Goal: Task Accomplishment & Management: Complete application form

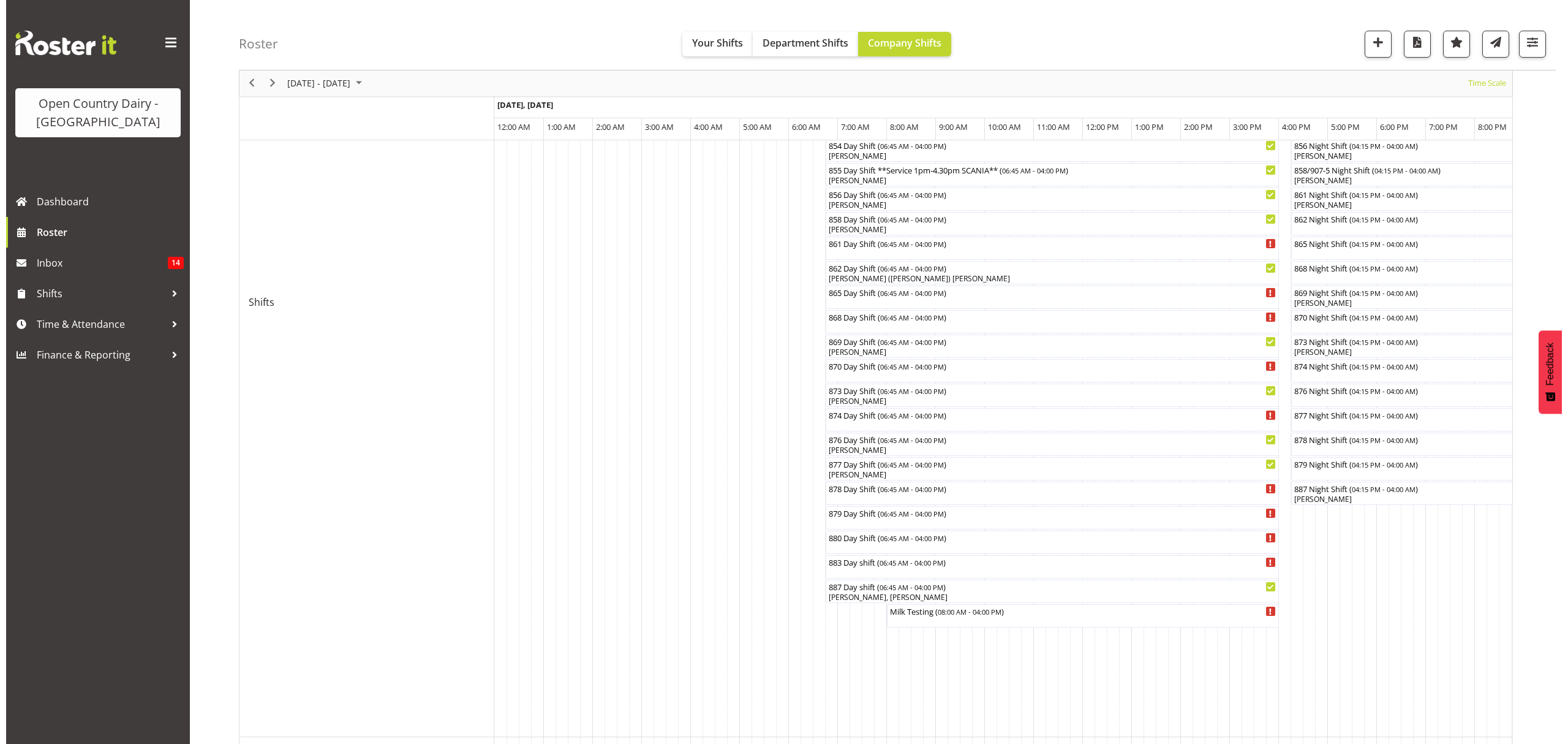
scroll to position [0, 6120]
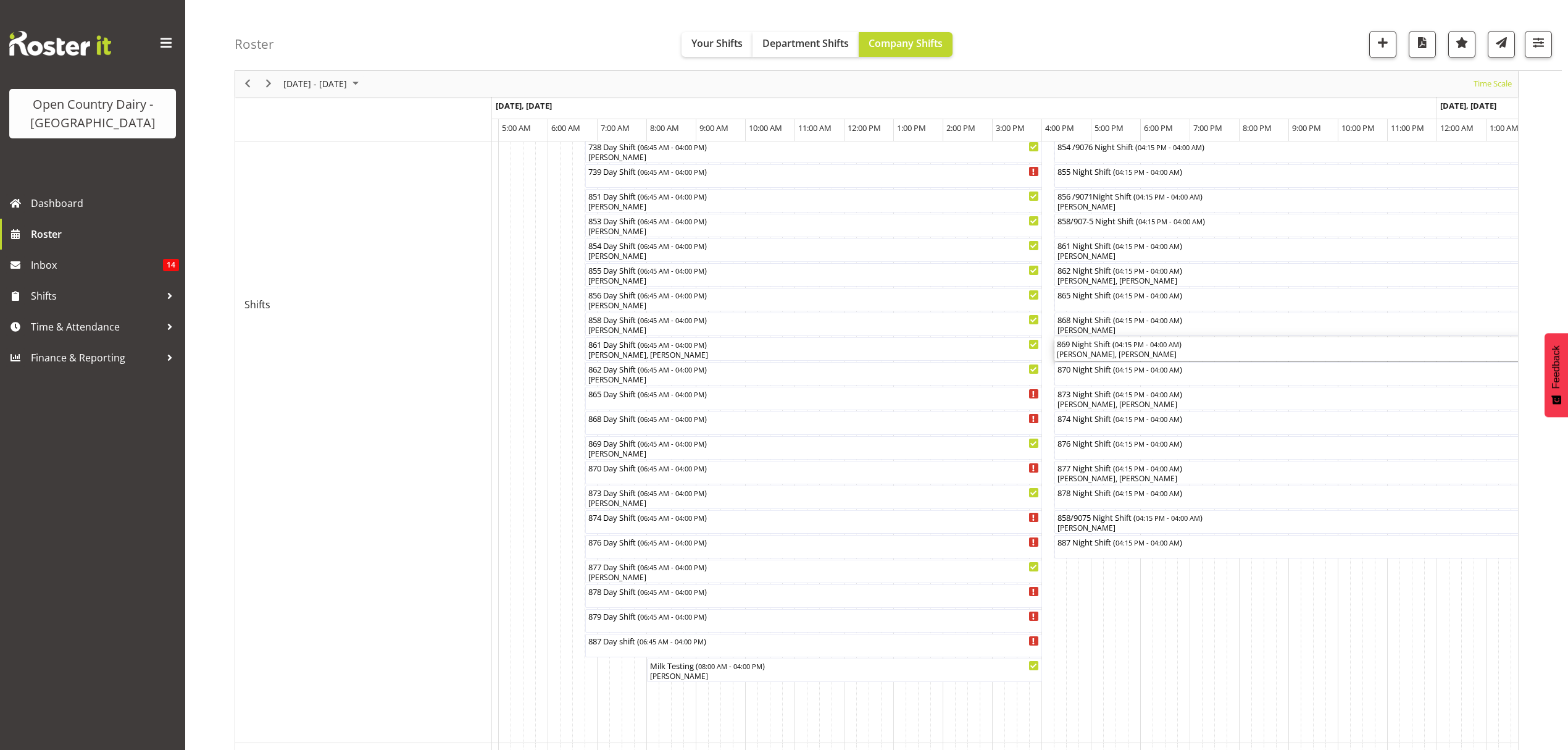
click at [1099, 349] on div "Raymond George, Erika McNaught" at bounding box center [1344, 354] width 576 height 11
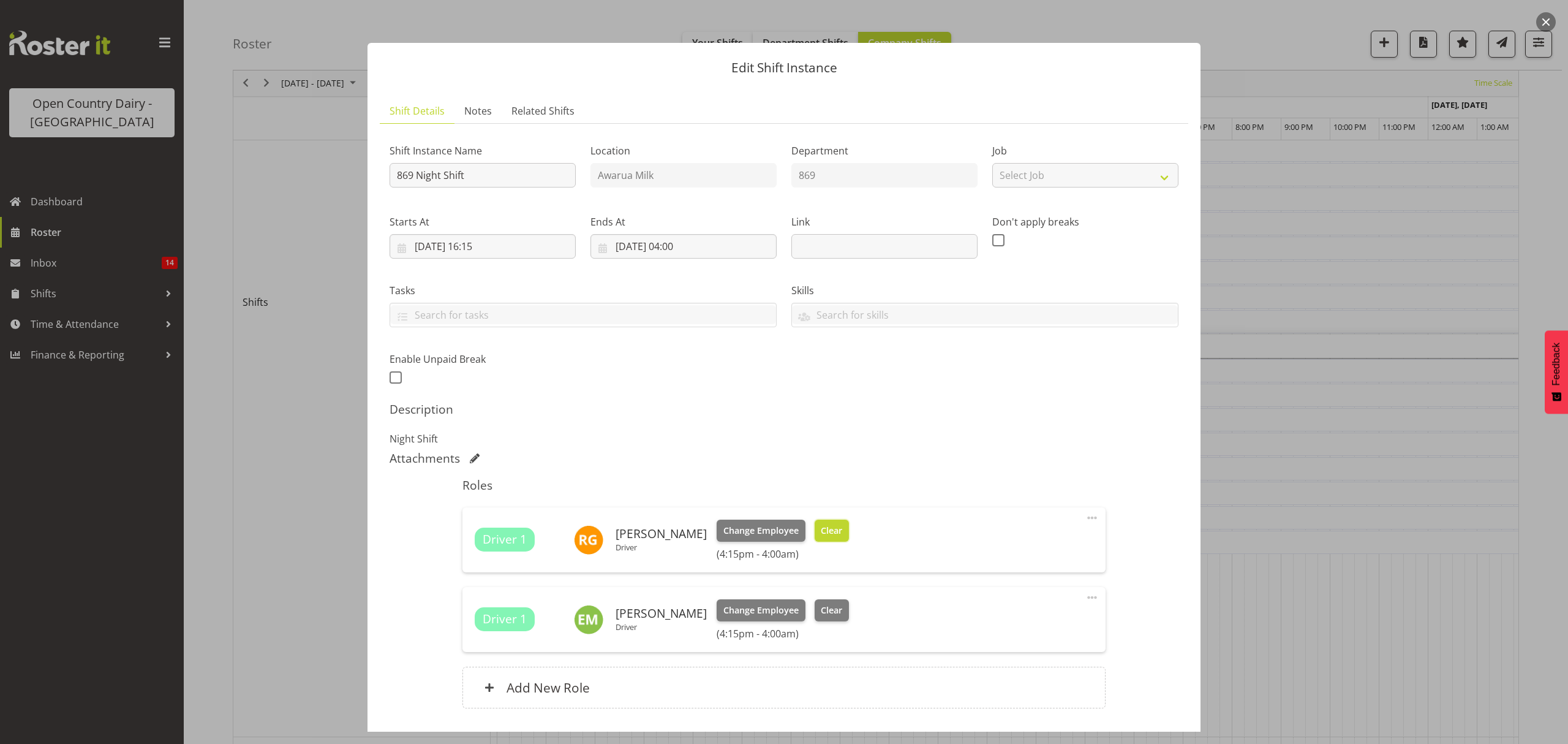
click at [824, 533] on span "Clear" at bounding box center [831, 531] width 22 height 14
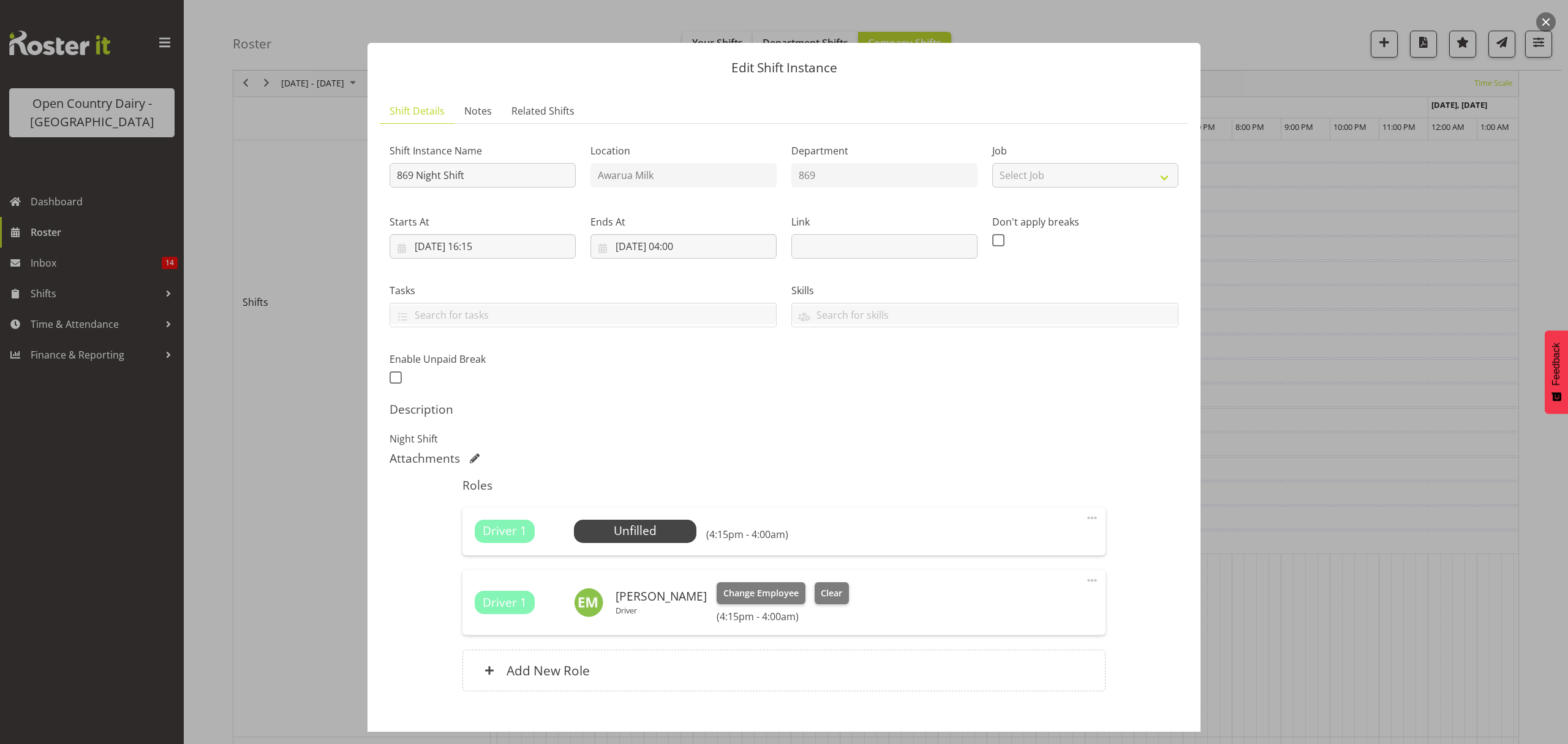
click at [824, 533] on div "Driver 1 Unfilled Select Employee (4:15pm - 4:00am)" at bounding box center [784, 531] width 618 height 23
click at [821, 592] on span "Clear" at bounding box center [831, 593] width 22 height 14
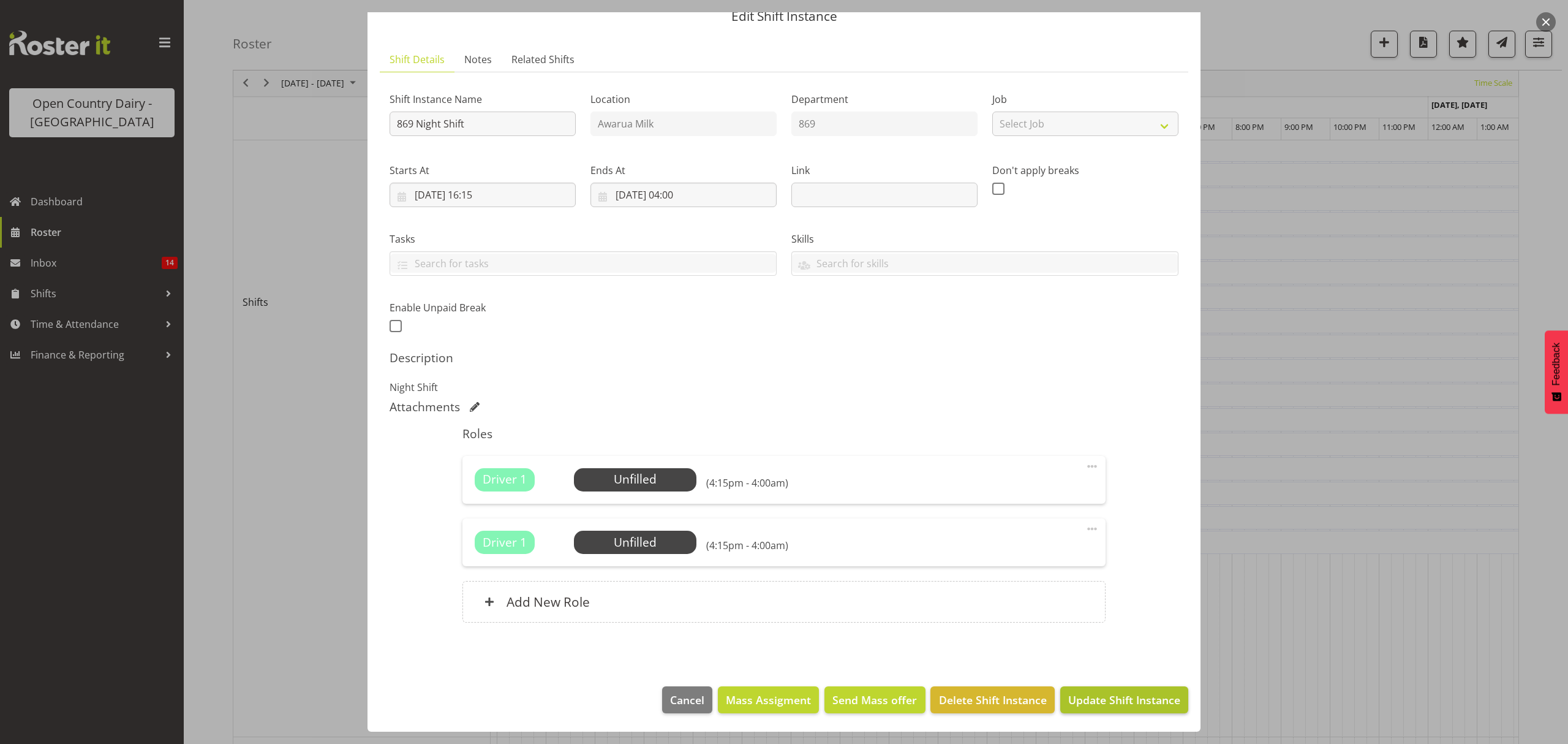
scroll to position [52, 0]
click at [1089, 705] on span "Update Shift Instance" at bounding box center [1124, 699] width 112 height 16
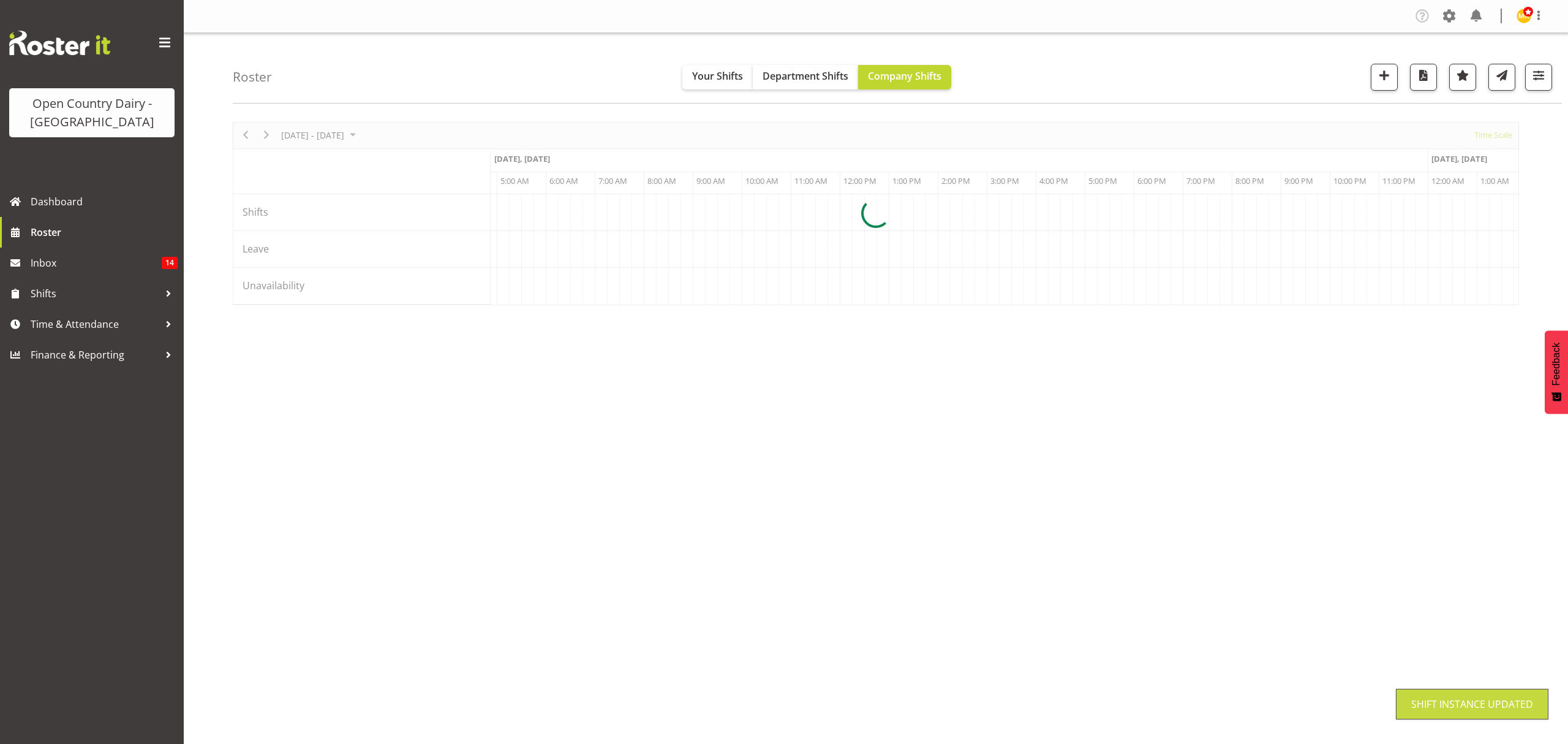
scroll to position [0, 0]
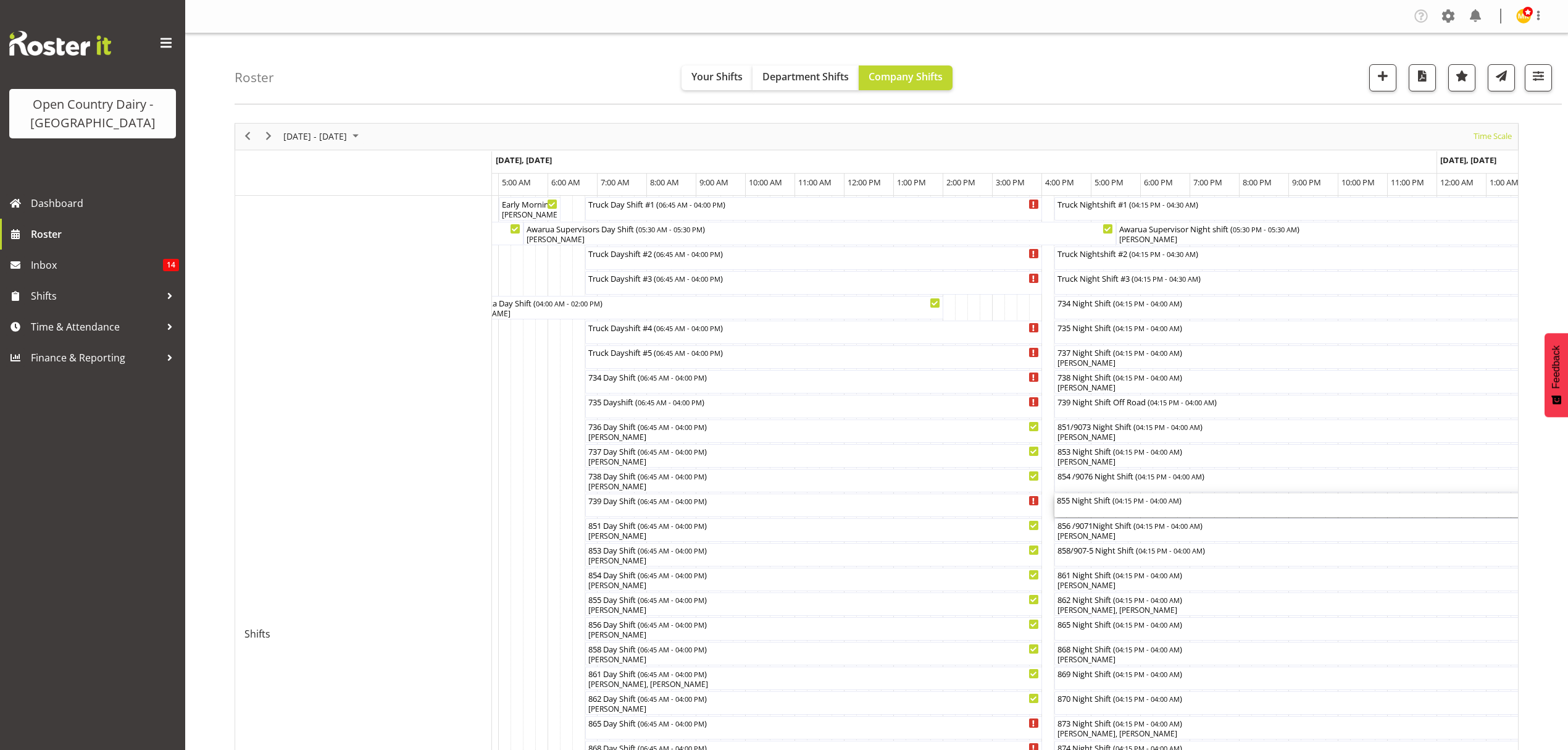
click at [1084, 505] on div "855 Night Shift ( 04:15 PM - 04:00 AM )" at bounding box center [1344, 499] width 576 height 12
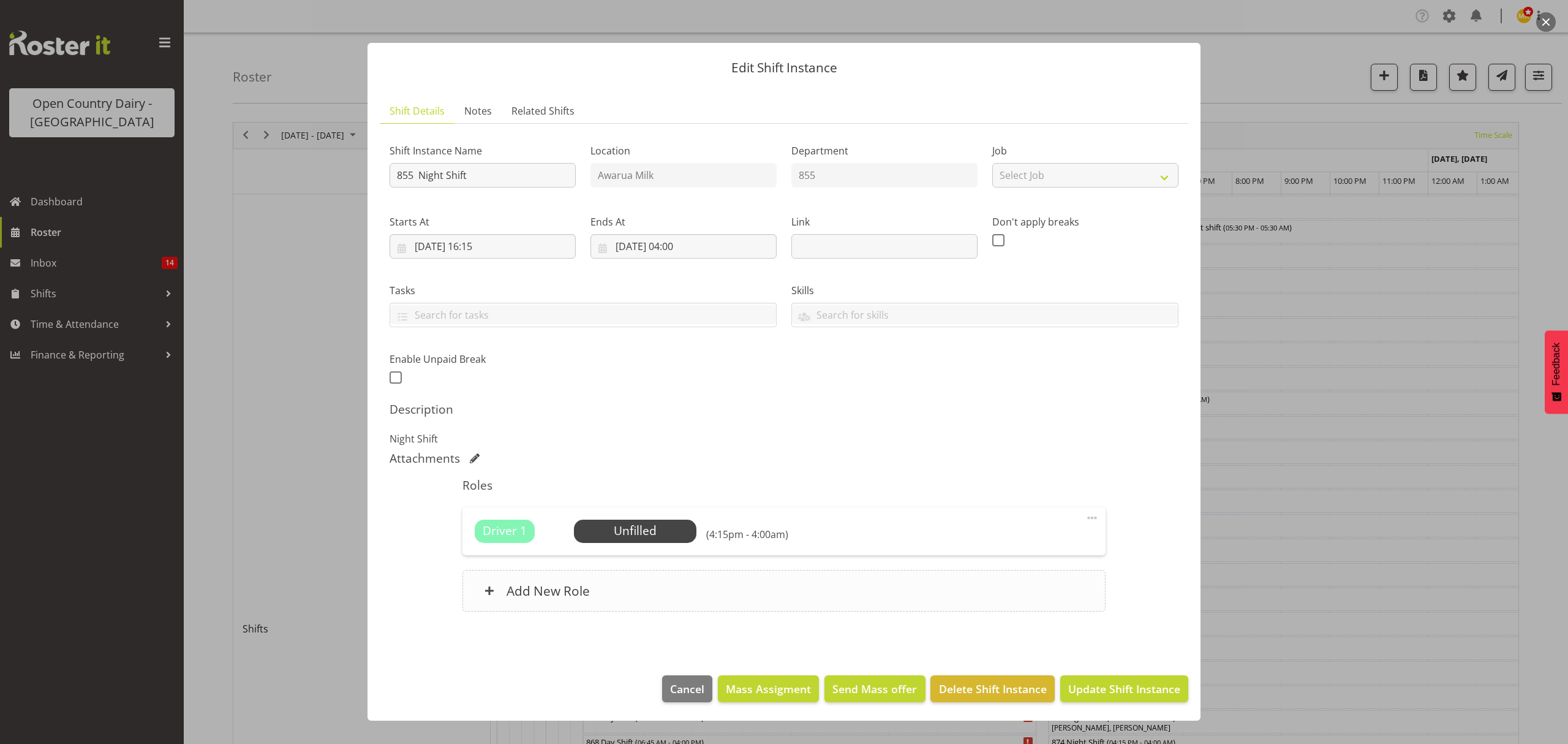
click at [527, 593] on h6 "Add New Role" at bounding box center [548, 590] width 83 height 16
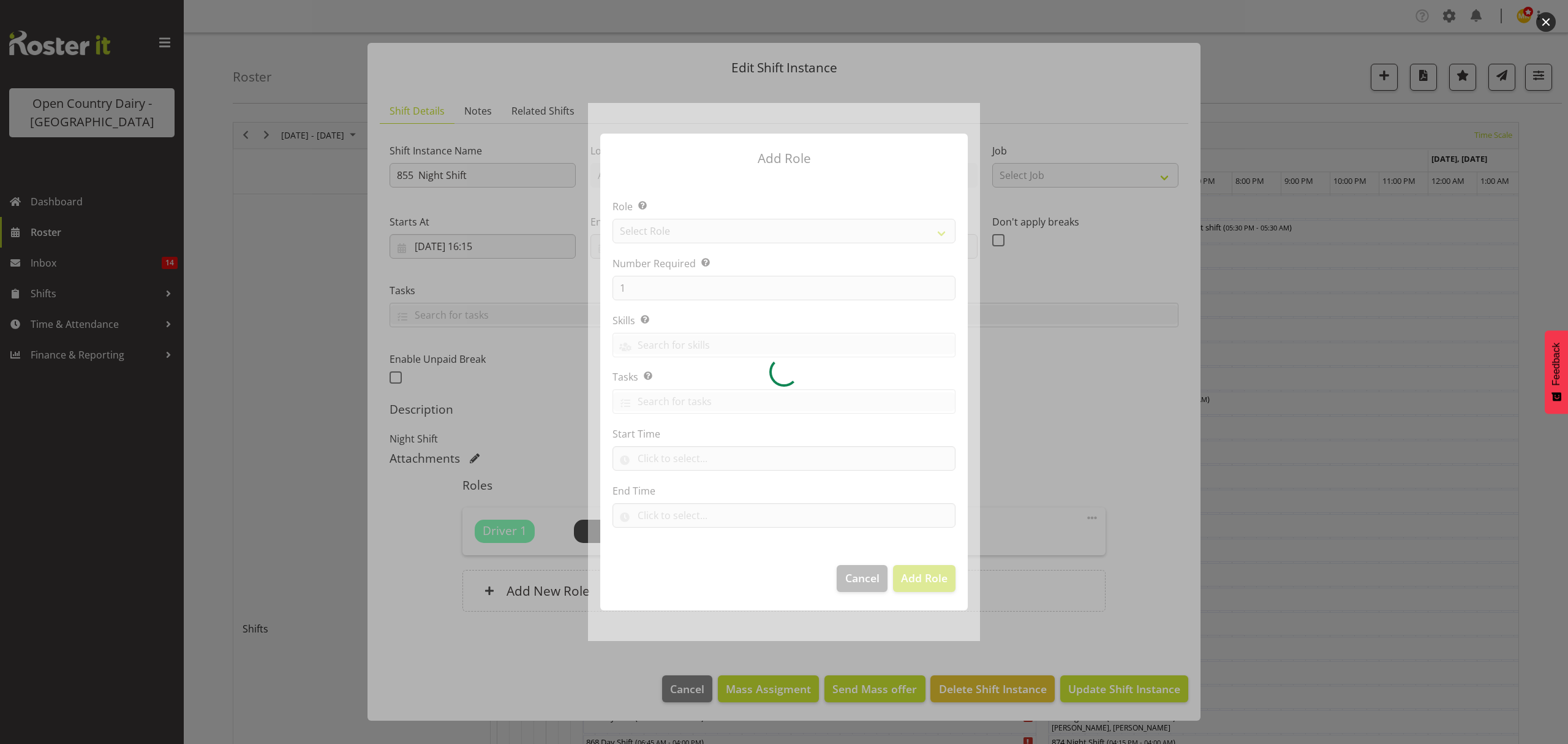
click at [942, 229] on div at bounding box center [784, 372] width 392 height 538
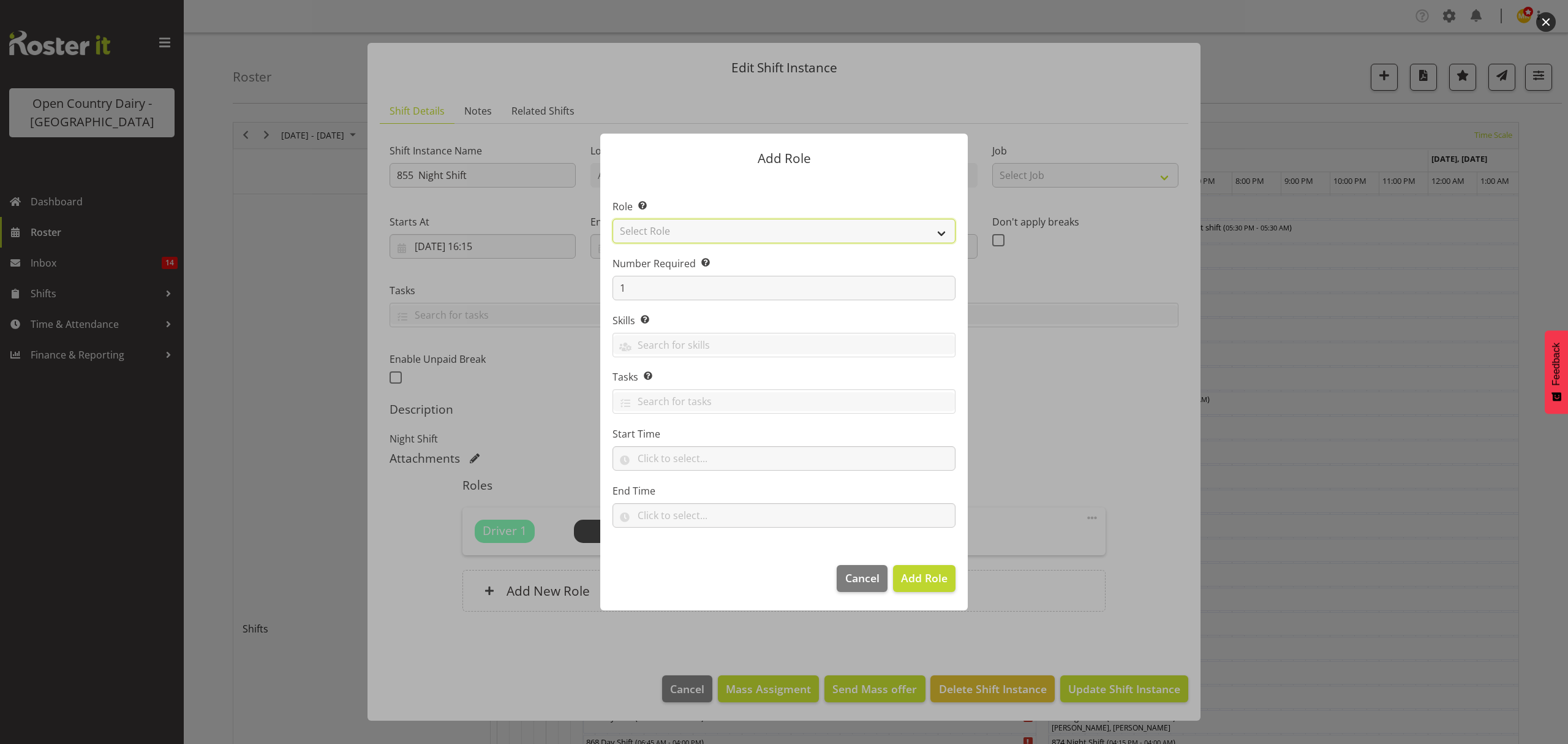
drag, startPoint x: 938, startPoint y: 229, endPoint x: 860, endPoint y: 231, distance: 78.0
click at [938, 229] on select "Select Role Crew Leader Driver Driver Assessor Dayshift Driver Assessor Nightsh…" at bounding box center [784, 231] width 343 height 24
select select "1154"
click at [612, 218] on select "Select Role Crew Leader Driver Driver Assessor Dayshift Driver Assessor Nightsh…" at bounding box center [784, 231] width 343 height 24
click at [916, 572] on span "Add Role" at bounding box center [925, 577] width 46 height 15
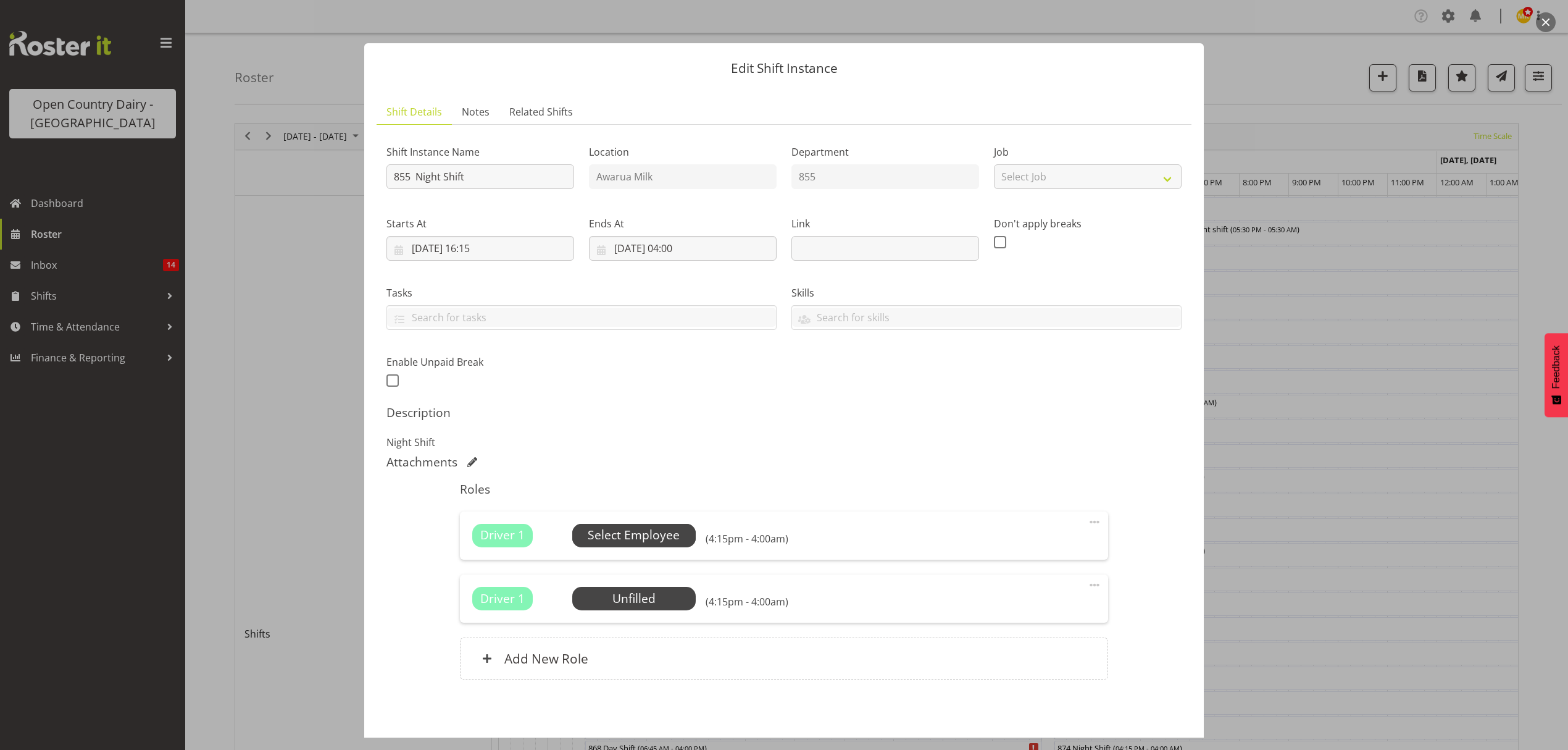
click at [605, 538] on span "Select Employee" at bounding box center [634, 535] width 92 height 18
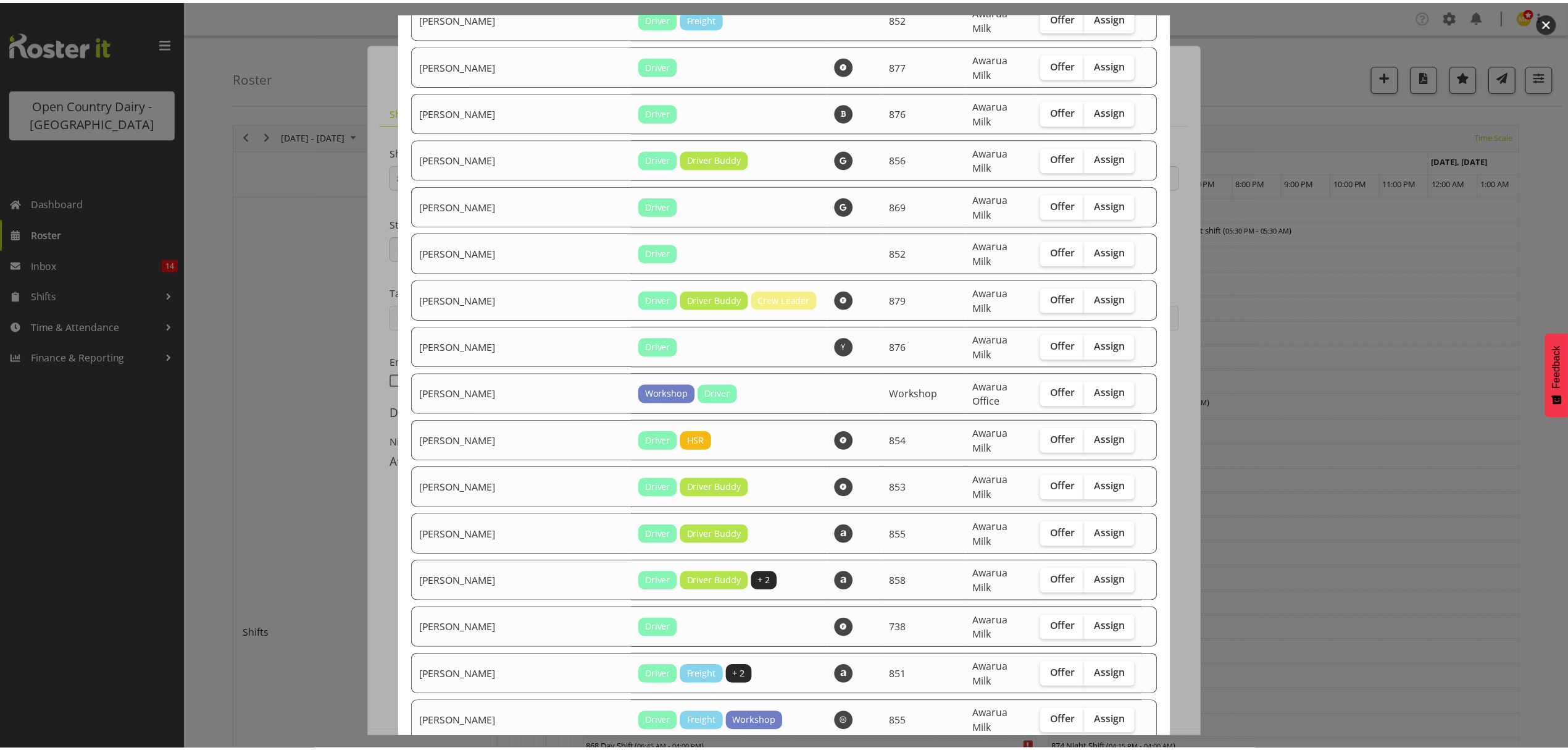
scroll to position [1482, 0]
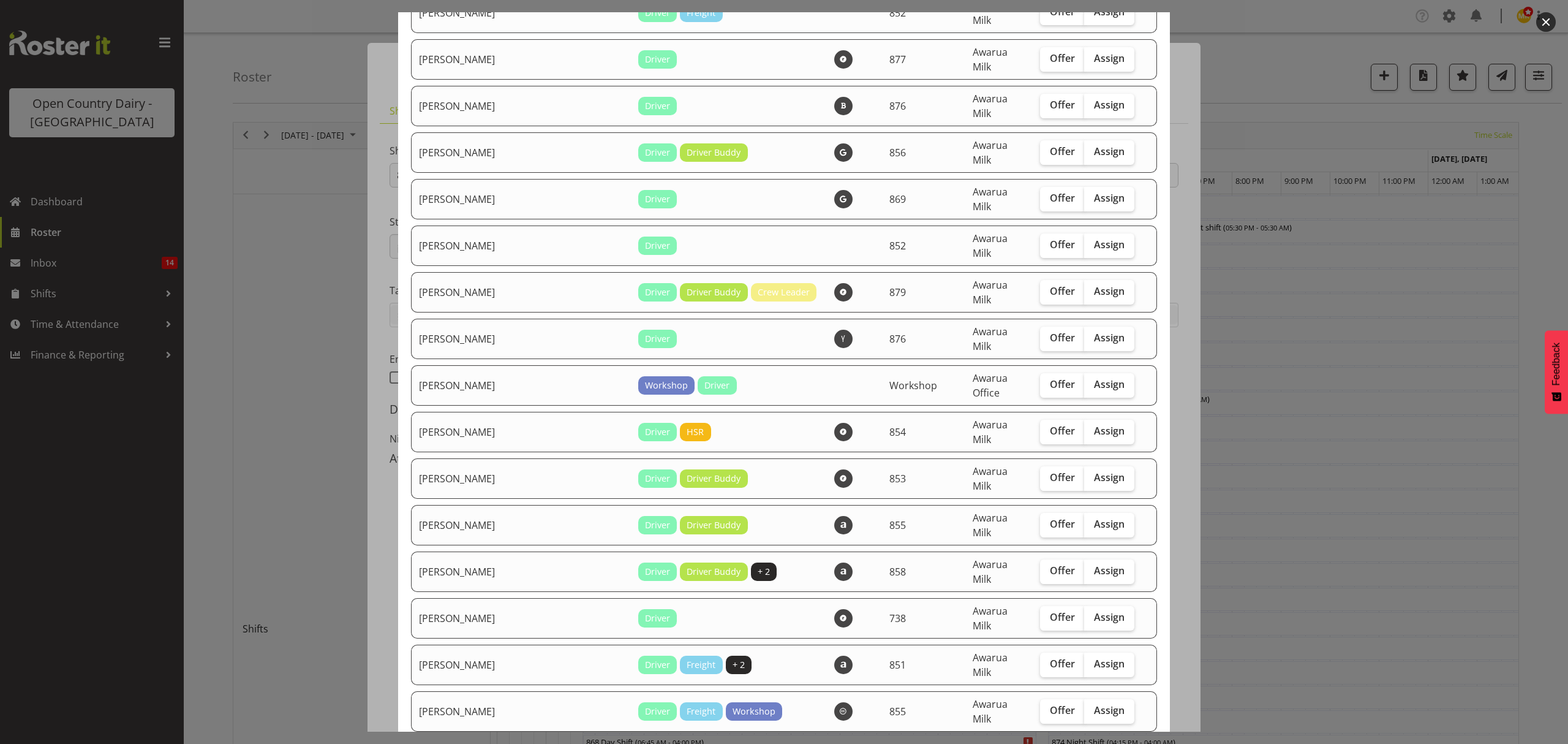
click at [1393, 334] on div at bounding box center [784, 372] width 1568 height 744
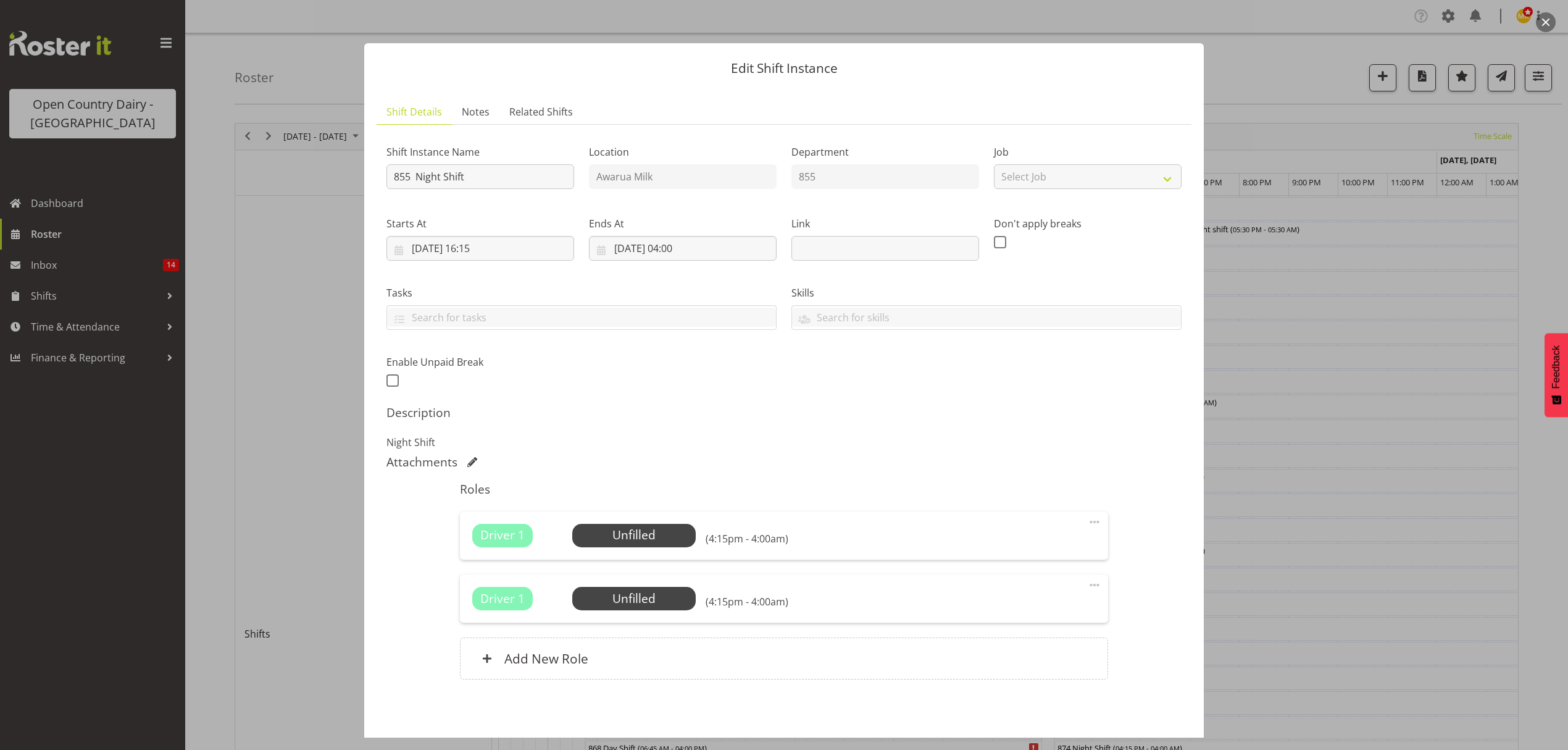
click at [1322, 443] on div at bounding box center [784, 375] width 1568 height 750
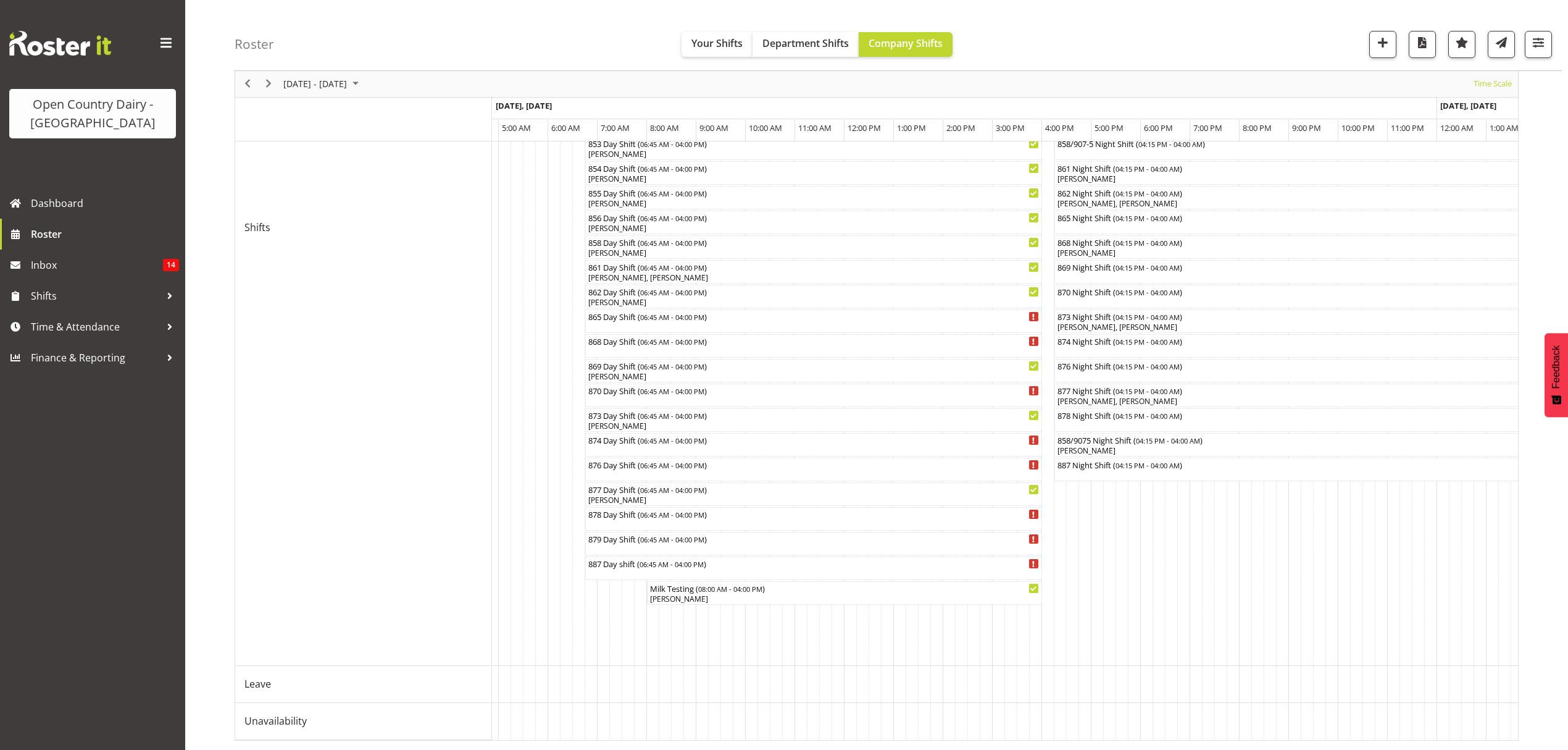
scroll to position [419, 0]
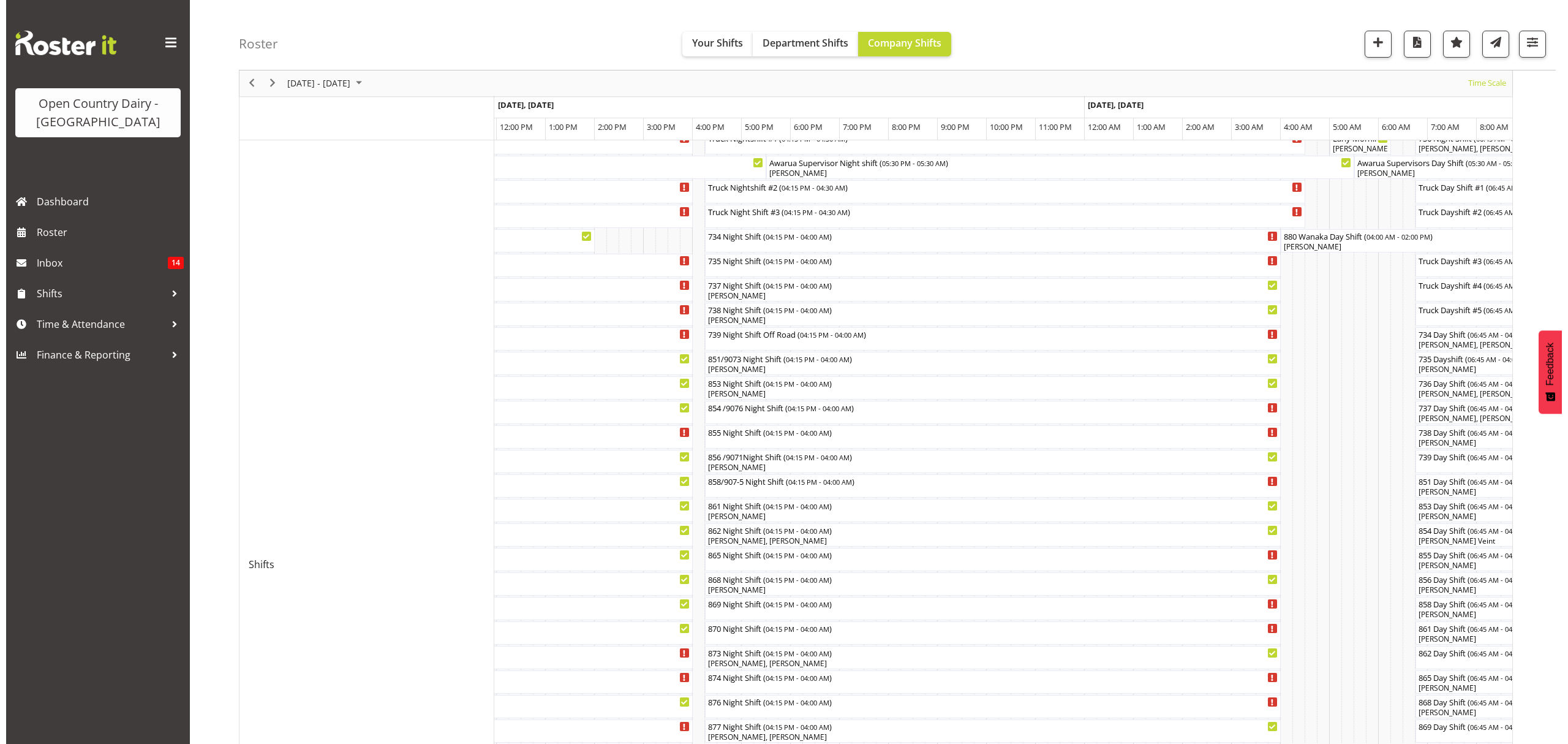
scroll to position [8, 0]
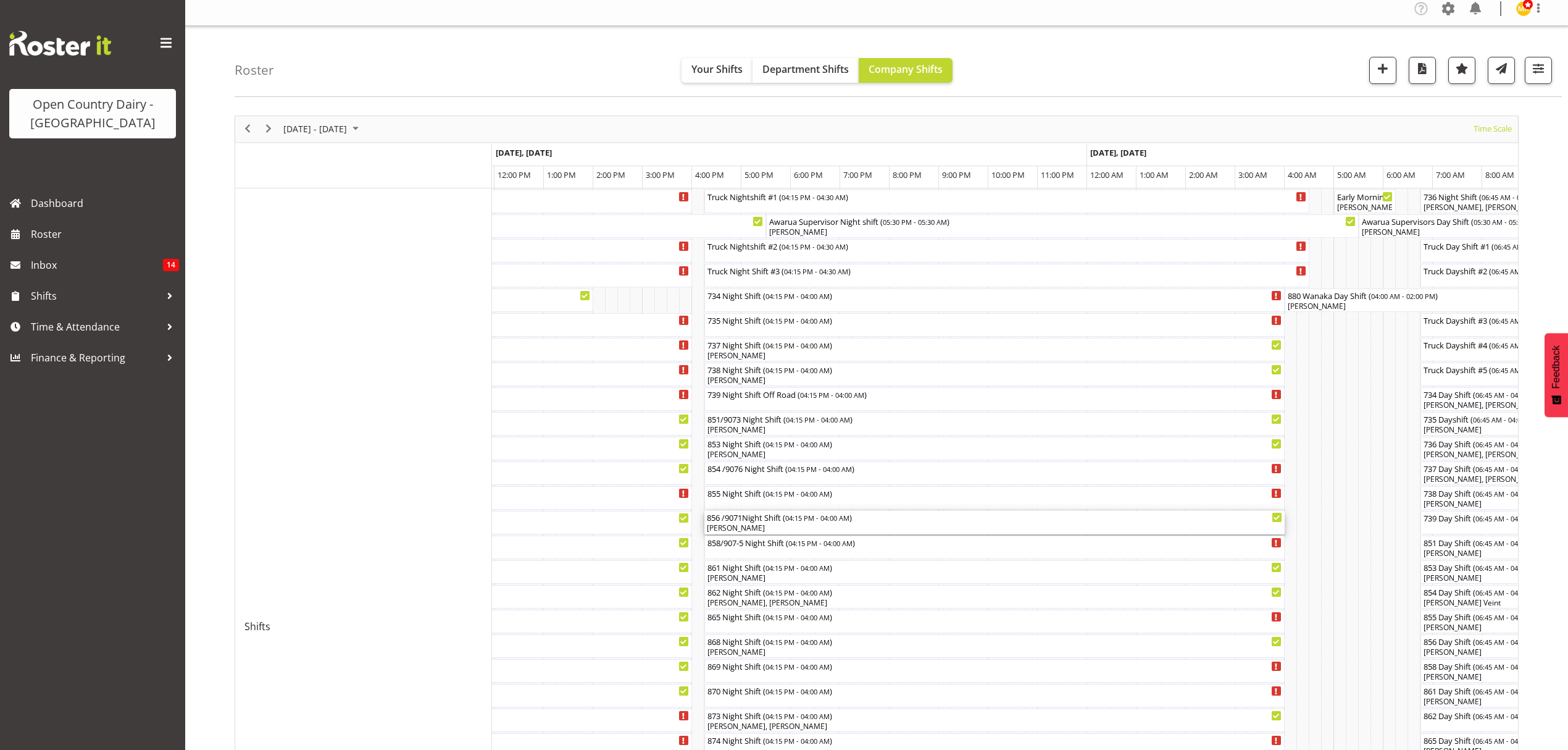
click at [738, 525] on div "[PERSON_NAME]" at bounding box center [994, 528] width 576 height 11
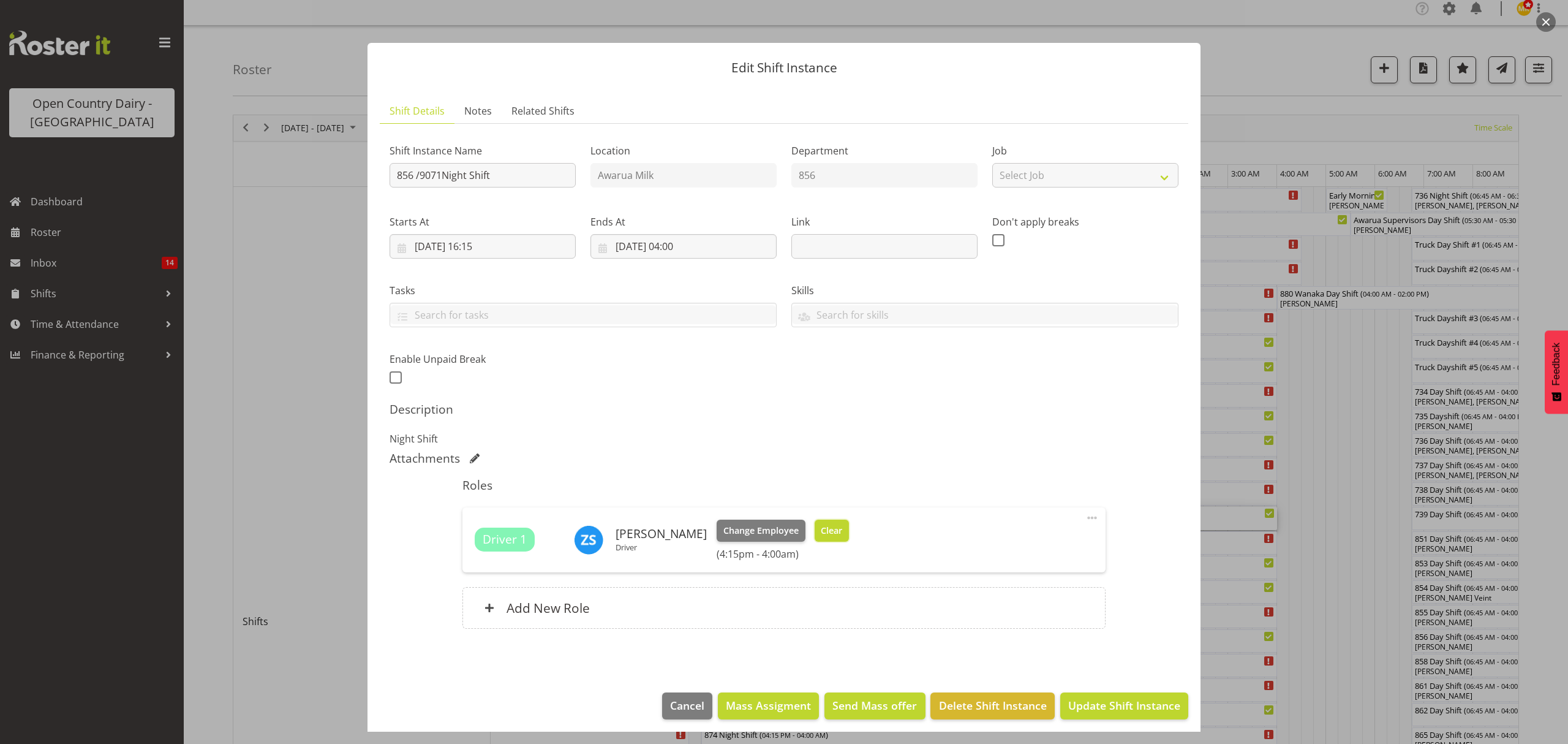
click at [829, 526] on span "Clear" at bounding box center [831, 531] width 22 height 14
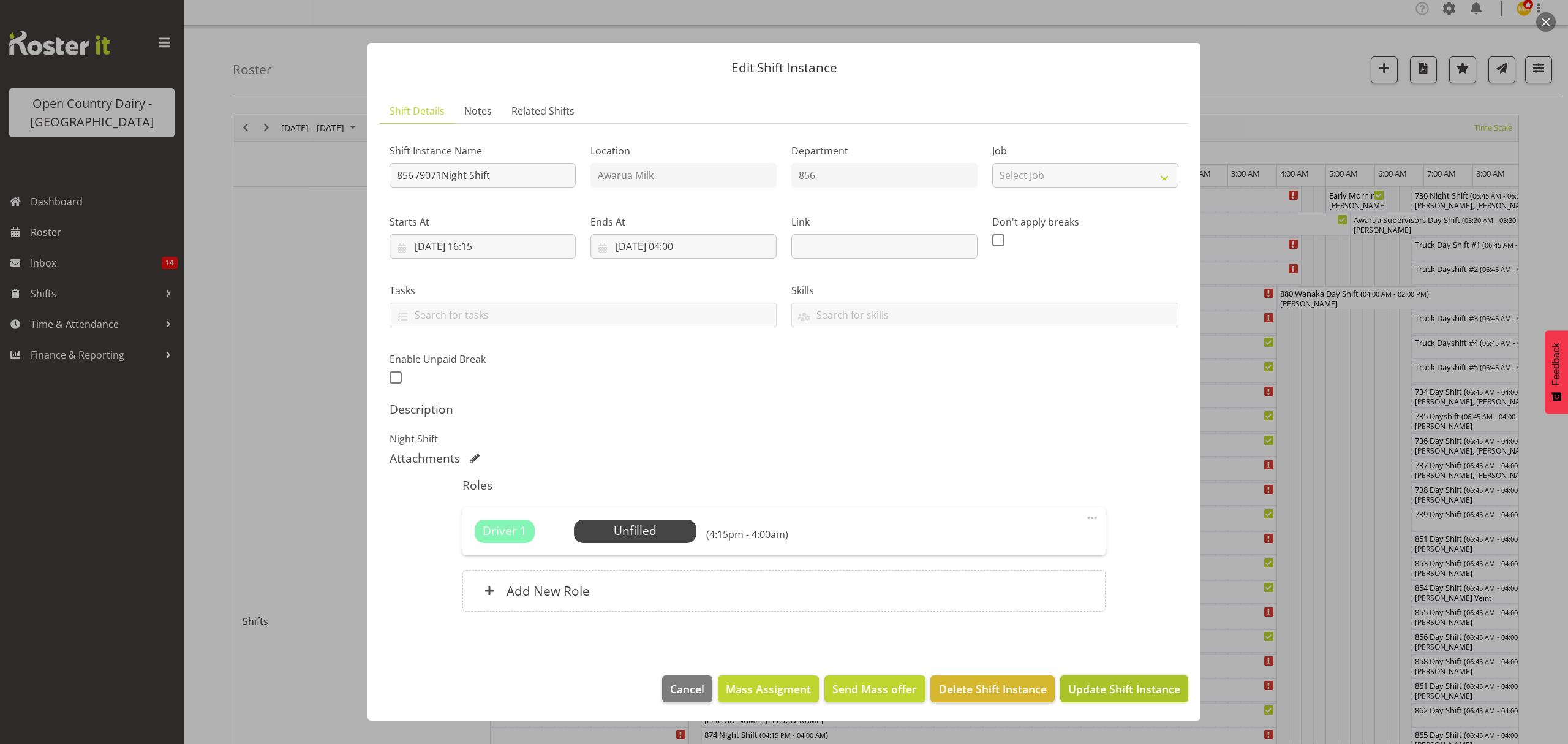
click at [1125, 682] on span "Update Shift Instance" at bounding box center [1124, 688] width 112 height 16
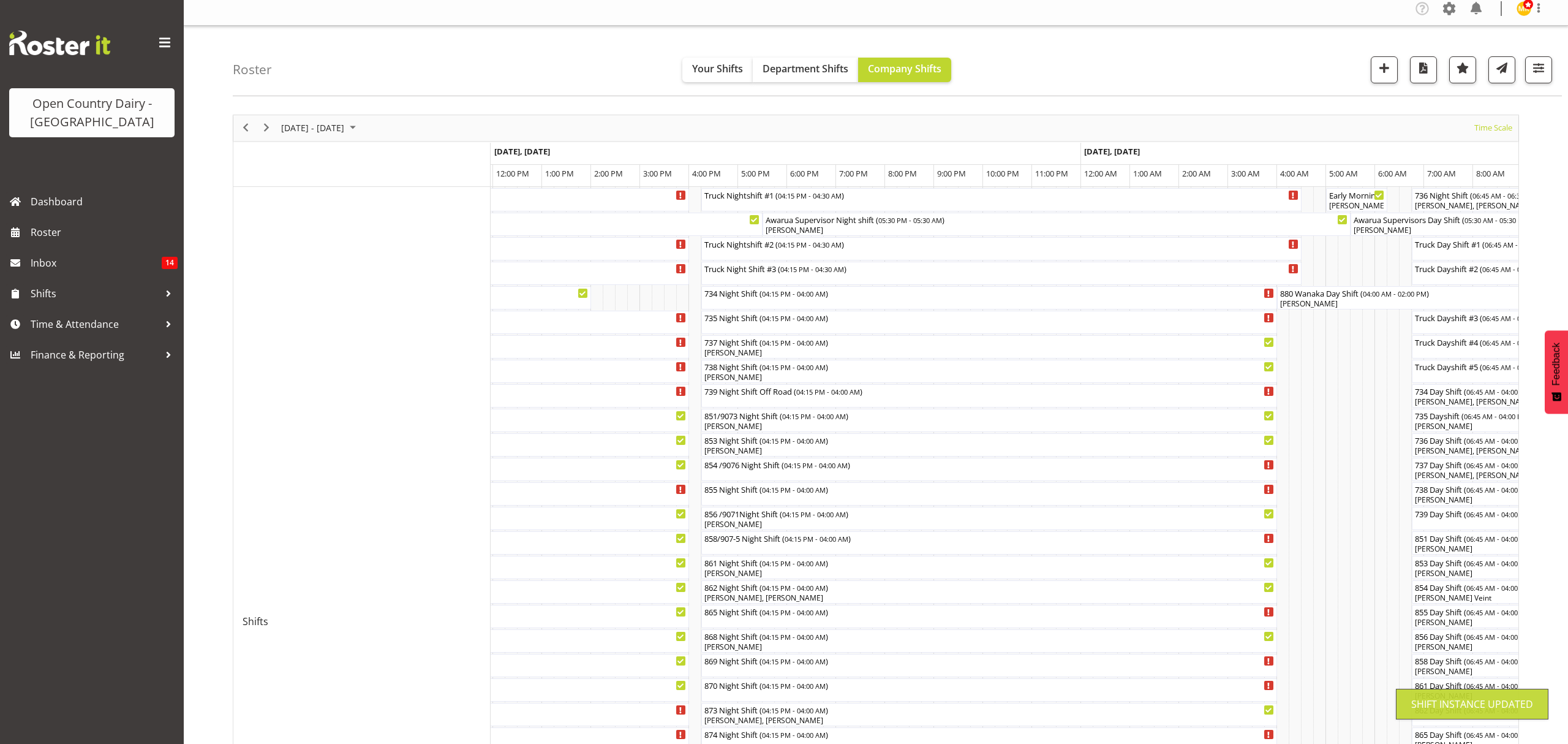
scroll to position [0, 0]
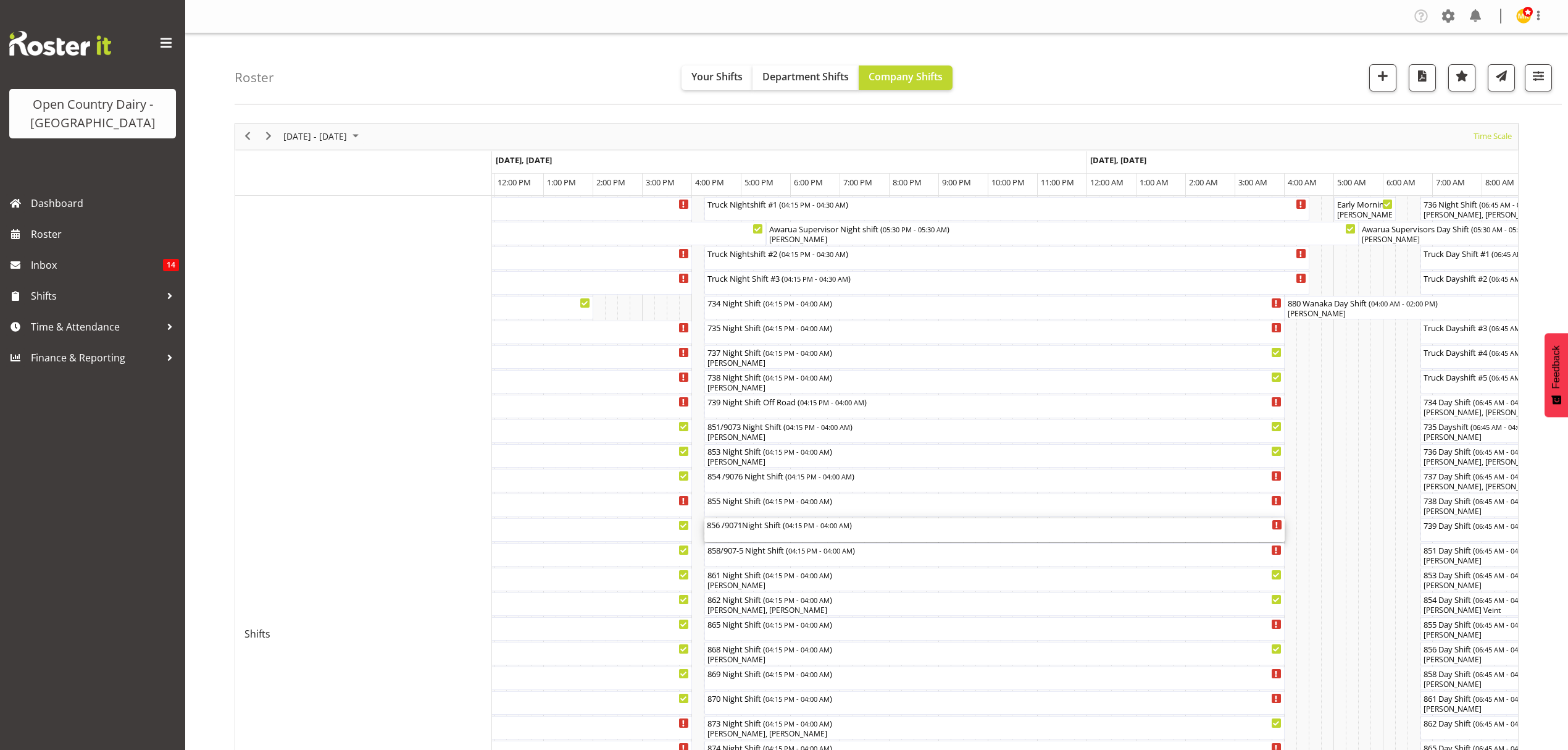
click at [726, 533] on div "856 /9071Night Shift ( 04:15 PM - 04:00 AM )" at bounding box center [994, 530] width 576 height 23
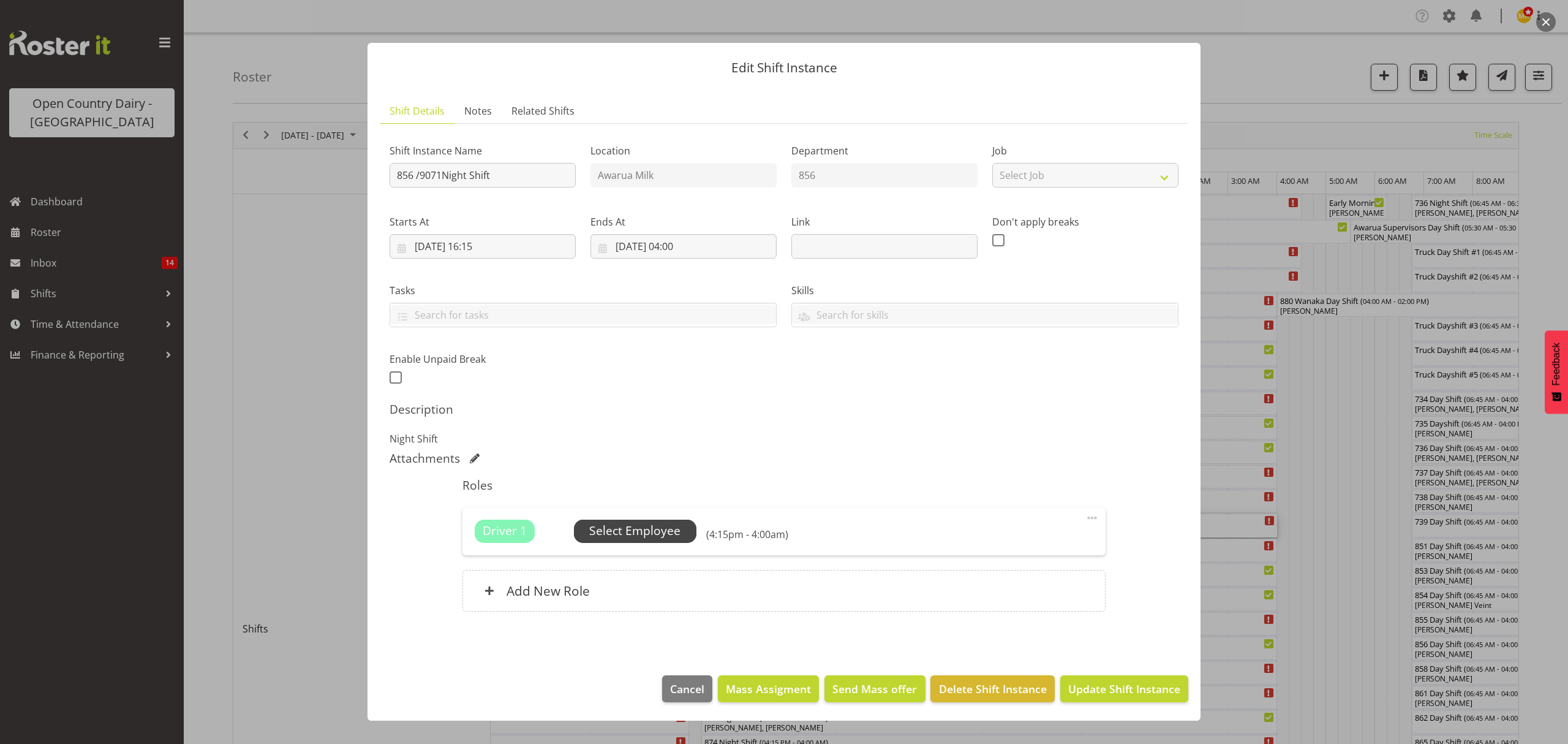
click at [669, 535] on span "Select Employee" at bounding box center [635, 531] width 91 height 18
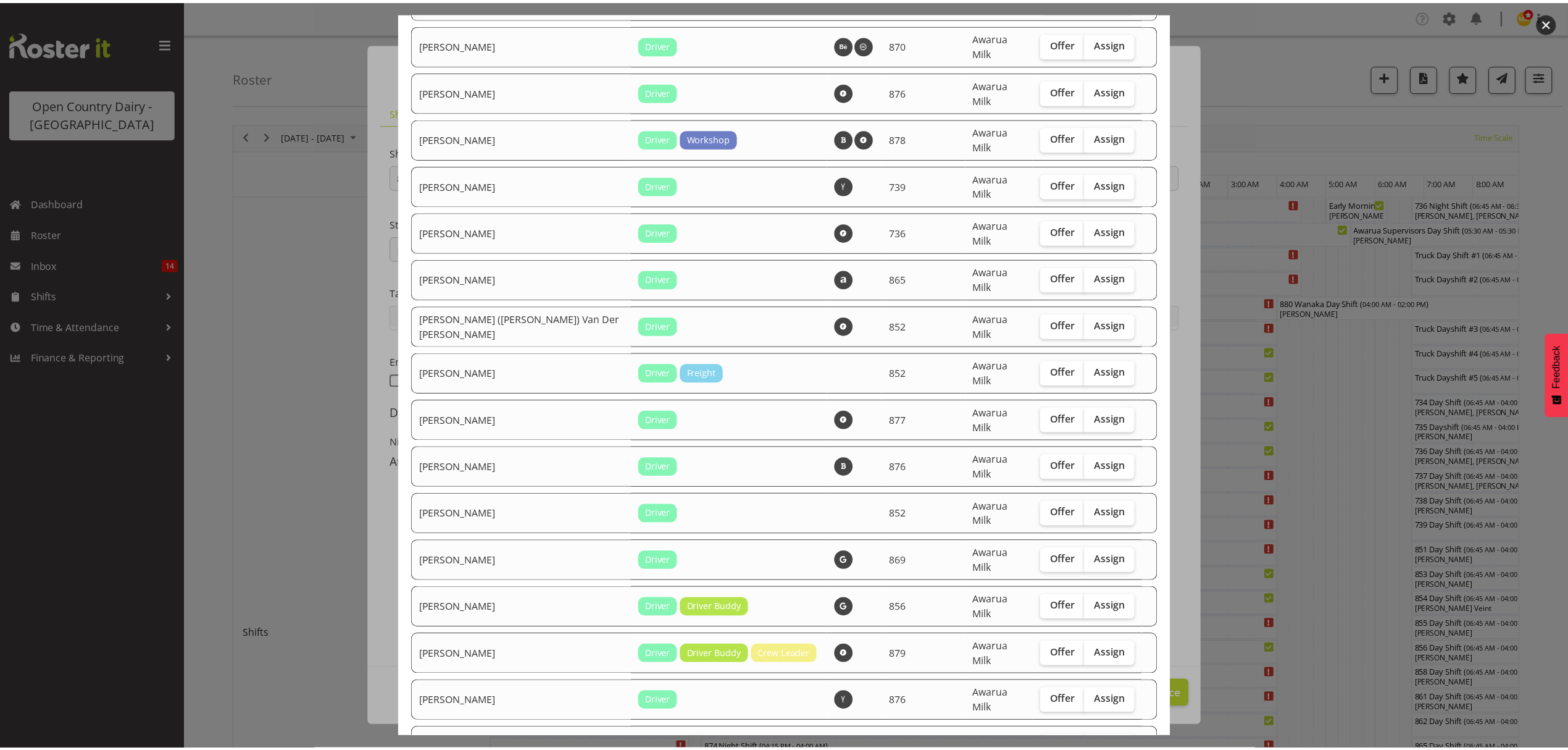
scroll to position [1152, 0]
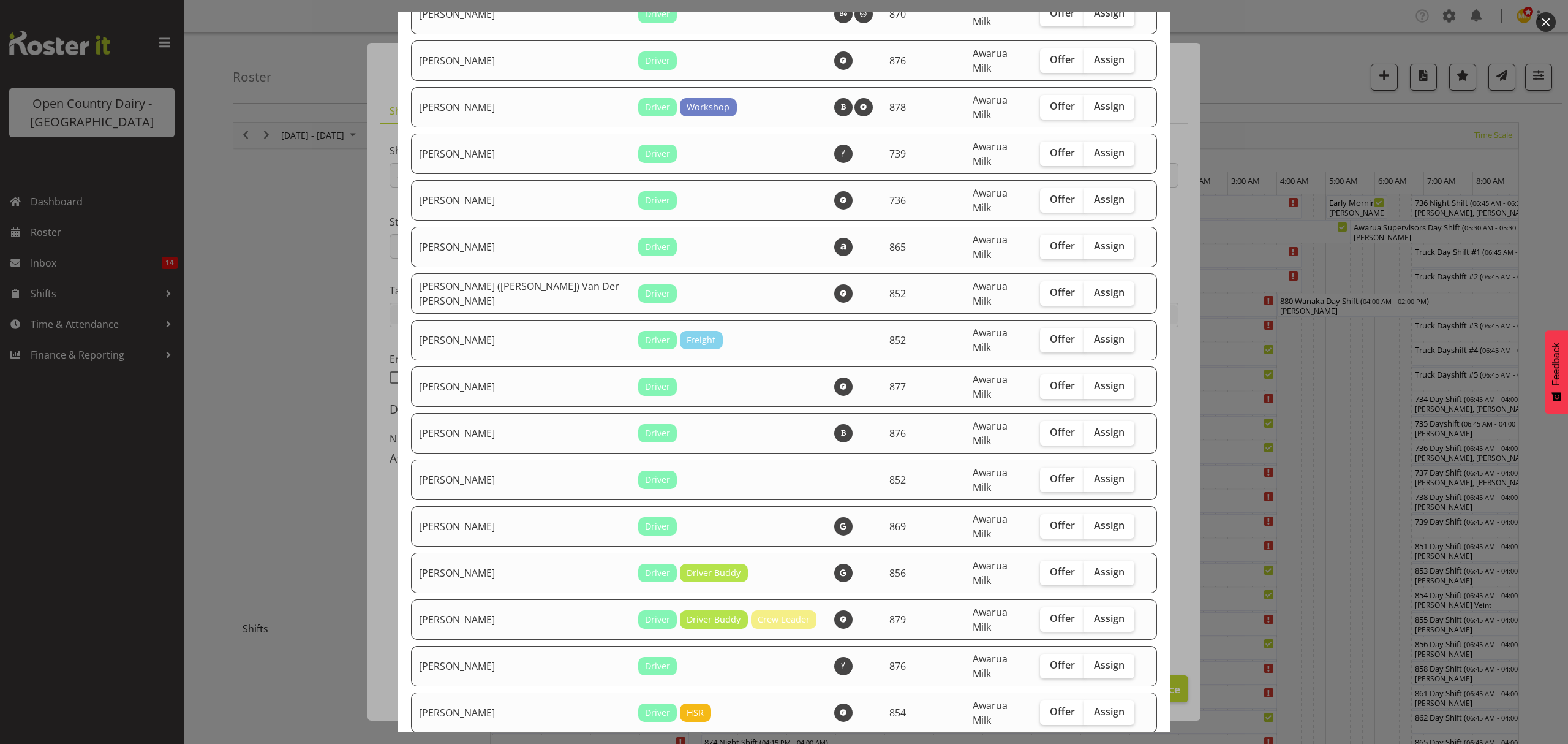
click at [1268, 262] on div at bounding box center [784, 372] width 1568 height 744
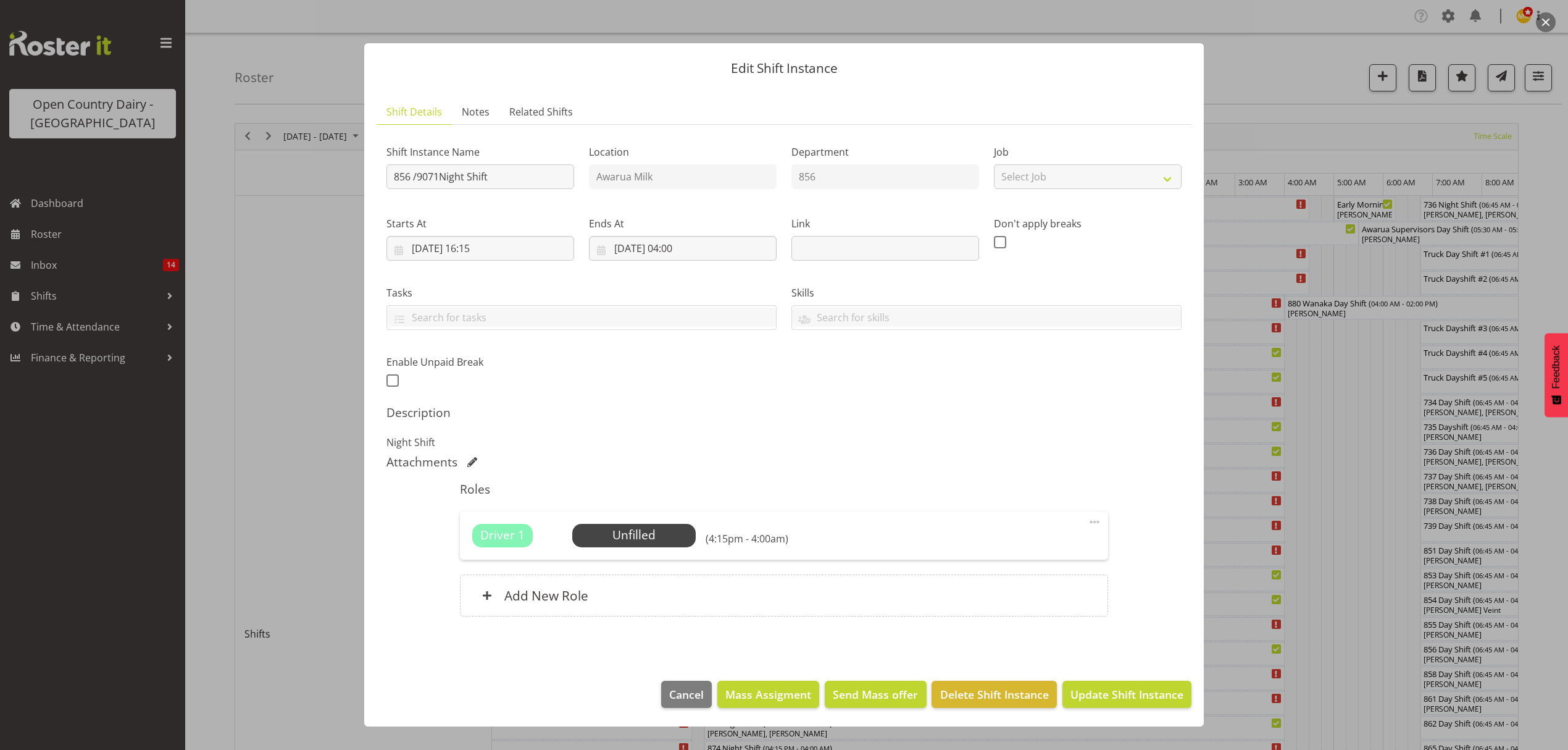
click at [1228, 255] on div at bounding box center [784, 375] width 1568 height 750
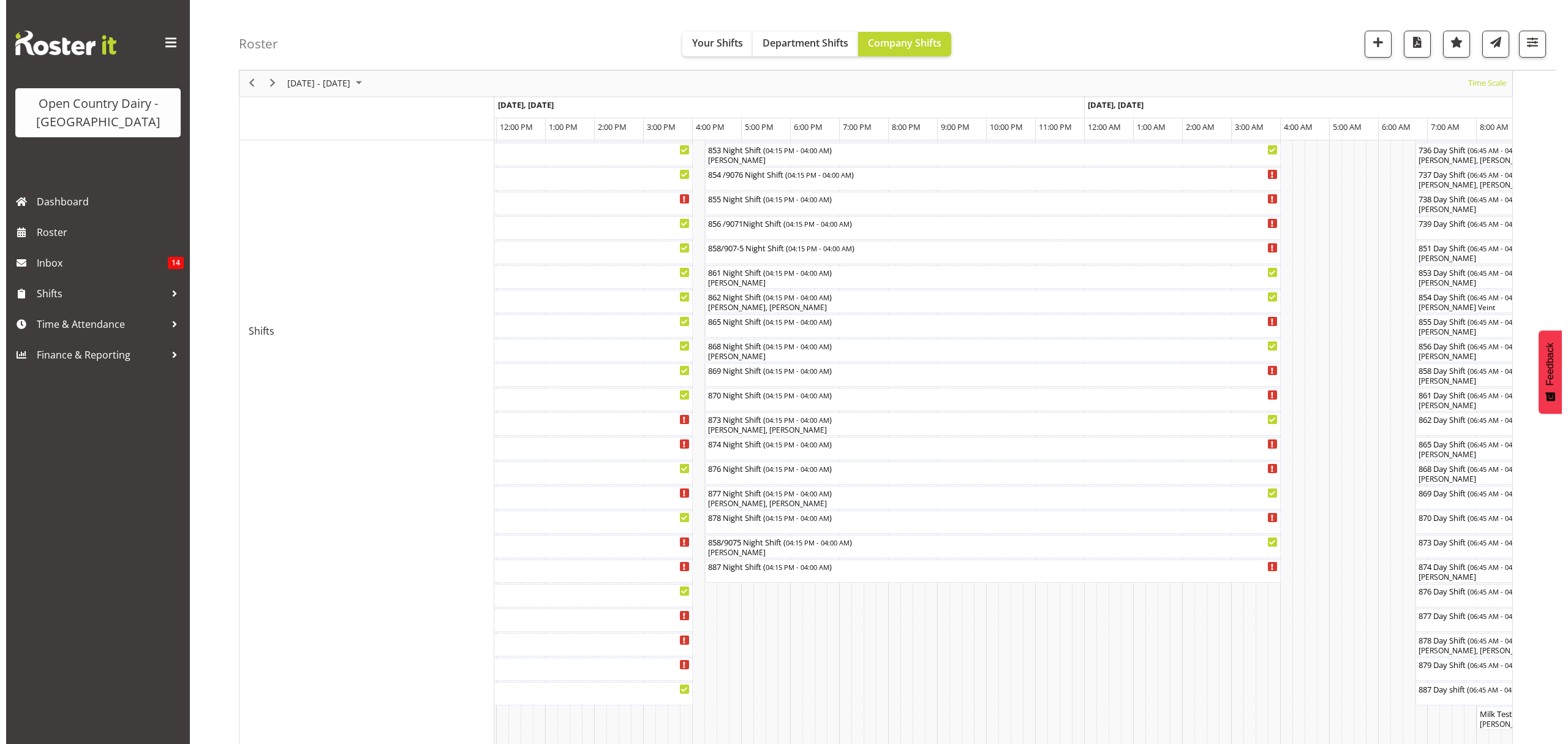
scroll to position [252, 0]
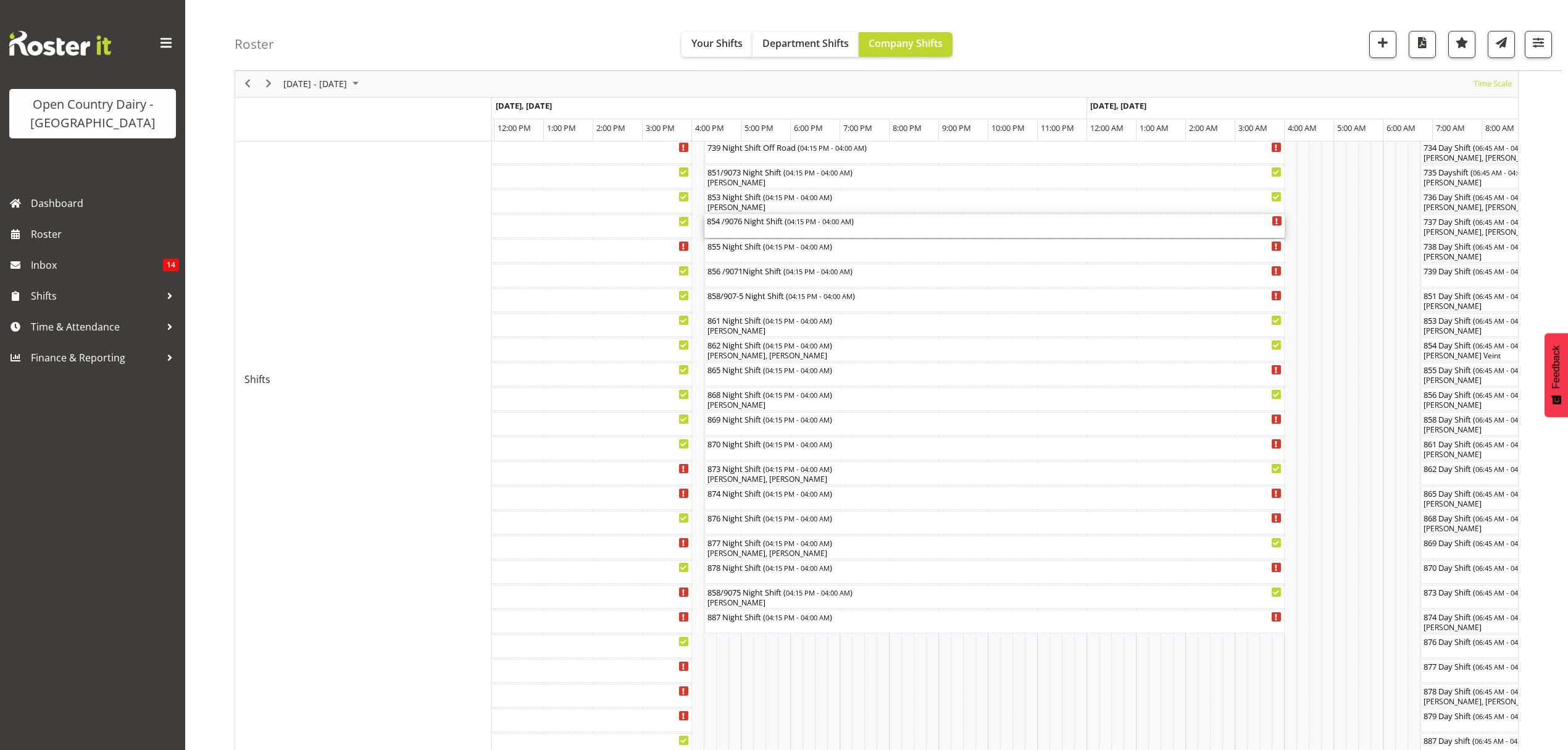
click at [749, 224] on div "854 /9076 Night Shift ( 04:15 PM - 04:00 AM )" at bounding box center [994, 220] width 576 height 12
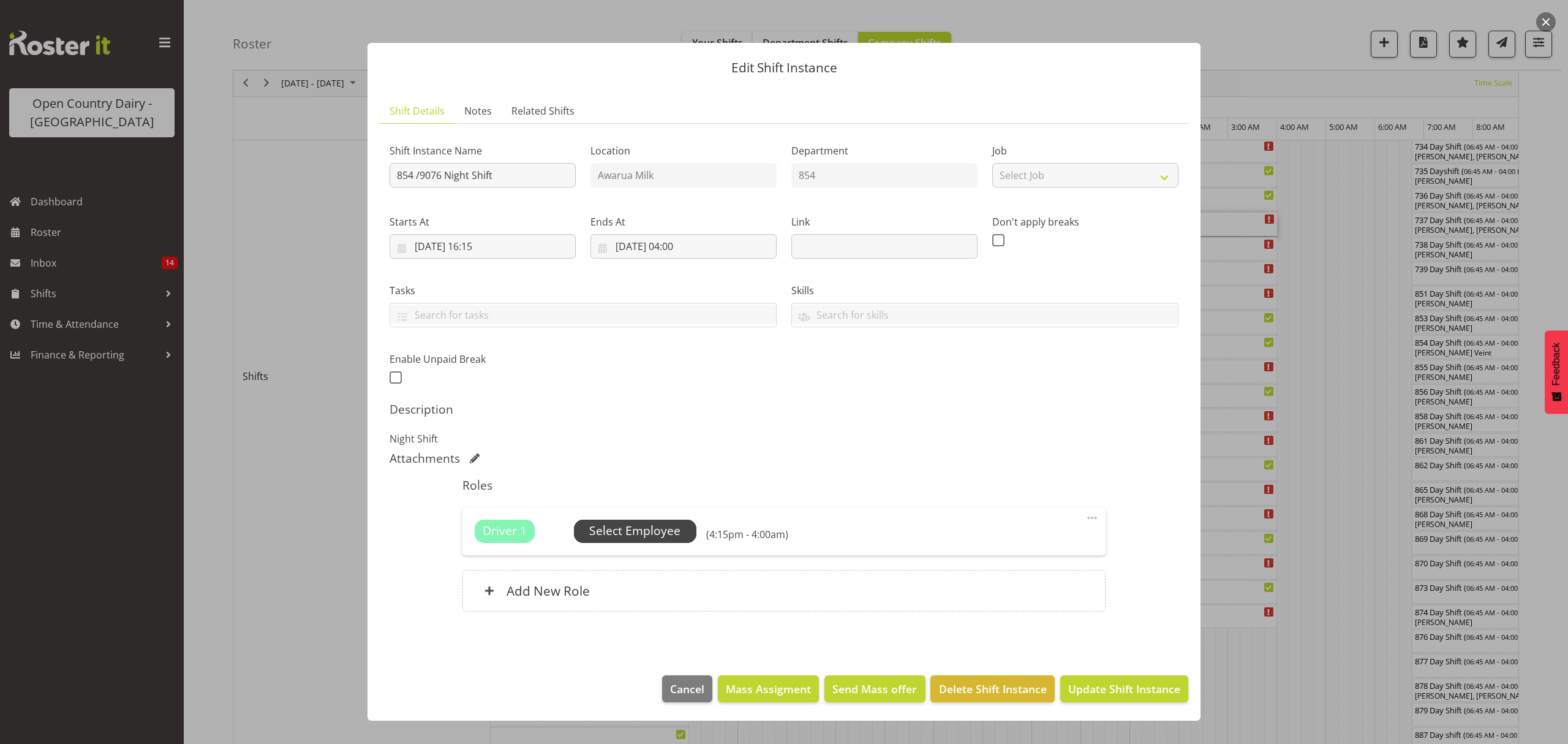
click at [643, 531] on span "Select Employee" at bounding box center [635, 531] width 91 height 18
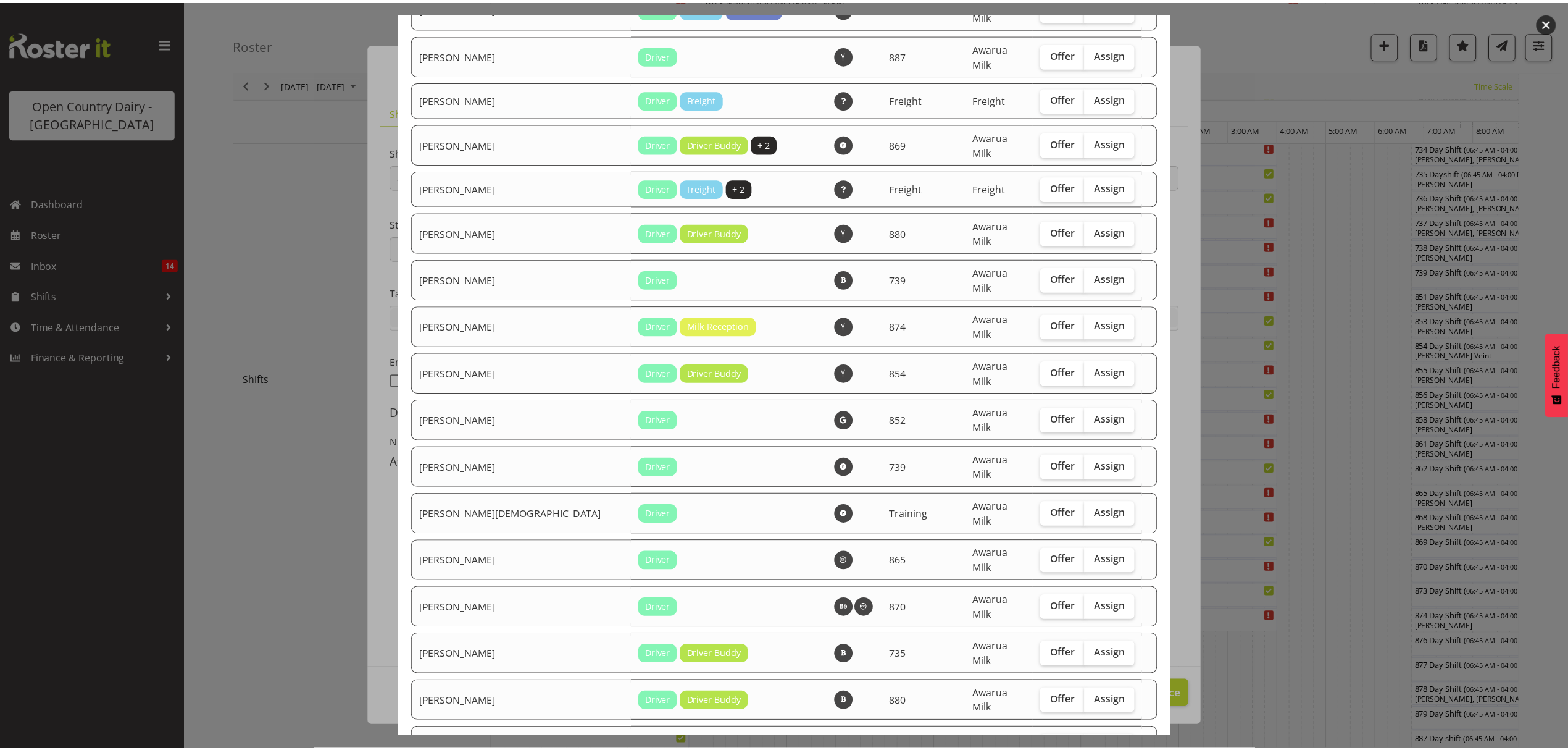
scroll to position [2243, 0]
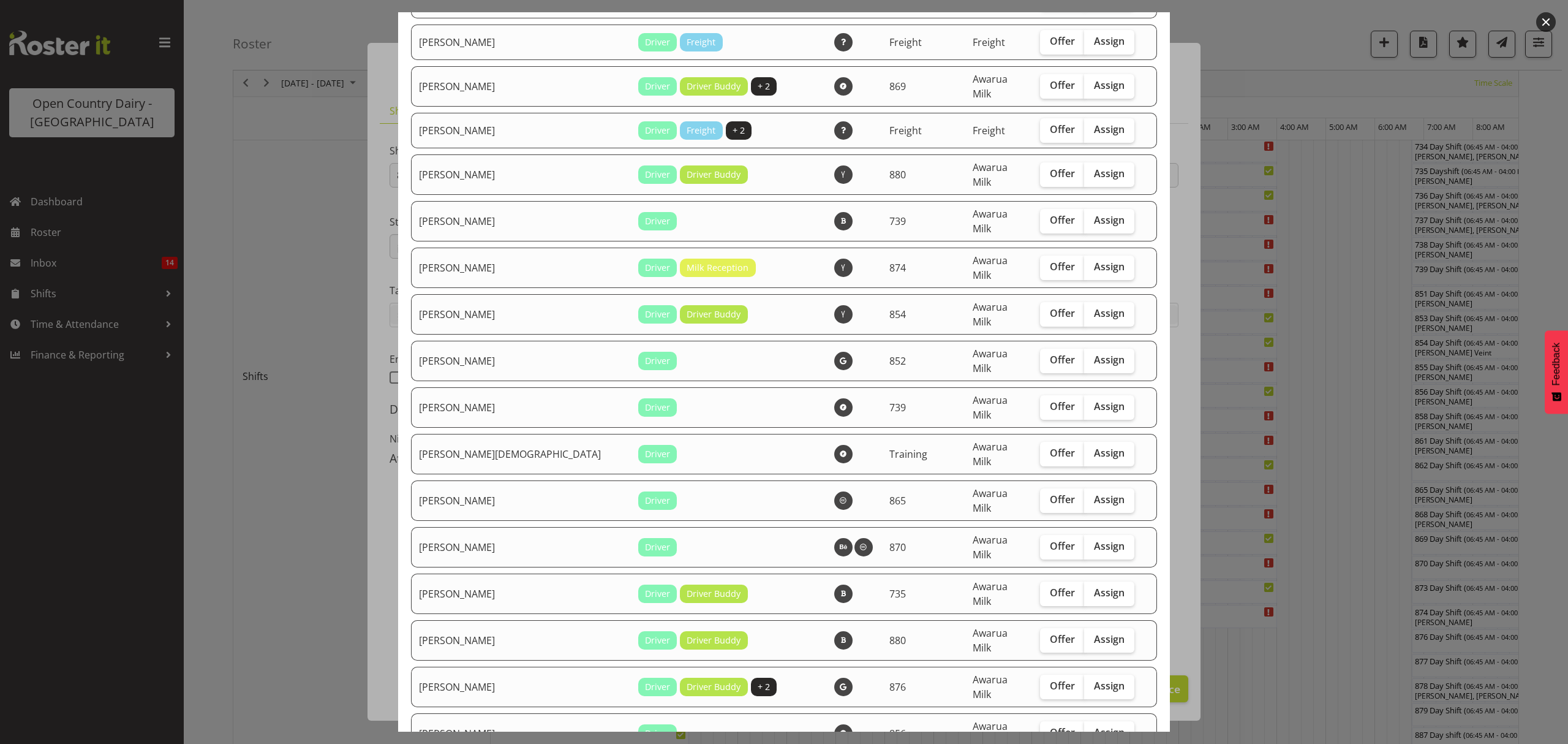
checkbox input "true"
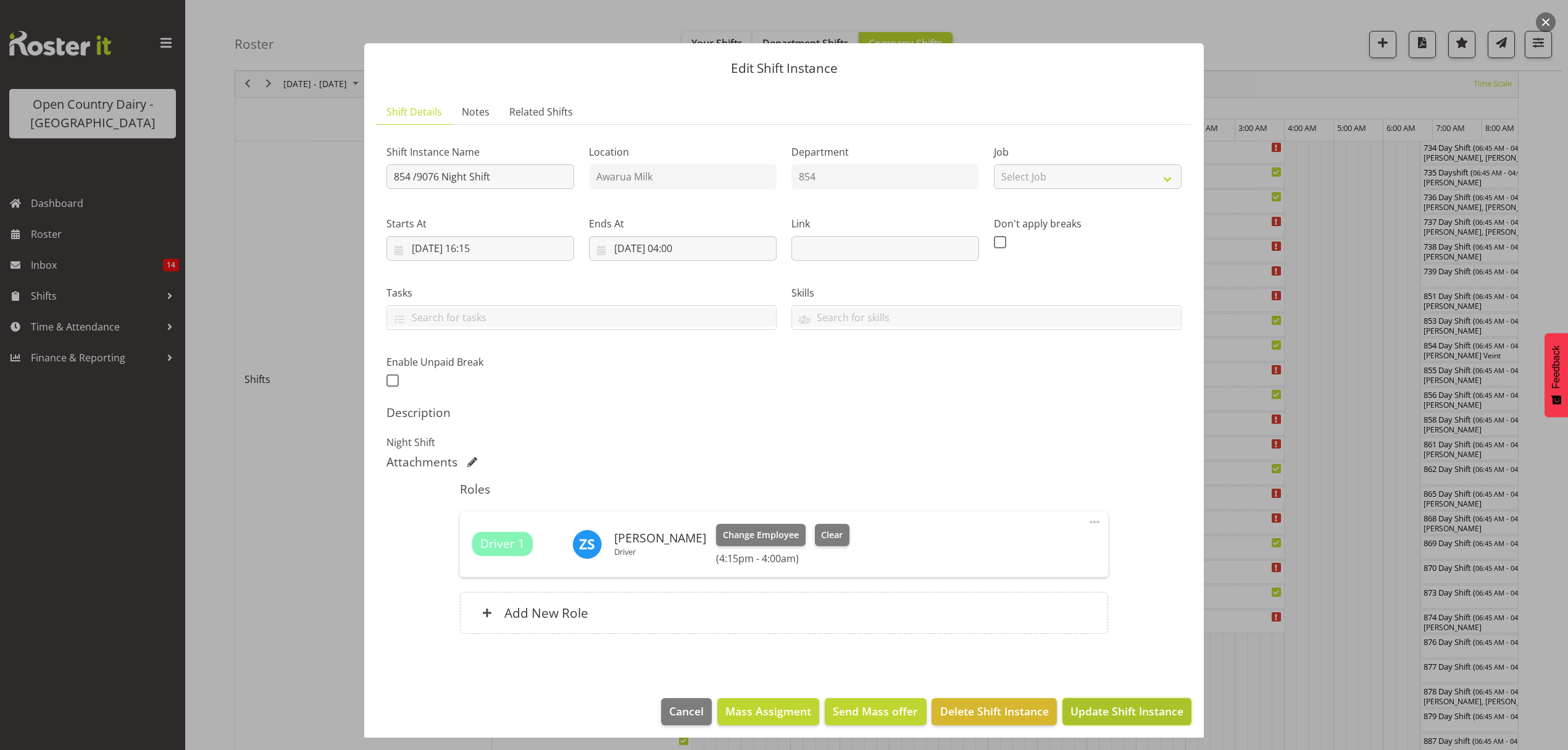
click at [1114, 714] on span "Update Shift Instance" at bounding box center [1127, 710] width 113 height 16
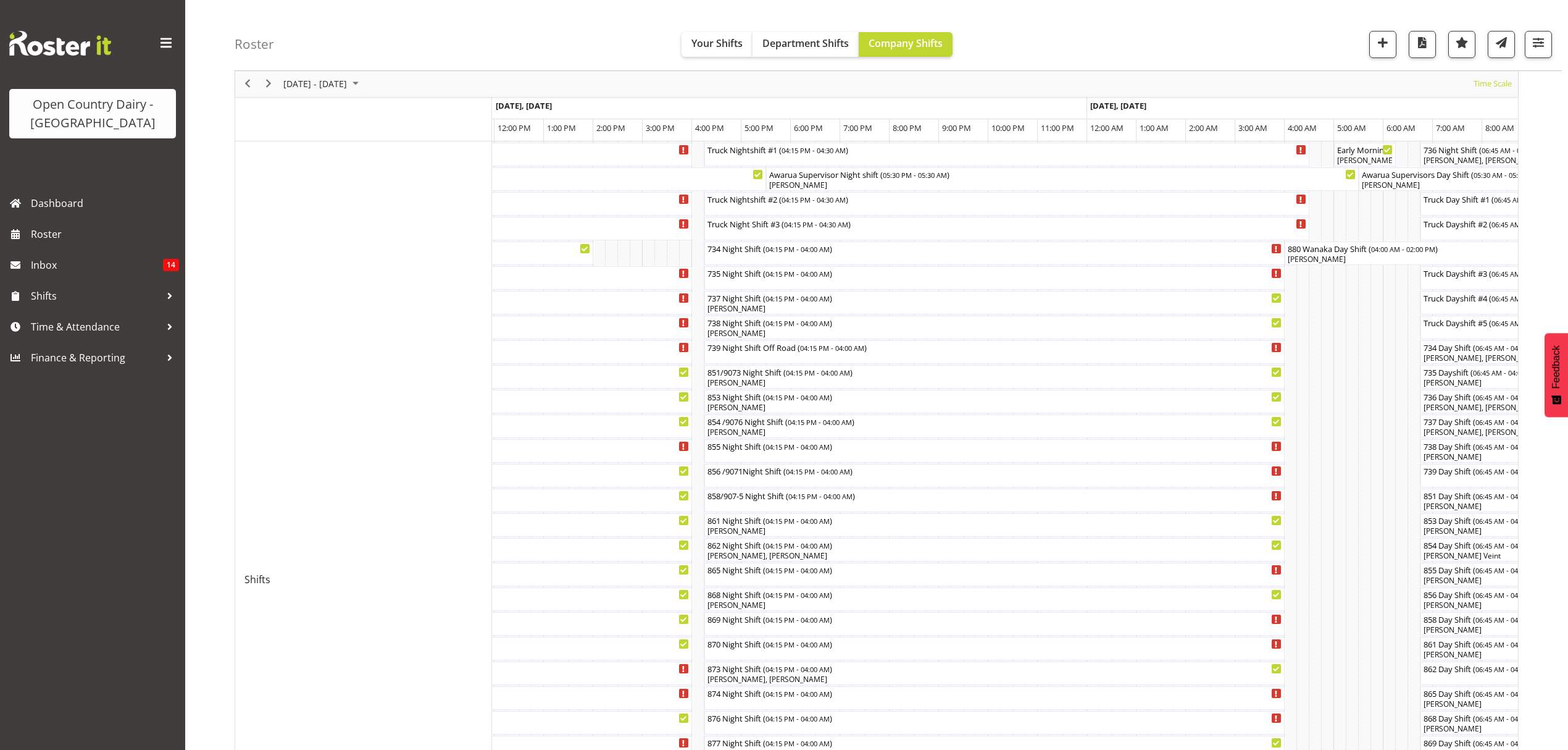
scroll to position [329, 0]
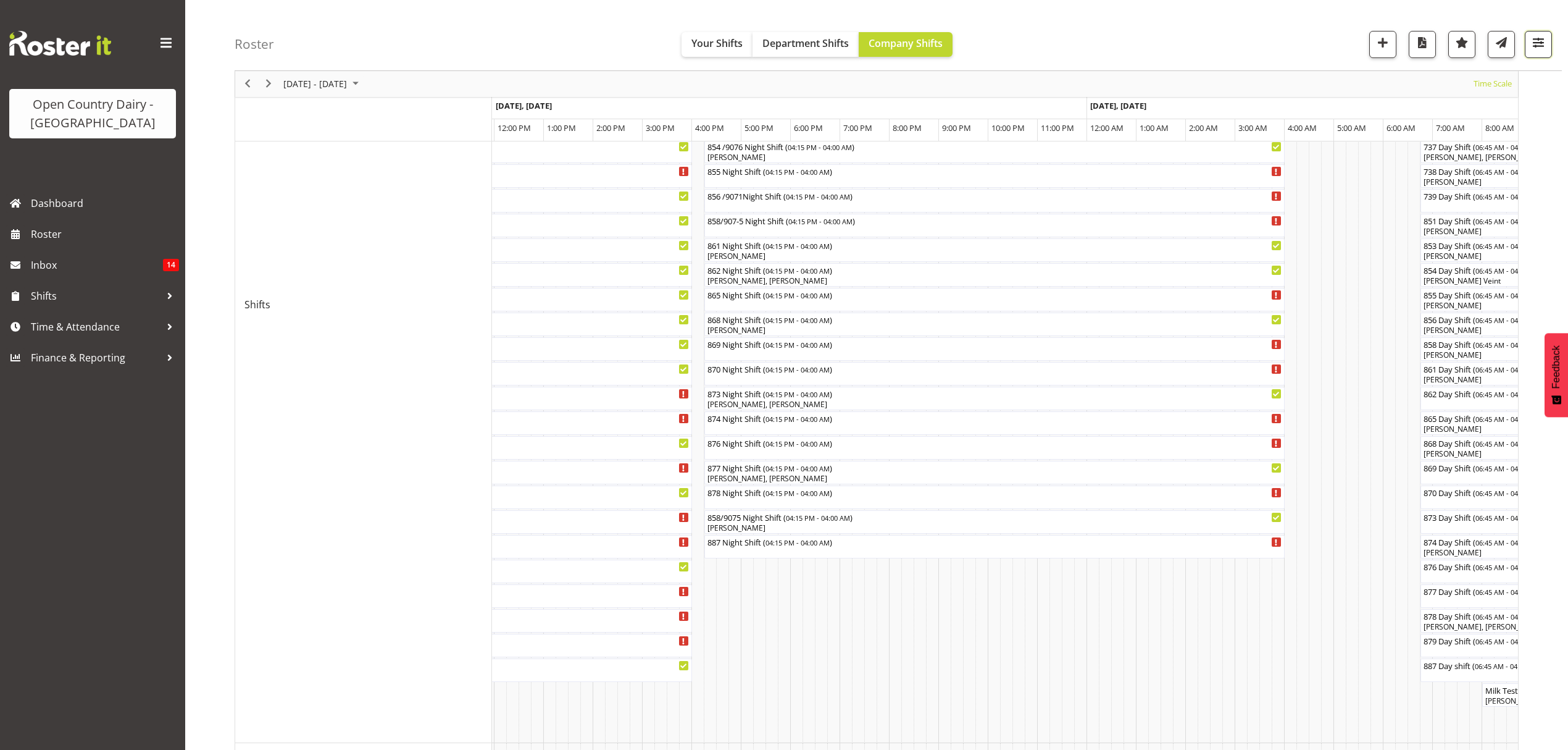
click at [1537, 44] on span "button" at bounding box center [1538, 42] width 16 height 16
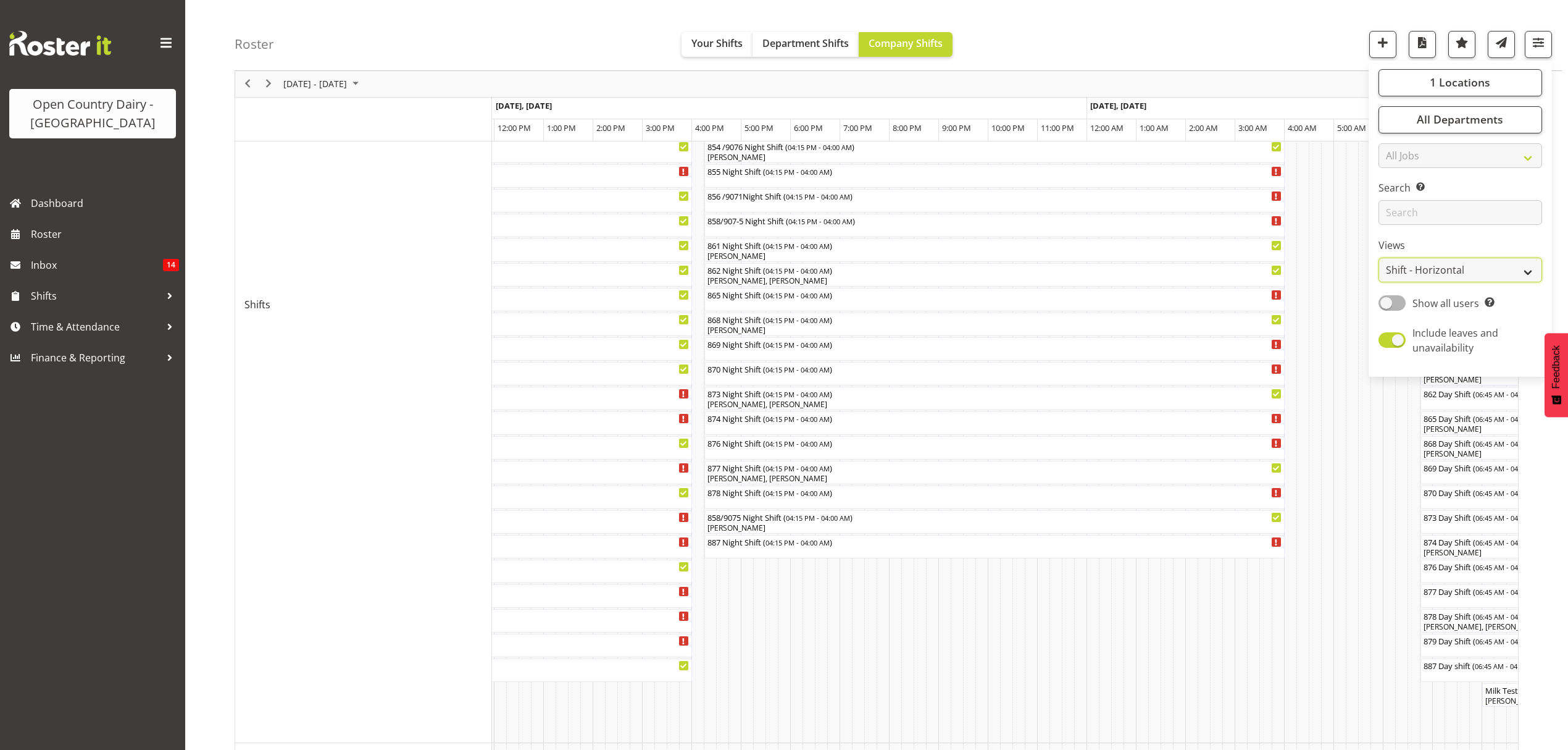
drag, startPoint x: 1526, startPoint y: 270, endPoint x: 1519, endPoint y: 270, distance: 7.0
click at [1526, 270] on select "Staff Role Shift - Horizontal Shift - Vertical Staff - Location" at bounding box center [1460, 271] width 164 height 24
select select "staff"
click at [1378, 283] on select "Staff Role Shift - Horizontal Shift - Vertical Staff - Location" at bounding box center [1460, 271] width 164 height 24
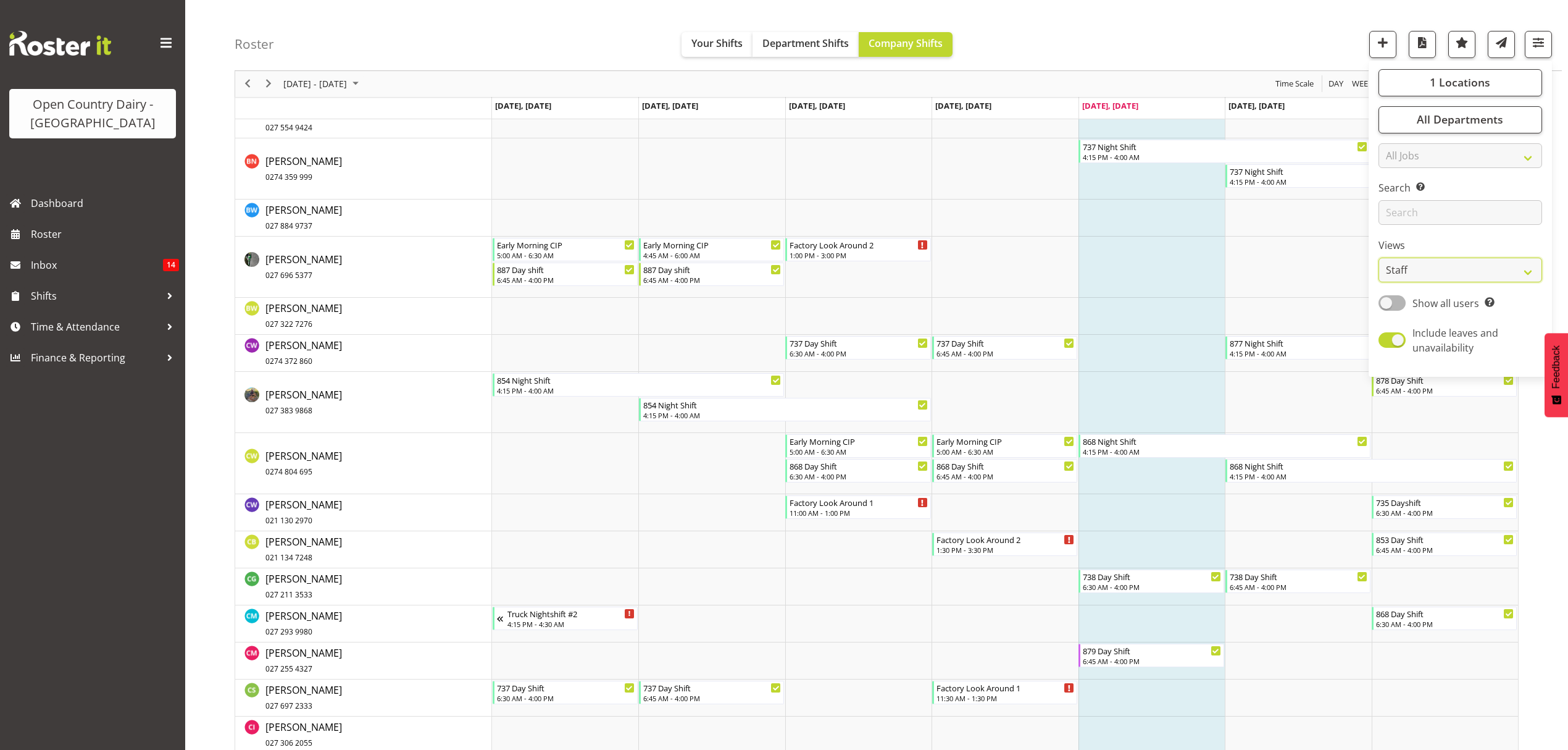
scroll to position [3671, 0]
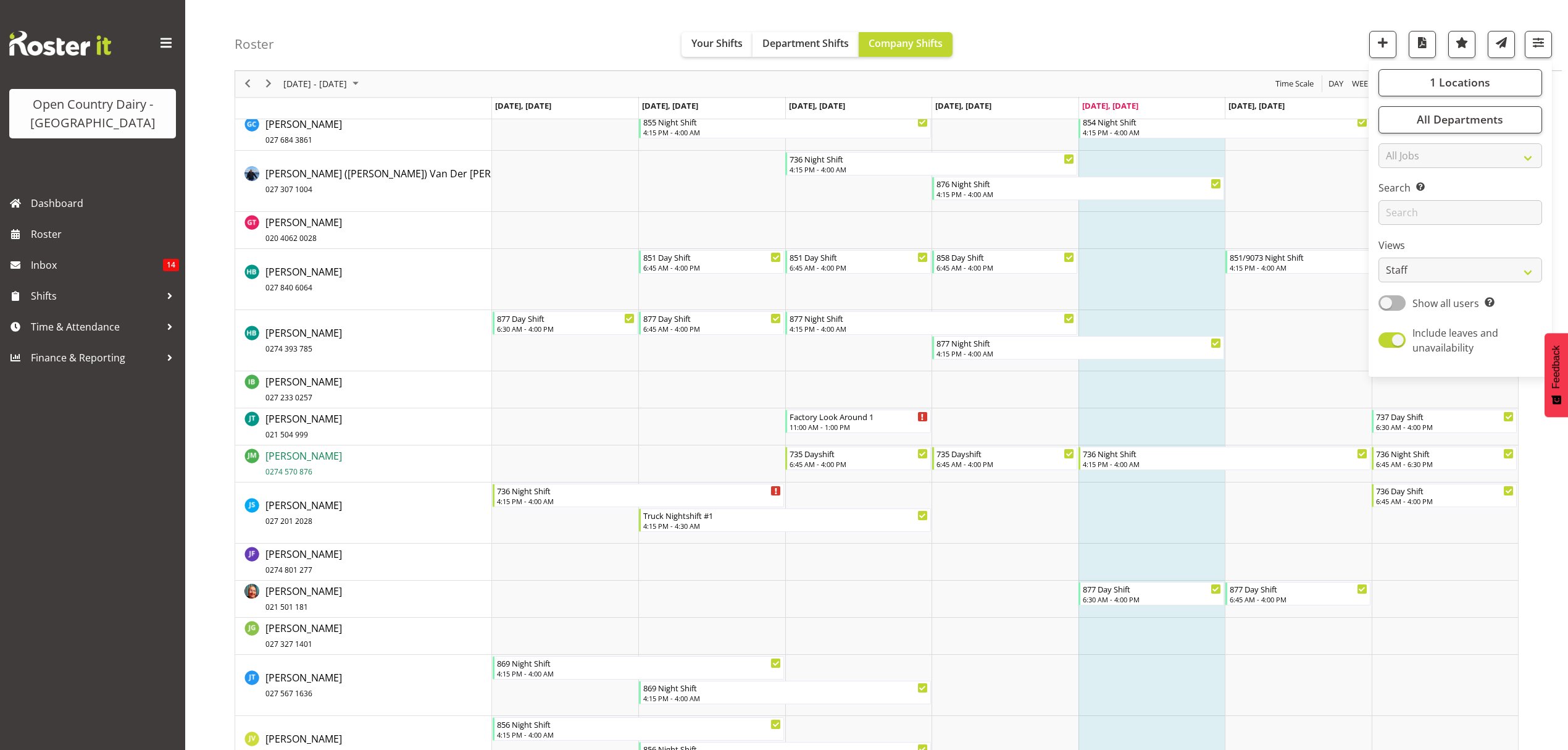
click at [320, 460] on span "James Matheson 0274 570 876" at bounding box center [303, 463] width 76 height 29
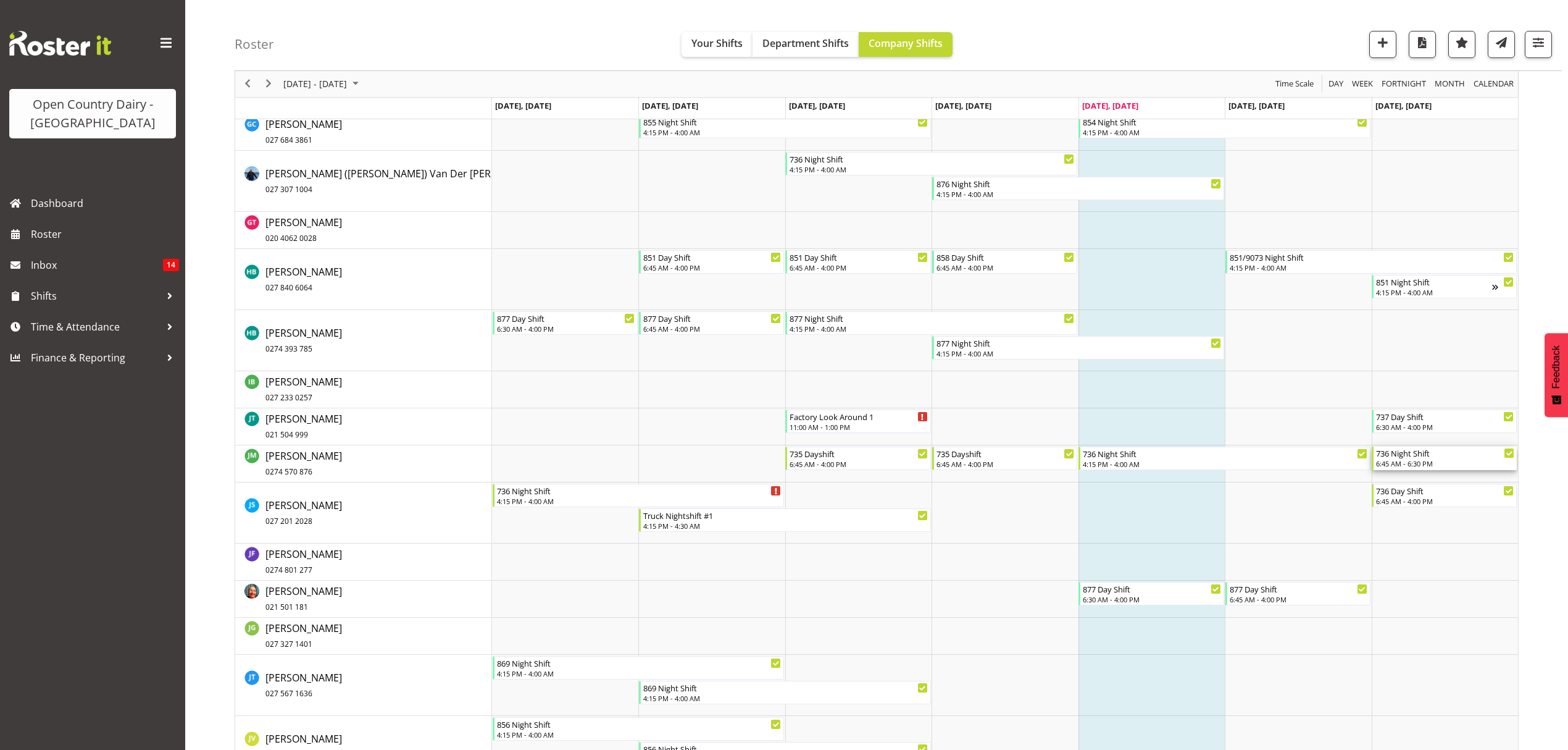
click at [1430, 458] on div "736 Night Shift" at bounding box center [1445, 453] width 139 height 12
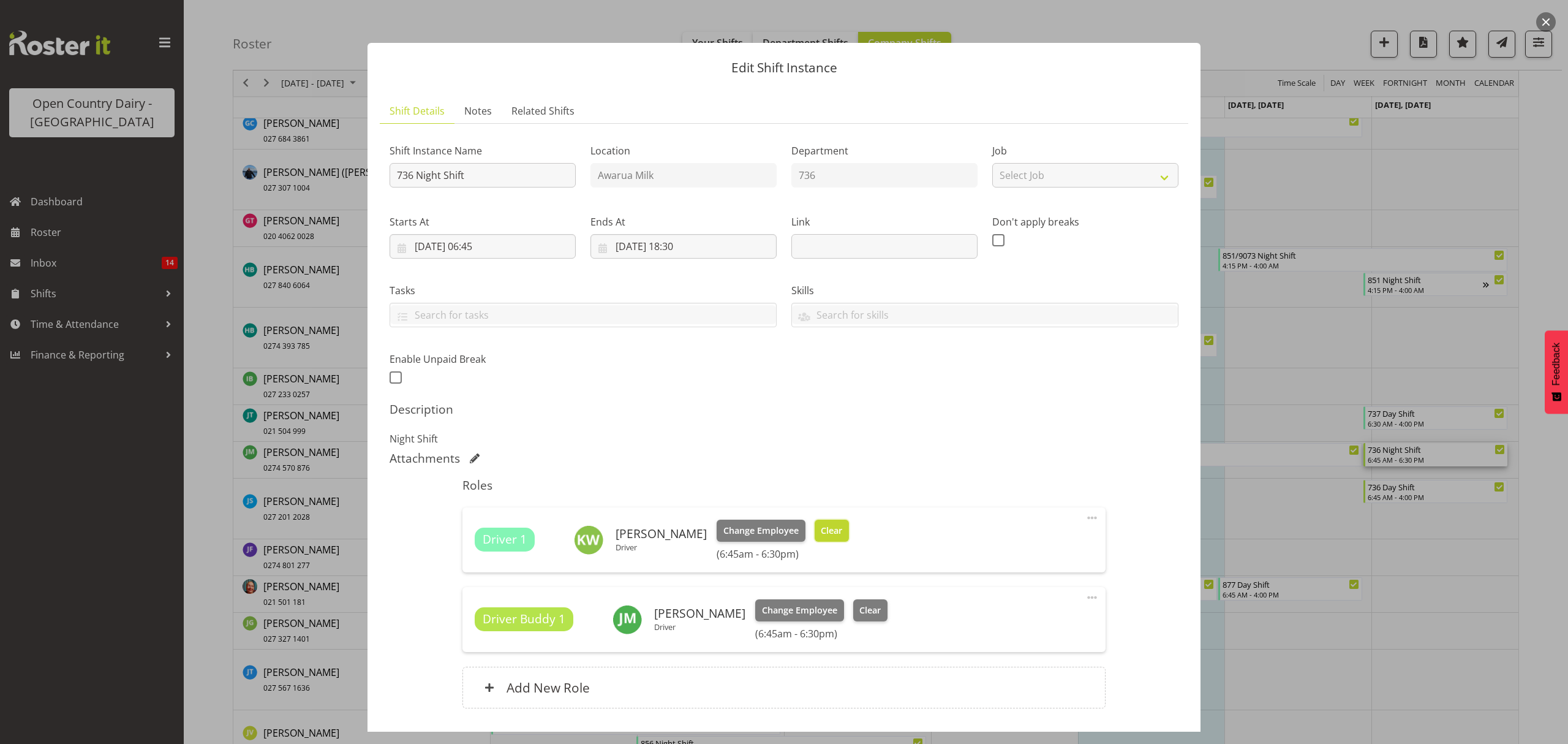
click at [821, 532] on span "Clear" at bounding box center [831, 531] width 22 height 14
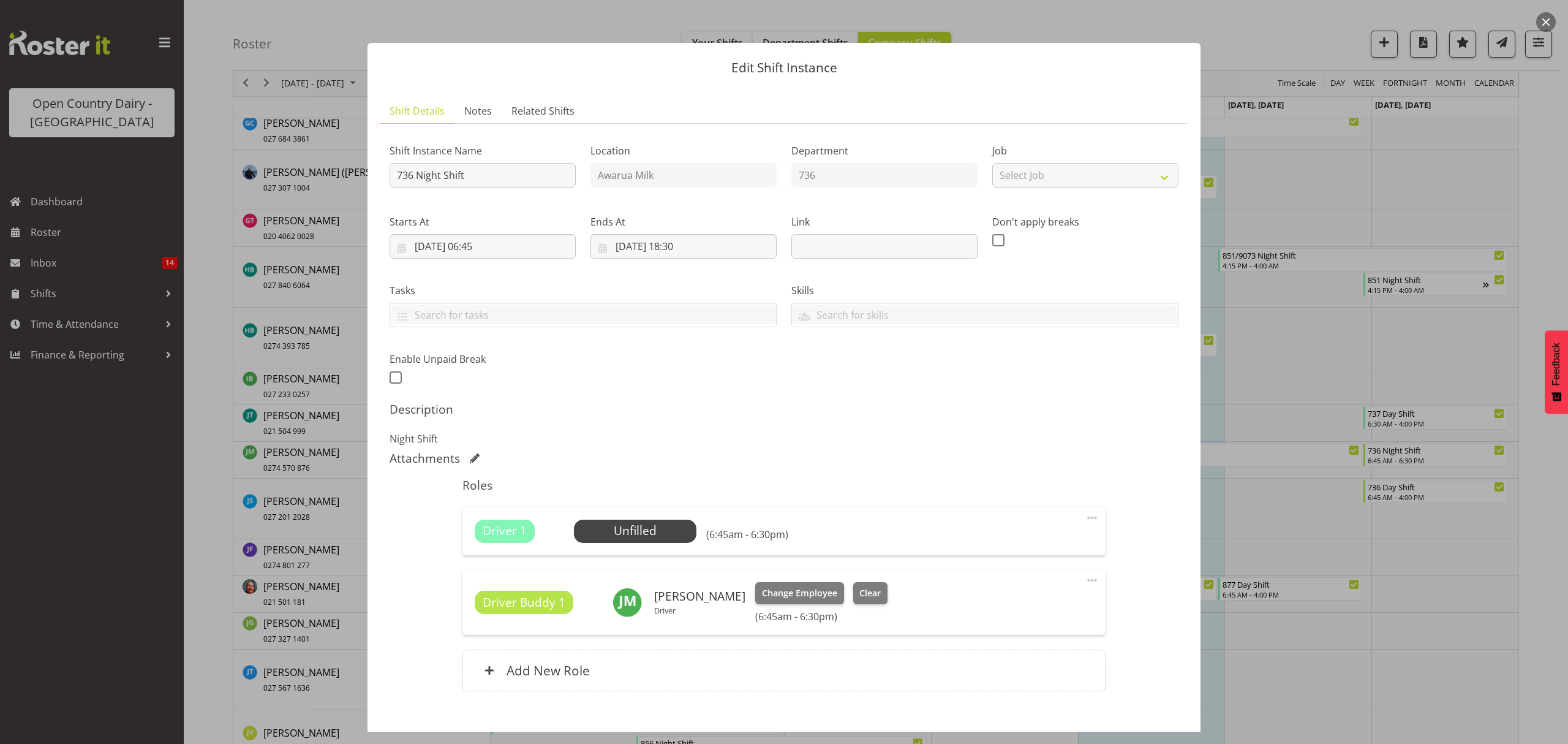
click at [777, 618] on h6 "(6:45am - 6:30pm)" at bounding box center [821, 616] width 132 height 12
click at [776, 616] on h6 "(6:45am - 6:30pm)" at bounding box center [821, 616] width 132 height 12
click at [623, 603] on img at bounding box center [627, 602] width 29 height 29
click at [486, 235] on input "24/08/2025, 06:45" at bounding box center [483, 246] width 187 height 24
click at [1027, 23] on div "Edit Shift Instance Shift Details Notes Related Shifts Shift Instance Name 736 …" at bounding box center [784, 372] width 858 height 719
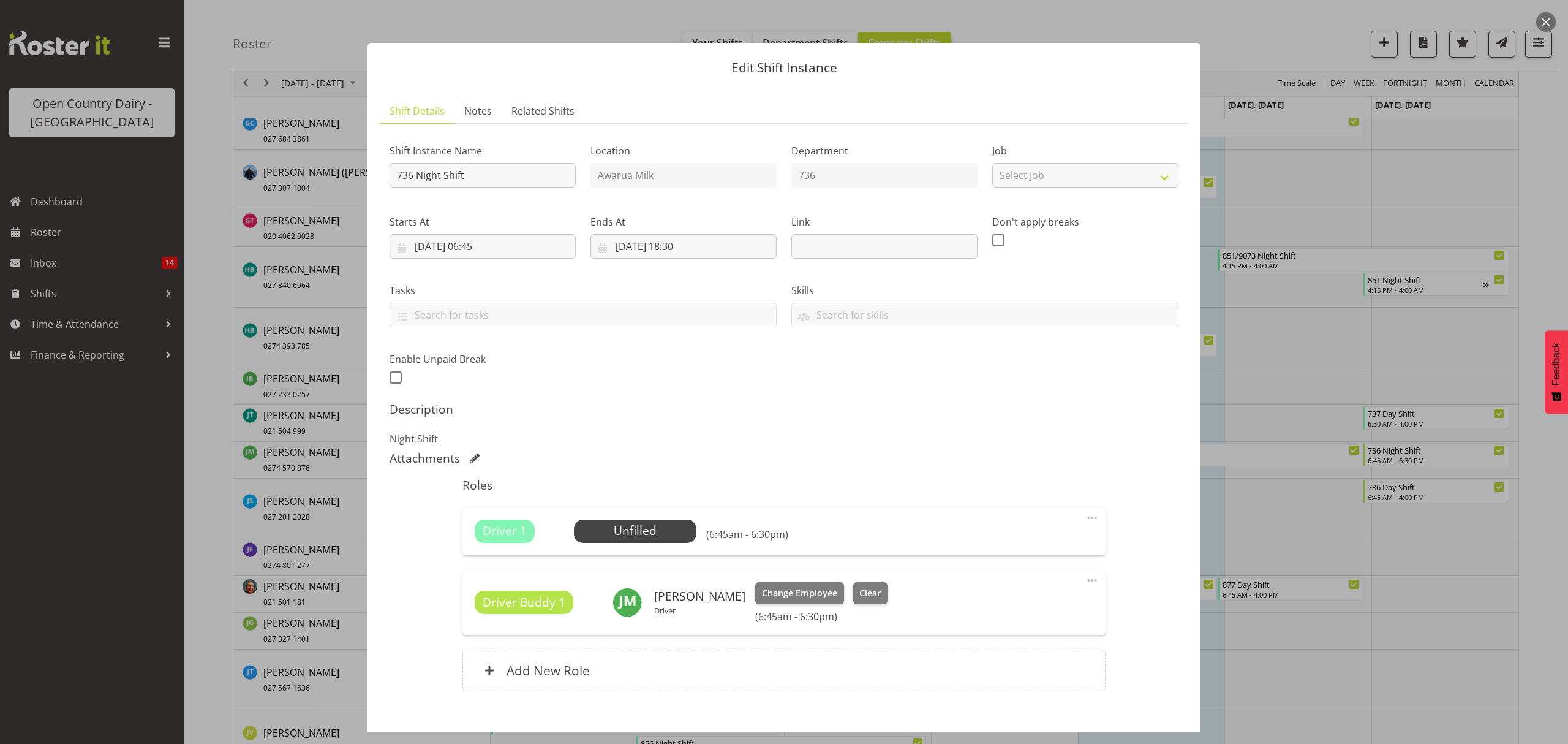
click at [1251, 30] on div at bounding box center [784, 372] width 1568 height 744
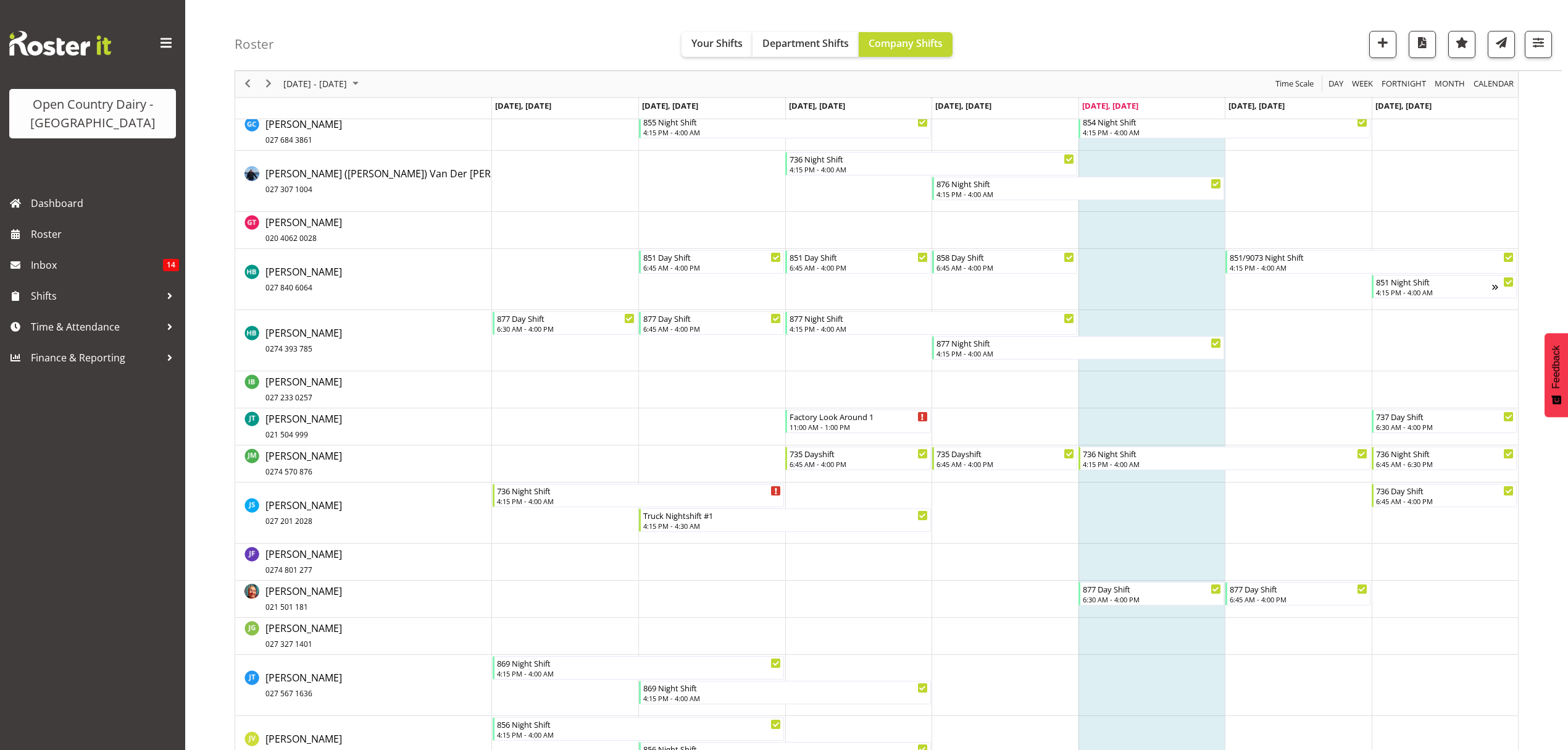
scroll to position [5703, 0]
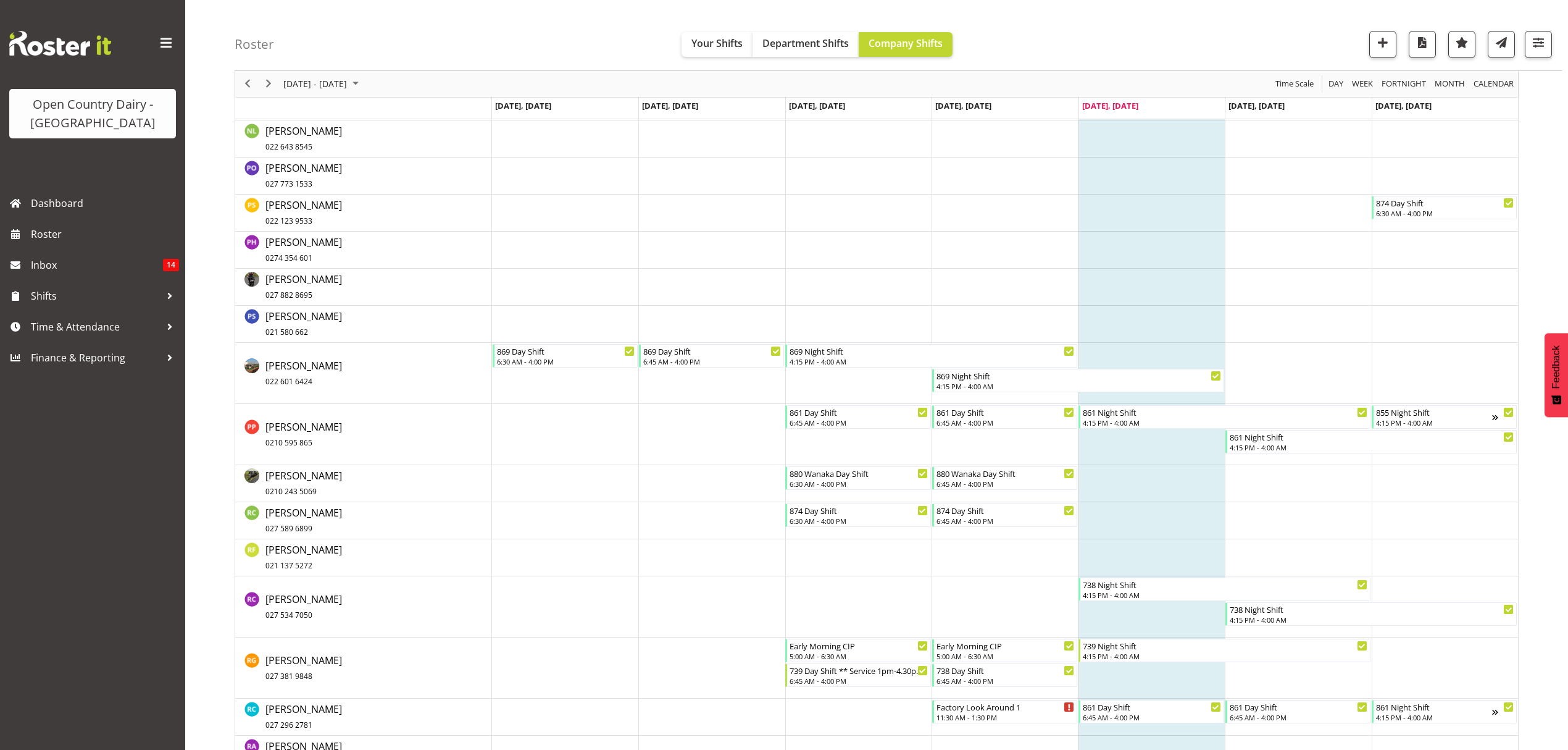
click at [1396, 456] on td "Timeline Week of August 22, 2025" at bounding box center [1444, 434] width 146 height 62
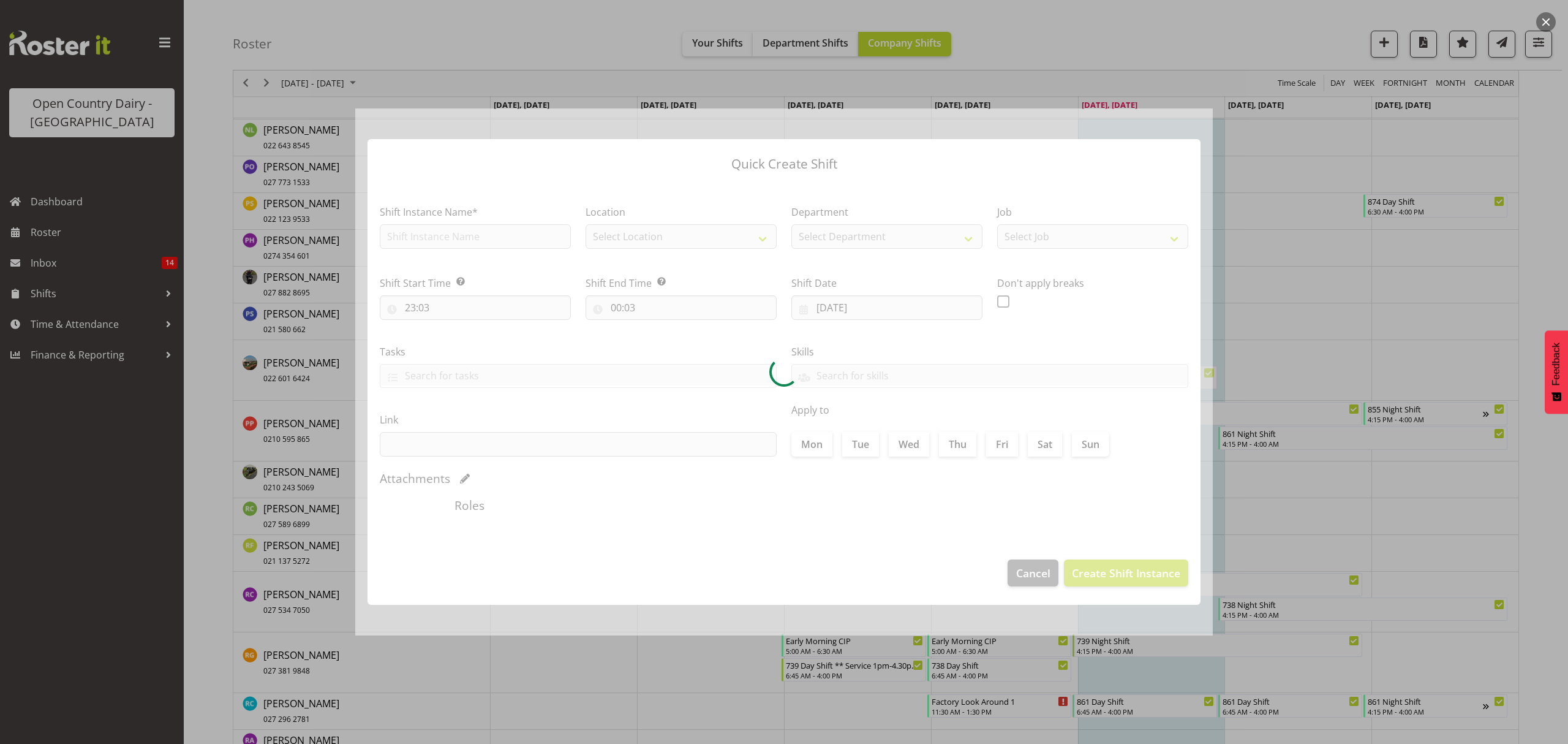
type input "24/08/2025"
checkbox input "true"
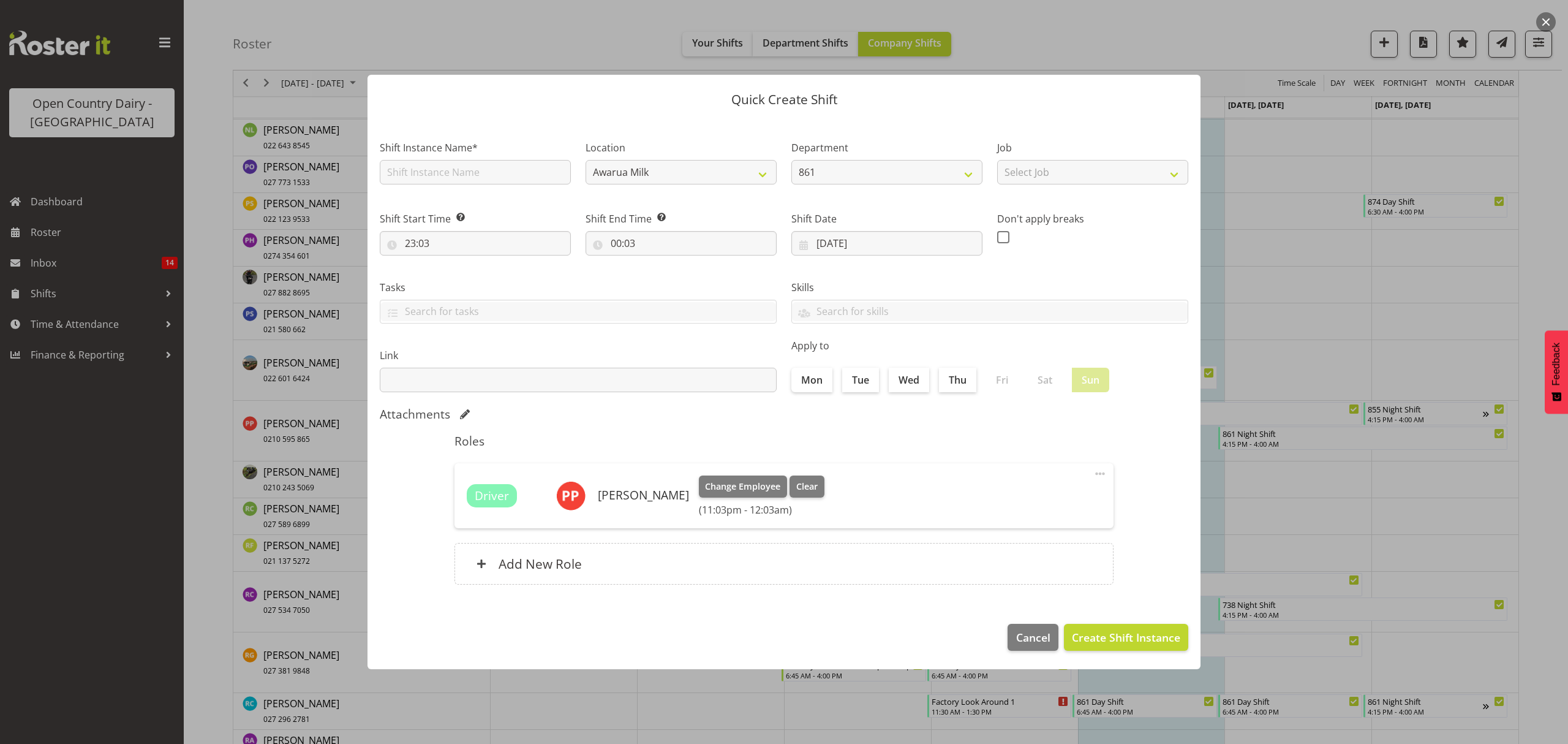
click at [1288, 503] on div at bounding box center [784, 372] width 1568 height 744
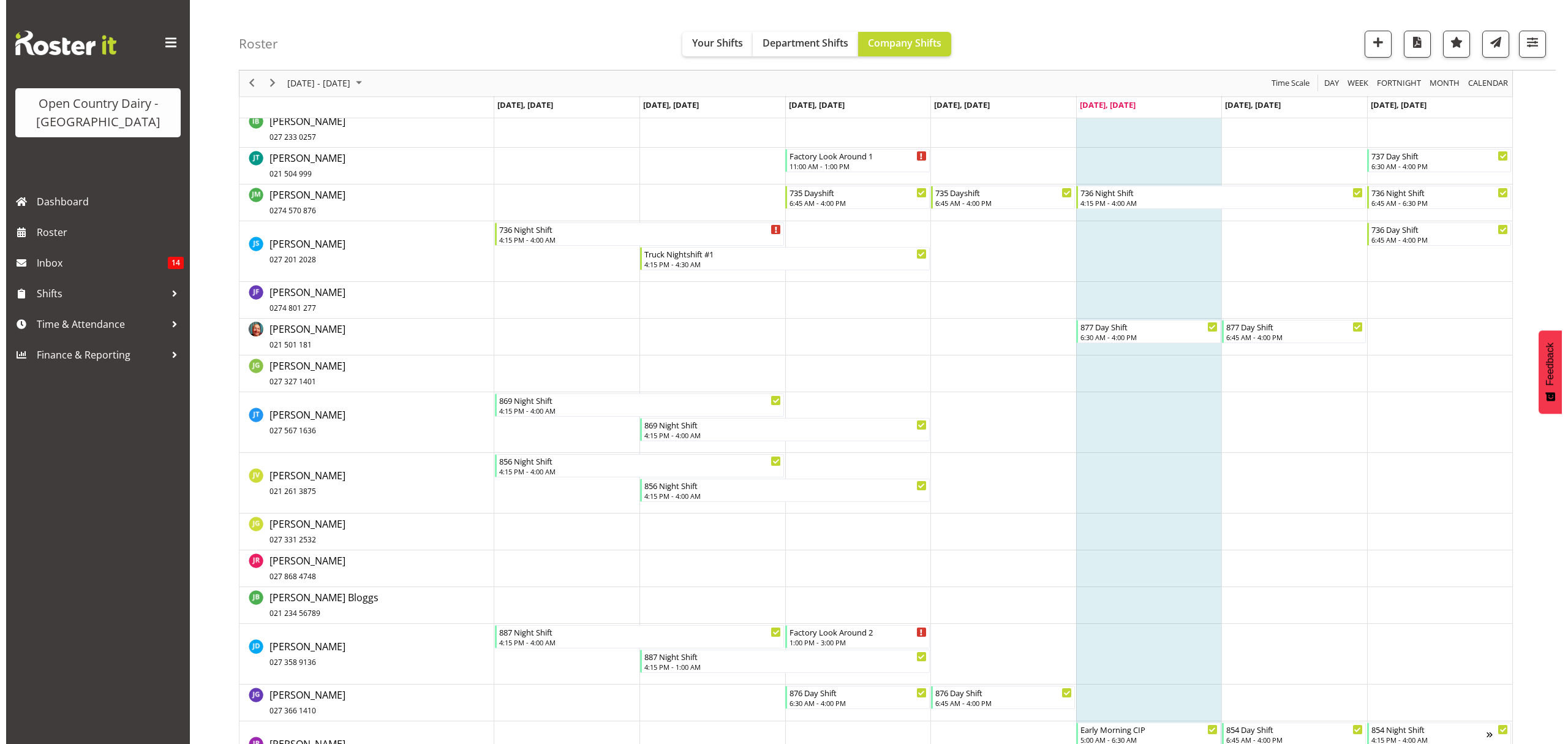
scroll to position [3862, 0]
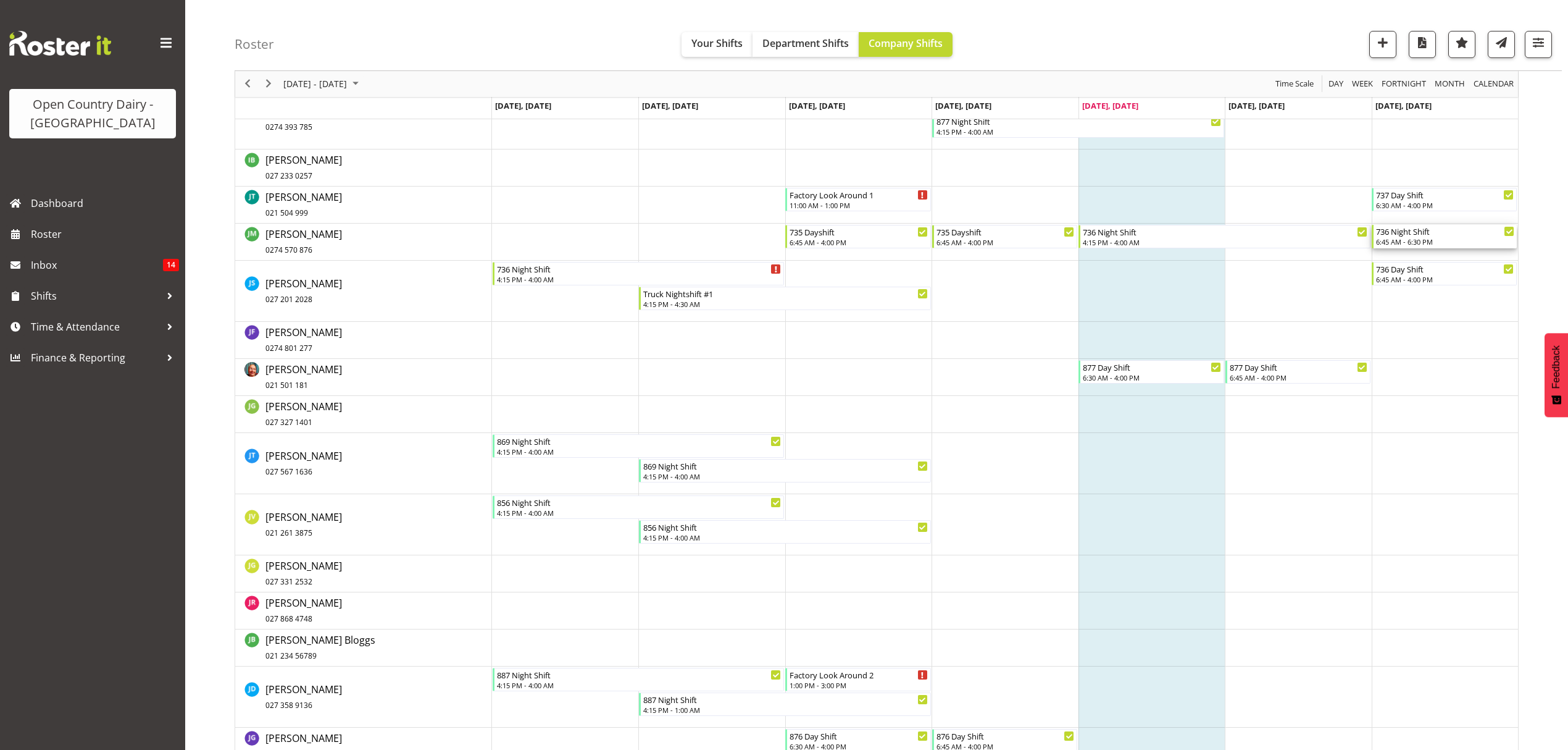
click at [1432, 235] on div "736 Night Shift" at bounding box center [1445, 231] width 139 height 12
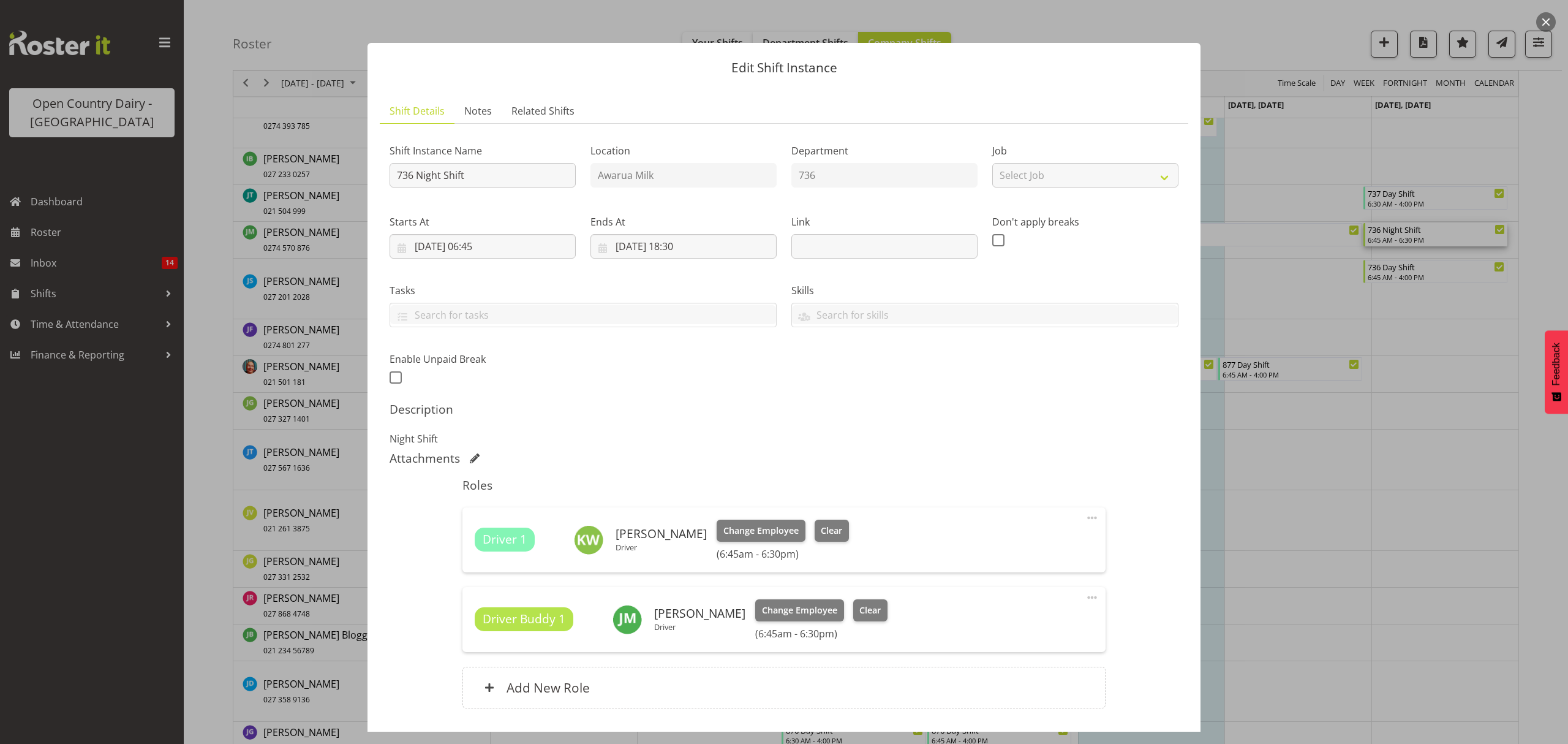
click at [736, 552] on h6 "(6:45am - 6:30pm)" at bounding box center [783, 554] width 132 height 12
click at [821, 526] on span "Clear" at bounding box center [831, 531] width 22 height 14
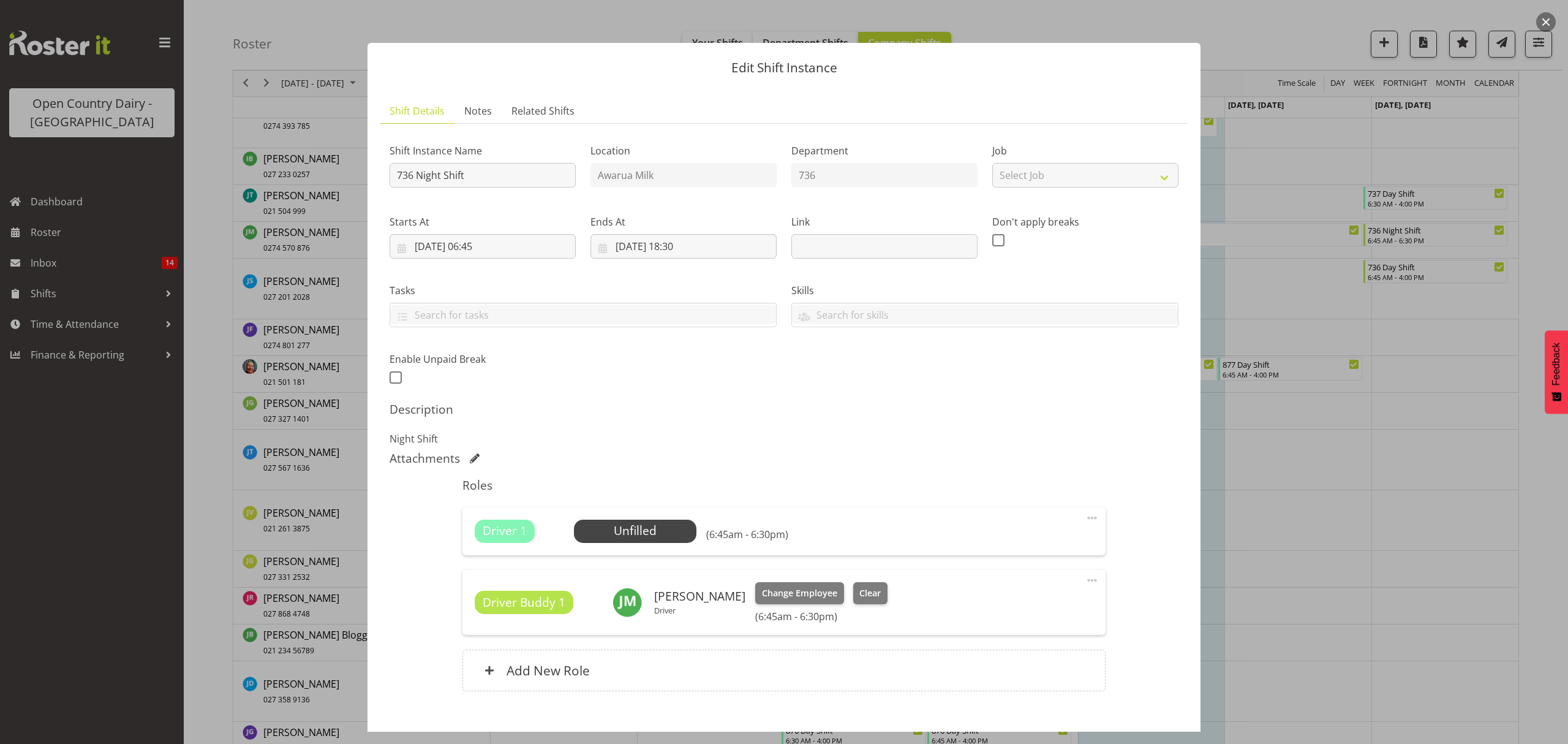
click at [512, 606] on span "Driver Buddy 1" at bounding box center [524, 602] width 83 height 18
click at [702, 601] on h6 "James Matheson" at bounding box center [700, 596] width 91 height 14
click at [802, 615] on h6 "(6:45am - 6:30pm)" at bounding box center [821, 616] width 132 height 12
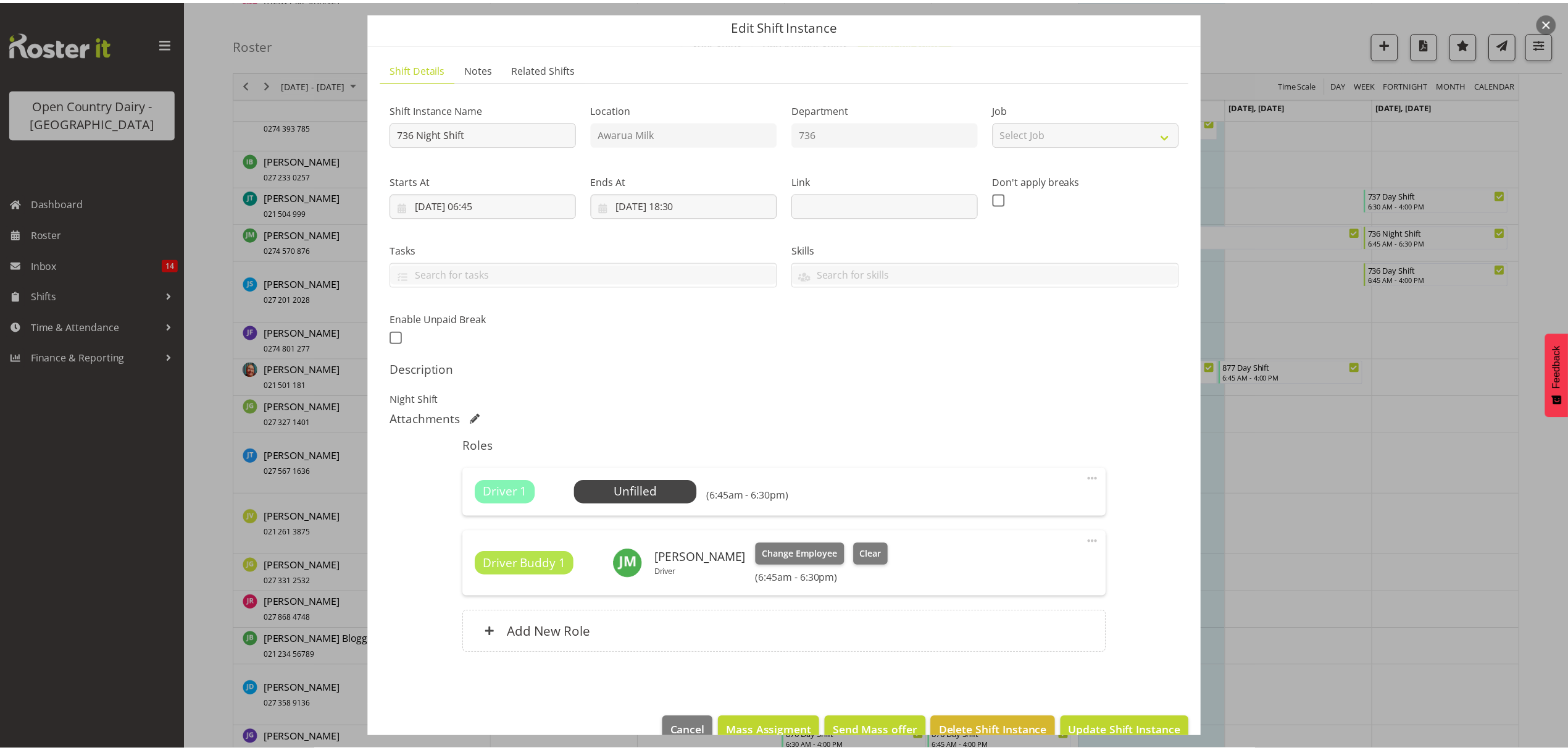
scroll to position [69, 0]
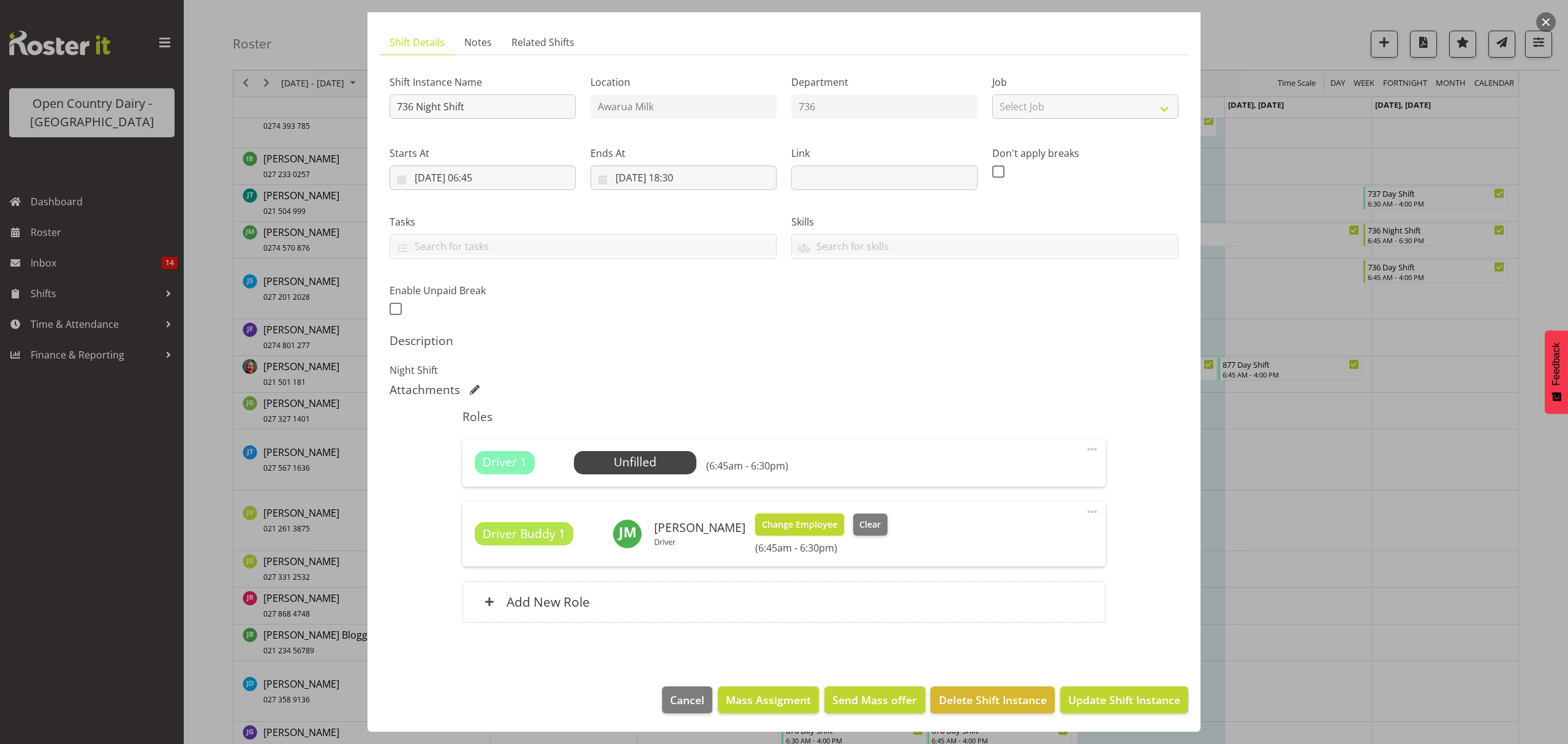
click at [785, 522] on span "Change Employee" at bounding box center [800, 525] width 76 height 14
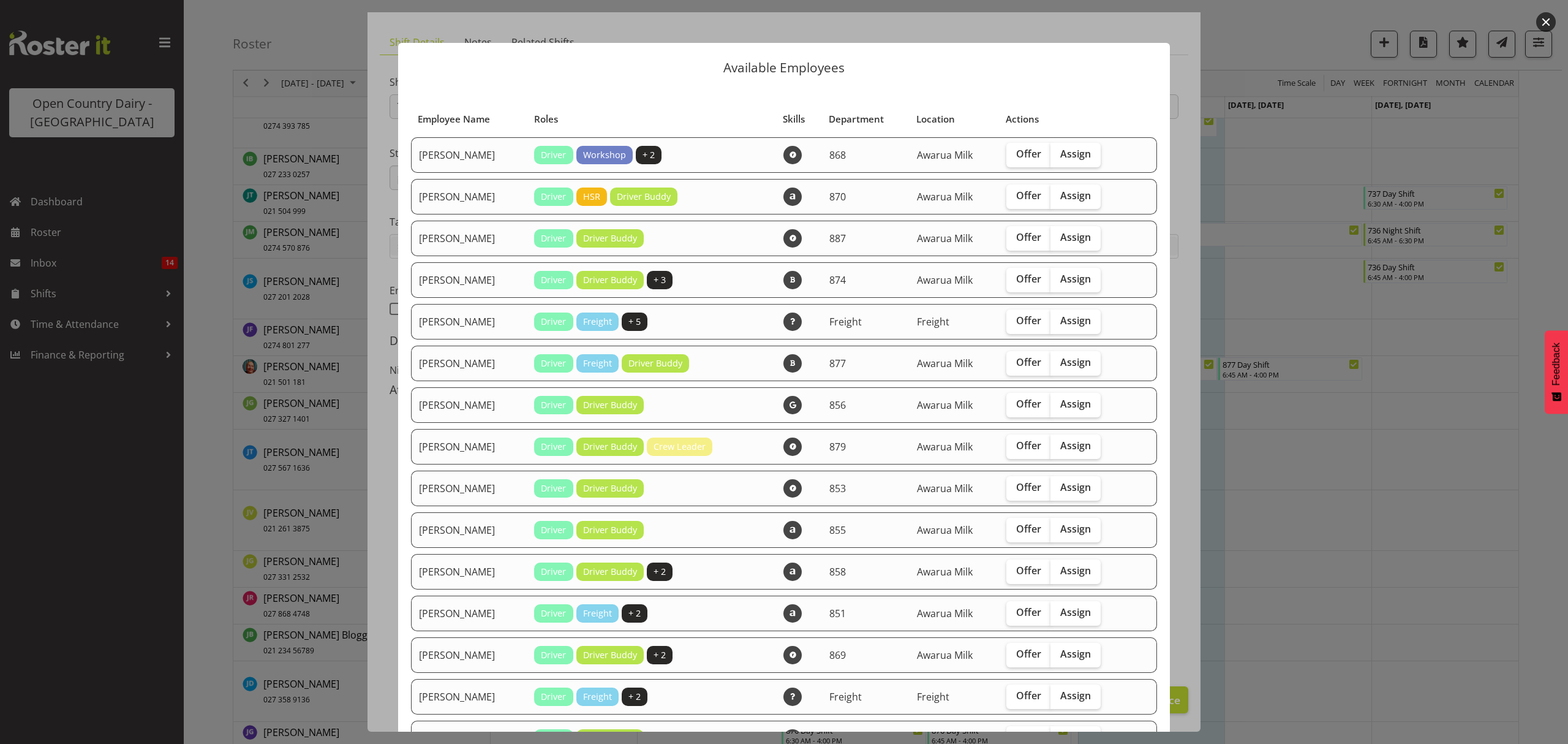
click at [1268, 163] on div at bounding box center [784, 372] width 1568 height 744
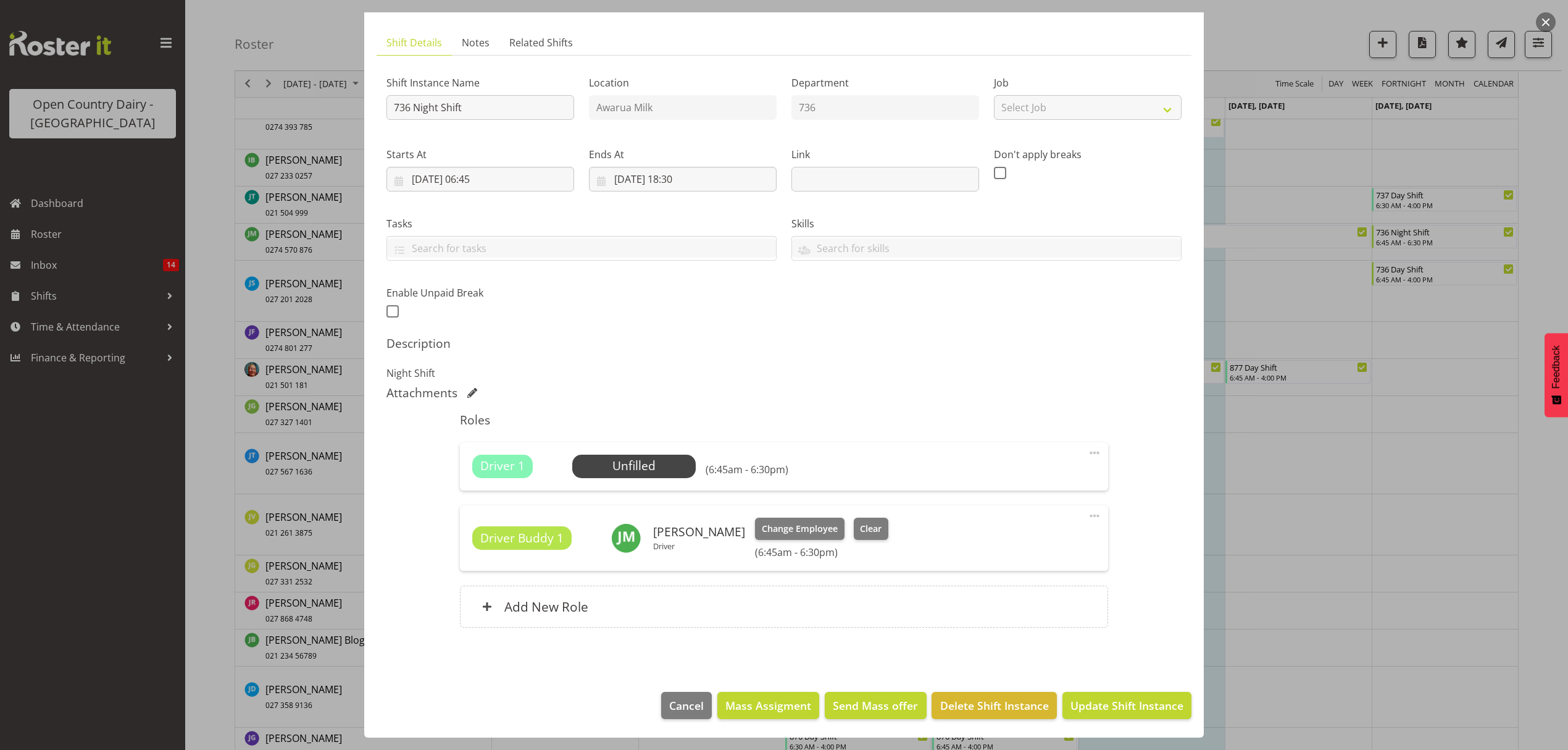
click at [816, 553] on h6 "(6:45am - 6:30pm)" at bounding box center [822, 552] width 133 height 12
click at [755, 549] on h6 "(6:45am - 6:30pm)" at bounding box center [822, 552] width 133 height 12
click at [754, 469] on h6 "(6:45am - 6:30pm)" at bounding box center [746, 469] width 82 height 12
click at [498, 549] on span "Driver Buddy 1" at bounding box center [522, 538] width 100 height 23
click at [1294, 35] on div at bounding box center [784, 375] width 1568 height 750
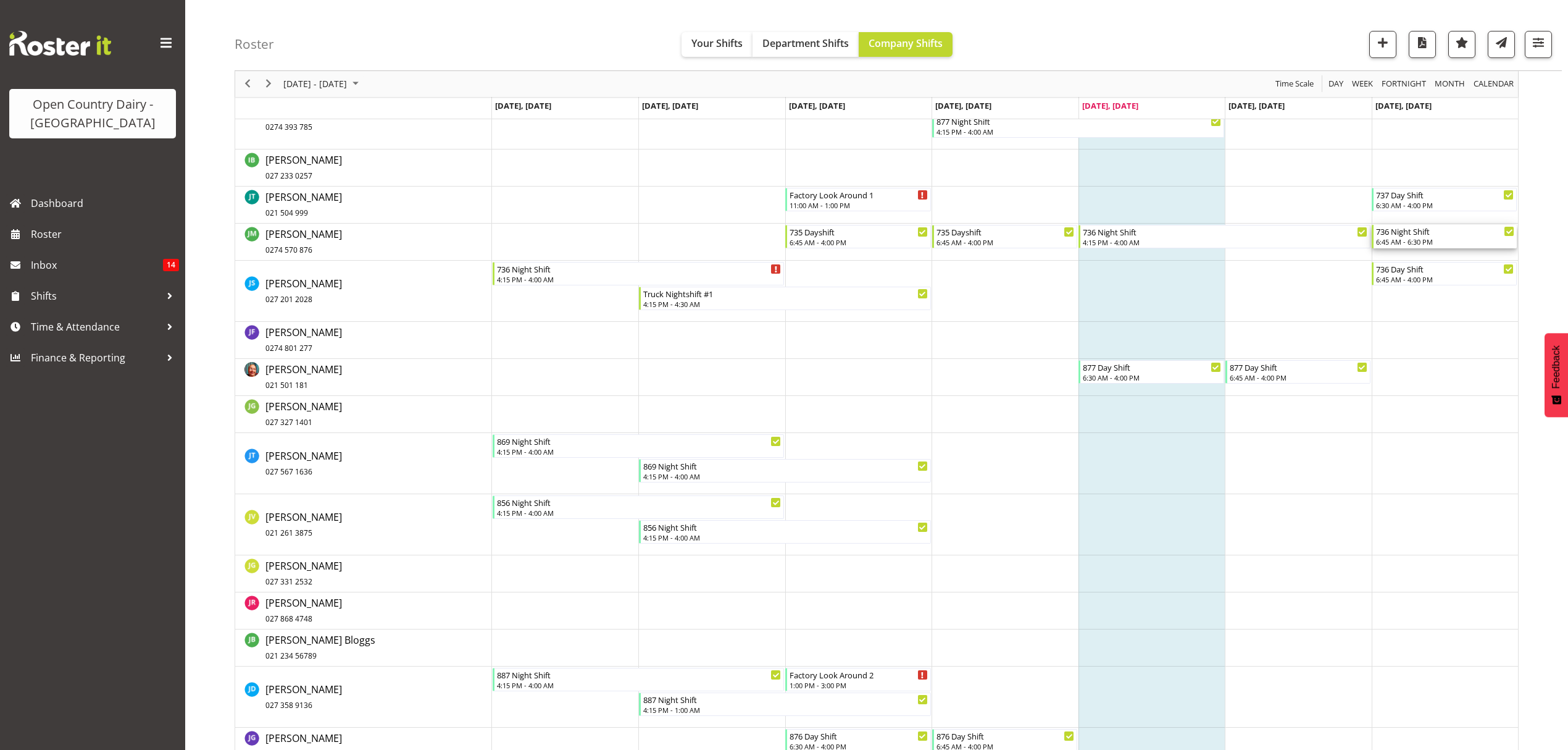
click at [1400, 244] on div "6:45 AM - 6:30 PM" at bounding box center [1445, 241] width 139 height 10
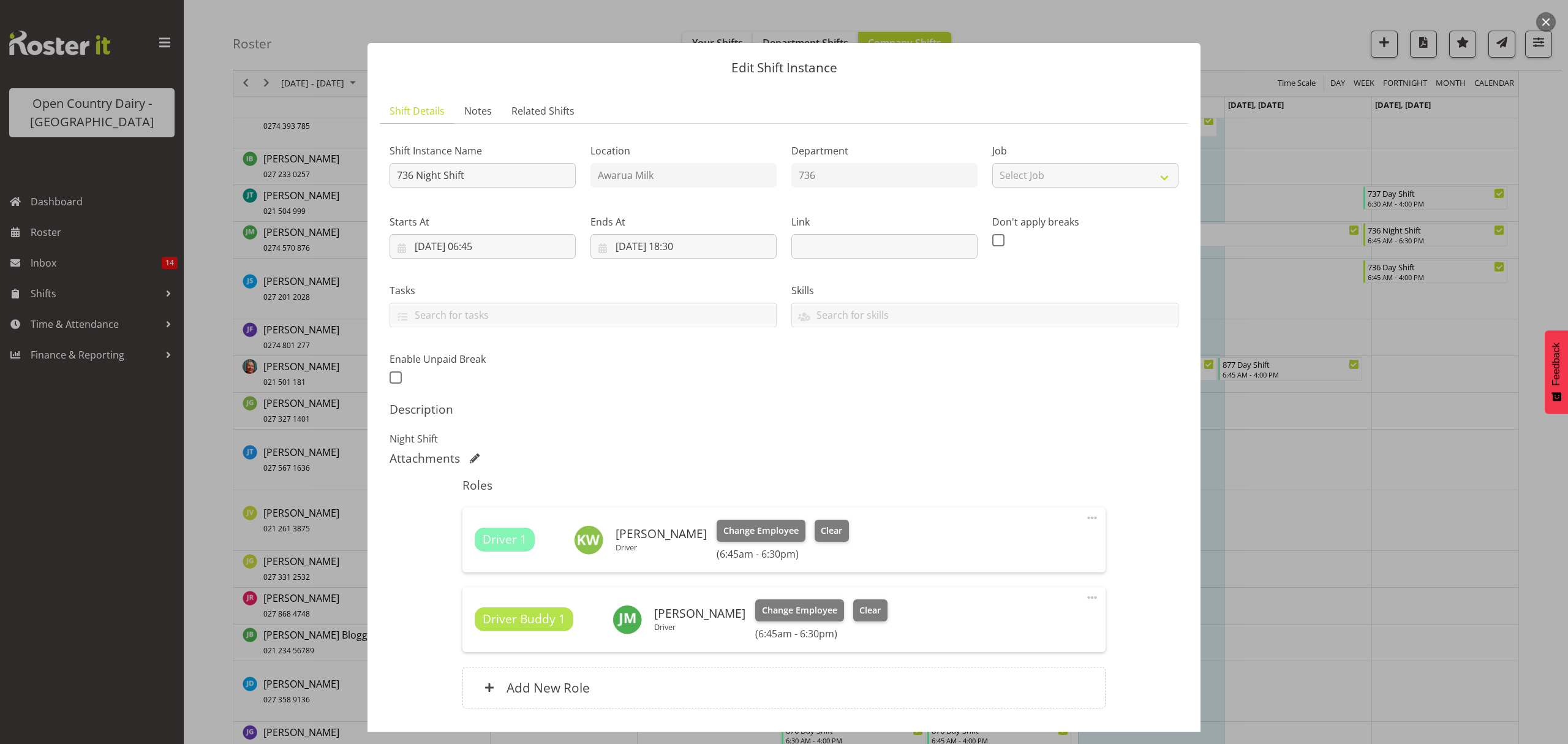
click at [1169, 22] on div "Edit Shift Instance Shift Details Notes Related Shifts Shift Instance Name 736 …" at bounding box center [784, 372] width 858 height 719
click at [1324, 235] on div at bounding box center [784, 372] width 1568 height 744
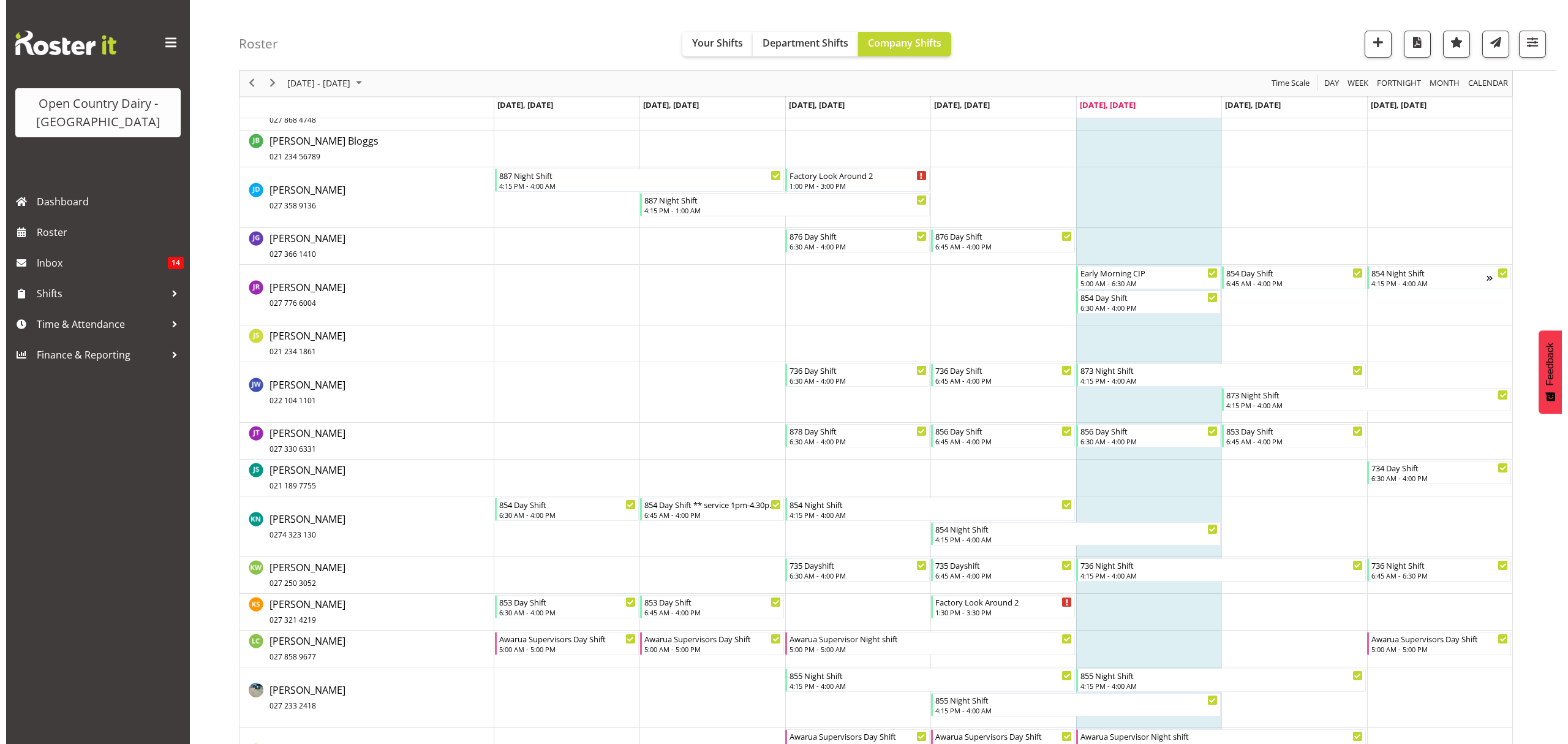
scroll to position [4433, 0]
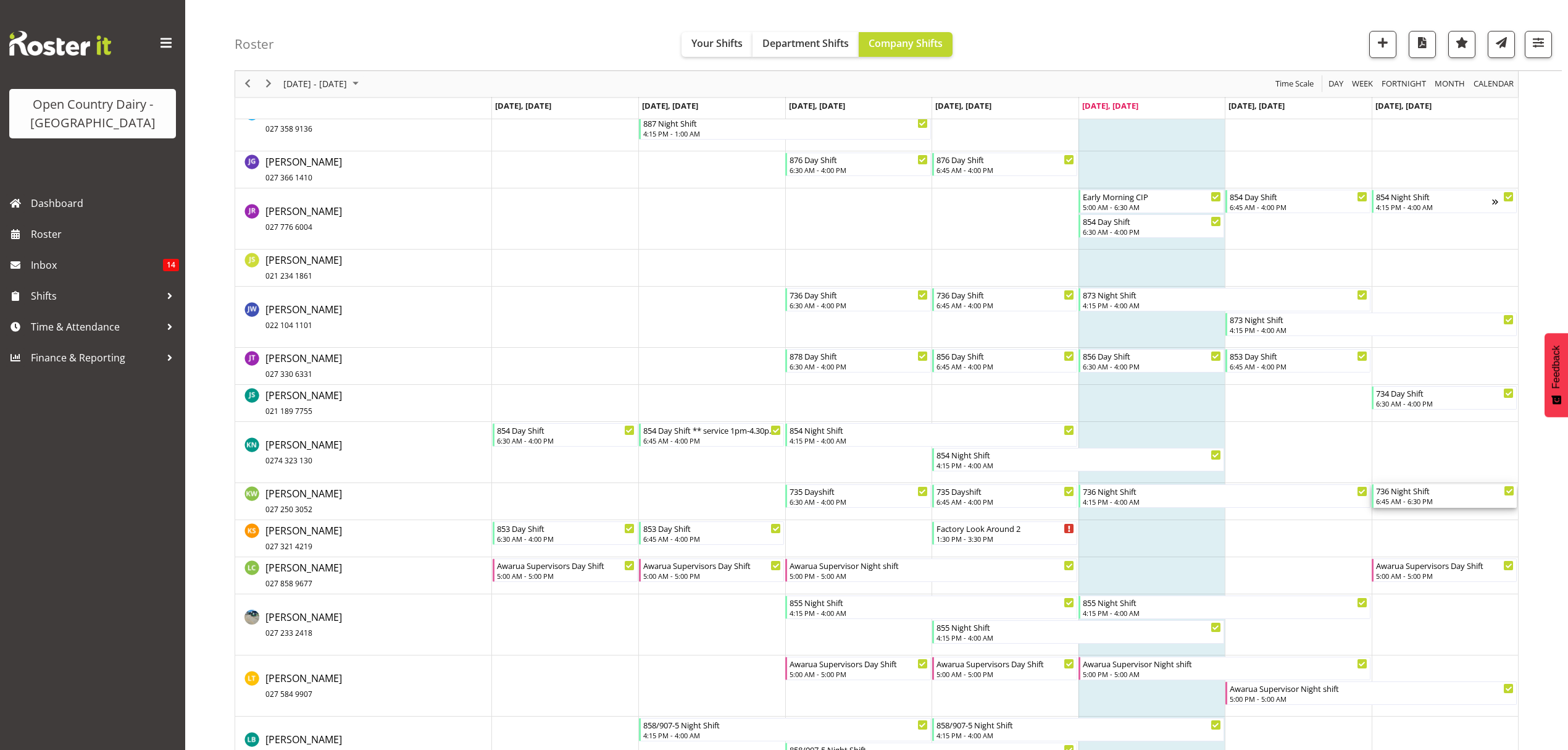
click at [1419, 497] on div "736 Night Shift" at bounding box center [1445, 490] width 139 height 12
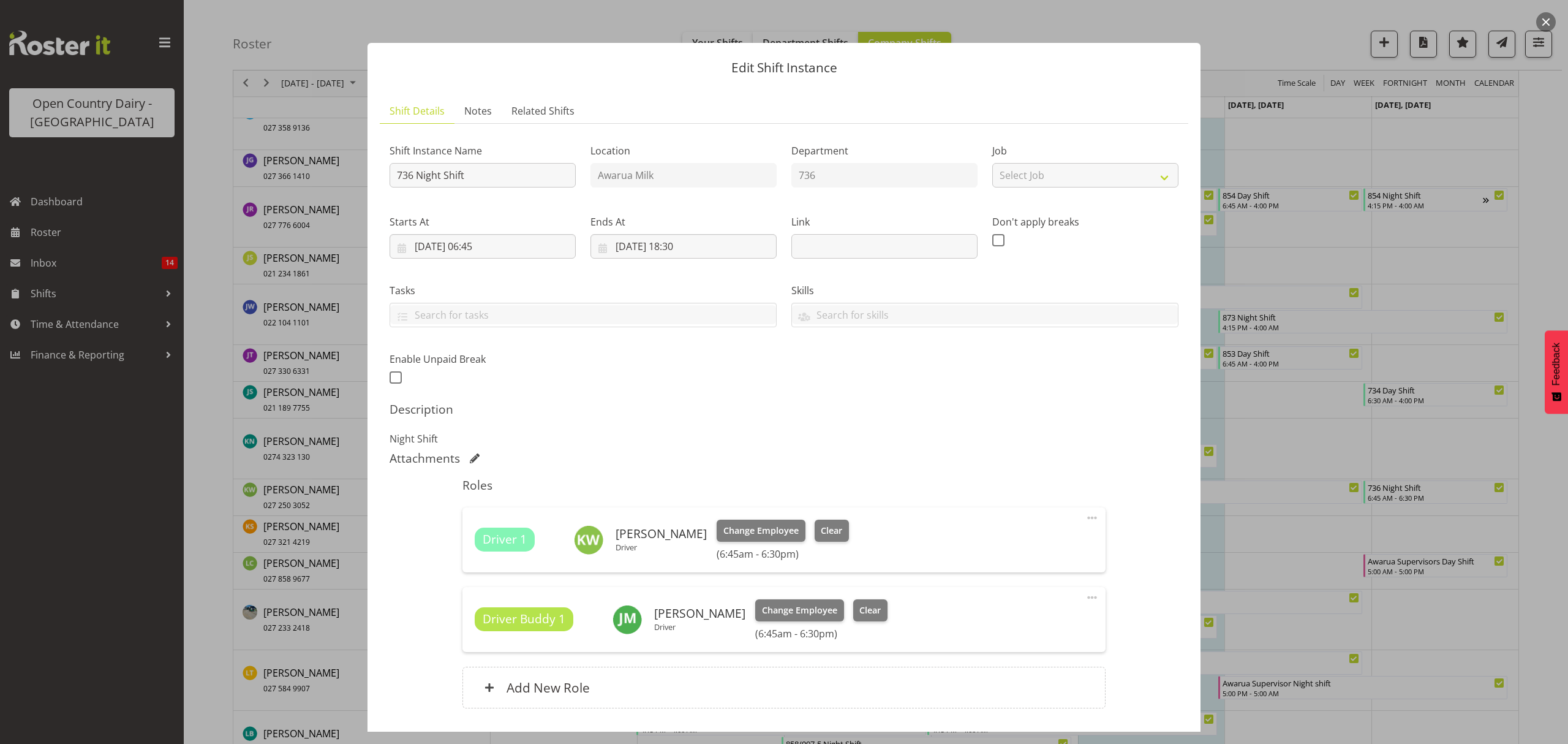
click at [519, 623] on span "Driver Buddy 1" at bounding box center [524, 618] width 83 height 18
click at [507, 248] on input "24/08/2025, 06:45" at bounding box center [483, 246] width 187 height 24
click at [480, 506] on select "00 01 02 03 04 05 06 07 08 09 10 11 12 13 14 15 16 17 18 19 20 21 22 23" at bounding box center [483, 507] width 28 height 24
select select "16"
click at [470, 495] on select "00 01 02 03 04 05 06 07 08 09 10 11 12 13 14 15 16 17 18 19 20 21 22 23" at bounding box center [483, 507] width 28 height 24
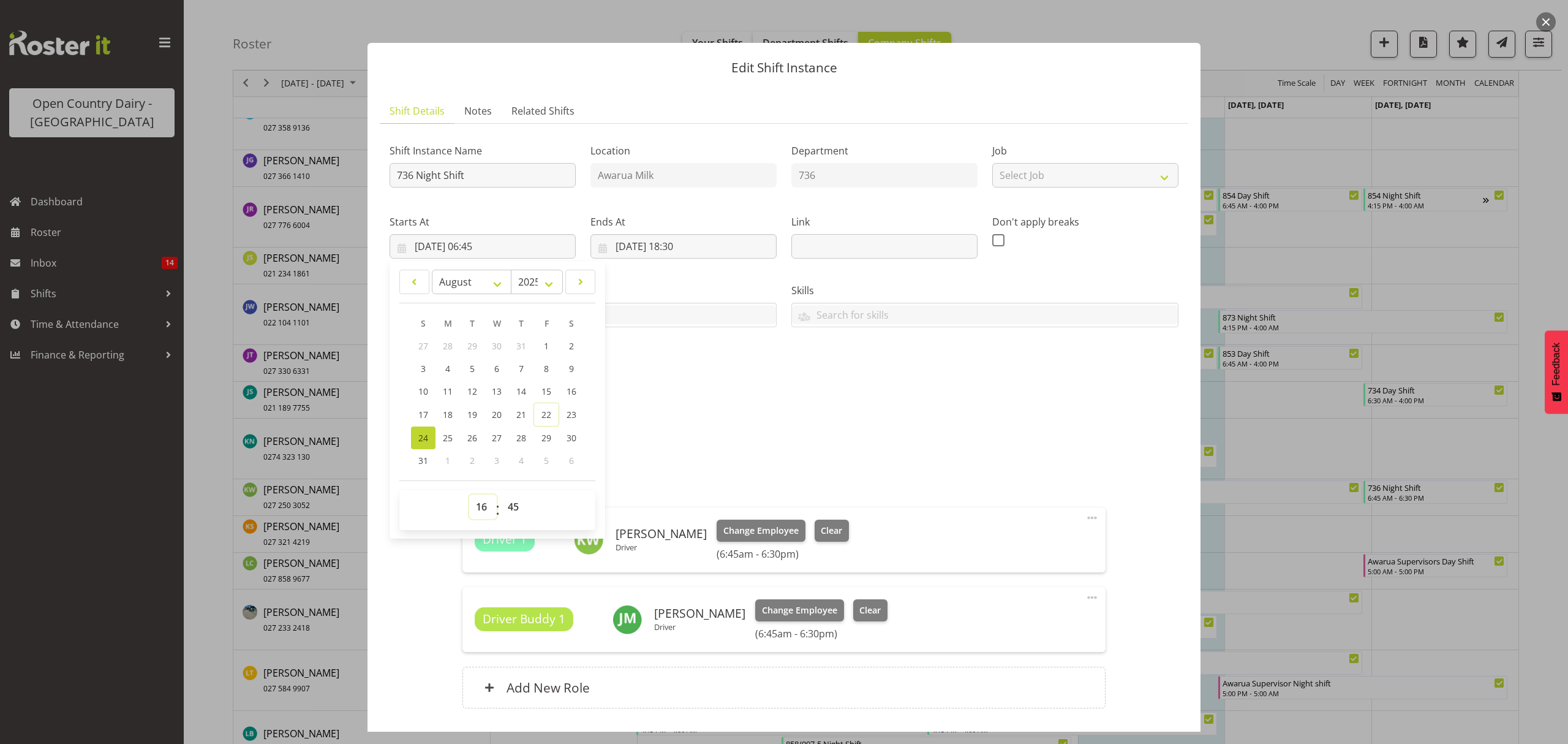
type input "24/08/2025, 16:45"
click at [520, 503] on select "00 01 02 03 04 05 06 07 08 09 10 11 12 13 14 15 16 17 18 19 20 21 22 23 24 25 2…" at bounding box center [515, 507] width 28 height 24
select select "30"
click at [501, 495] on select "00 01 02 03 04 05 06 07 08 09 10 11 12 13 14 15 16 17 18 19 20 21 22 23 24 25 2…" at bounding box center [515, 507] width 28 height 24
click at [682, 246] on input "24/08/2025, 18:30" at bounding box center [684, 246] width 187 height 24
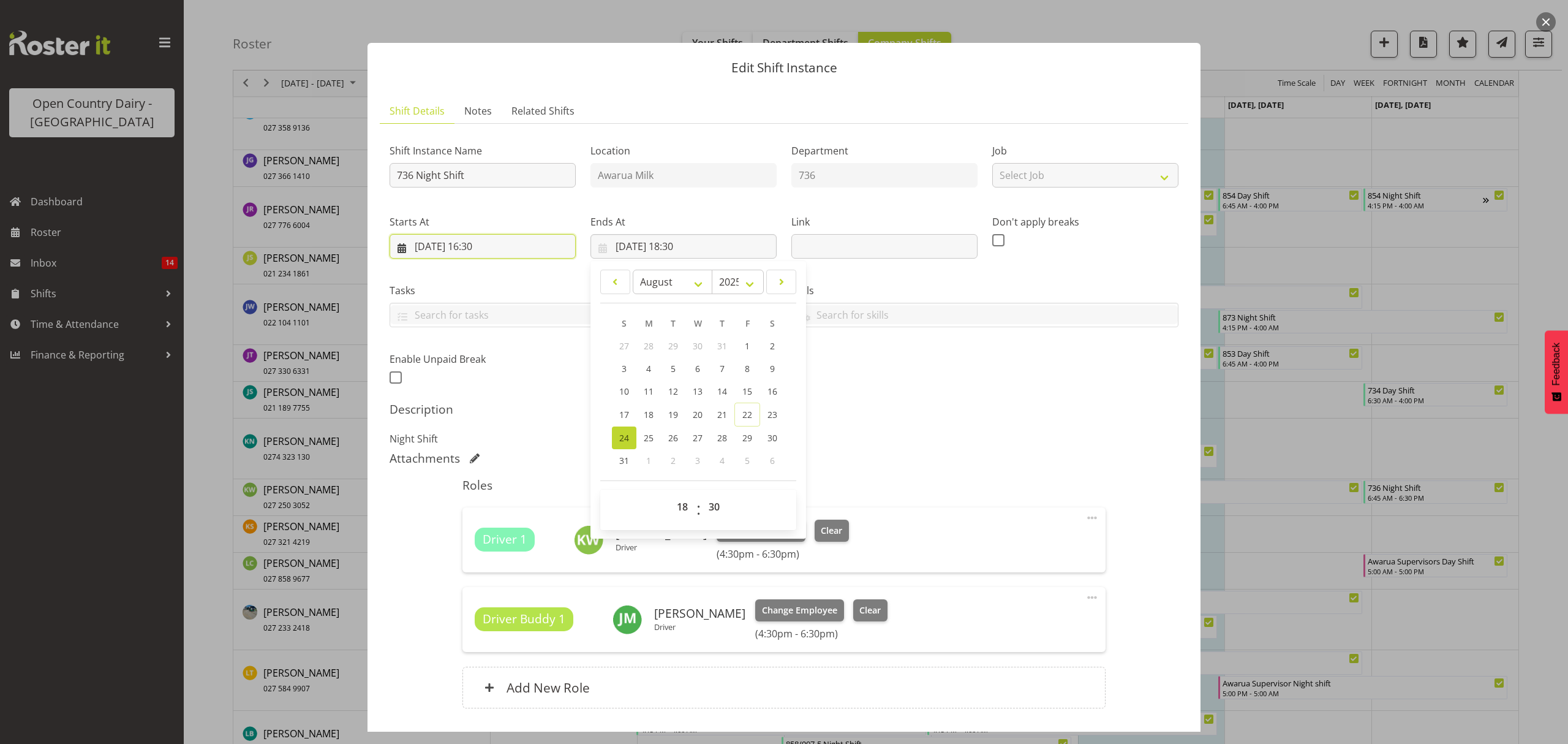
click at [430, 248] on input "24/08/2025, 16:30" at bounding box center [483, 246] width 187 height 24
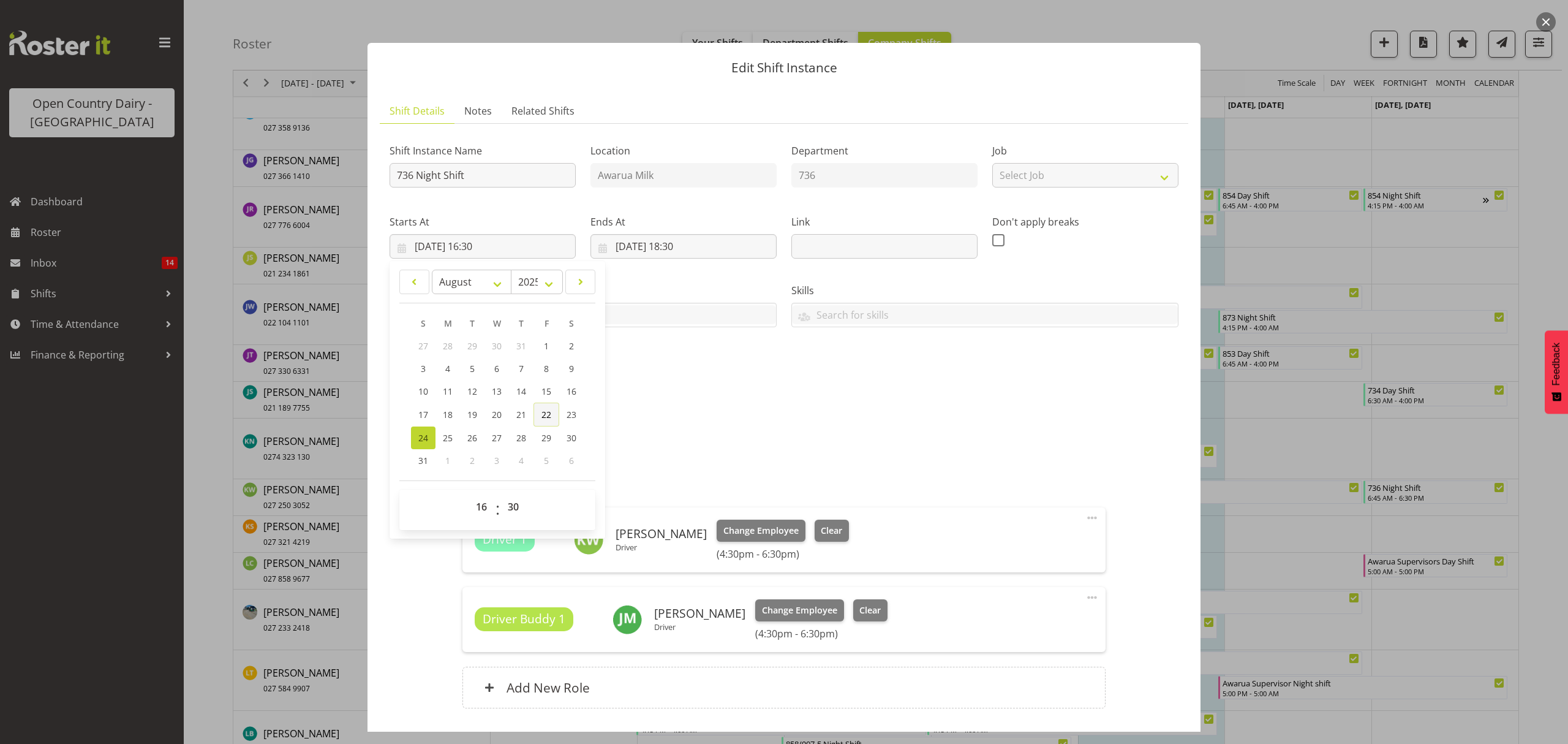
click at [545, 413] on span "22" at bounding box center [546, 415] width 9 height 12
drag, startPoint x: 572, startPoint y: 412, endPoint x: 567, endPoint y: 408, distance: 6.4
click at [571, 412] on span "23" at bounding box center [571, 415] width 9 height 12
type input "23/08/2025, 16:30"
click at [658, 248] on input "24/08/2025, 18:30" at bounding box center [684, 246] width 187 height 24
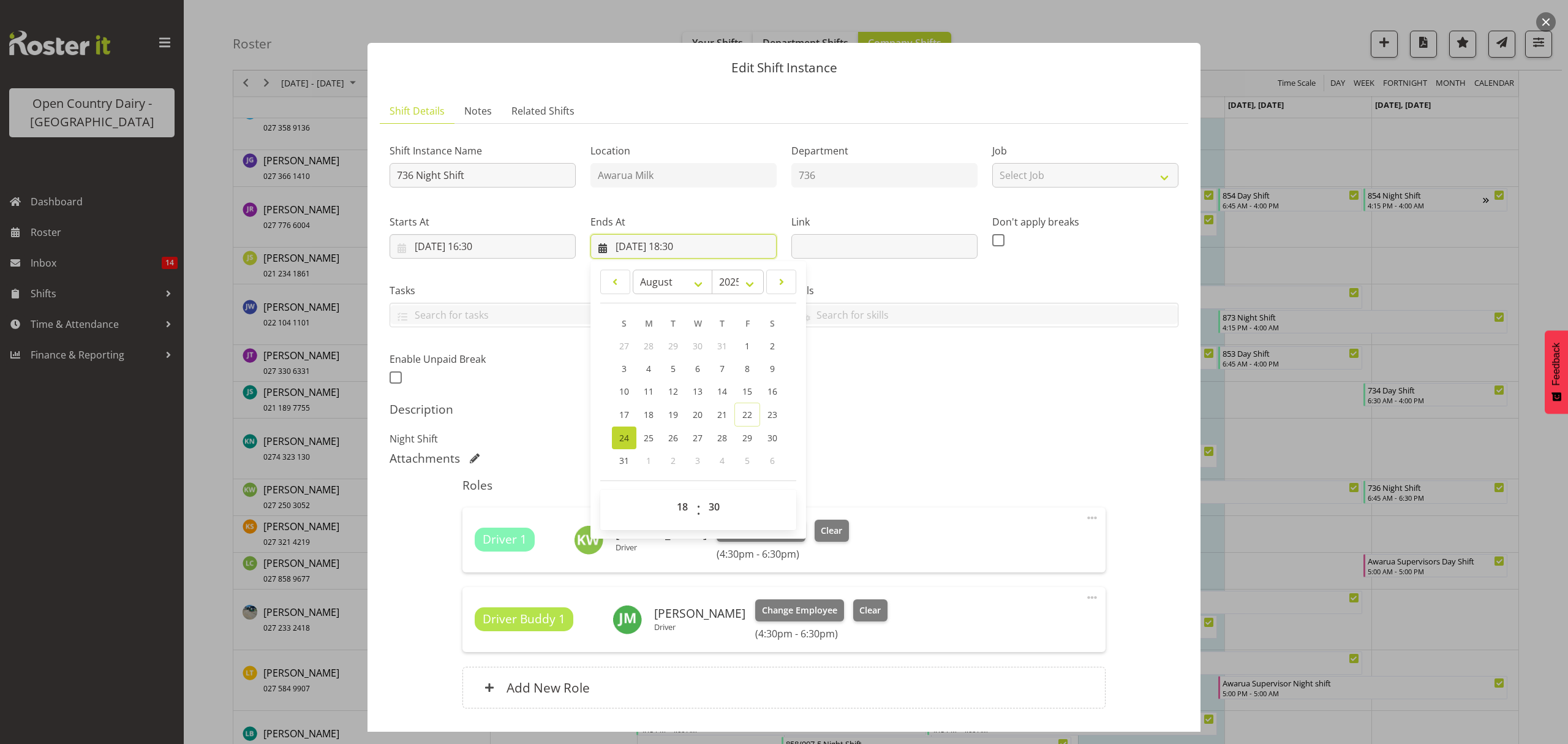
click at [678, 246] on input "24/08/2025, 18:30" at bounding box center [684, 246] width 187 height 24
click at [679, 246] on input "24/08/2025, 18:30" at bounding box center [684, 246] width 187 height 24
click at [678, 513] on select "00 01 02 03 04 05 06 07 08 09 10 11 12 13 14 15 16 17 18 19 20 21 22 23" at bounding box center [684, 507] width 28 height 24
select select "5"
click at [670, 495] on select "00 01 02 03 04 05 06 07 08 09 10 11 12 13 14 15 16 17 18 19 20 21 22 23" at bounding box center [684, 507] width 28 height 24
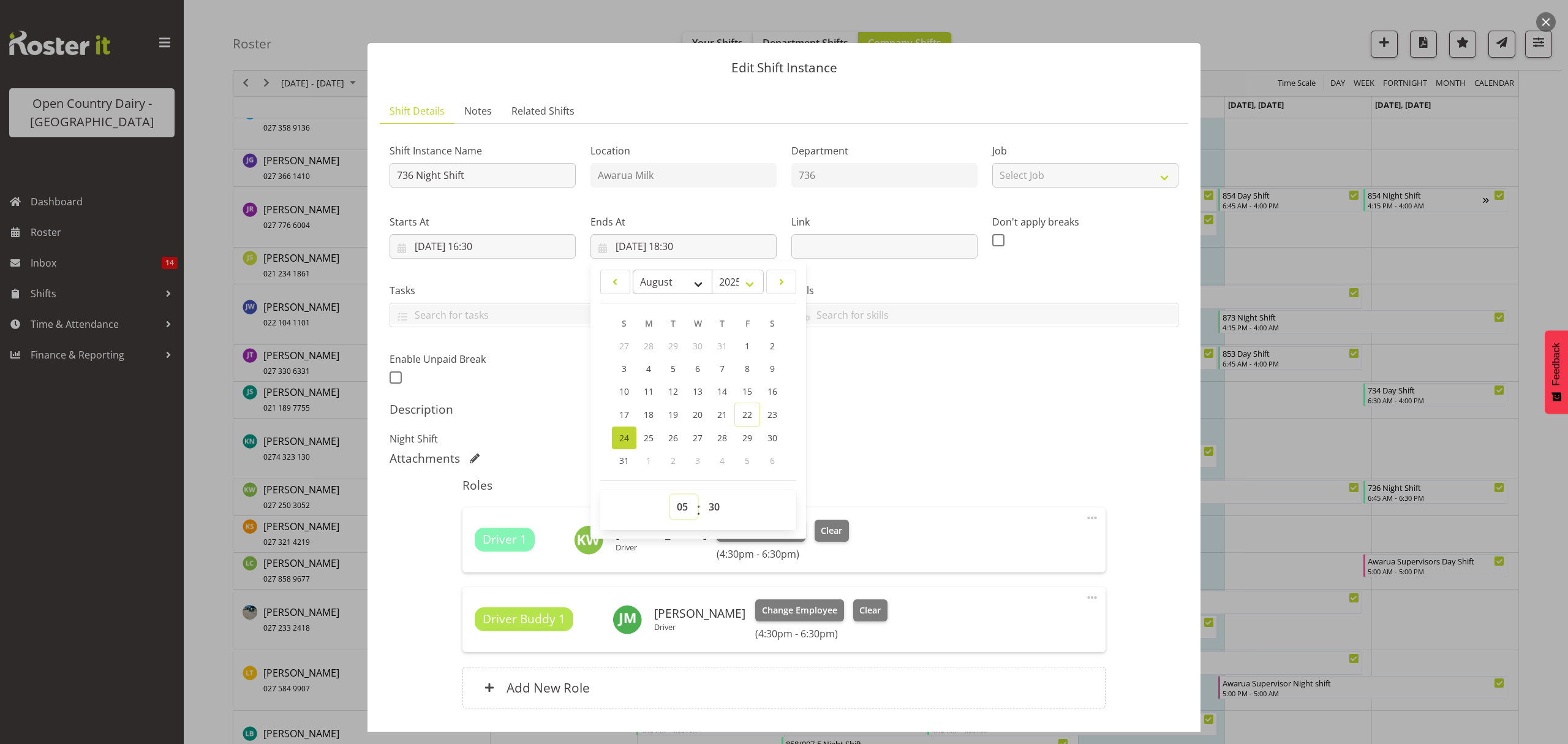
type input "24/08/2025, 05:30"
click at [874, 416] on h5 "Description" at bounding box center [784, 409] width 789 height 15
click at [821, 533] on span "Clear" at bounding box center [831, 531] width 22 height 14
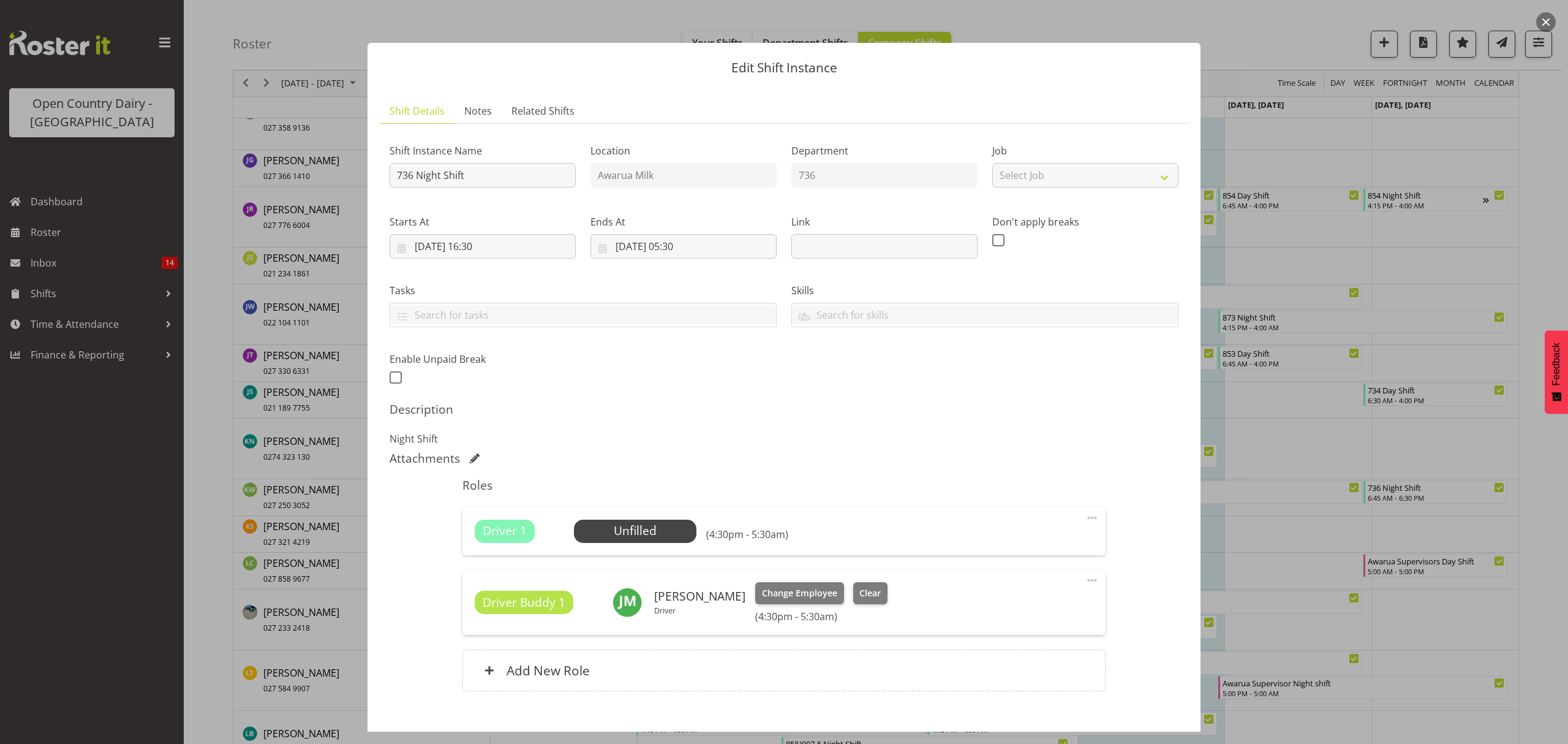
scroll to position [69, 0]
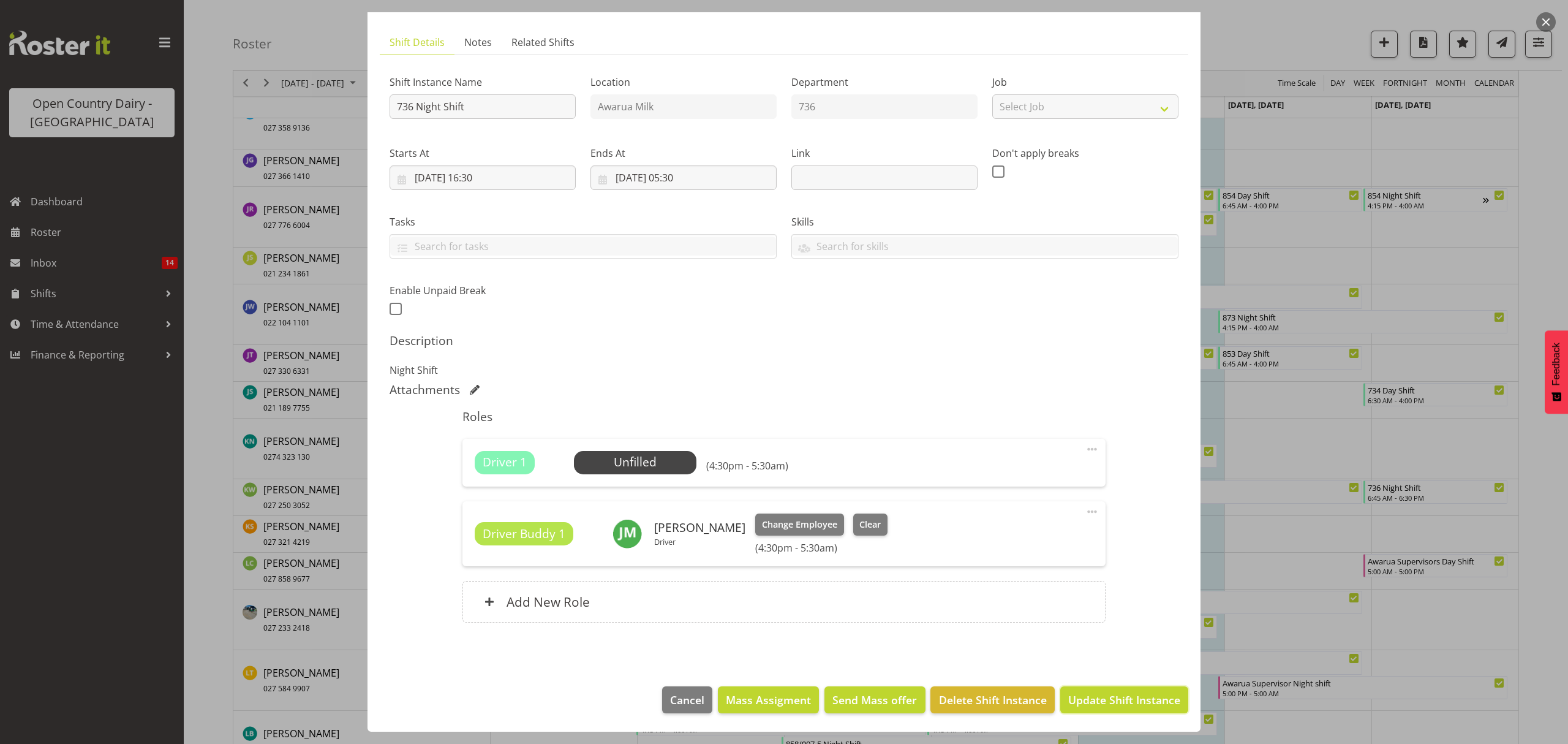
click at [1094, 708] on span "Update Shift Instance" at bounding box center [1124, 699] width 112 height 16
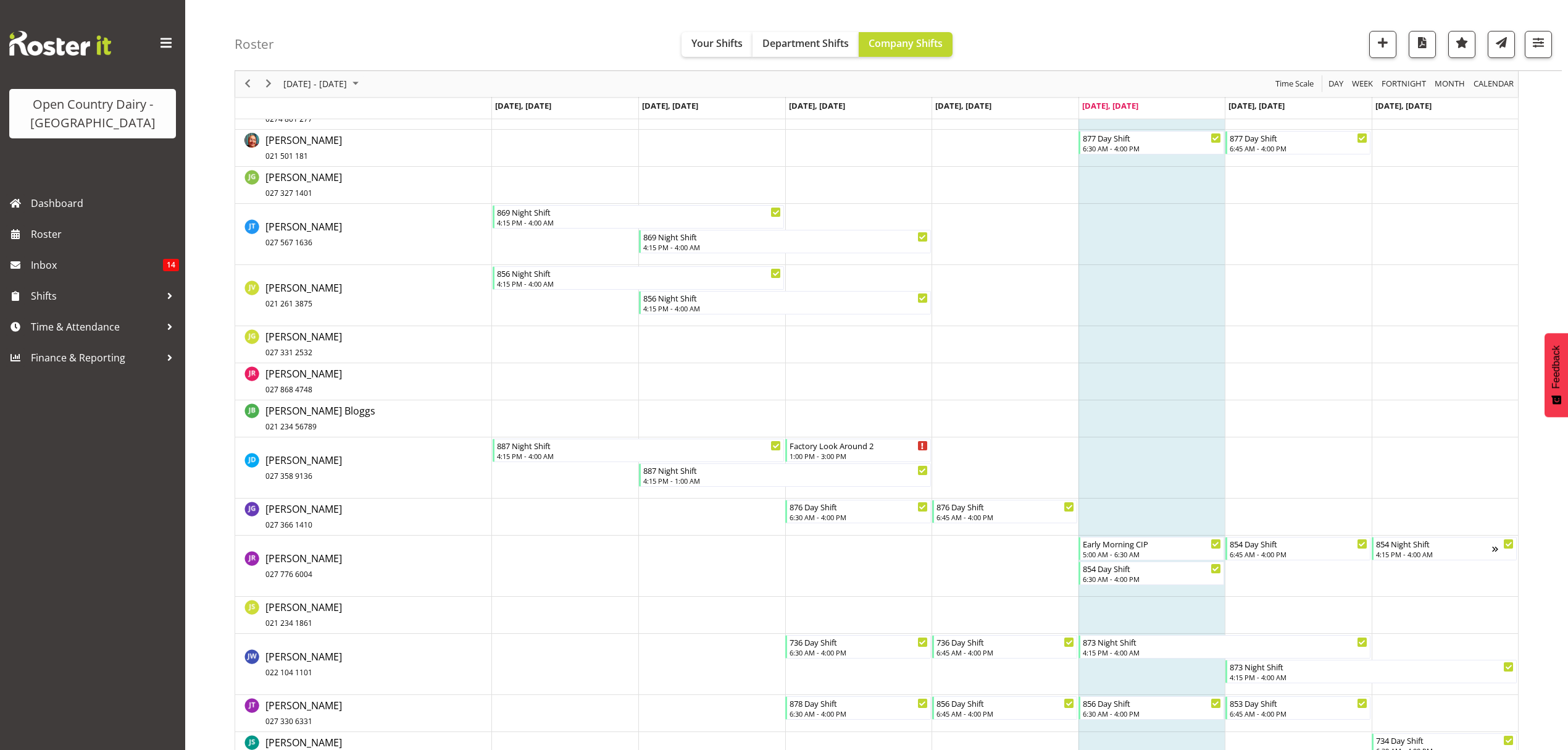
scroll to position [3999, 0]
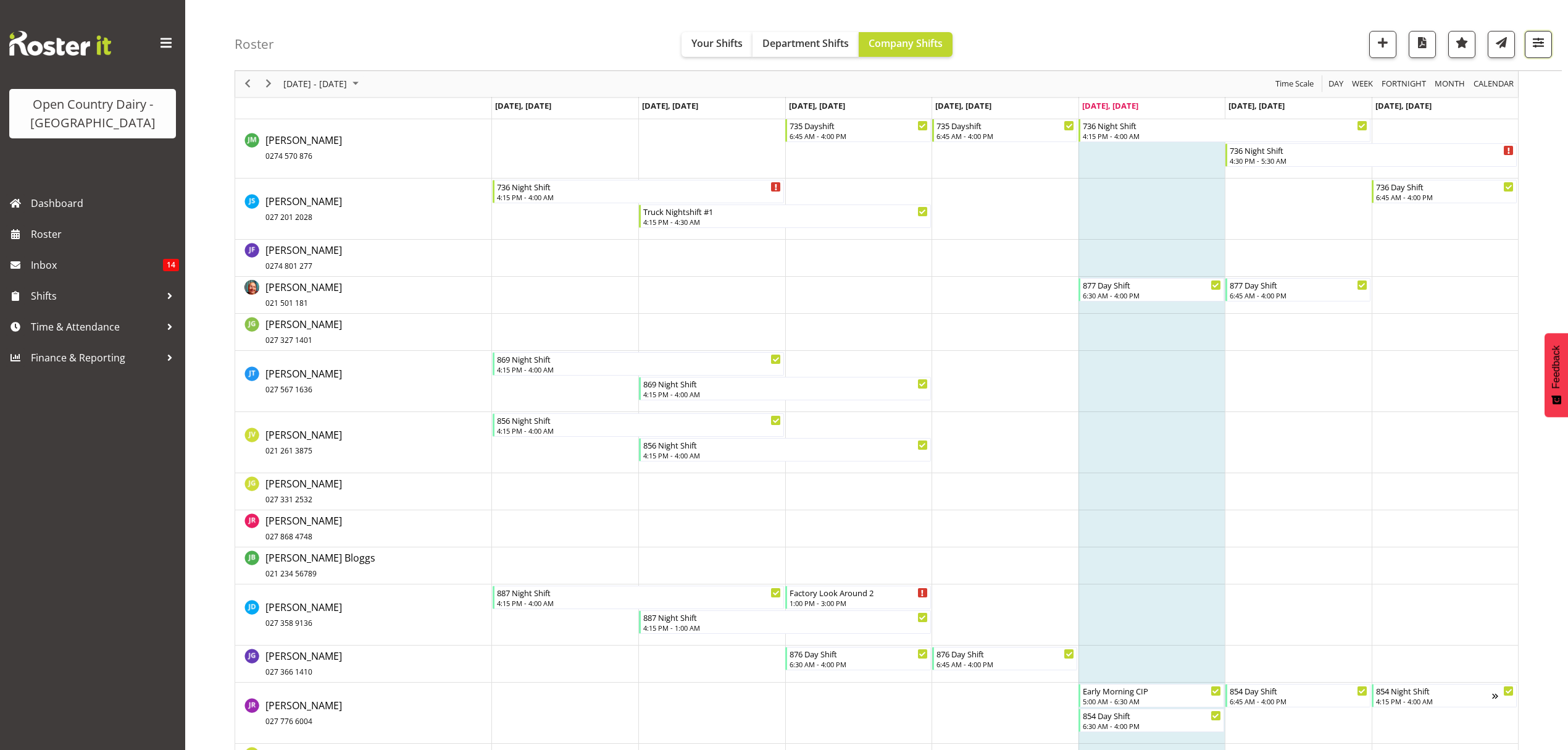
click at [1537, 42] on span "button" at bounding box center [1538, 42] width 16 height 16
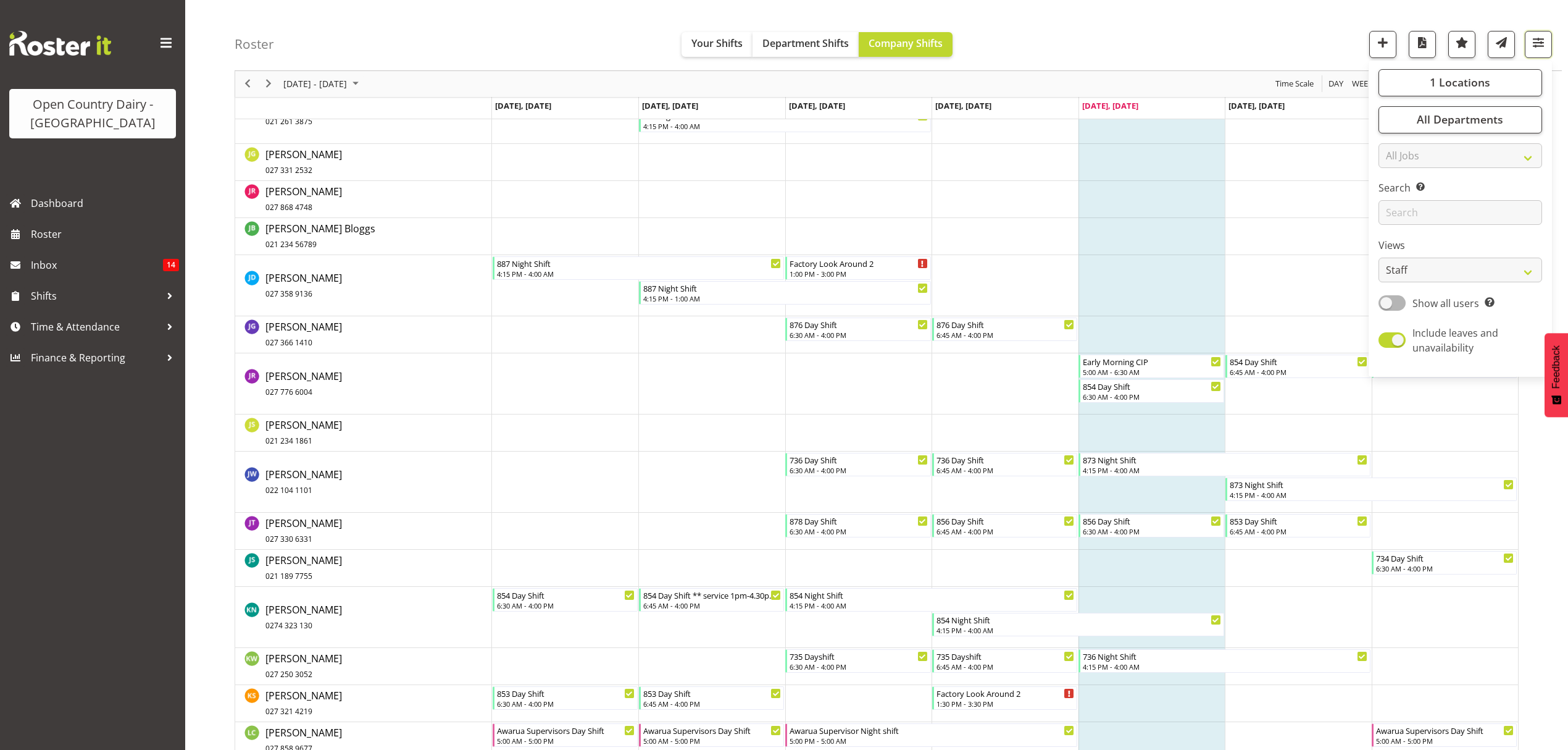
scroll to position [2677, 0]
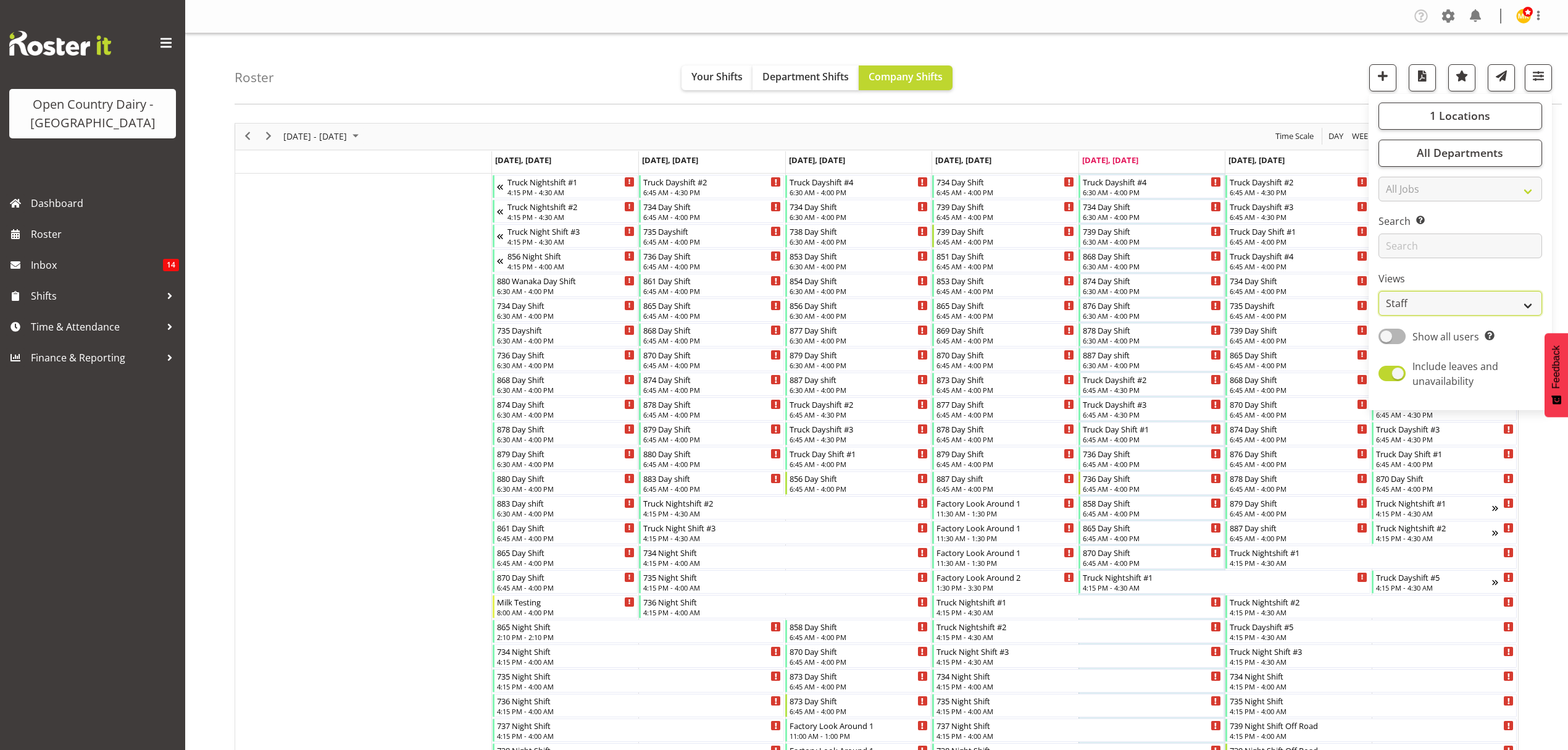
click at [1524, 307] on select "Staff Role Shift - Horizontal Shift - Vertical Staff - Location" at bounding box center [1460, 303] width 164 height 24
select select "shiftH"
click at [1378, 291] on select "Staff Role Shift - Horizontal Shift - Vertical Staff - Location" at bounding box center [1460, 303] width 164 height 24
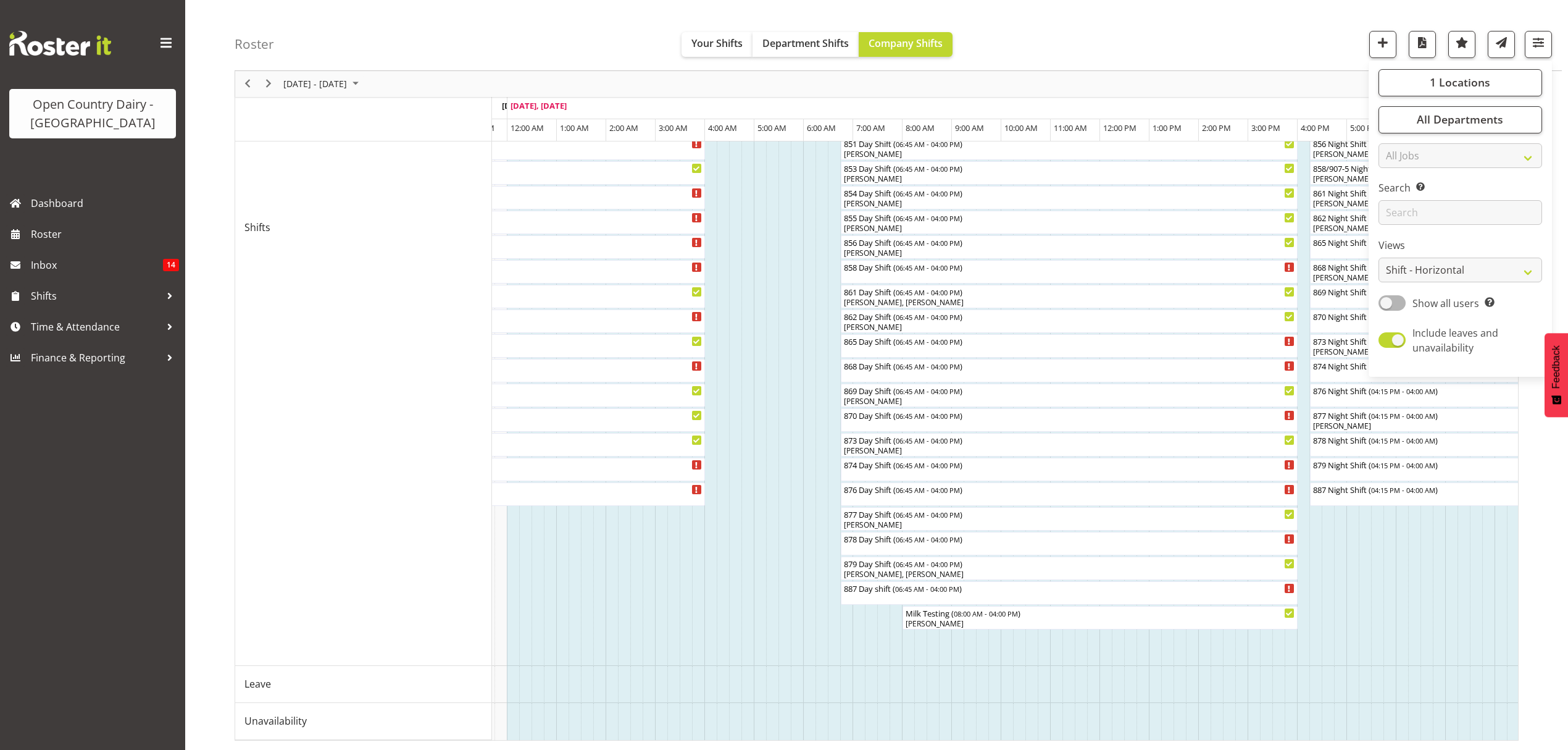
scroll to position [0, 4733]
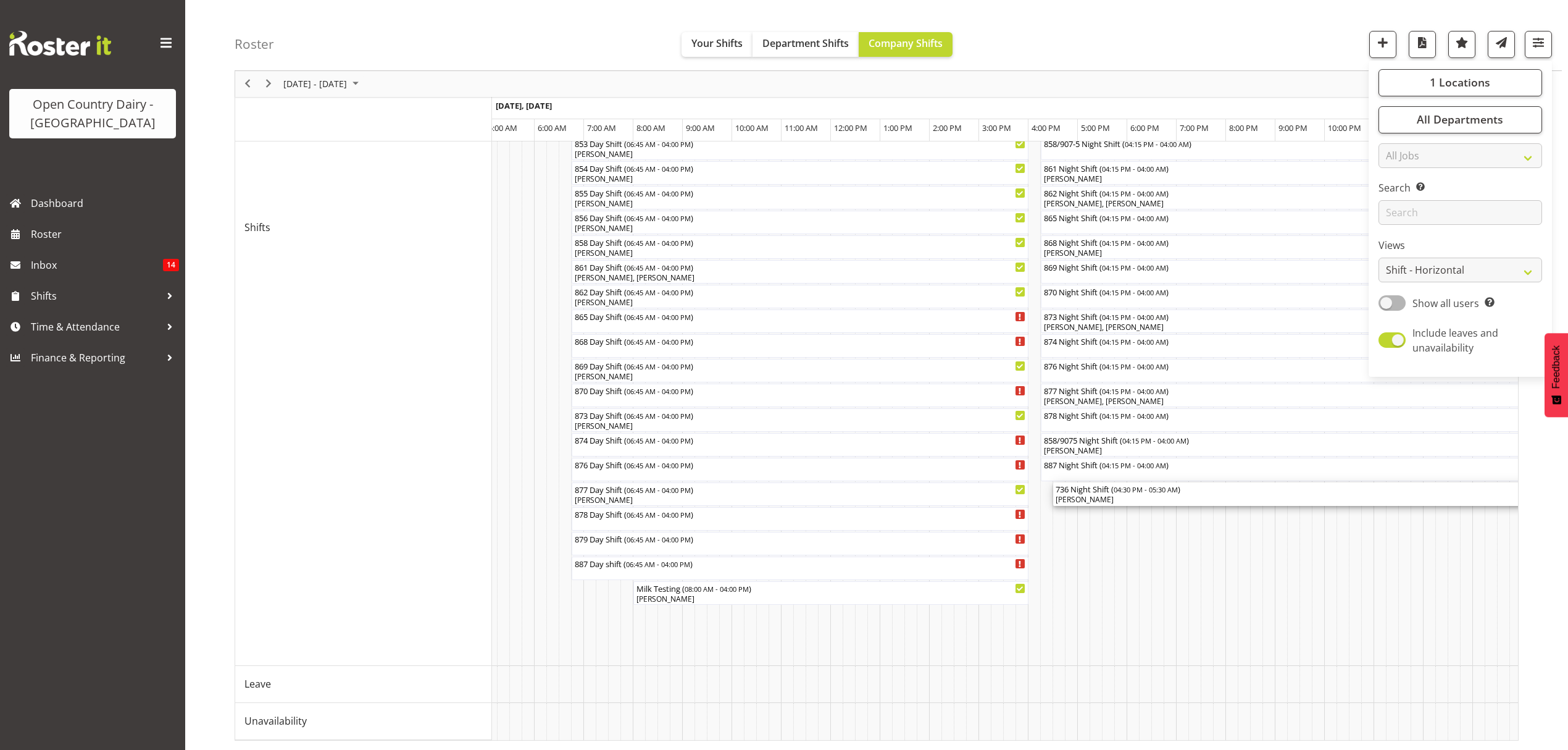
click at [1084, 482] on div "736 Night Shift ( 04:30 PM - 05:30 AM )" at bounding box center [1374, 488] width 637 height 12
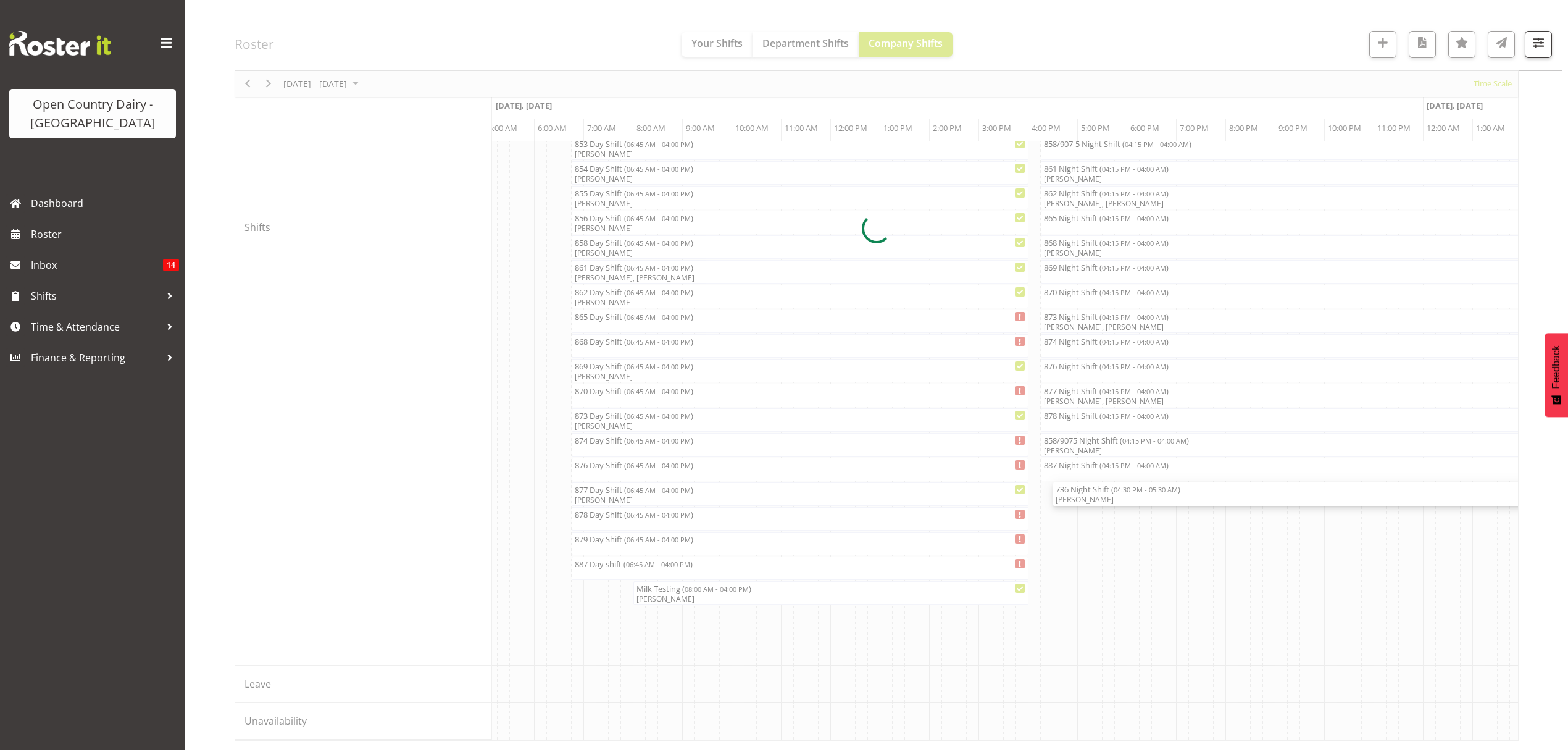
select select "7"
select select "2025"
select select "5"
select select "30"
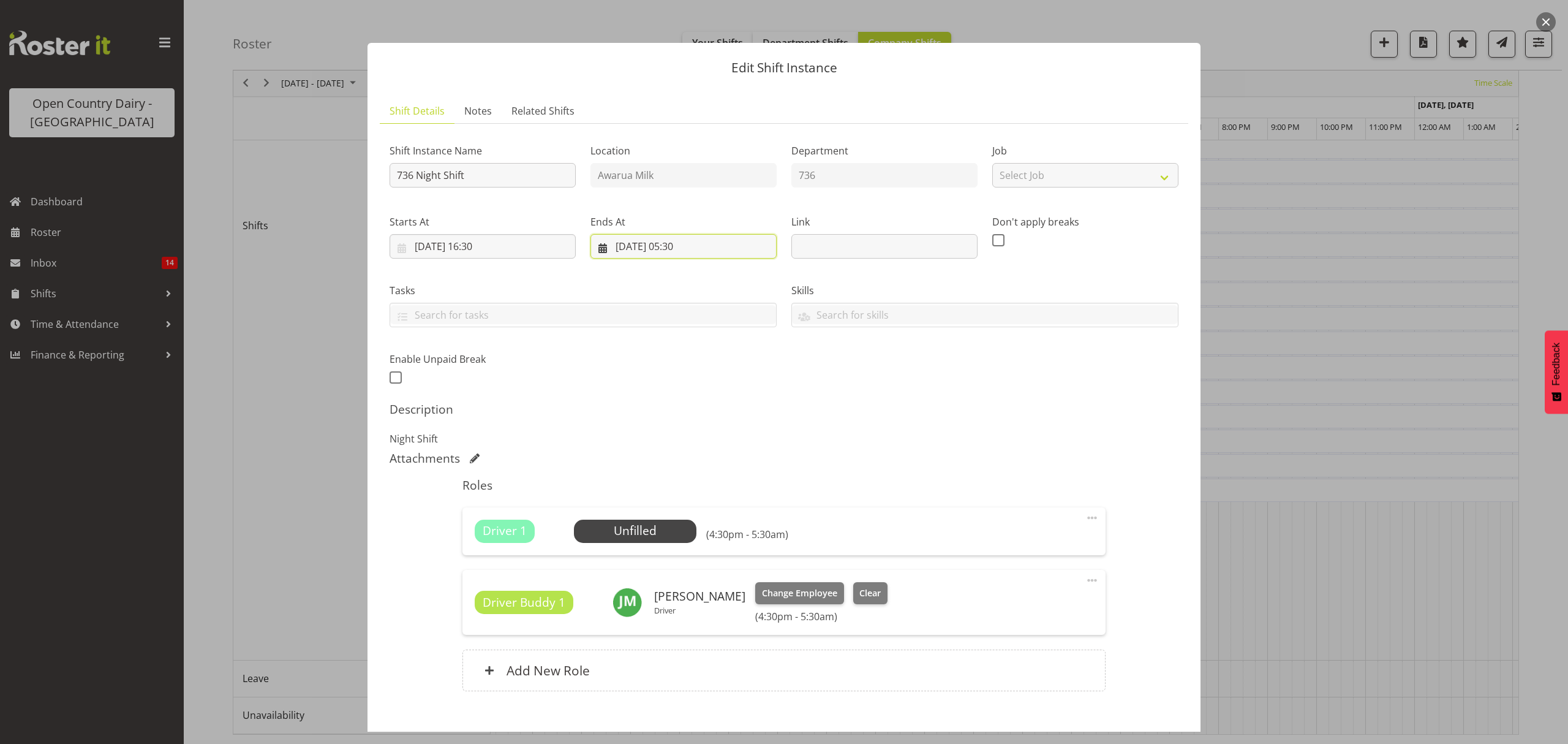
click at [688, 246] on input "24/08/2025, 05:30" at bounding box center [684, 246] width 187 height 24
click at [677, 510] on select "00 01 02 03 04 05 06 07 08 09 10 11 12 13 14 15 16 17 18 19 20 21 22 23" at bounding box center [684, 507] width 28 height 24
select select "4"
click at [670, 495] on select "00 01 02 03 04 05 06 07 08 09 10 11 12 13 14 15 16 17 18 19 20 21 22 23" at bounding box center [684, 507] width 28 height 24
type input "24/08/2025, 04:30"
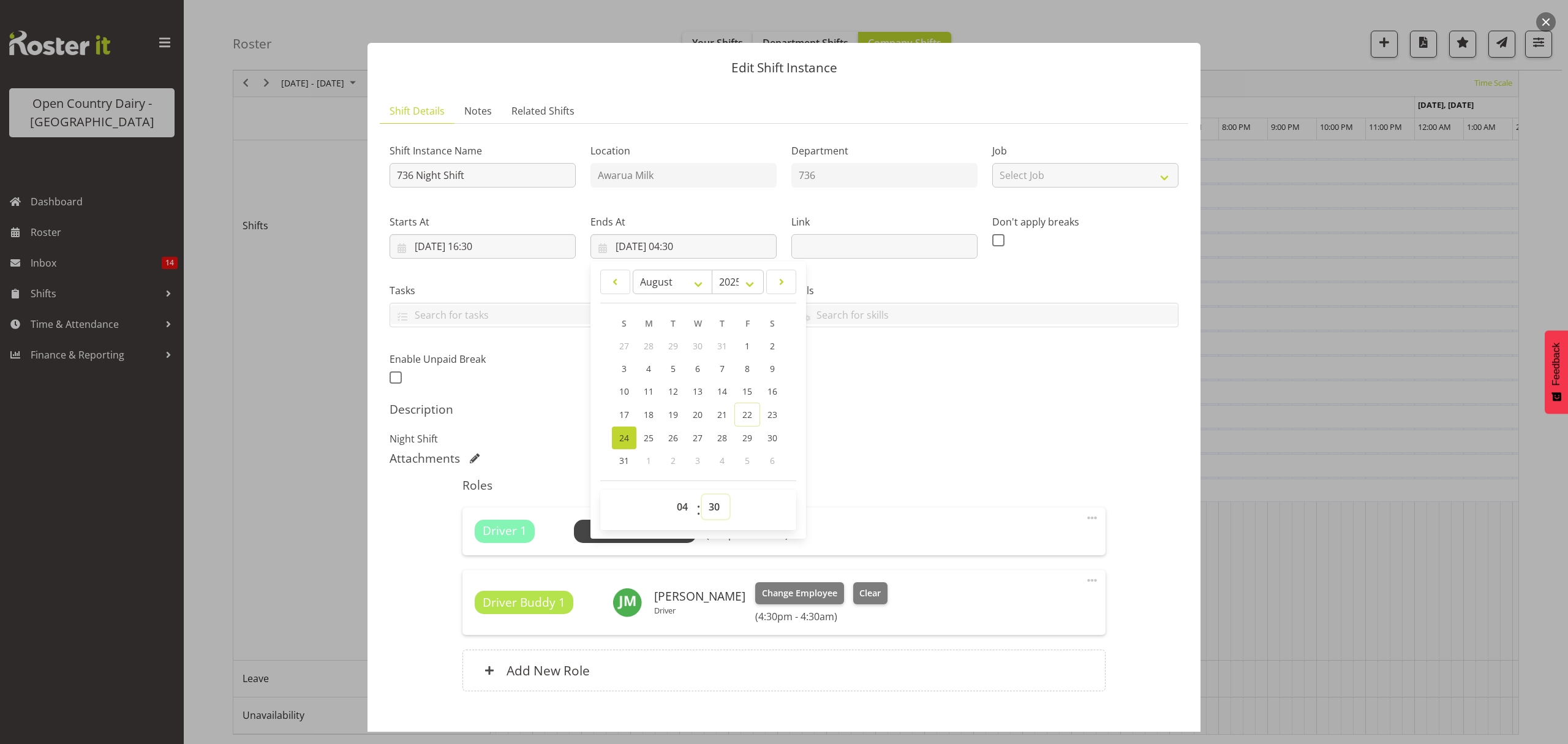
click at [708, 503] on select "00 01 02 03 04 05 06 07 08 09 10 11 12 13 14 15 16 17 18 19 20 21 22 23 24 25 2…" at bounding box center [716, 507] width 28 height 24
select select "0"
click at [702, 495] on select "00 01 02 03 04 05 06 07 08 09 10 11 12 13 14 15 16 17 18 19 20 21 22 23 24 25 2…" at bounding box center [716, 507] width 28 height 24
type input "24/08/2025, 04:00"
click at [974, 415] on h5 "Description" at bounding box center [784, 409] width 789 height 15
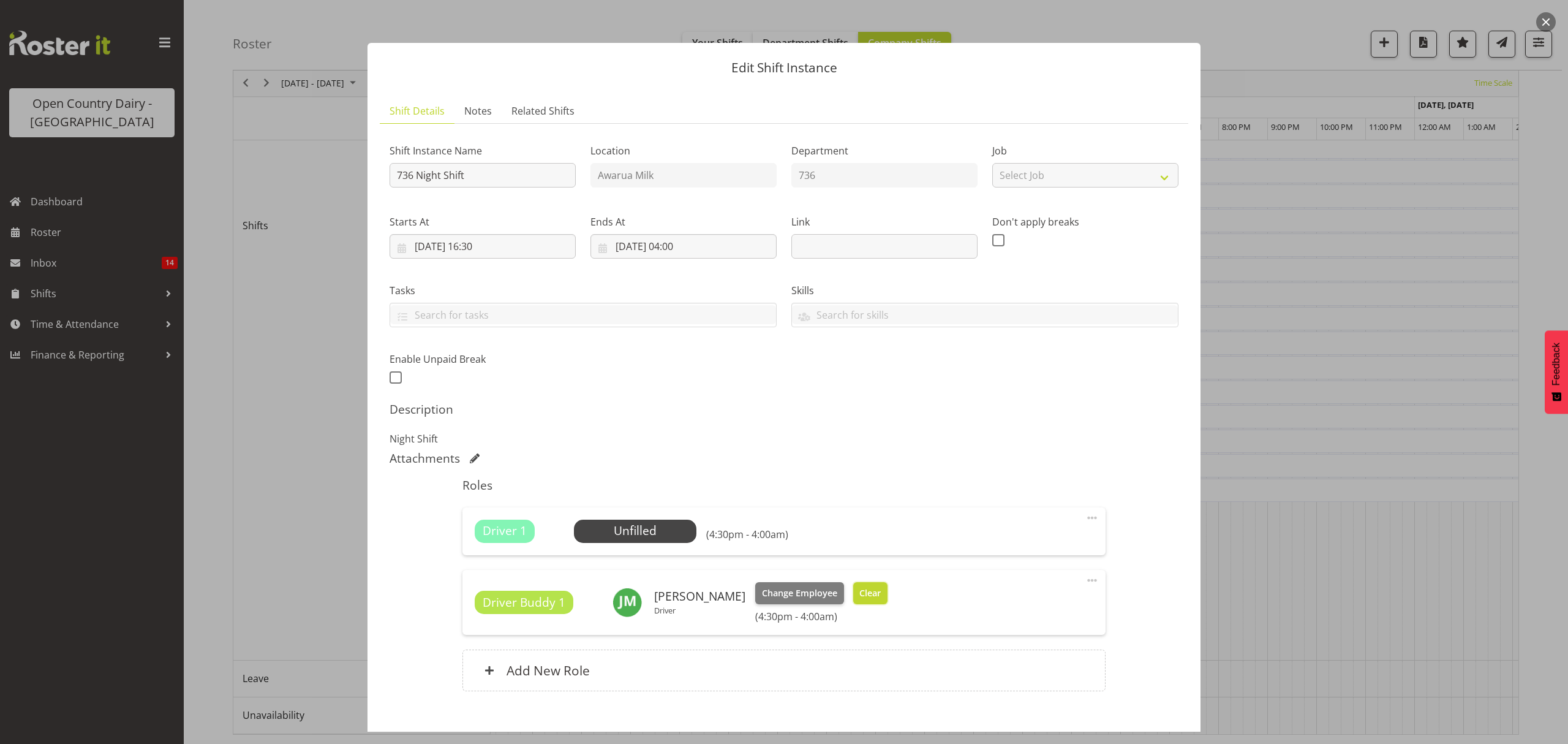
click at [860, 588] on span "Clear" at bounding box center [870, 593] width 22 height 14
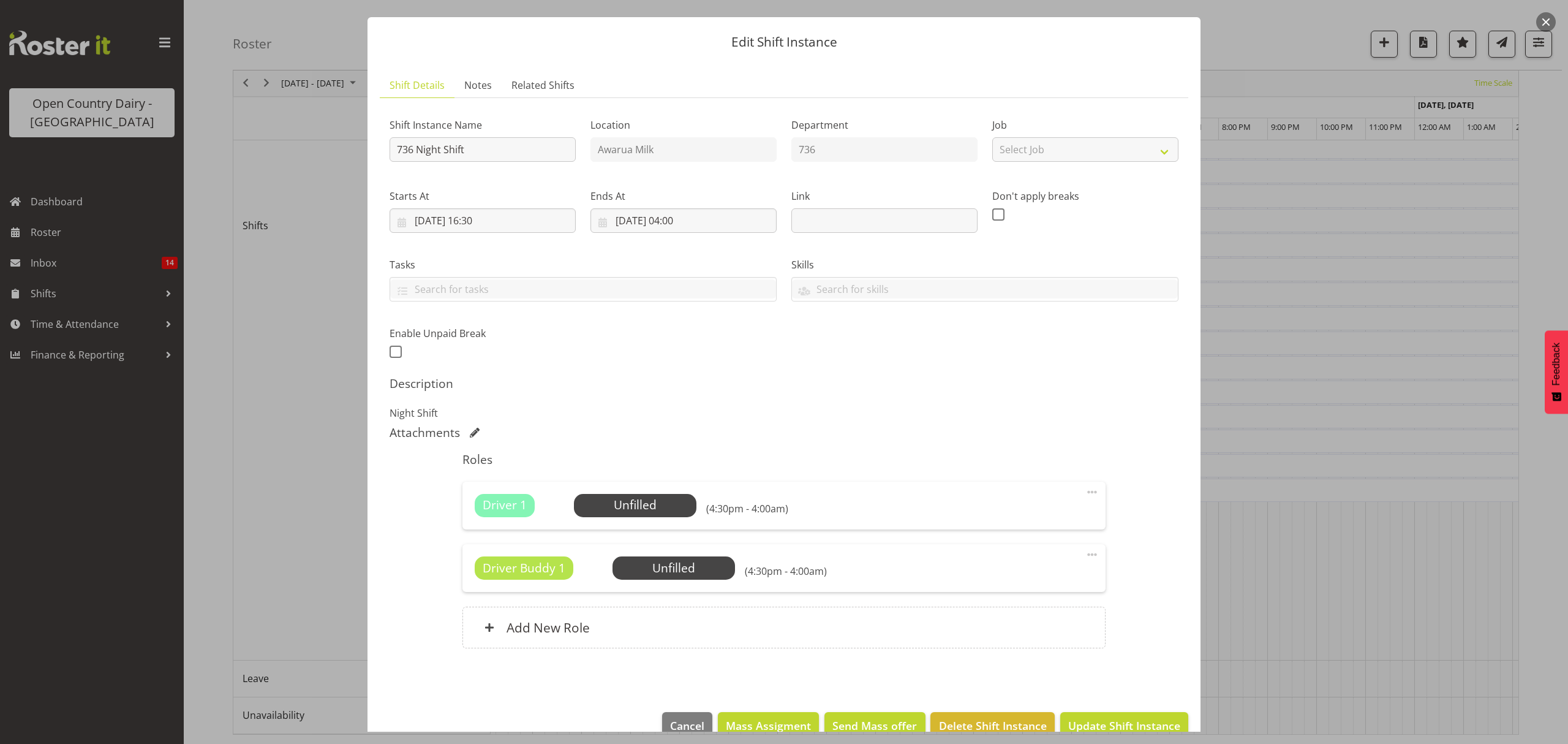
scroll to position [52, 0]
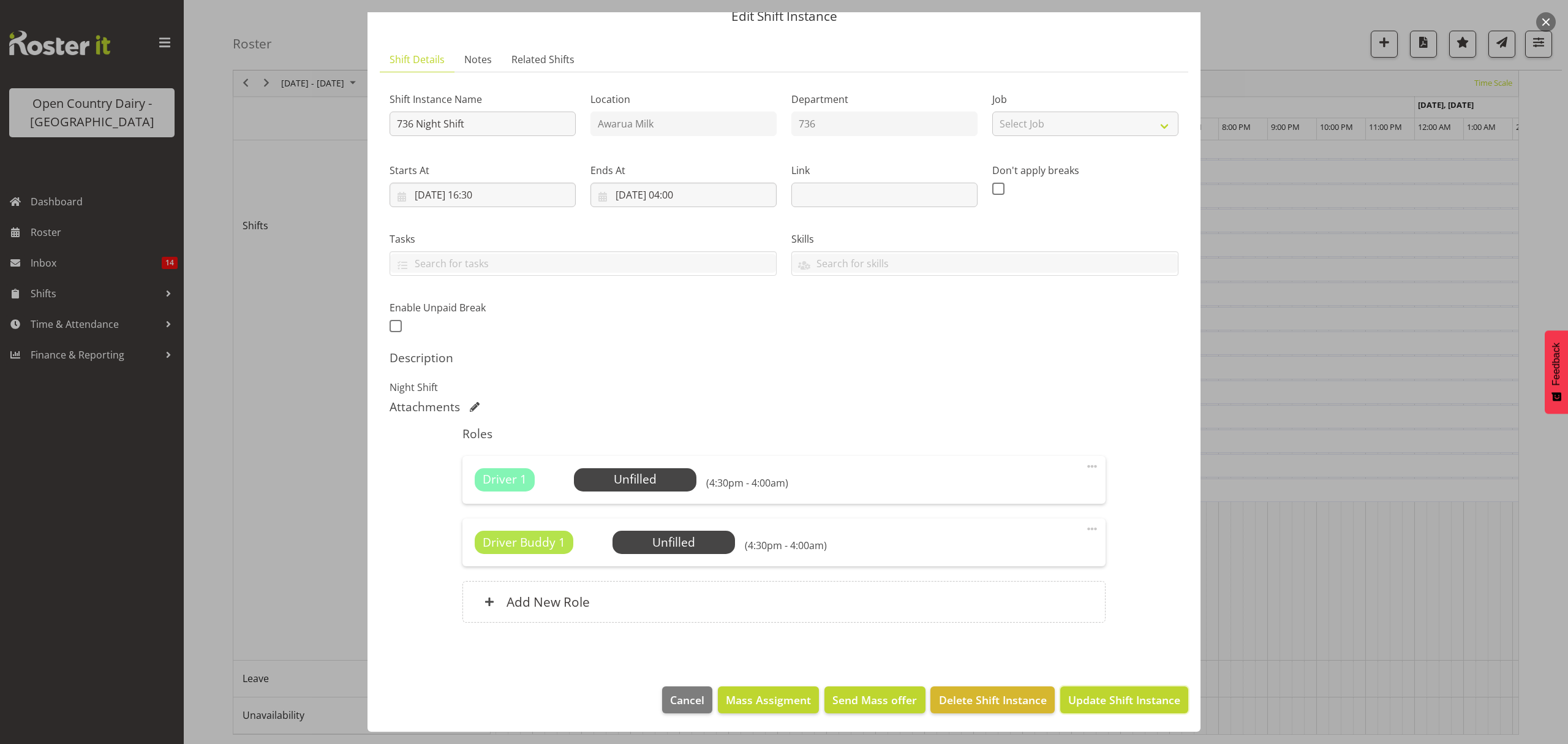
drag, startPoint x: 1117, startPoint y: 696, endPoint x: 1122, endPoint y: 701, distance: 7.1
click at [1117, 697] on span "Update Shift Instance" at bounding box center [1124, 699] width 112 height 16
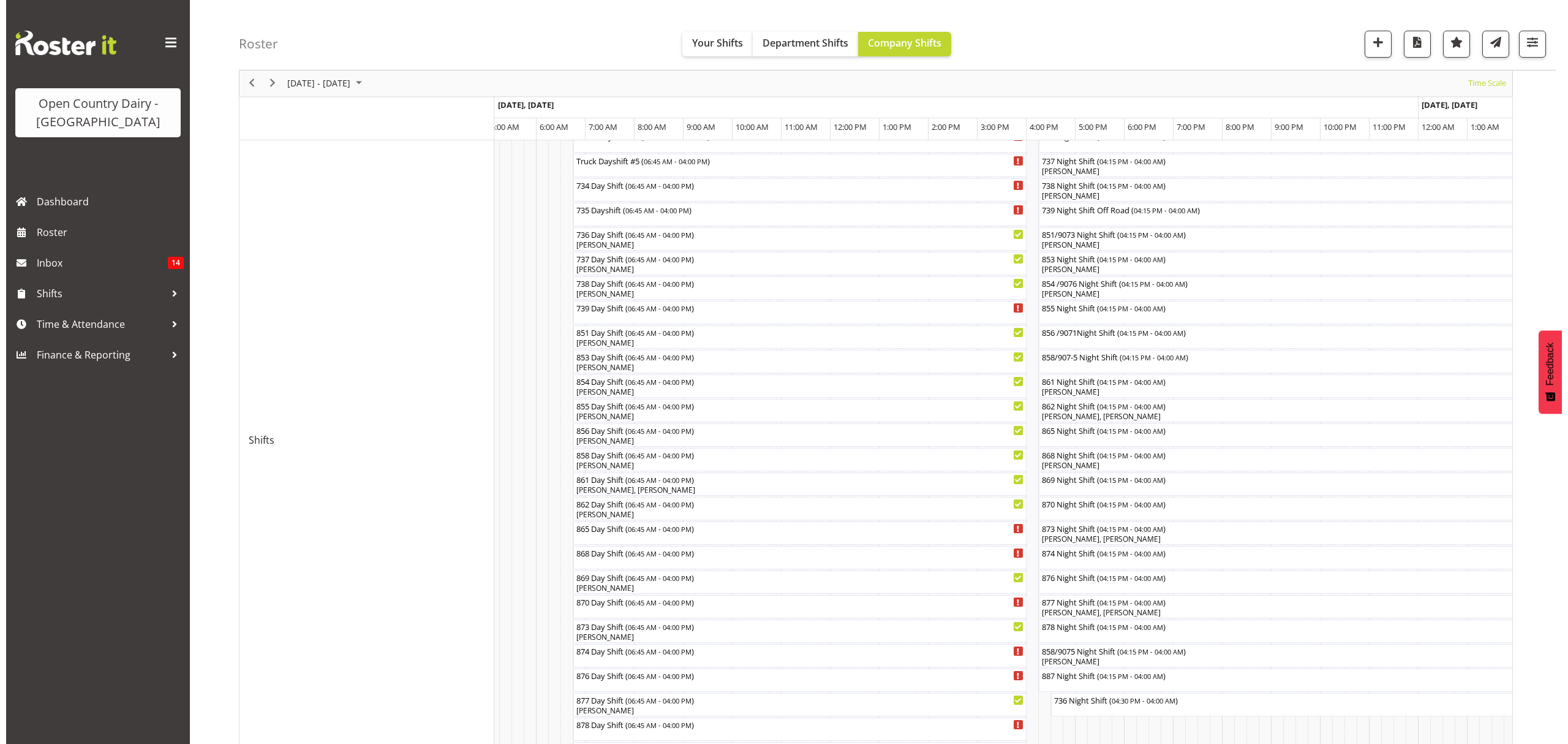
scroll to position [163, 0]
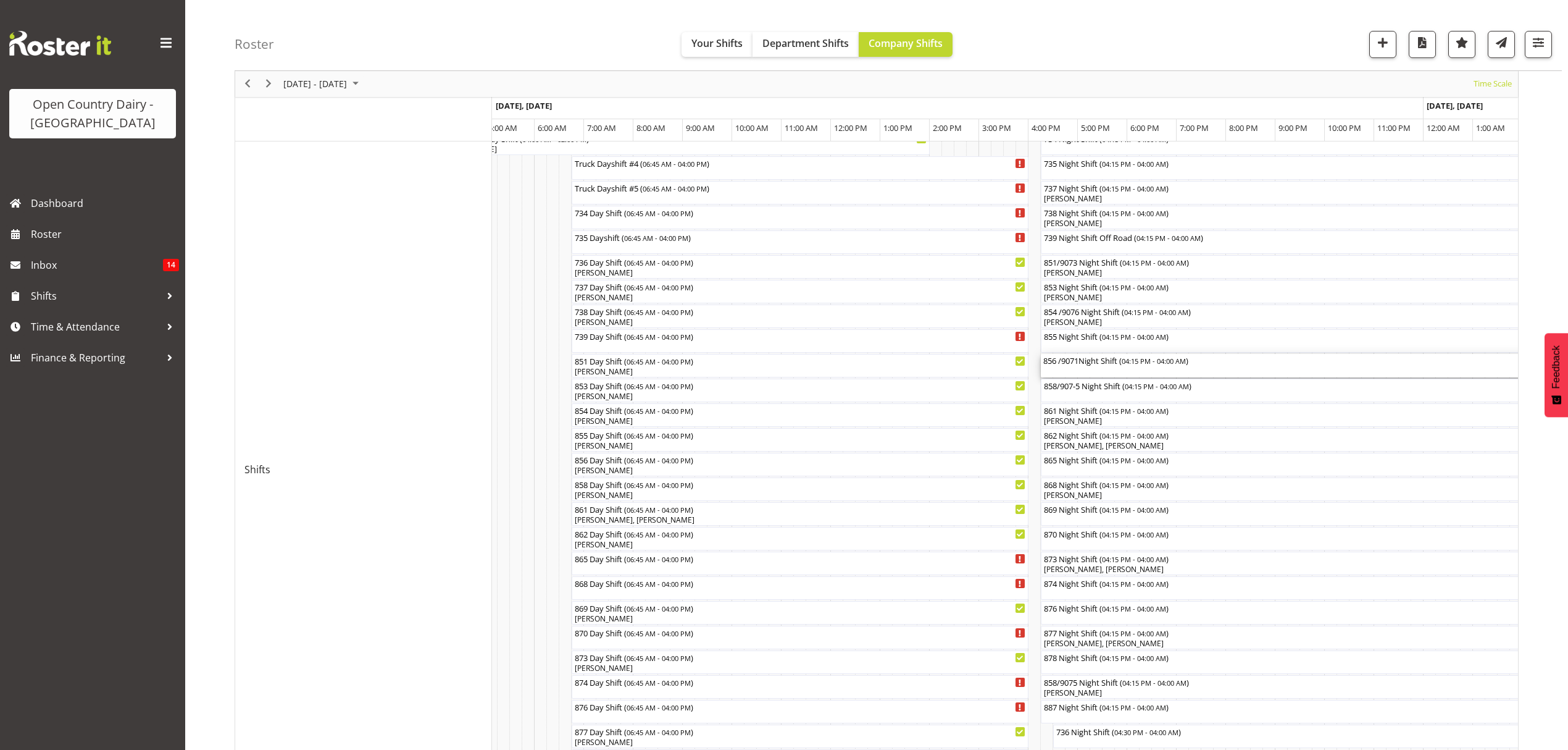
click at [1080, 362] on div "856 /9071Night Shift ( 04:15 PM - 04:00 AM )" at bounding box center [1331, 360] width 576 height 12
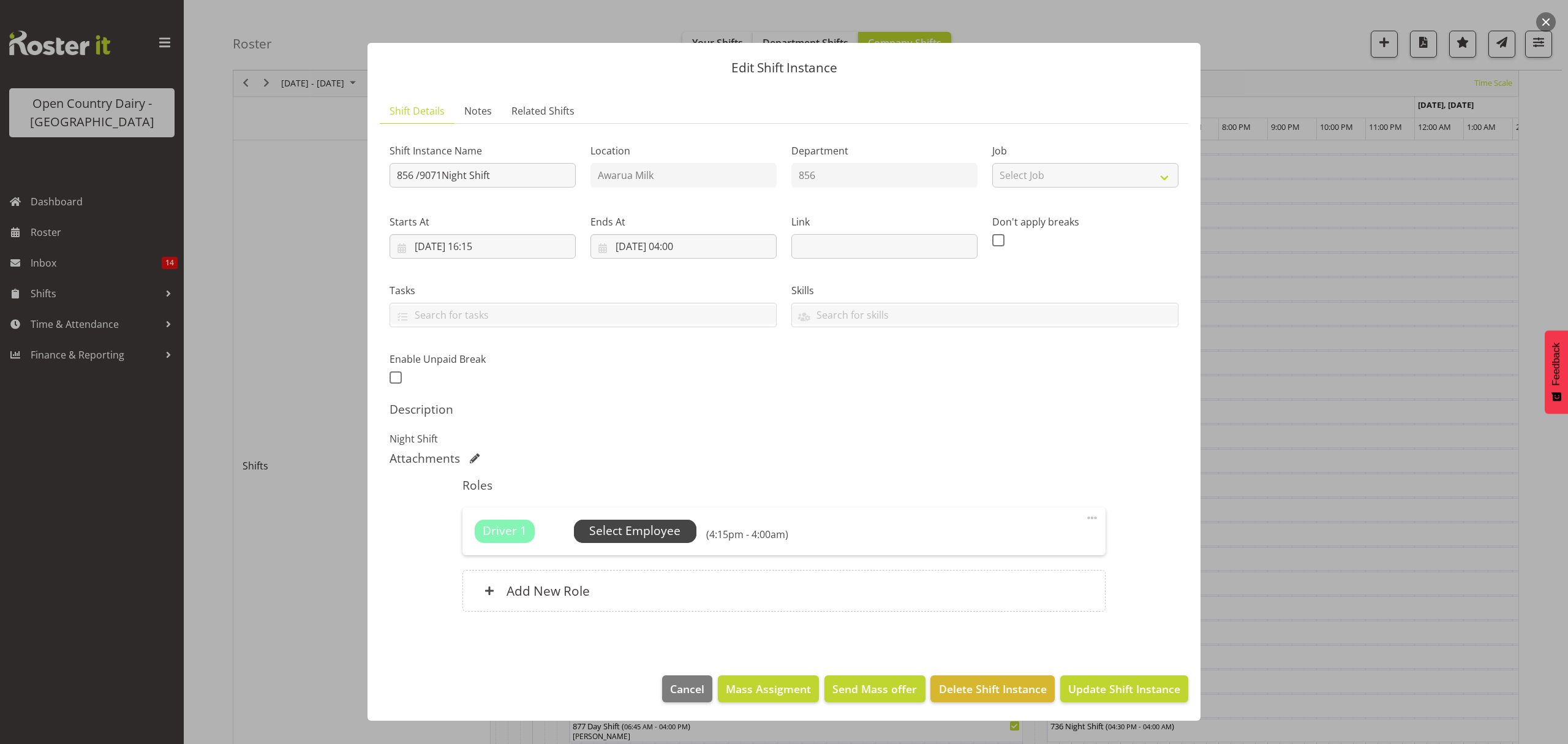
click at [631, 529] on span "Select Employee" at bounding box center [635, 531] width 91 height 18
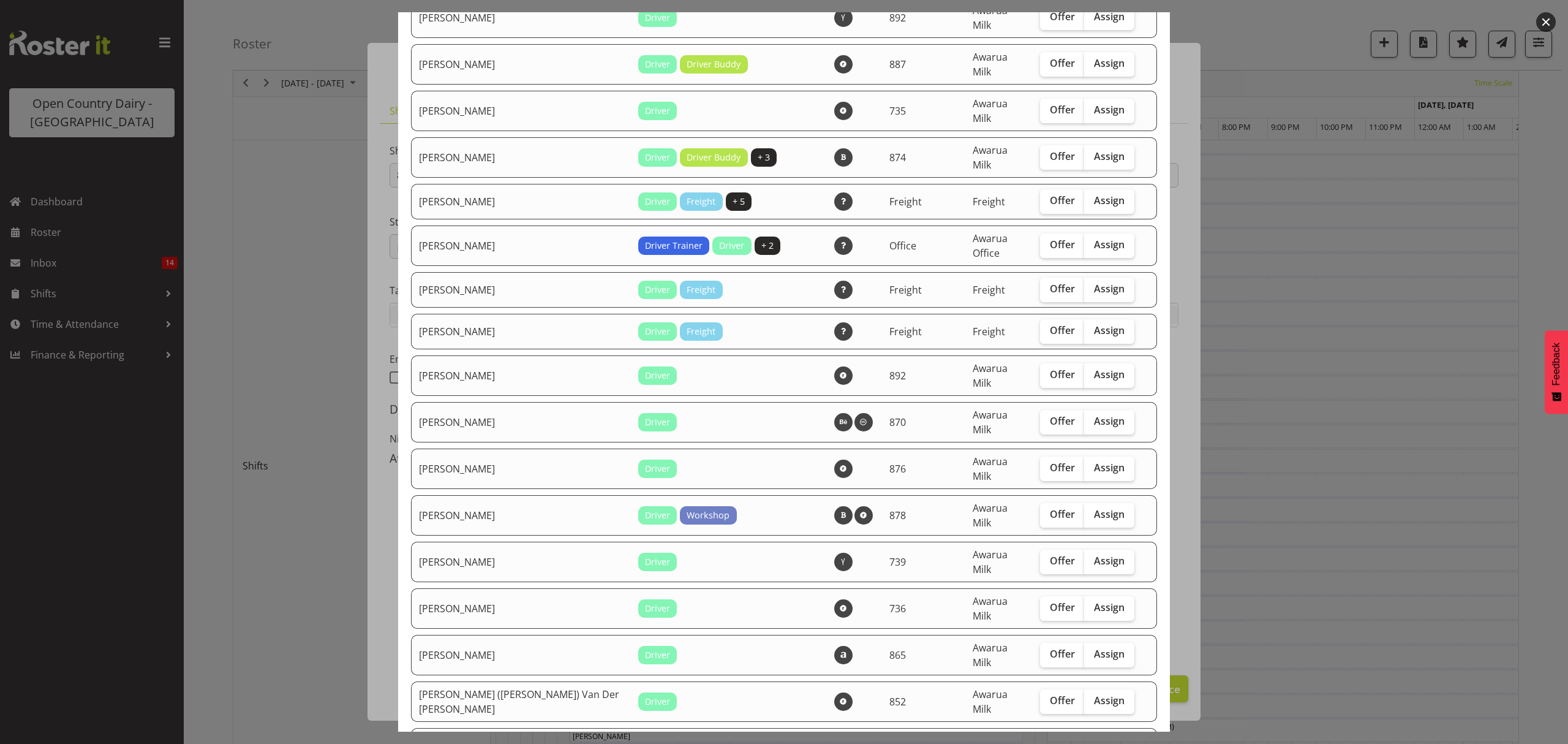
scroll to position [1143, 0]
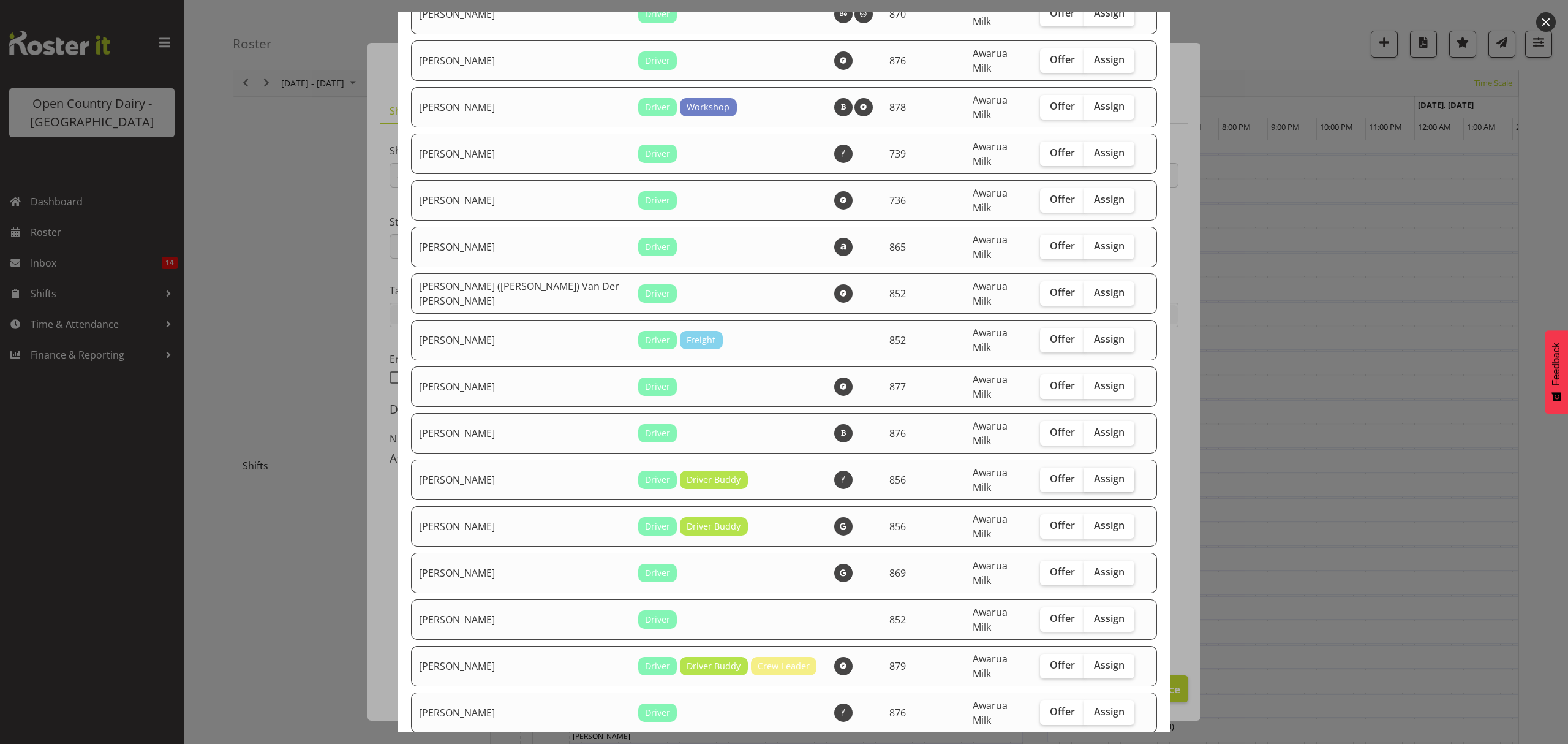
click at [1094, 472] on span "Assign" at bounding box center [1110, 478] width 31 height 12
click at [1085, 475] on input "Assign" at bounding box center [1088, 478] width 8 height 8
checkbox input "true"
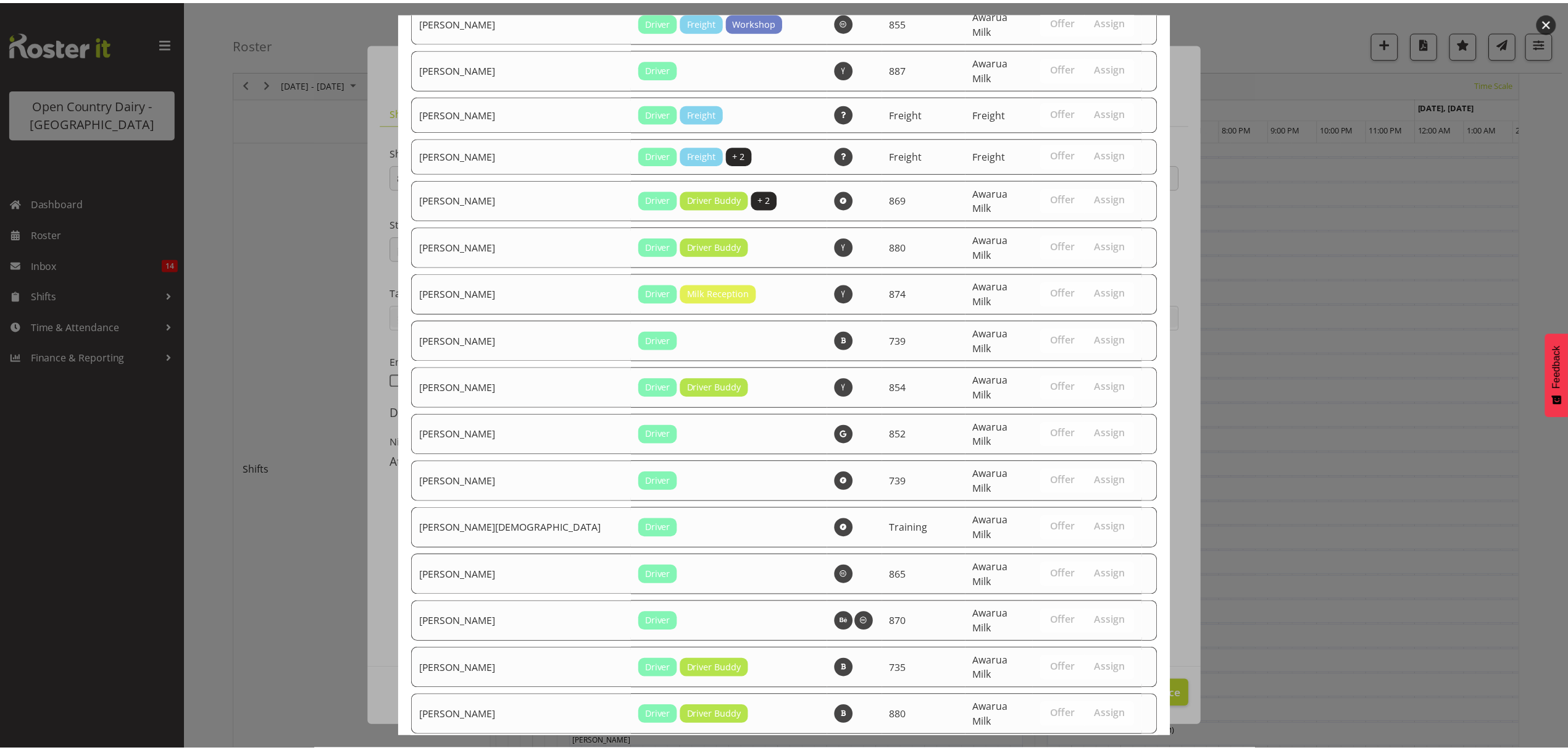
scroll to position [2243, 0]
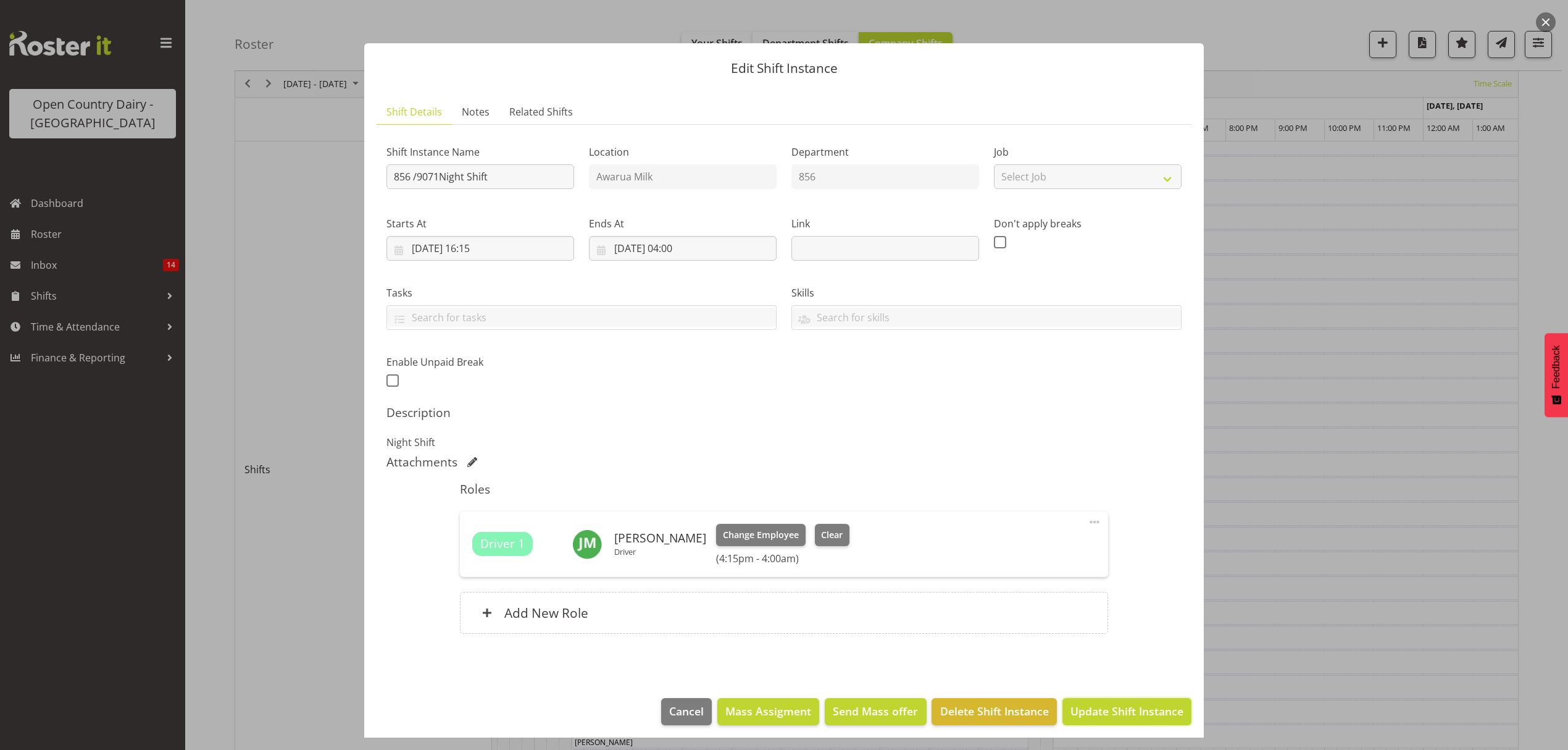
click at [1086, 707] on span "Update Shift Instance" at bounding box center [1127, 710] width 113 height 16
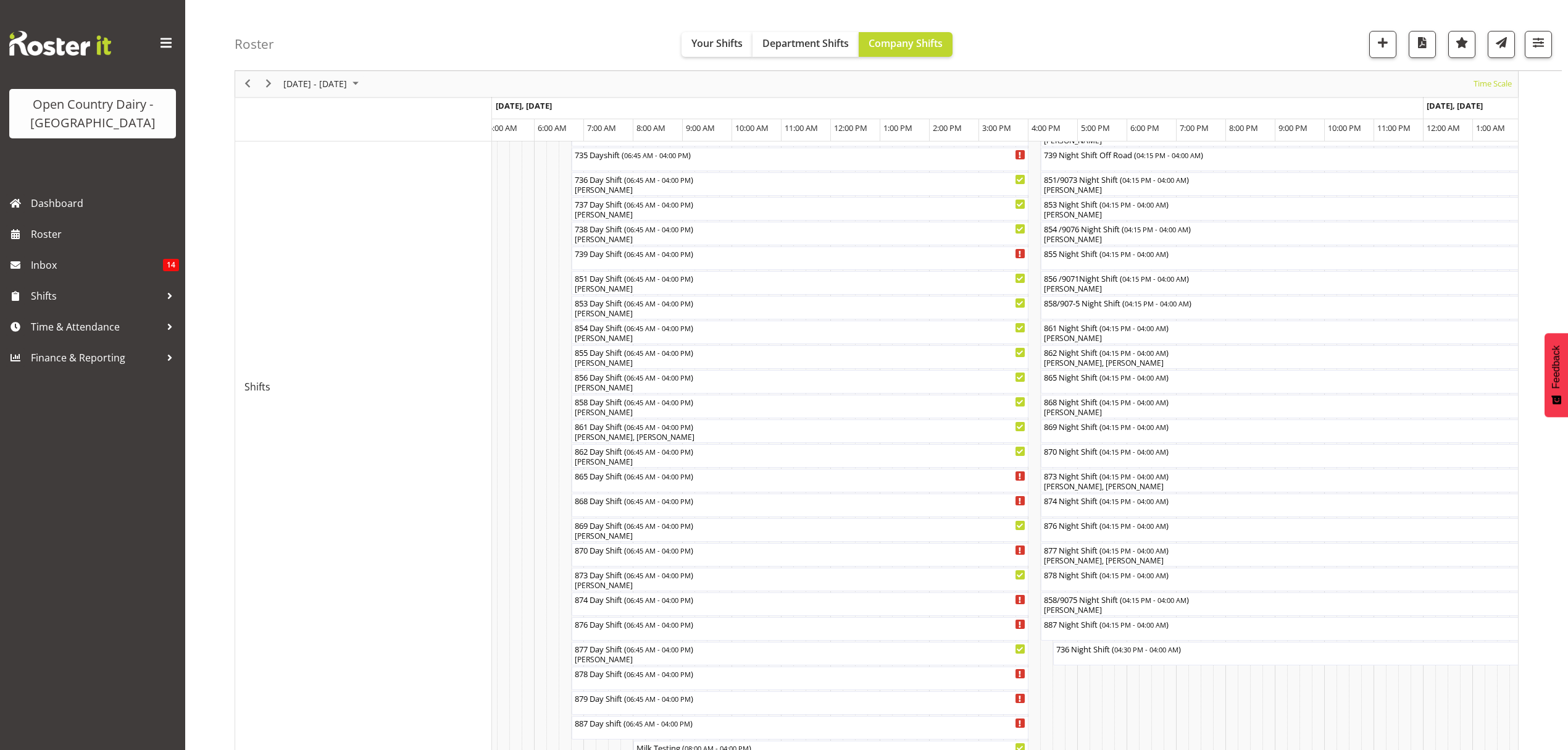
scroll to position [82, 0]
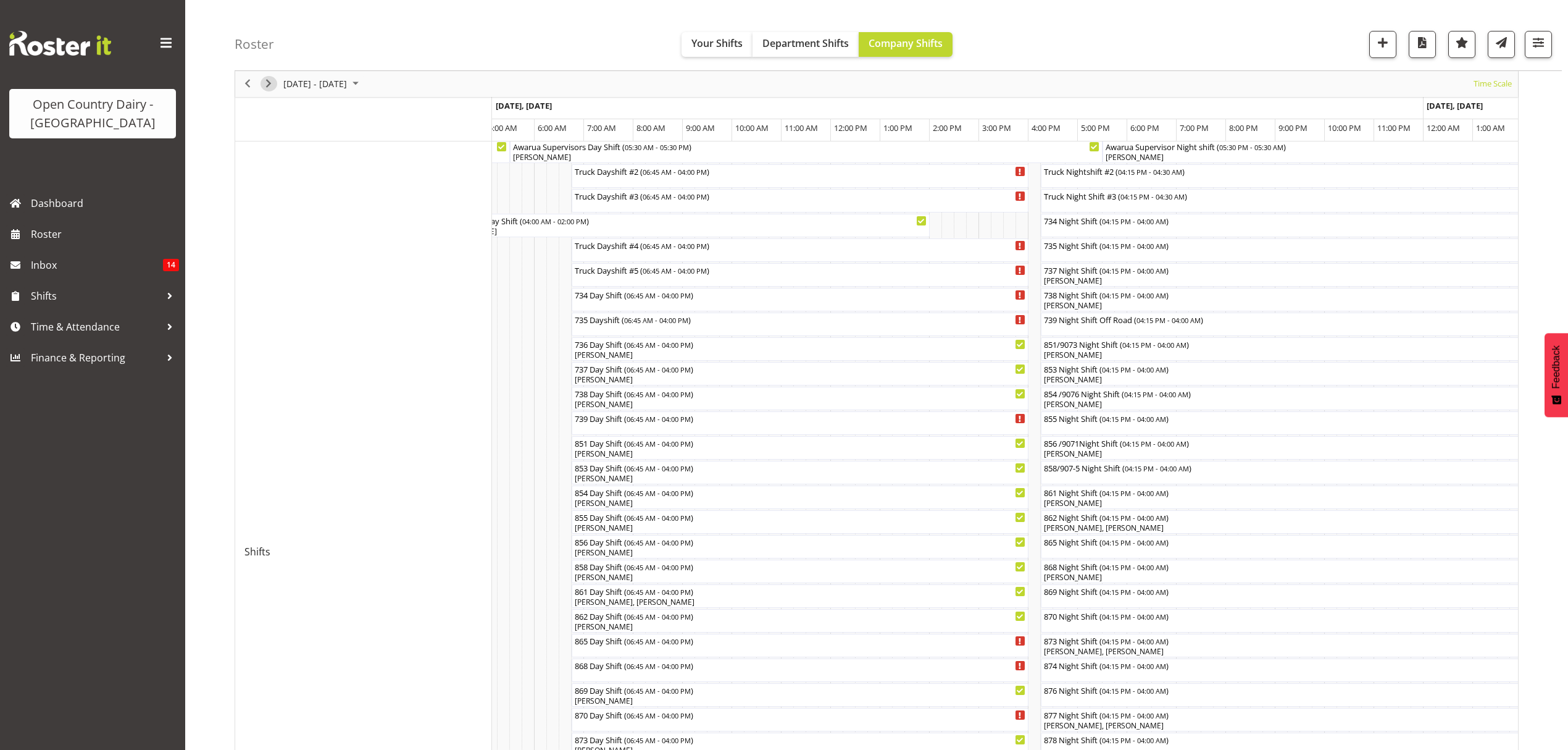
click at [265, 82] on span "Next" at bounding box center [268, 84] width 15 height 16
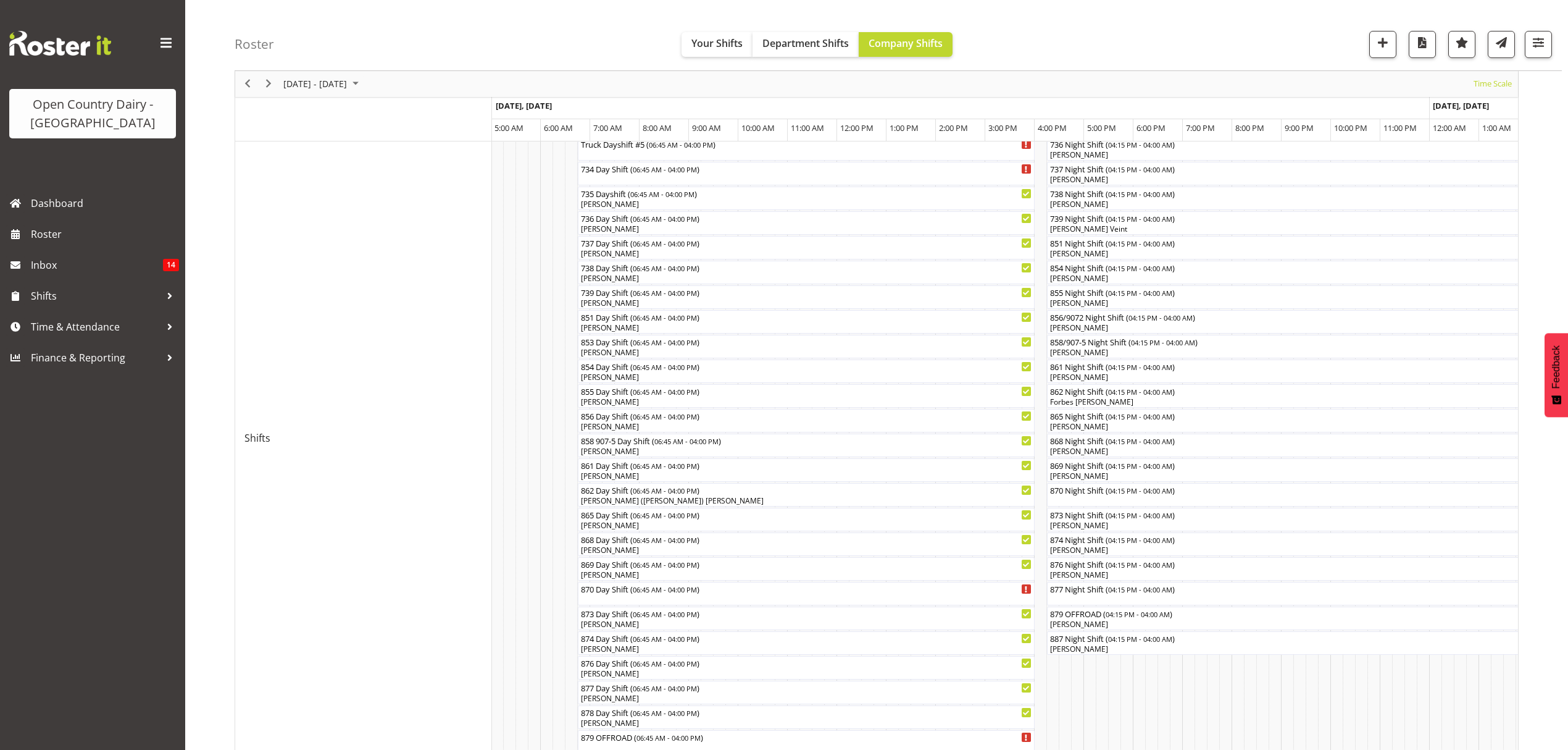
scroll to position [220, 0]
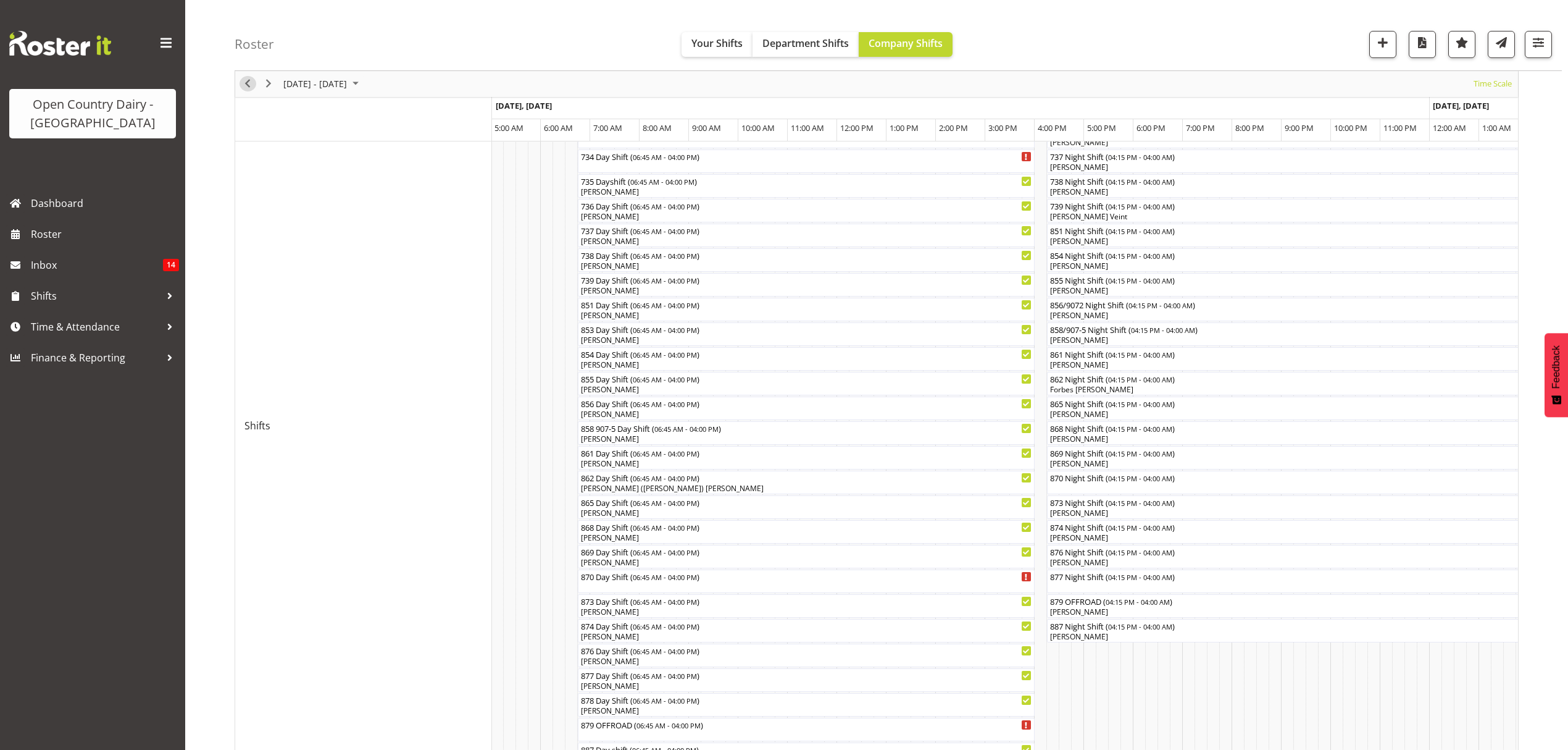
drag, startPoint x: 250, startPoint y: 82, endPoint x: 1035, endPoint y: 223, distance: 797.6
click at [250, 82] on span "Previous" at bounding box center [247, 84] width 15 height 16
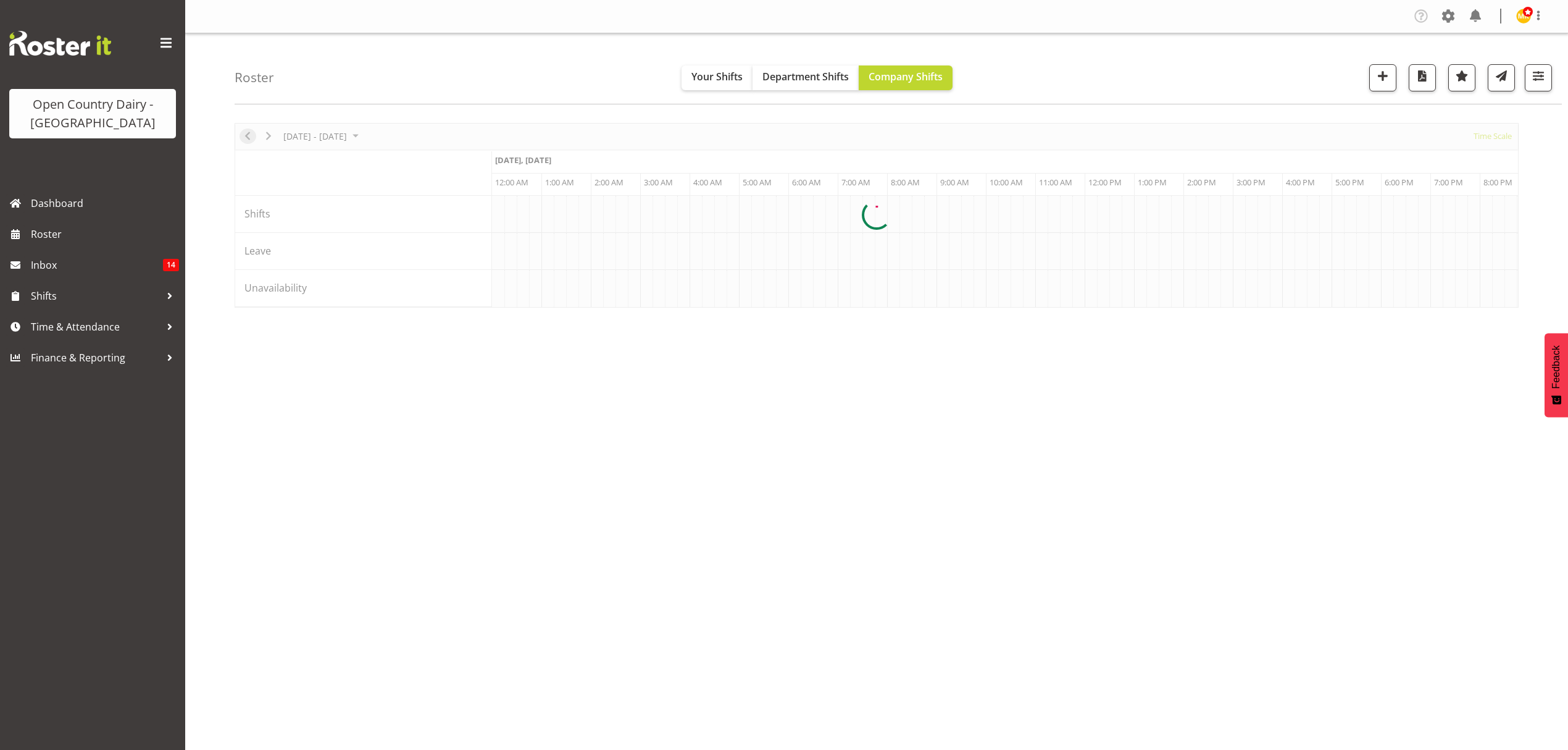
scroll to position [0, 0]
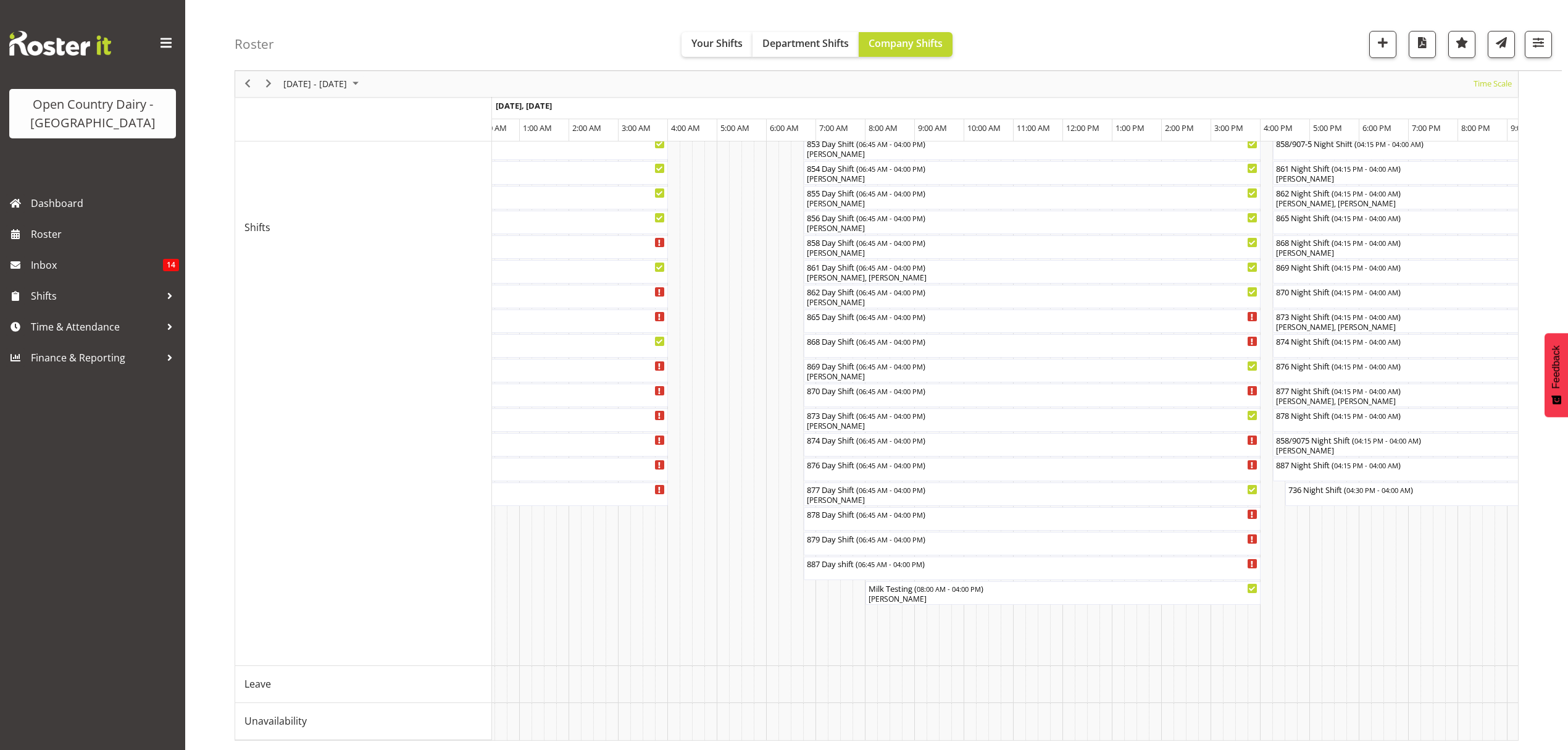
scroll to position [419, 0]
click at [268, 81] on span "Next" at bounding box center [268, 84] width 15 height 16
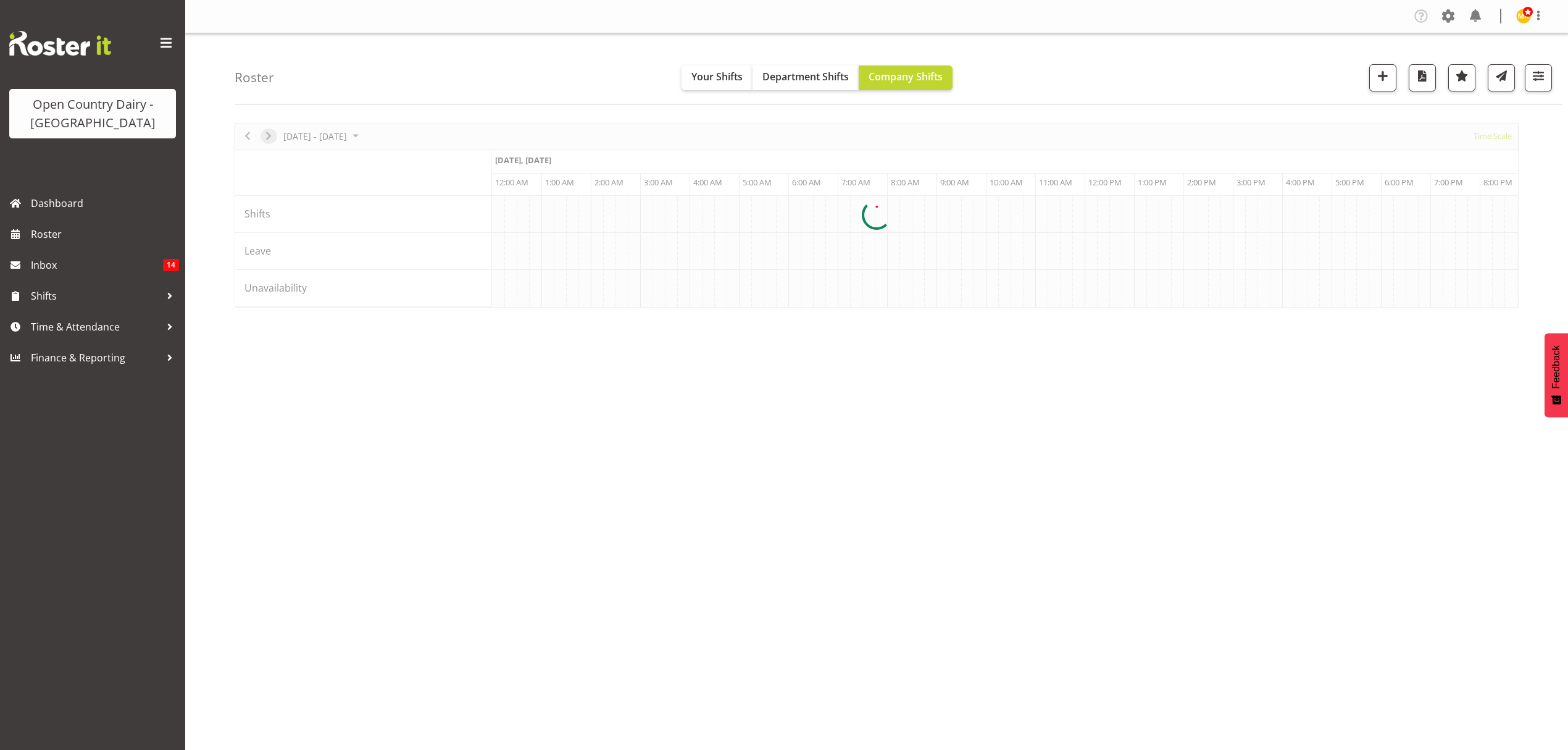
scroll to position [0, 0]
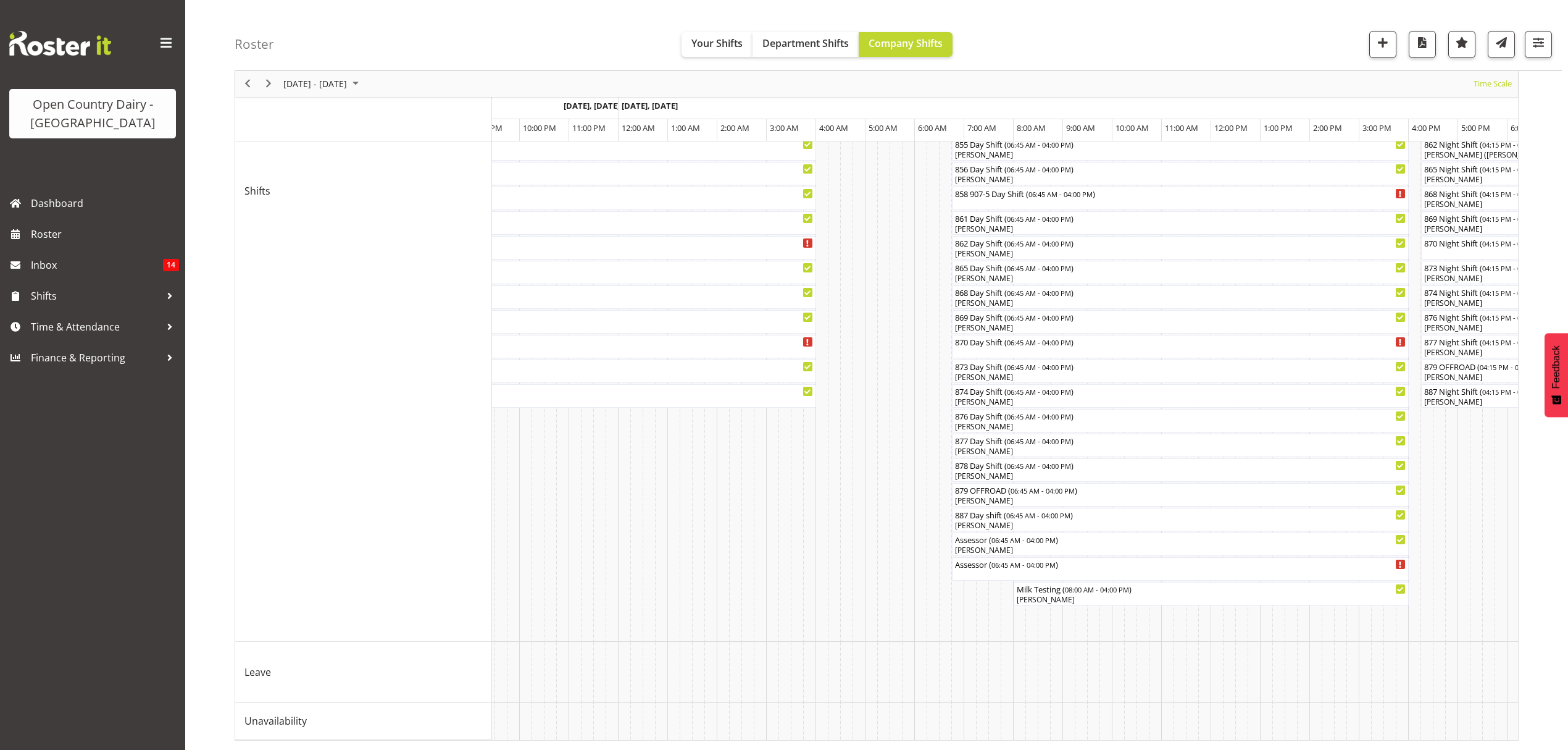
scroll to position [0, 3497]
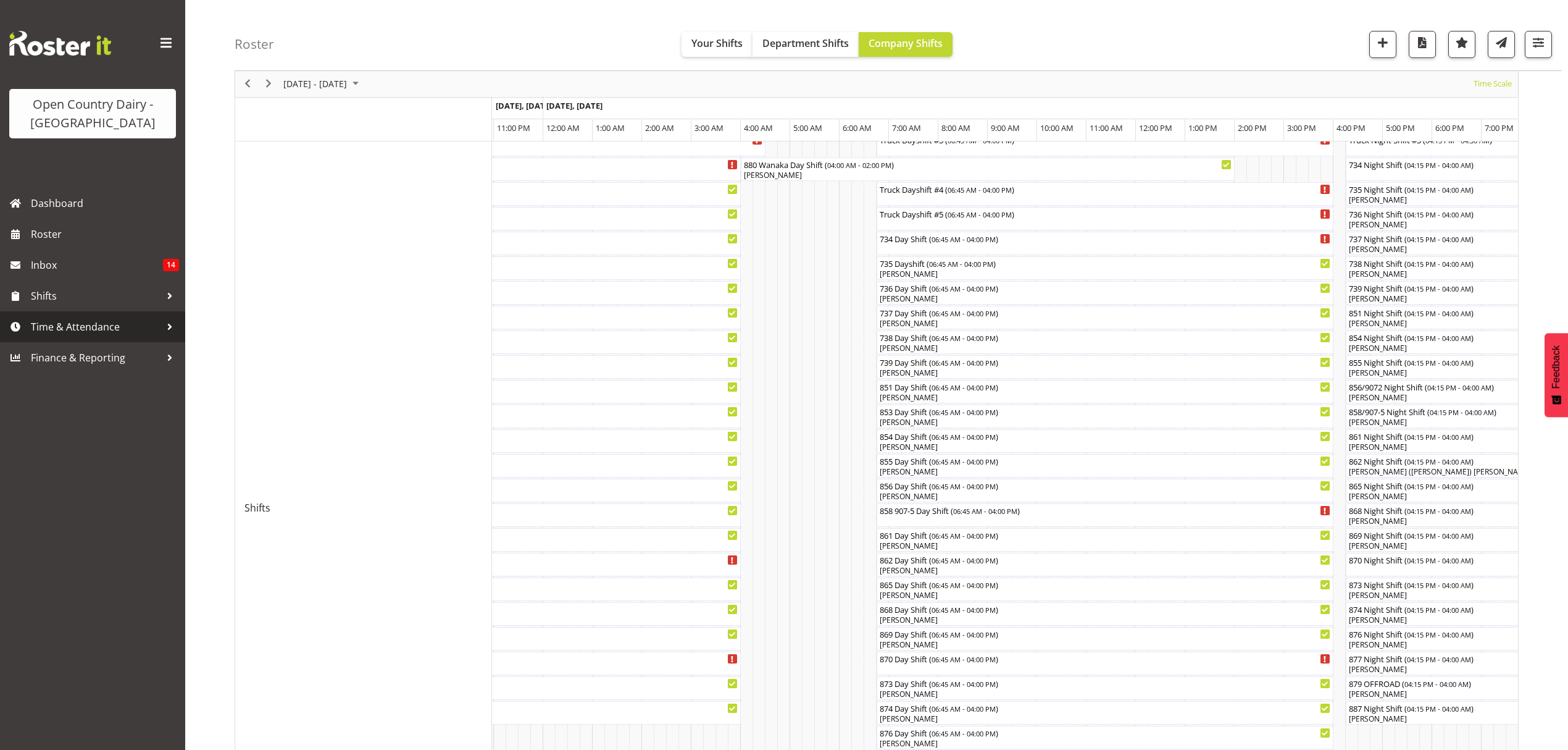
click at [57, 329] on span "Time & Attendance" at bounding box center [96, 326] width 130 height 18
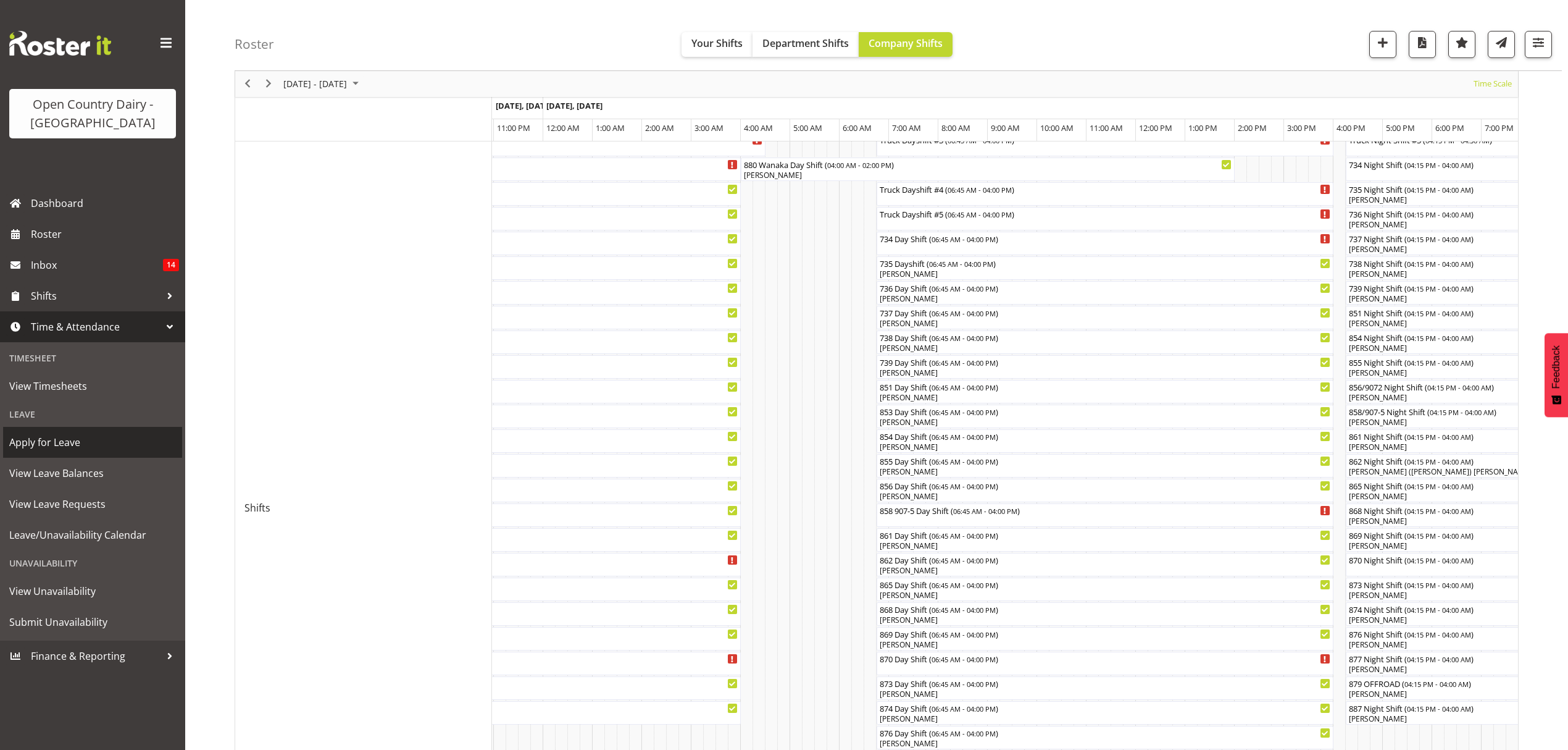
click at [53, 439] on span "Apply for Leave" at bounding box center [93, 441] width 166 height 18
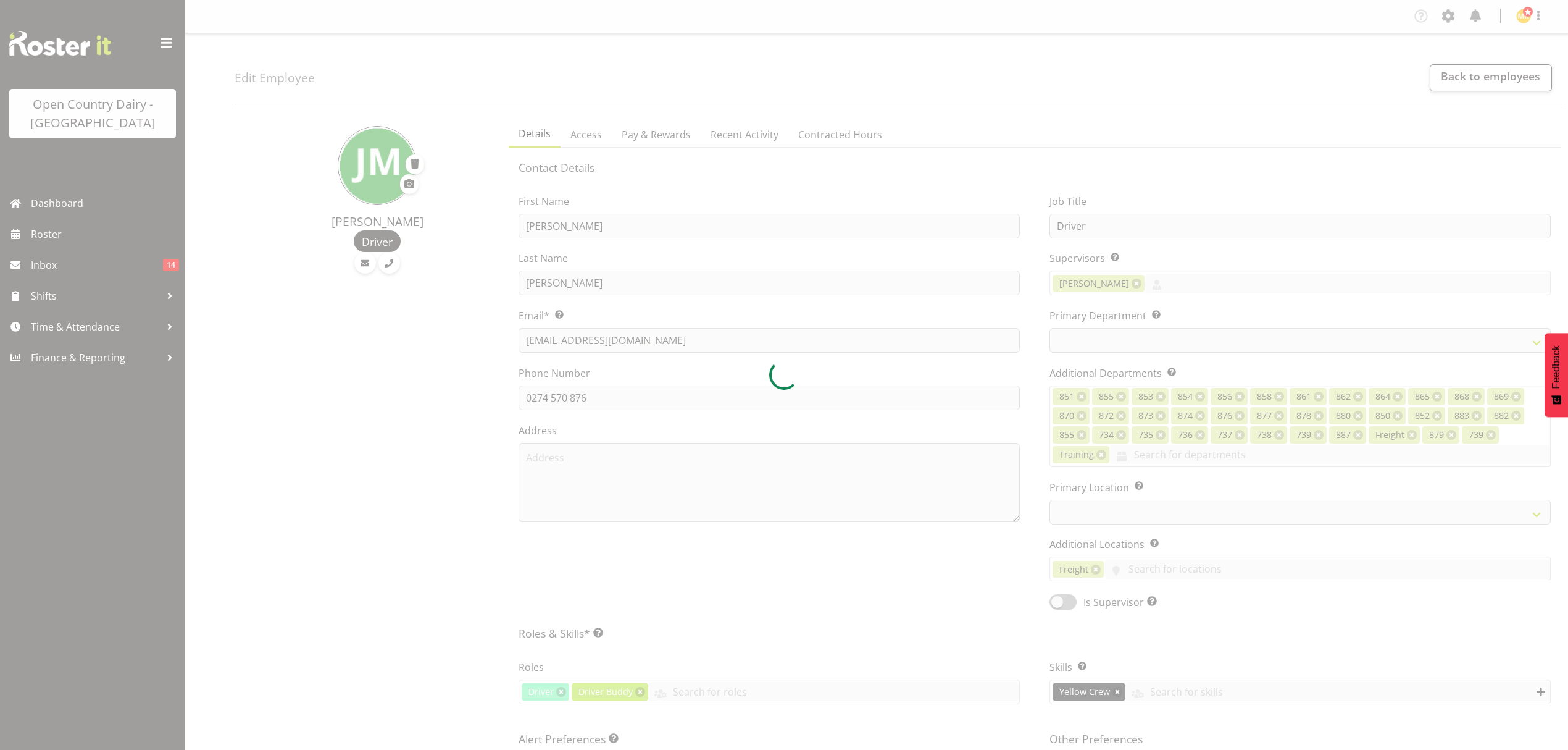
select select "TimelineWeek"
select select
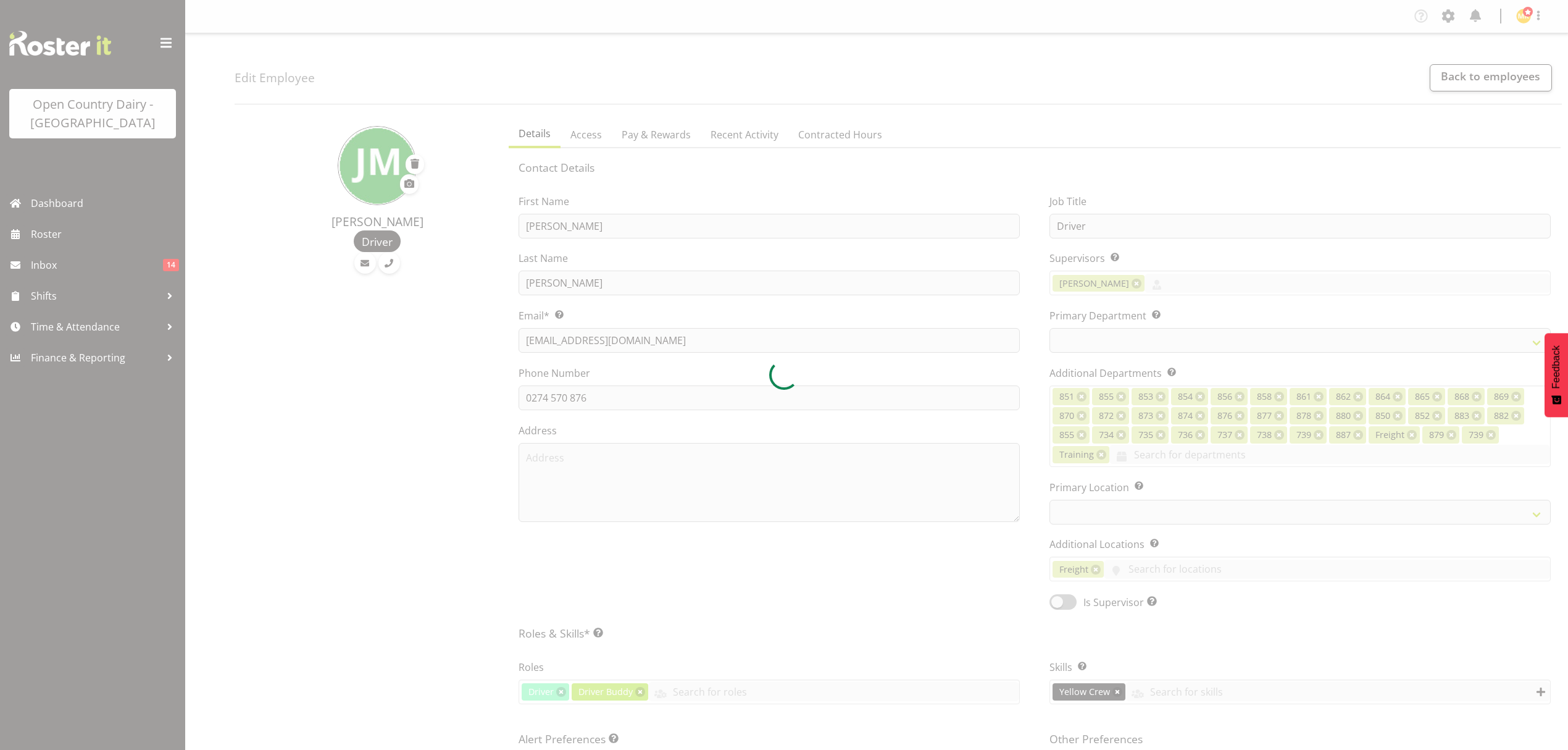
select select
select select "671"
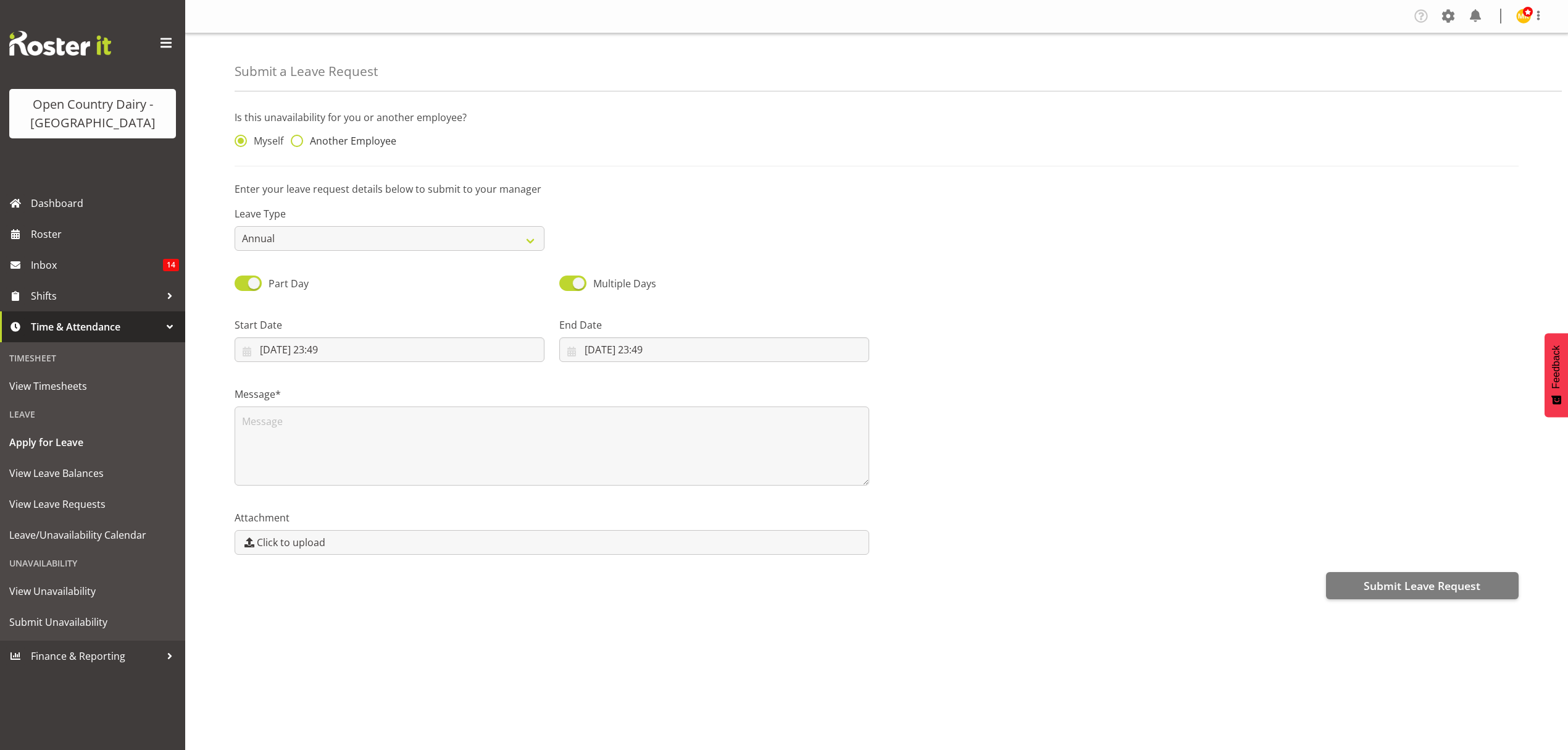
click at [297, 141] on span at bounding box center [296, 140] width 12 height 12
click at [297, 141] on input "Another Employee" at bounding box center [294, 140] width 8 height 8
radio input "true"
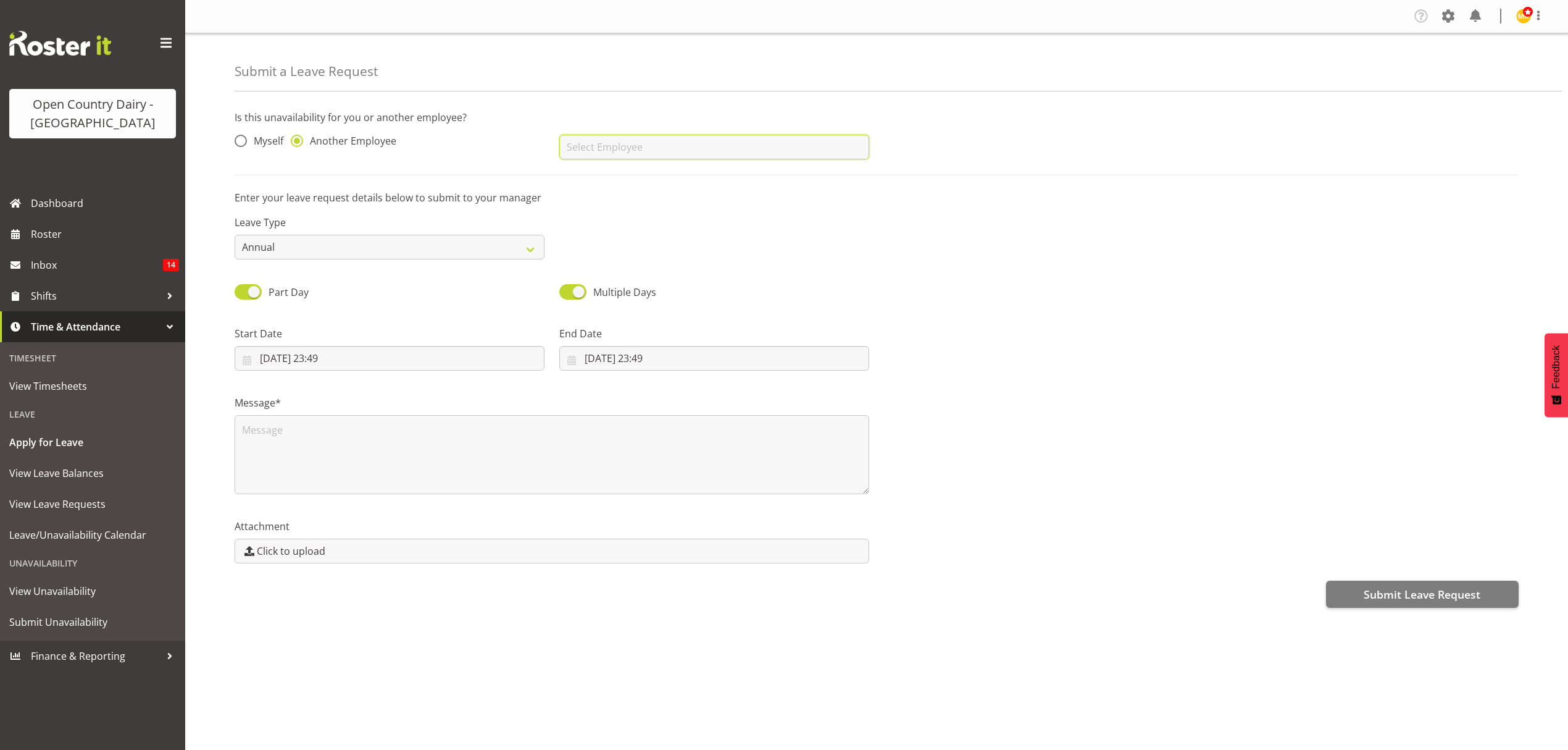
click at [674, 153] on input "text" at bounding box center [714, 147] width 310 height 24
click at [604, 205] on span "[PERSON_NAME]" at bounding box center [608, 205] width 76 height 14
type input "[PERSON_NAME]"
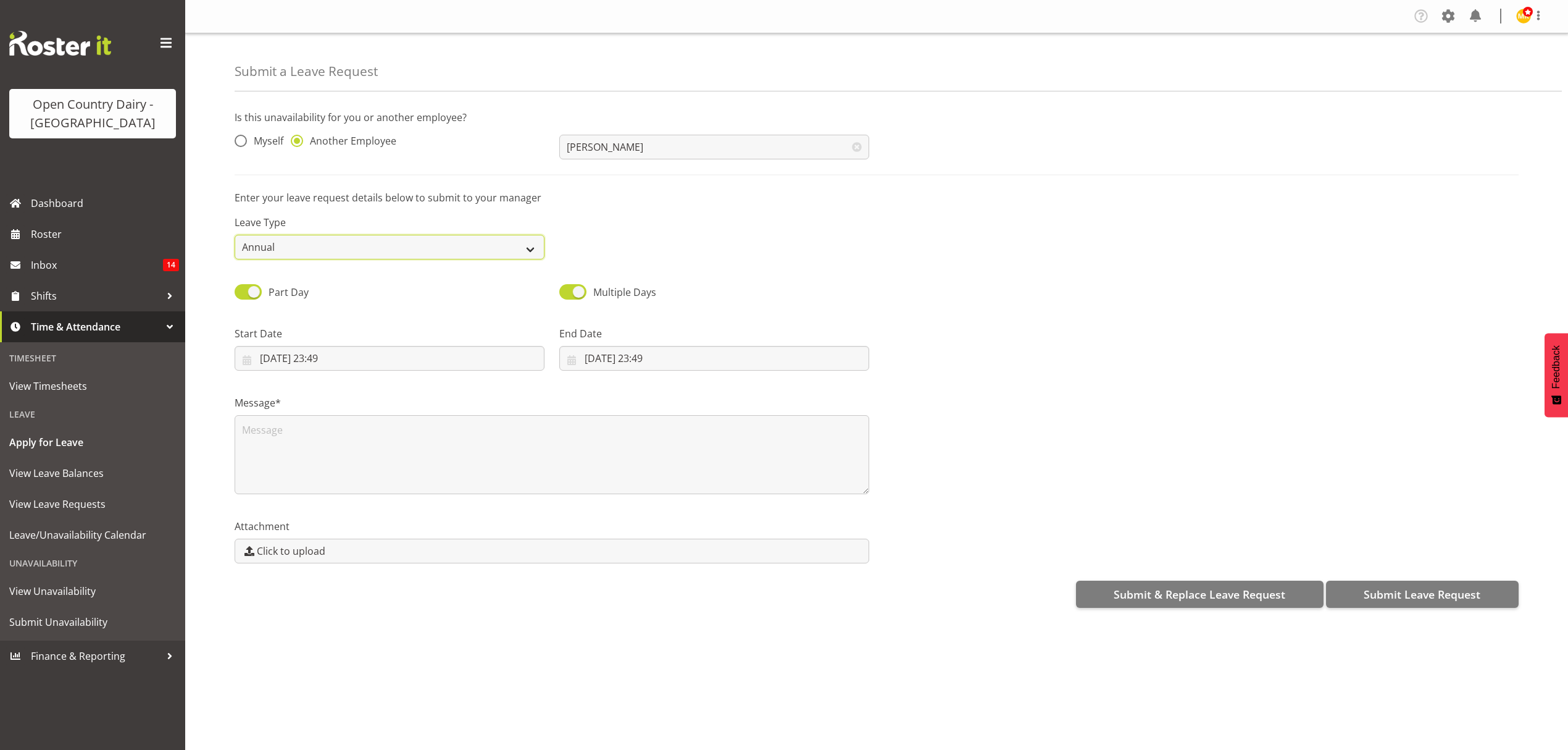
click at [529, 250] on select "Annual Sick Leave Without Pay Bereavement Domestic Violence Parental Jury Servi…" at bounding box center [390, 247] width 310 height 24
select select "Other"
click at [235, 235] on select "Annual Sick Leave Without Pay Bereavement Domestic Violence Parental Jury Servi…" at bounding box center [390, 247] width 310 height 24
click at [276, 436] on textarea at bounding box center [552, 454] width 634 height 79
type textarea "Other see MC"
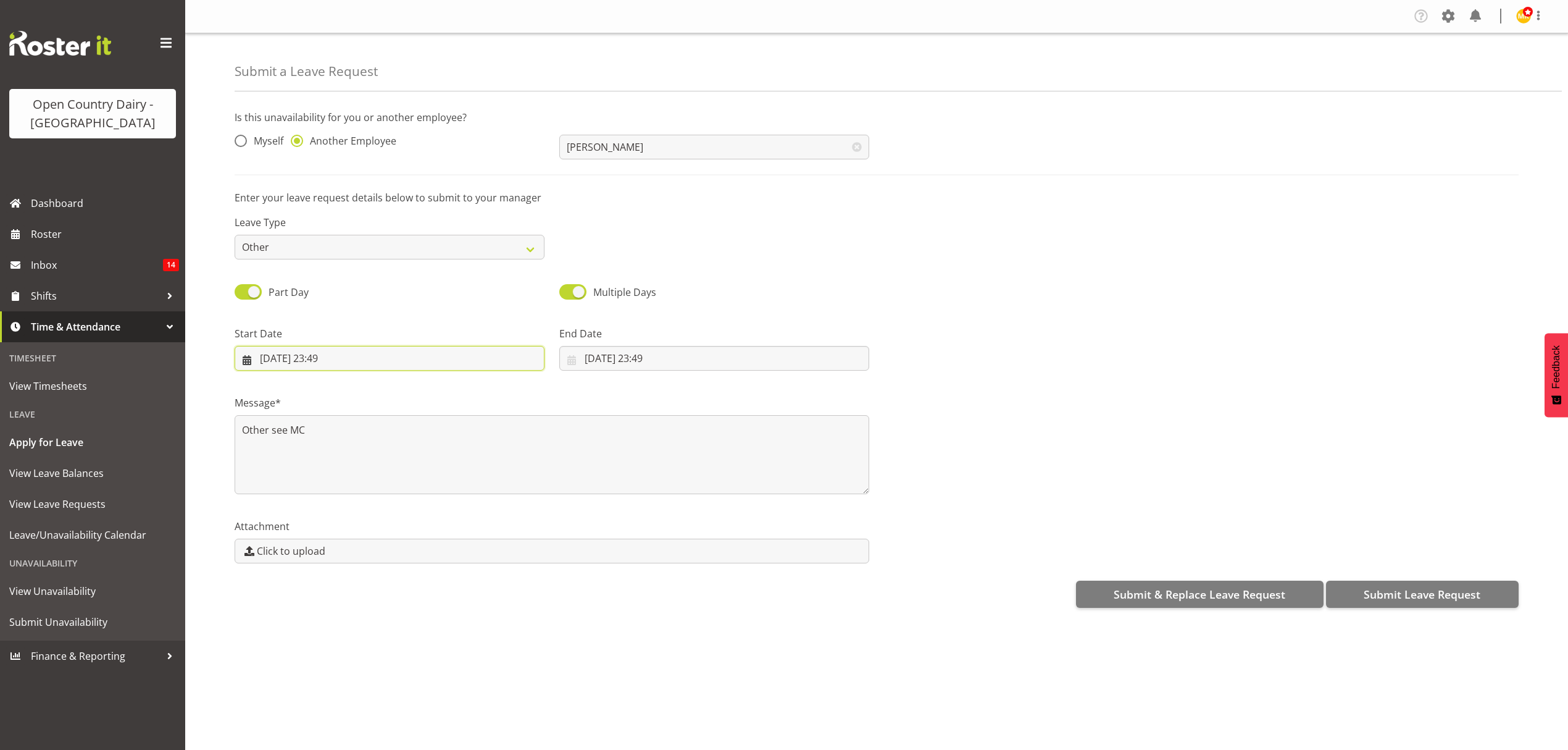
click at [309, 358] on input "22/08/2025, 23:49" at bounding box center [390, 358] width 310 height 24
click at [418, 527] on span "23" at bounding box center [421, 528] width 10 height 12
type input "23/08/2025, 23:49"
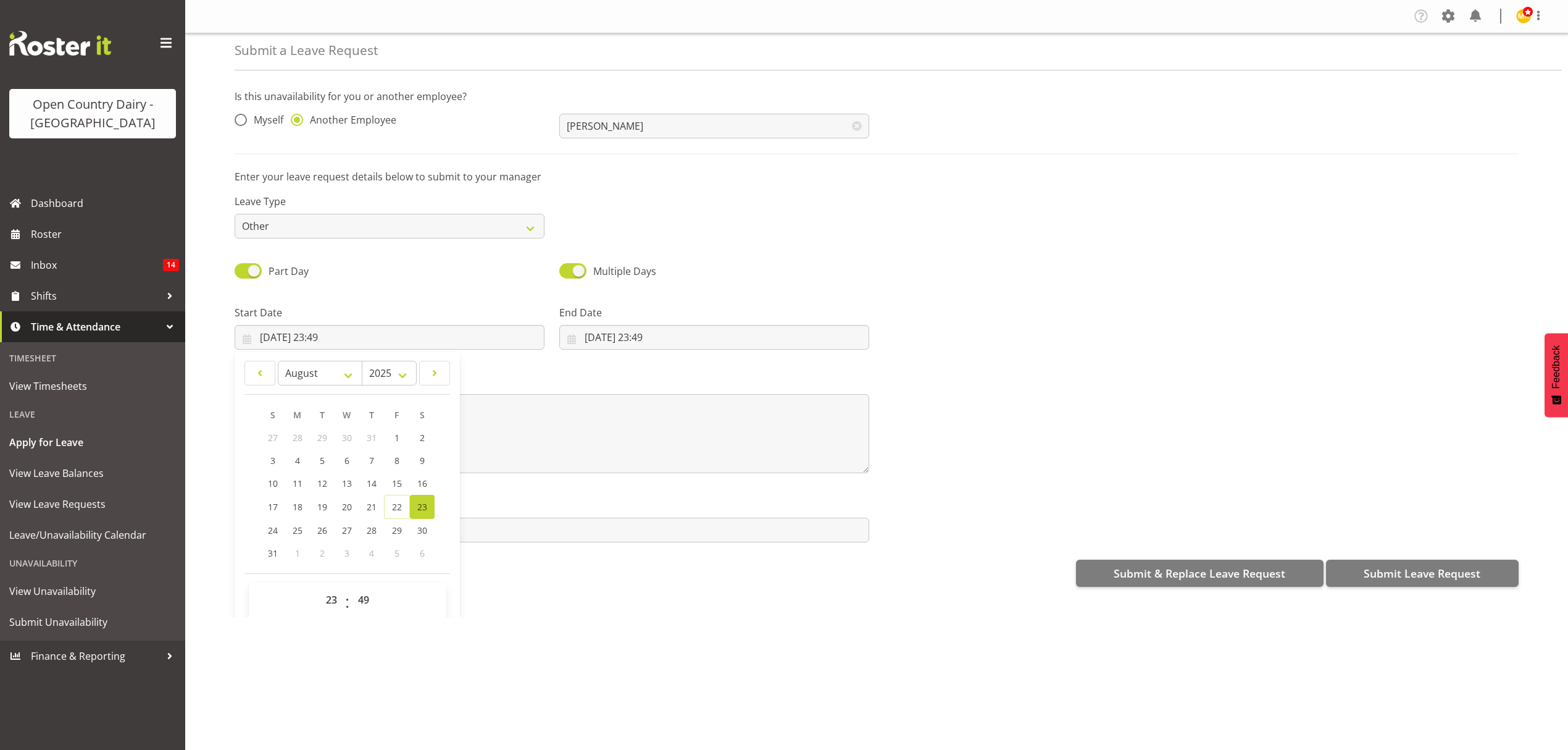
scroll to position [36, 0]
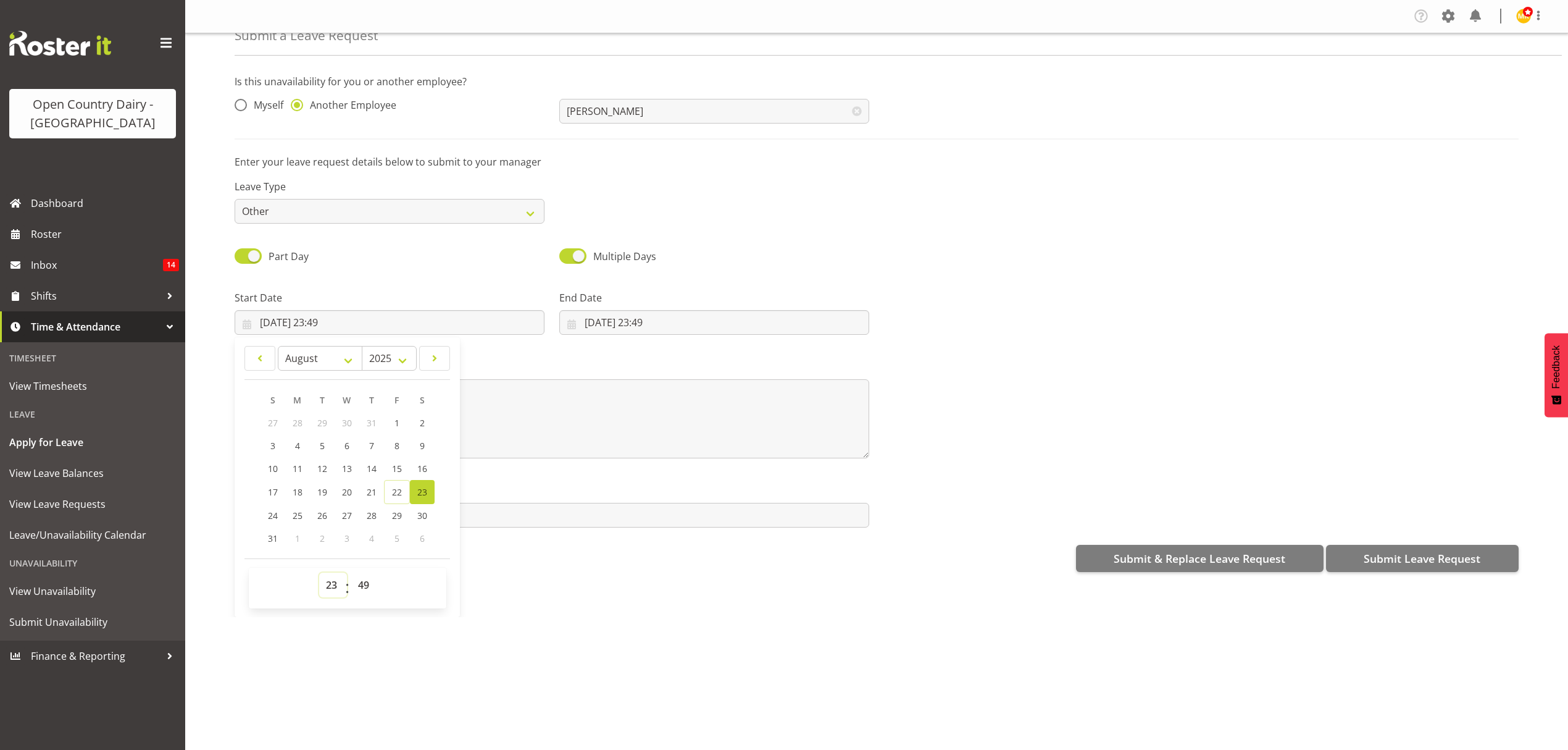
click at [329, 587] on select "00 01 02 03 04 05 06 07 08 09 10 11 12 13 14 15 16 17 18 19 20 21 22 23" at bounding box center [333, 584] width 28 height 24
select select "4"
click at [319, 574] on select "00 01 02 03 04 05 06 07 08 09 10 11 12 13 14 15 16 17 18 19 20 21 22 23" at bounding box center [333, 584] width 28 height 24
type input "23/08/2025, 04:49"
click at [372, 584] on select "00 01 02 03 04 05 06 07 08 09 10 11 12 13 14 15 16 17 18 19 20 21 22 23 24 25 2…" at bounding box center [365, 584] width 28 height 24
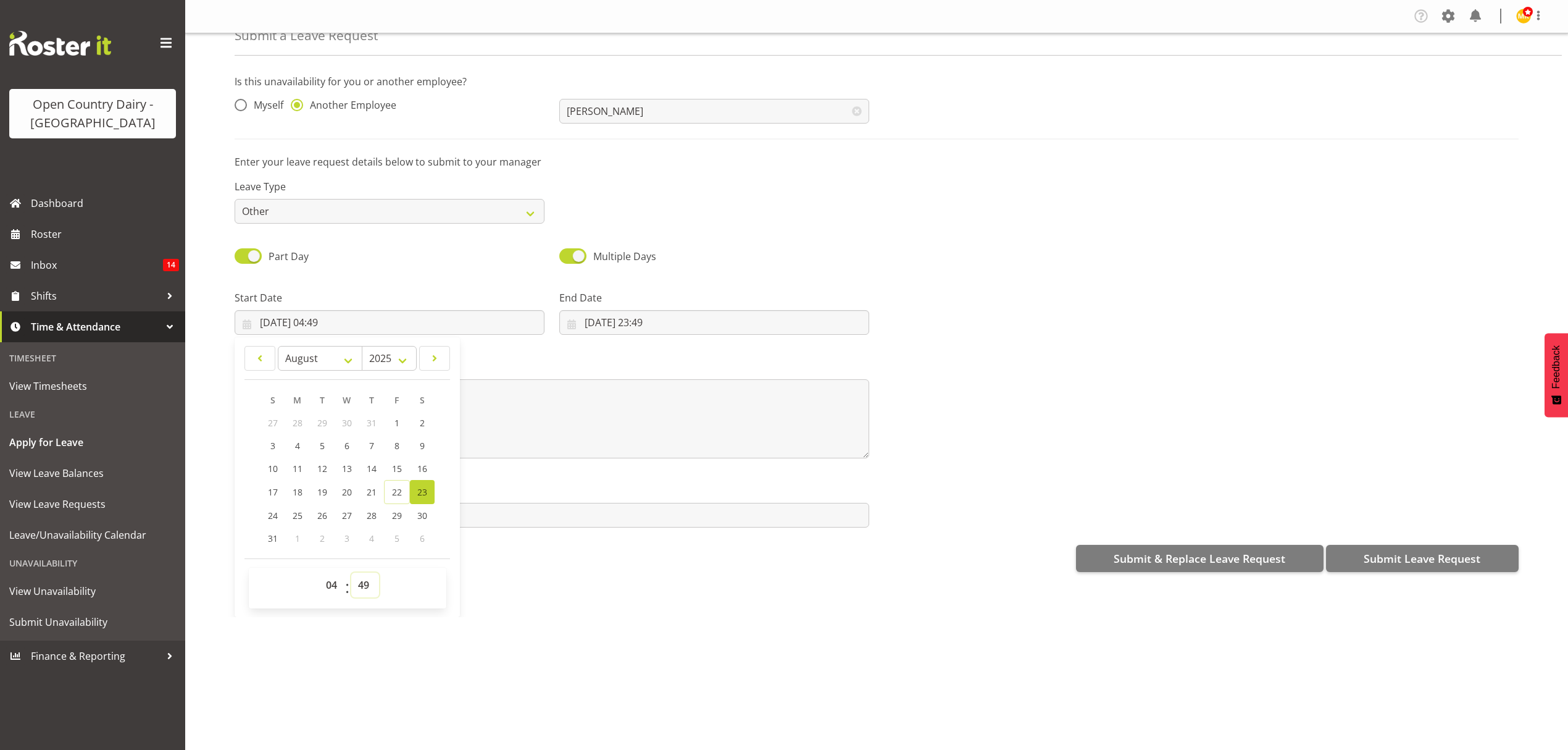
click at [364, 581] on select "00 01 02 03 04 05 06 07 08 09 10 11 12 13 14 15 16 17 18 19 20 21 22 23 24 25 2…" at bounding box center [365, 584] width 28 height 24
select select "15"
click at [351, 574] on select "00 01 02 03 04 05 06 07 08 09 10 11 12 13 14 15 16 17 18 19 20 21 22 23 24 25 2…" at bounding box center [365, 584] width 28 height 24
type input "23/08/2025, 04:15"
click at [605, 318] on input "22/08/2025, 23:49" at bounding box center [714, 323] width 310 height 24
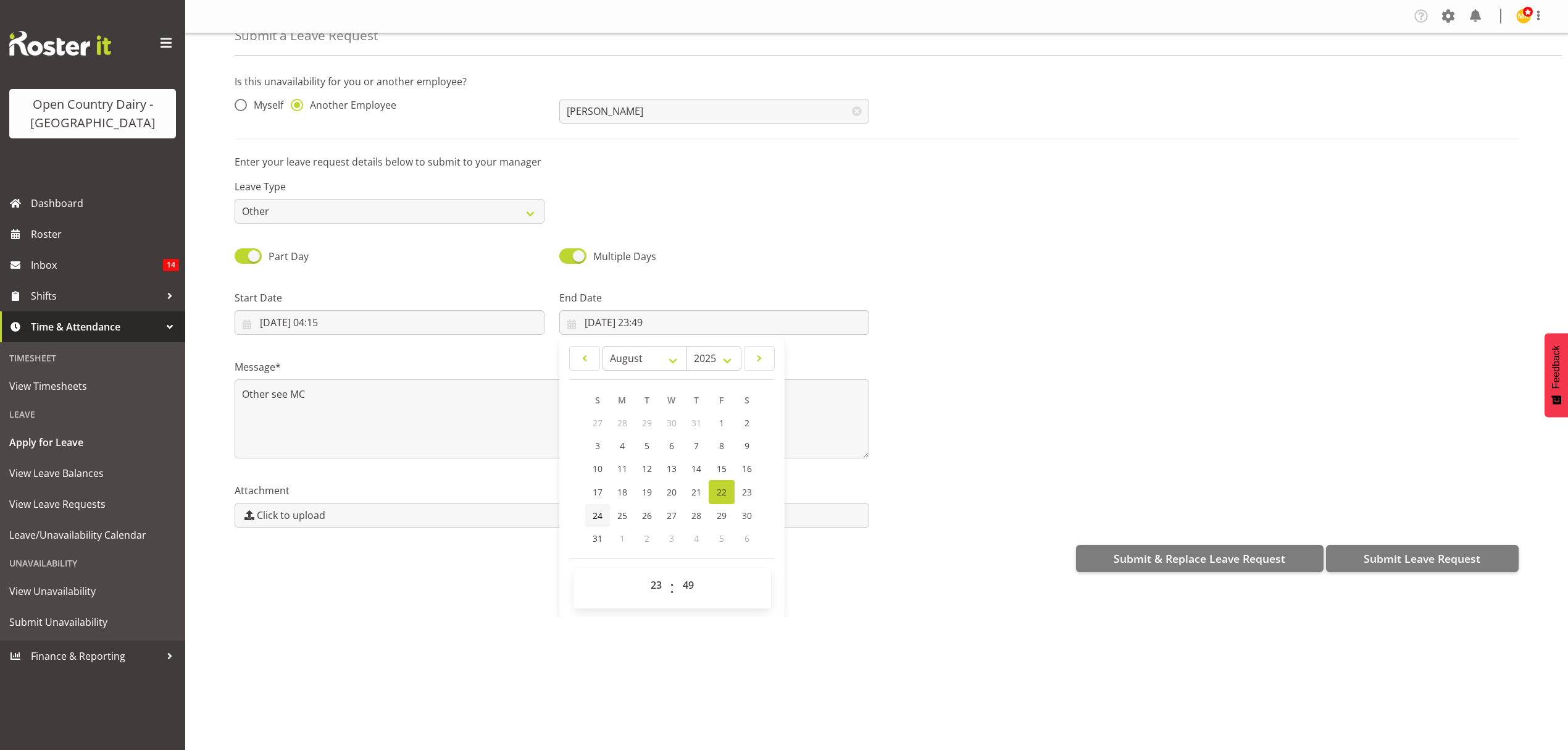
click at [600, 515] on link "24" at bounding box center [597, 515] width 24 height 23
type input "24/08/2025, 23:49"
click at [647, 584] on select "00 01 02 03 04 05 06 07 08 09 10 11 12 13 14 15 16 17 18 19 20 21 22 23" at bounding box center [658, 584] width 28 height 24
select select "4"
click at [644, 574] on select "00 01 02 03 04 05 06 07 08 09 10 11 12 13 14 15 16 17 18 19 20 21 22 23" at bounding box center [658, 584] width 28 height 24
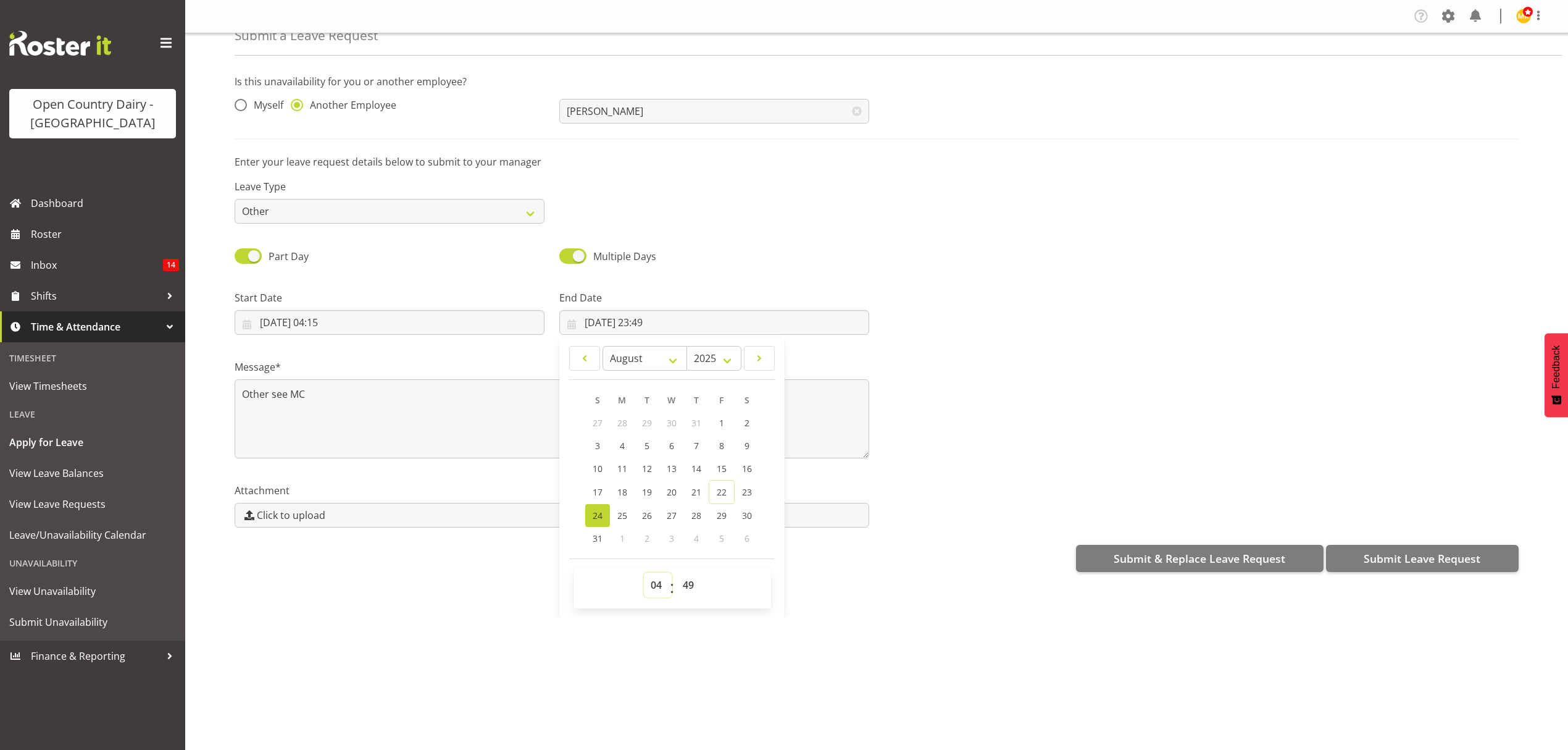
type input "24/08/2025, 04:49"
click at [690, 587] on select "00 01 02 03 04 05 06 07 08 09 10 11 12 13 14 15 16 17 18 19 20 21 22 23 24 25 2…" at bounding box center [690, 584] width 28 height 24
select select "30"
click at [676, 574] on select "00 01 02 03 04 05 06 07 08 09 10 11 12 13 14 15 16 17 18 19 20 21 22 23 24 25 2…" at bounding box center [690, 584] width 28 height 24
type input "24/08/2025, 04:30"
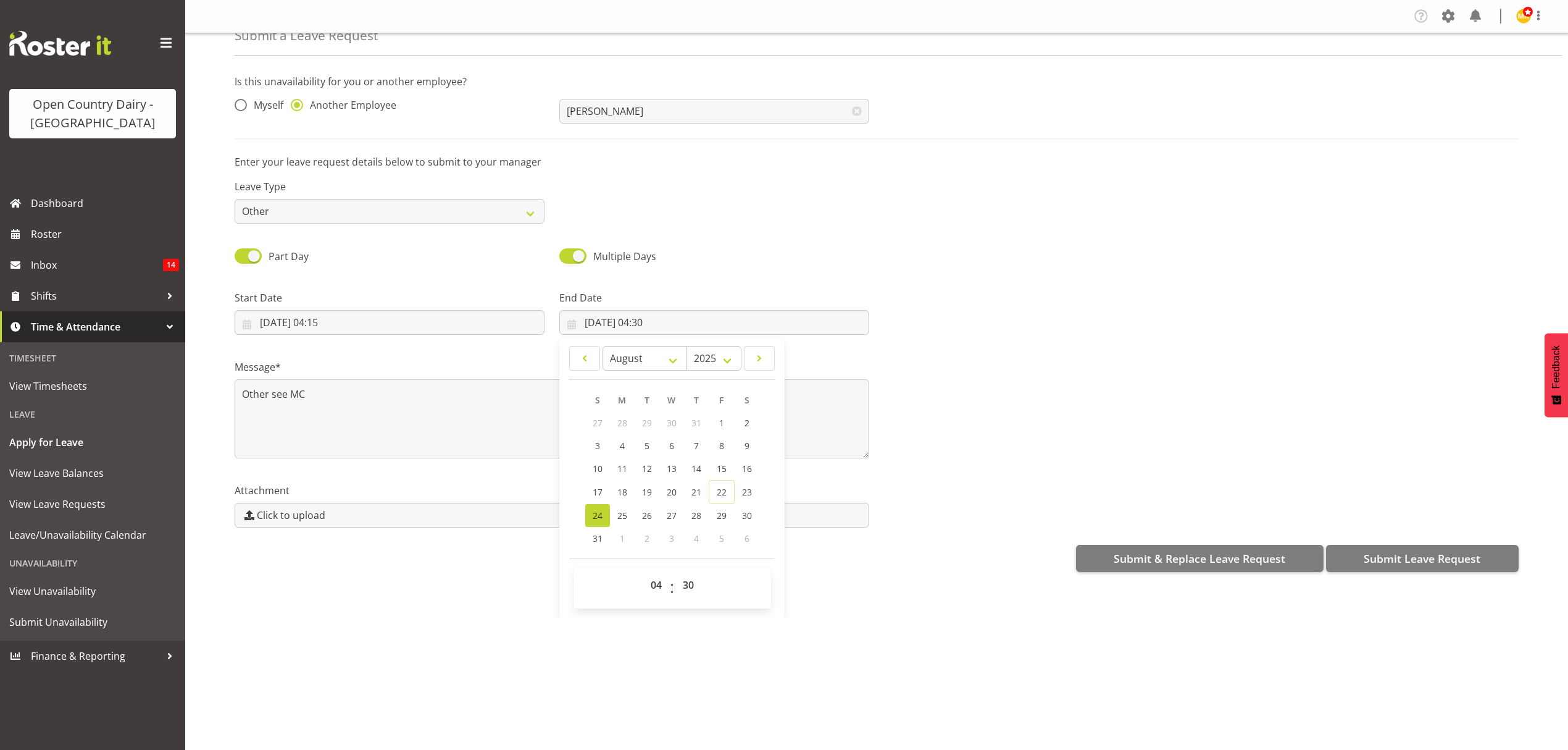
click at [687, 697] on div "Company Settings Roles & Skills Tasks Jobs Employees Locations & Departments Ac…" at bounding box center [876, 375] width 1383 height 750
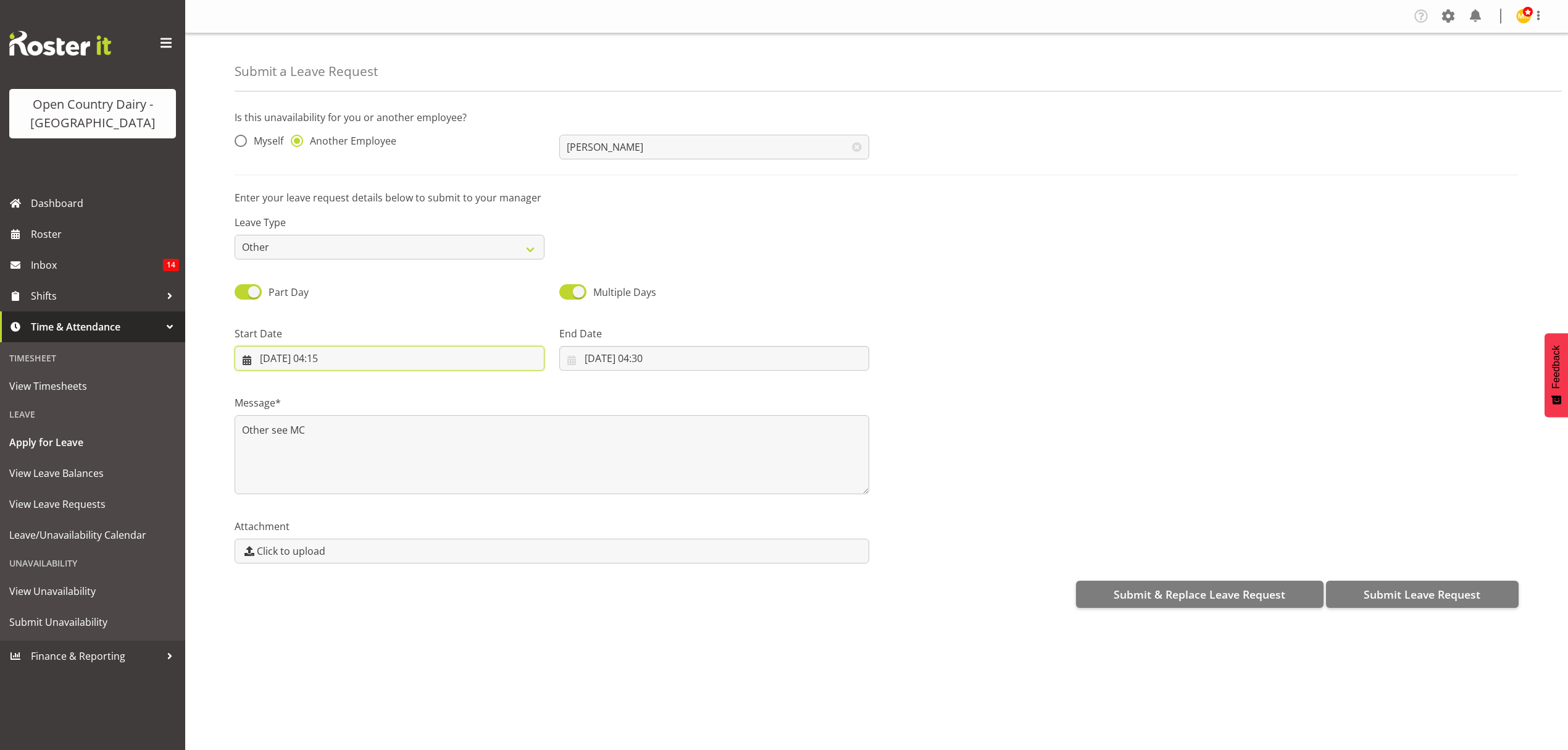
click at [325, 356] on input "23/08/2025, 04:15" at bounding box center [390, 358] width 310 height 24
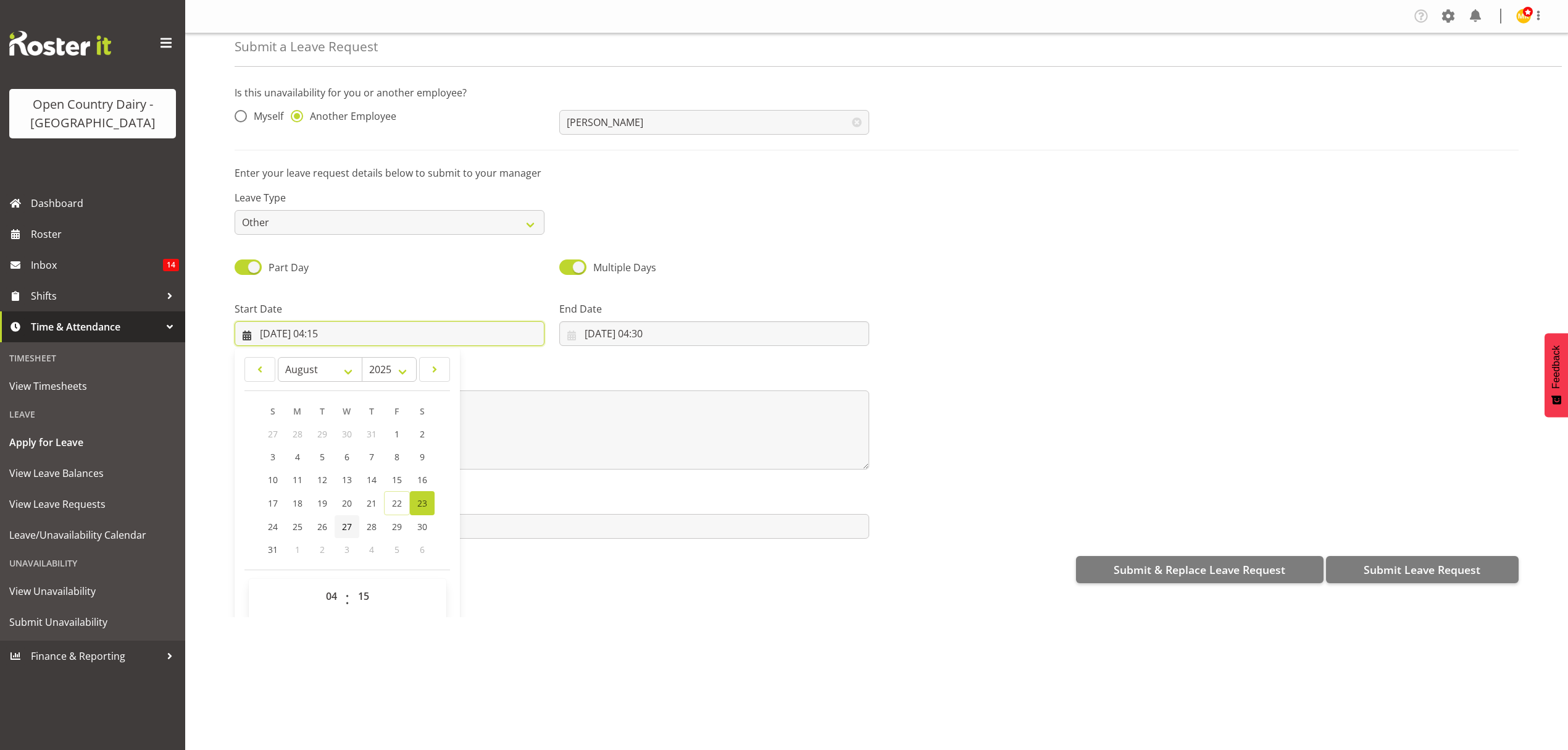
scroll to position [36, 0]
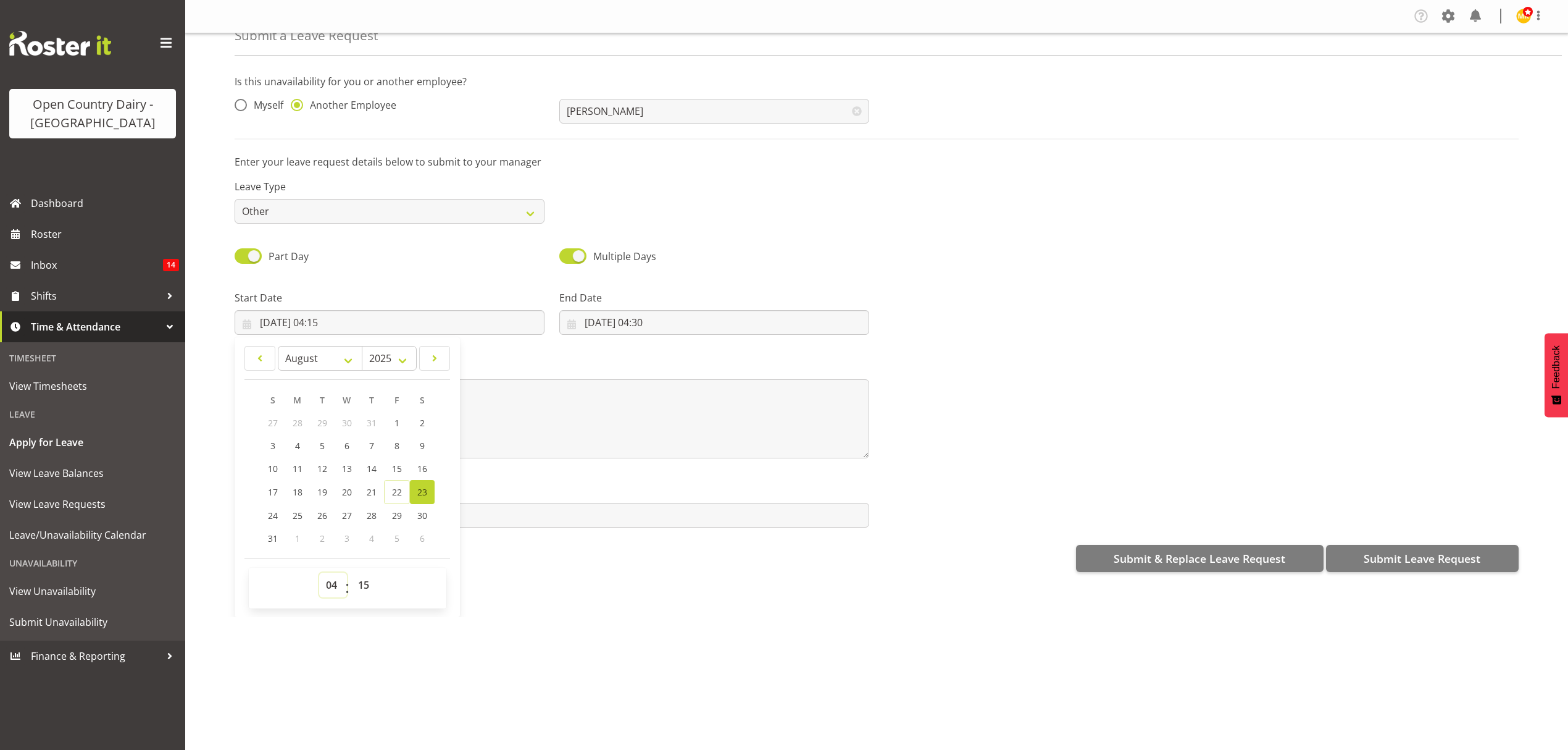
click at [332, 589] on select "00 01 02 03 04 05 06 07 08 09 10 11 12 13 14 15 16 17 18 19 20 21 22 23" at bounding box center [333, 584] width 28 height 24
select select "16"
click at [319, 574] on select "00 01 02 03 04 05 06 07 08 09 10 11 12 13 14 15 16 17 18 19 20 21 22 23" at bounding box center [333, 584] width 28 height 24
type input "23/08/2025, 16:15"
click at [591, 561] on div "Submit & Replace Leave Request Submit Leave Request" at bounding box center [876, 557] width 1284 height 29
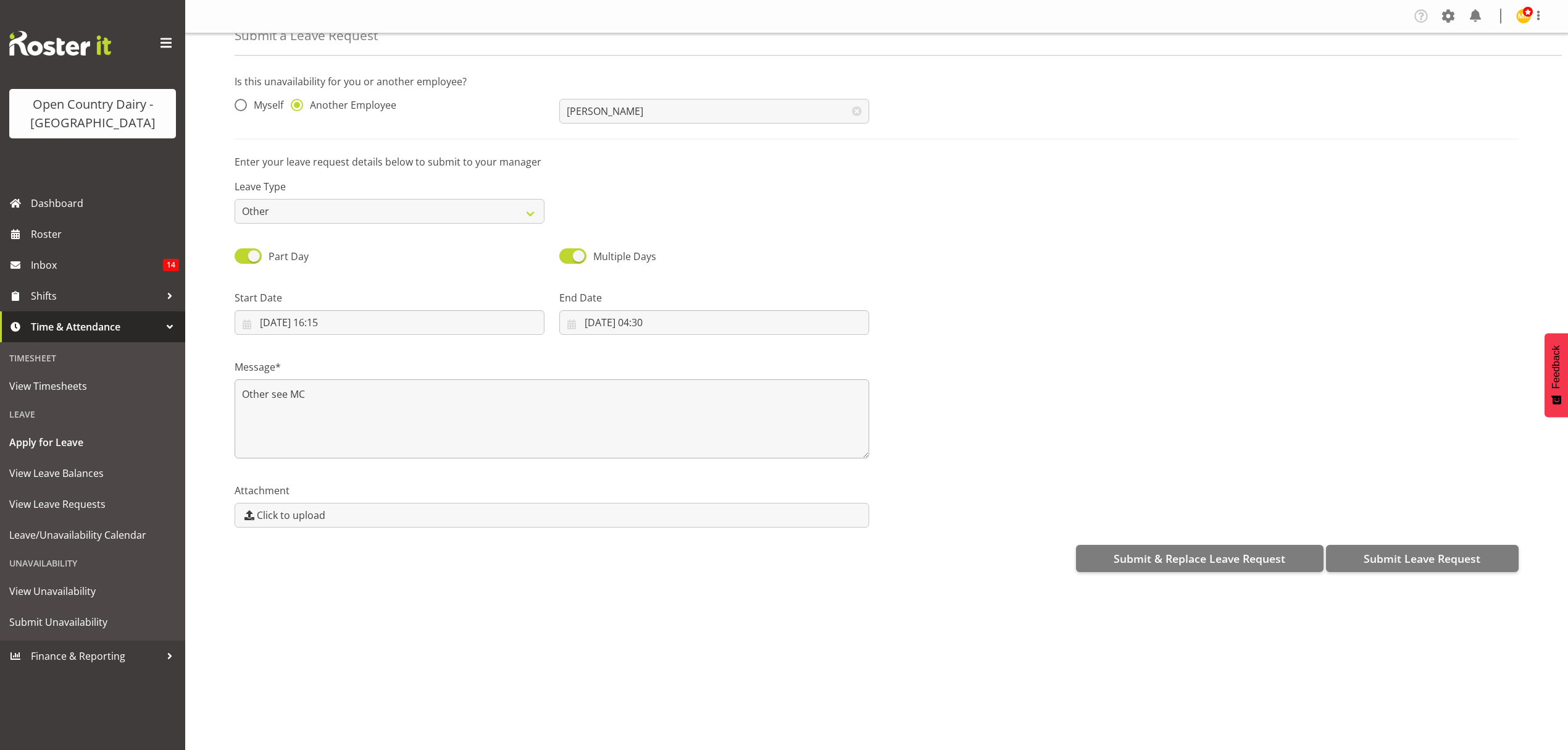
scroll to position [0, 0]
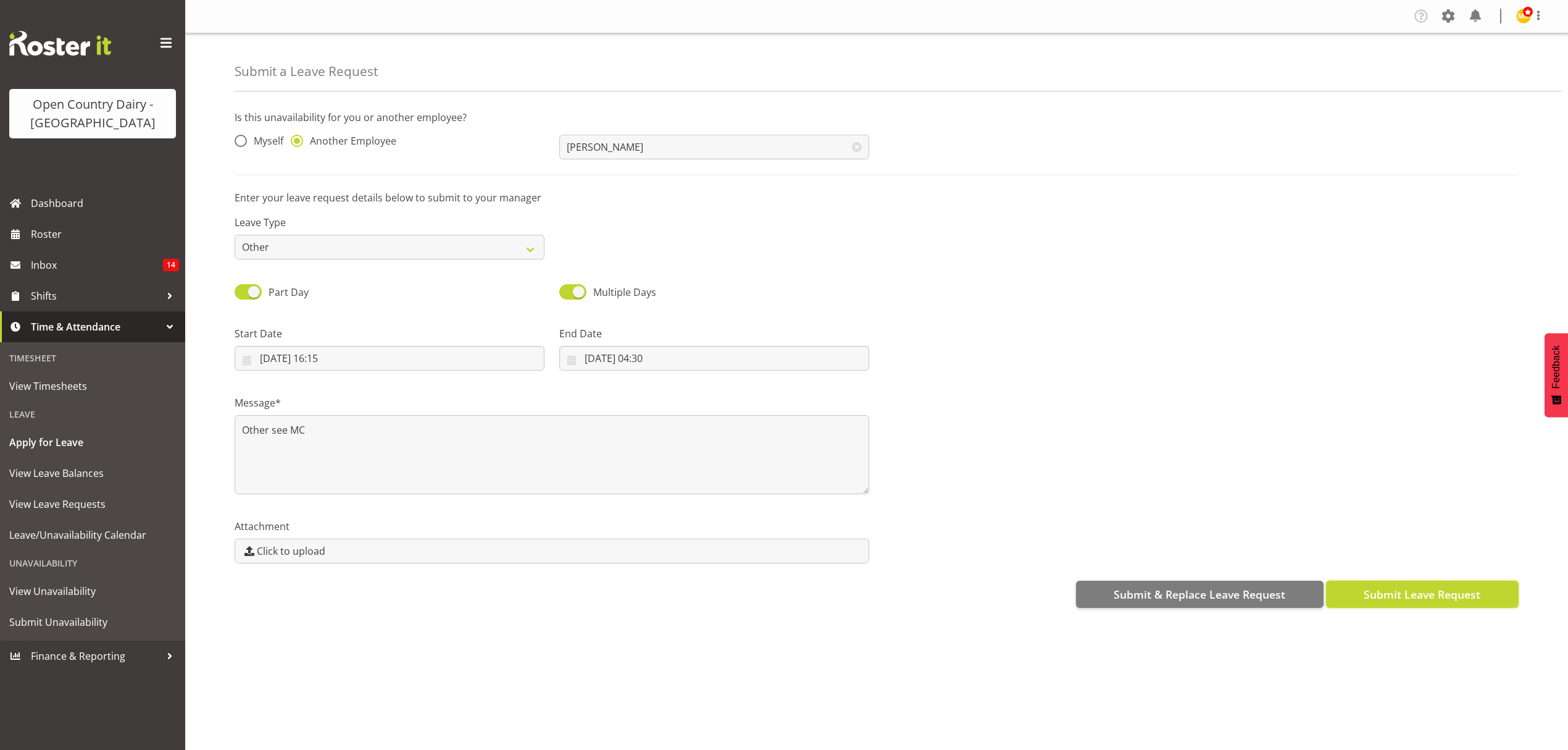
click at [1376, 596] on span "Submit Leave Request" at bounding box center [1422, 594] width 117 height 16
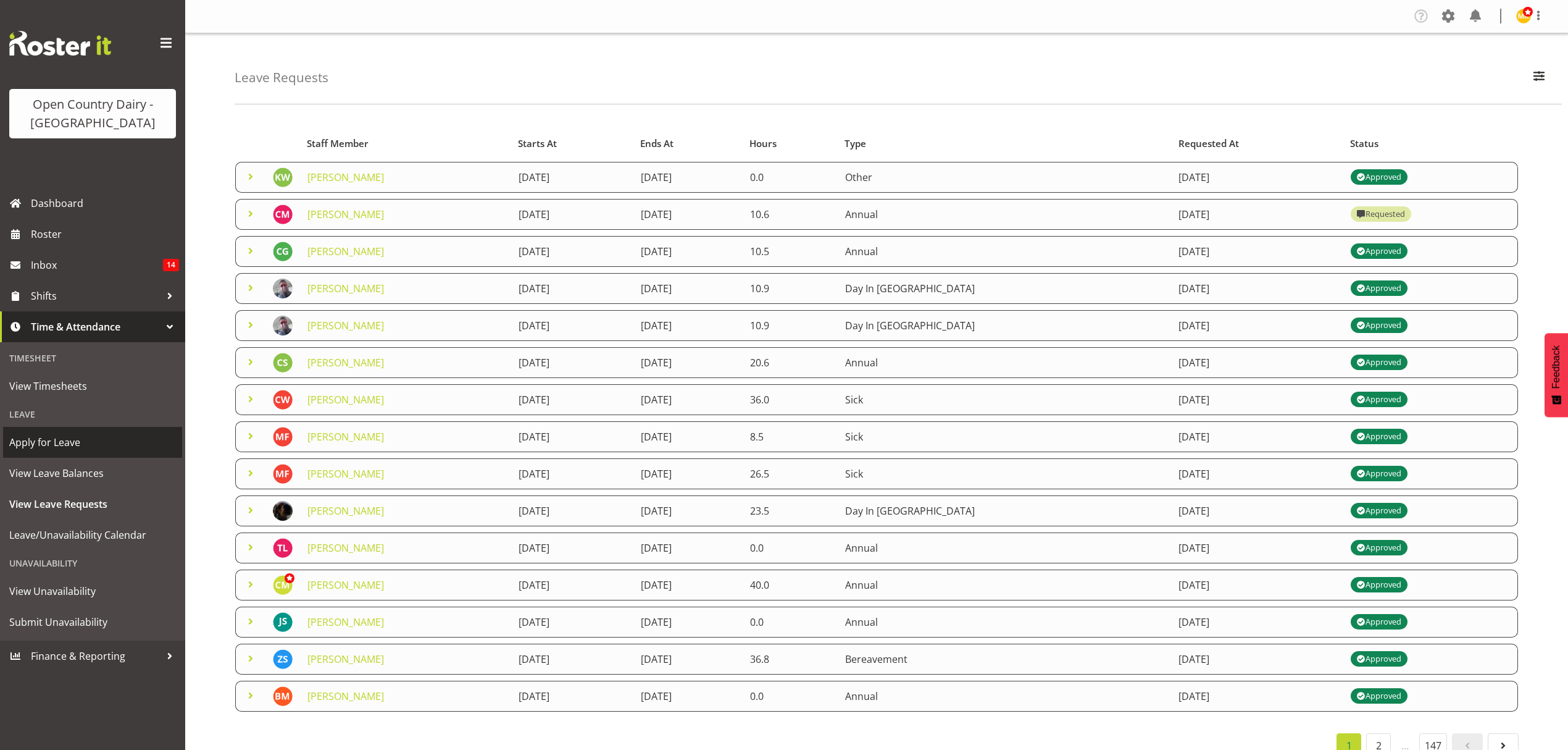
click at [52, 443] on span "Apply for Leave" at bounding box center [93, 441] width 166 height 18
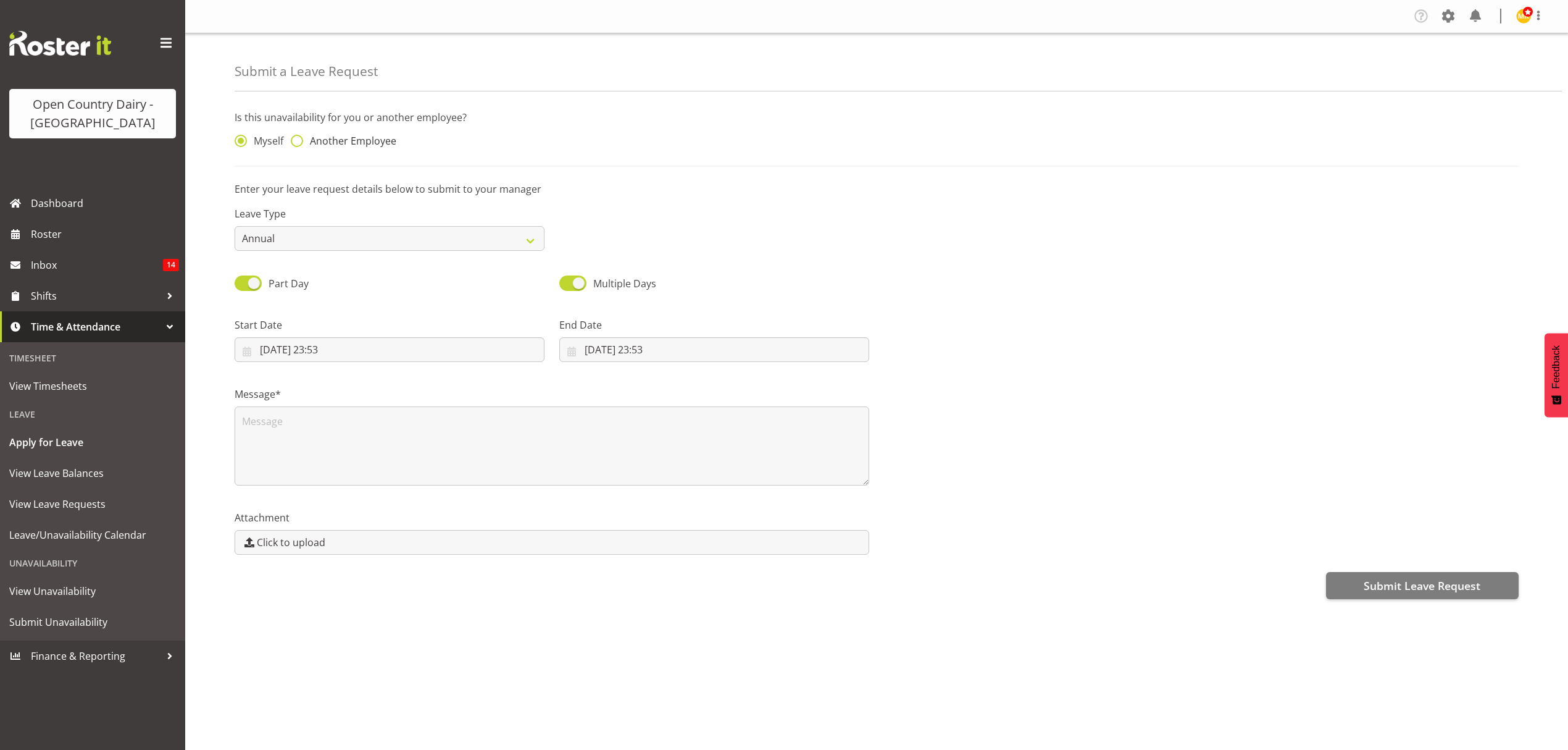
click at [296, 140] on span at bounding box center [296, 140] width 12 height 12
click at [296, 140] on input "Another Employee" at bounding box center [294, 140] width 8 height 8
radio input "true"
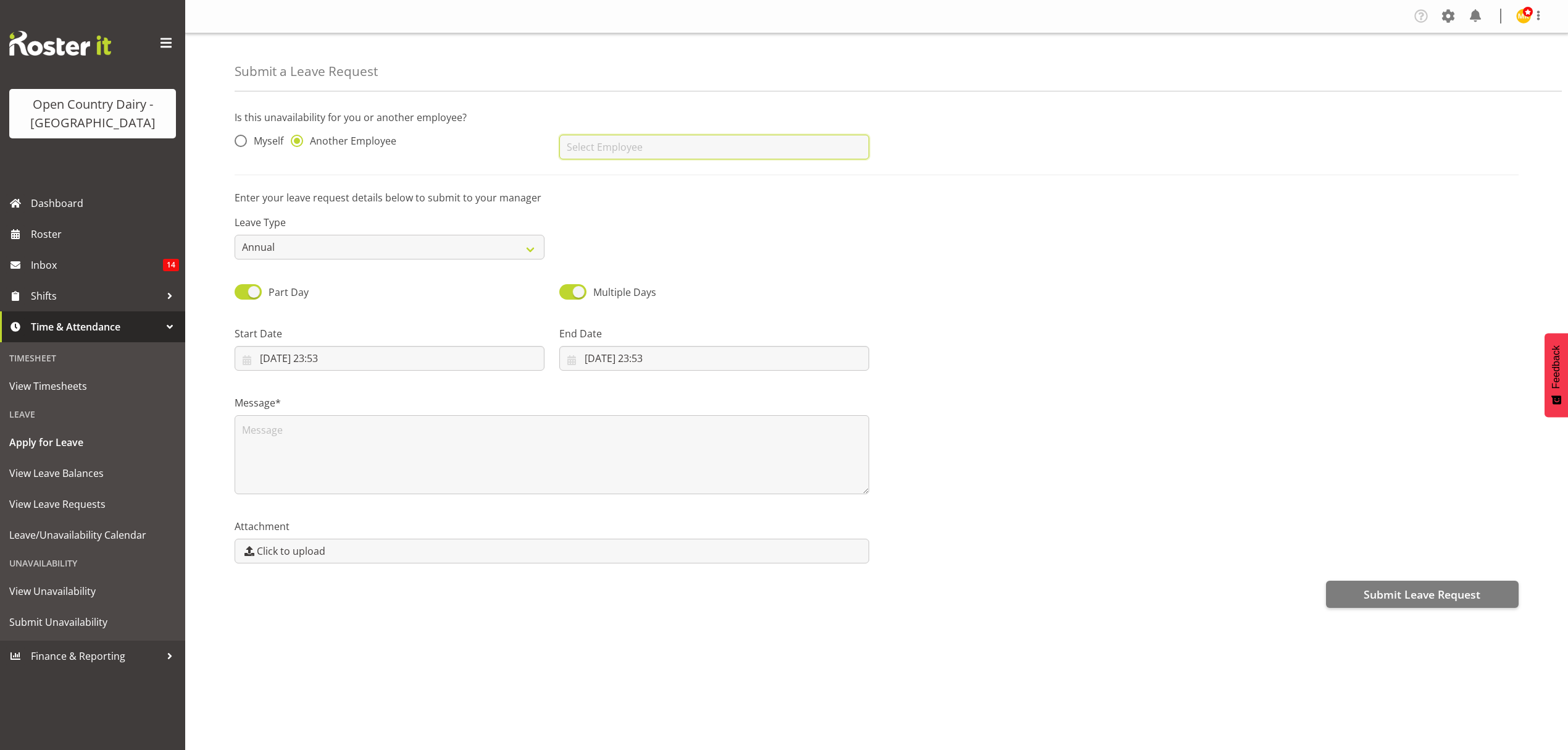
click at [606, 148] on input "text" at bounding box center [714, 147] width 310 height 24
click at [620, 199] on span "[PERSON_NAME]" at bounding box center [608, 205] width 76 height 14
type input "[PERSON_NAME]"
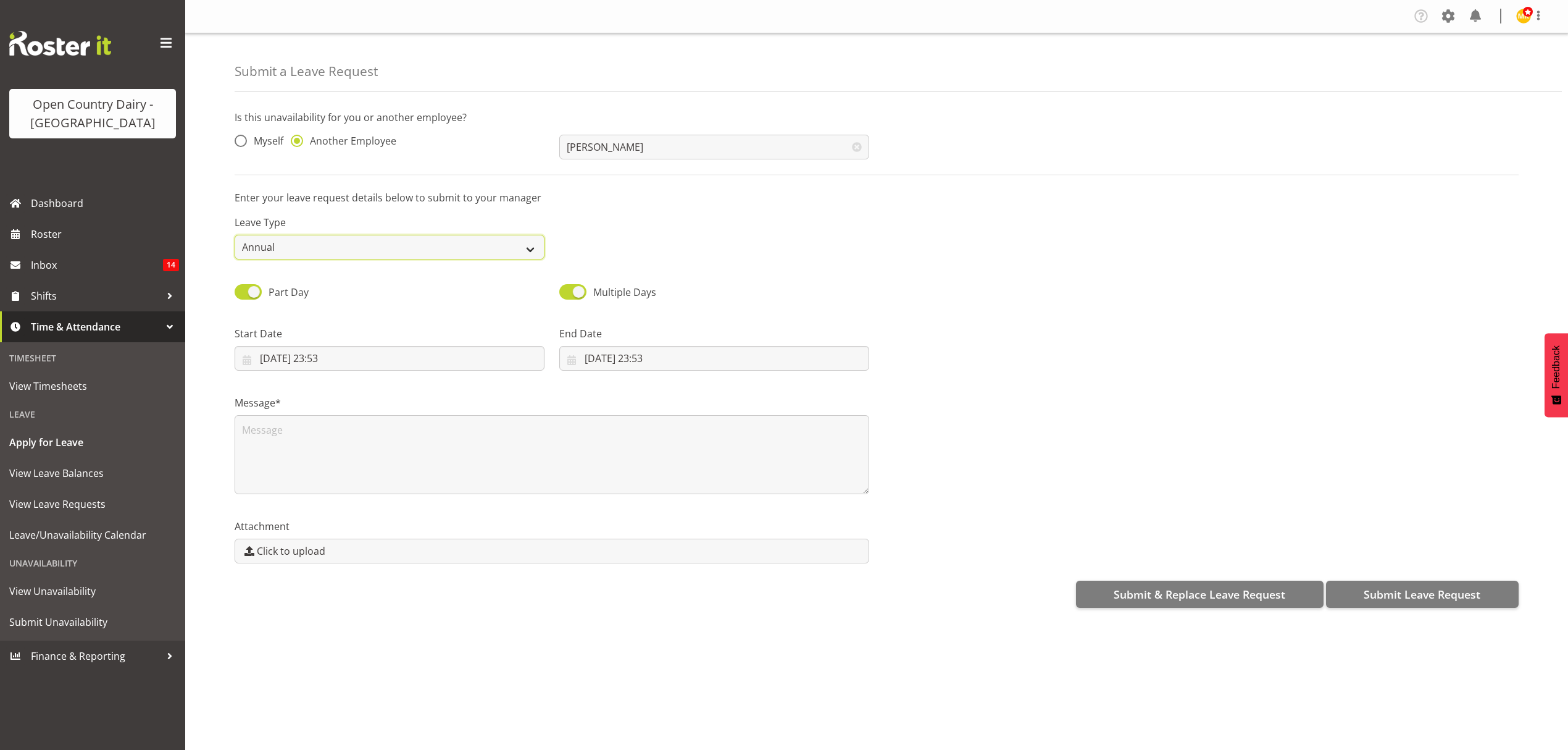
click at [524, 250] on select "Annual Sick Leave Without Pay Bereavement Domestic Violence Parental Jury Servi…" at bounding box center [390, 247] width 310 height 24
select select "Other"
click at [235, 235] on select "Annual Sick Leave Without Pay Bereavement Domestic Violence Parental Jury Servi…" at bounding box center [390, 247] width 310 height 24
click at [275, 431] on textarea at bounding box center [552, 454] width 634 height 79
type textarea "See [PERSON_NAME]"
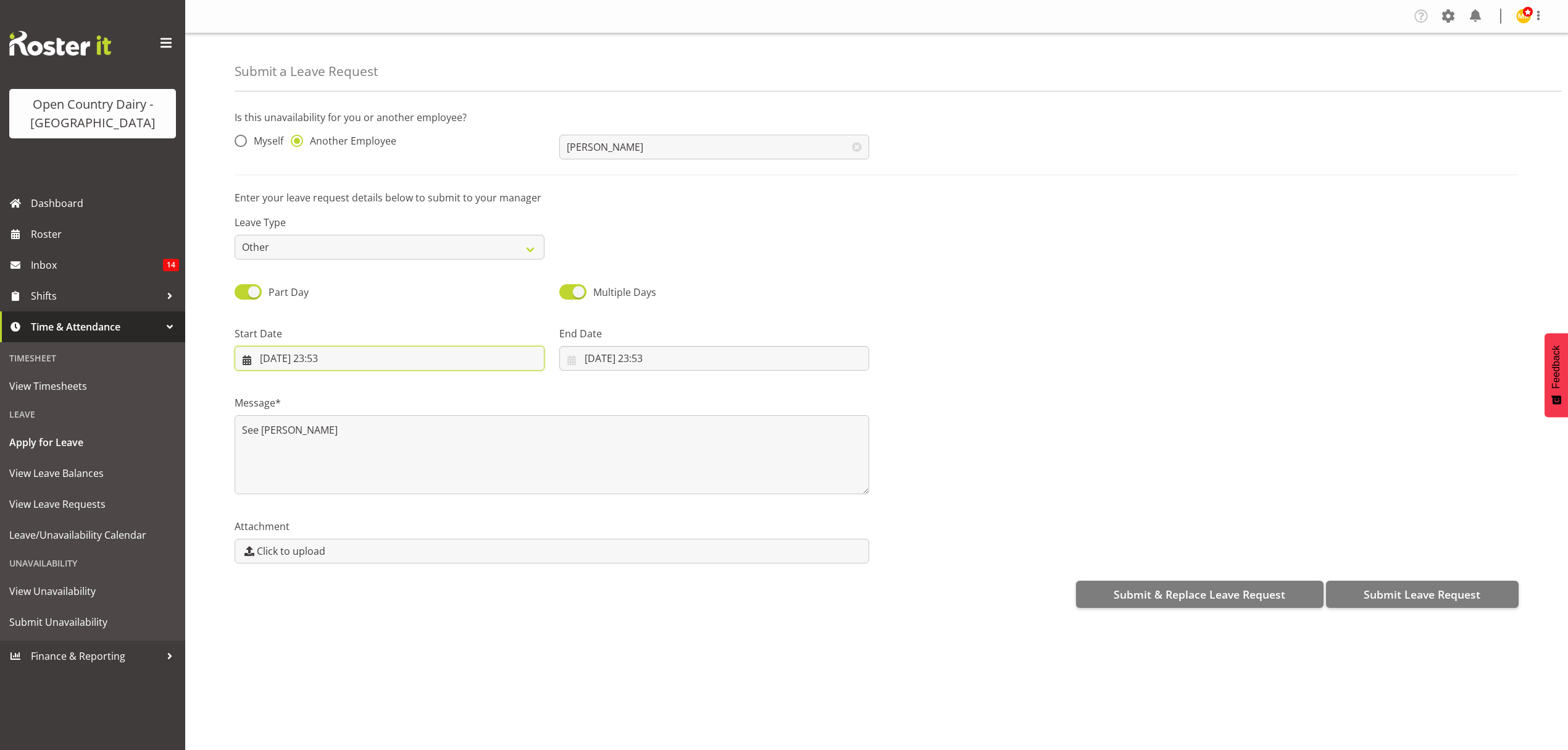
click at [270, 355] on input "[DATE] 23:53" at bounding box center [390, 358] width 310 height 24
click at [375, 550] on span "28" at bounding box center [371, 551] width 10 height 12
type input "[DATE] 23:53"
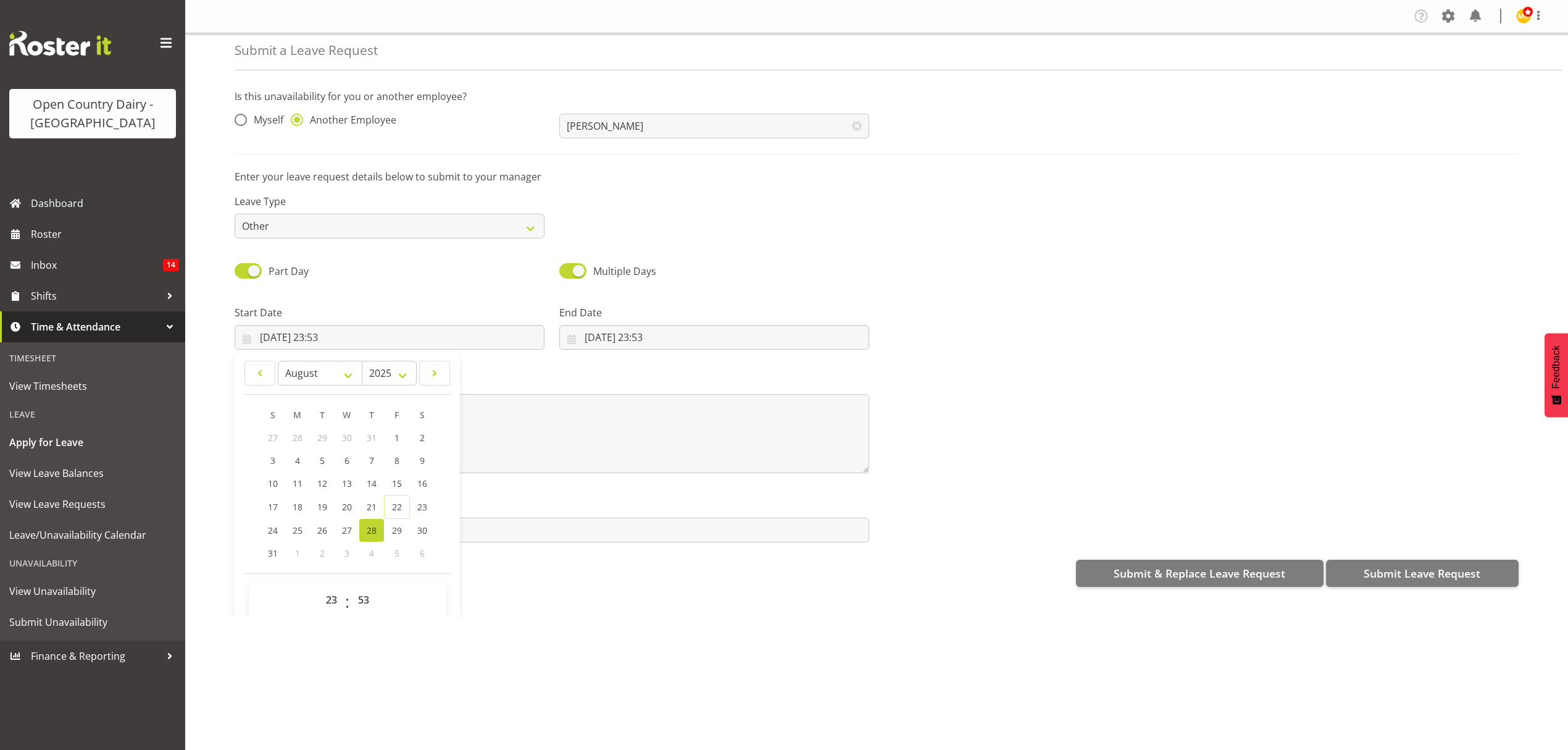
scroll to position [36, 0]
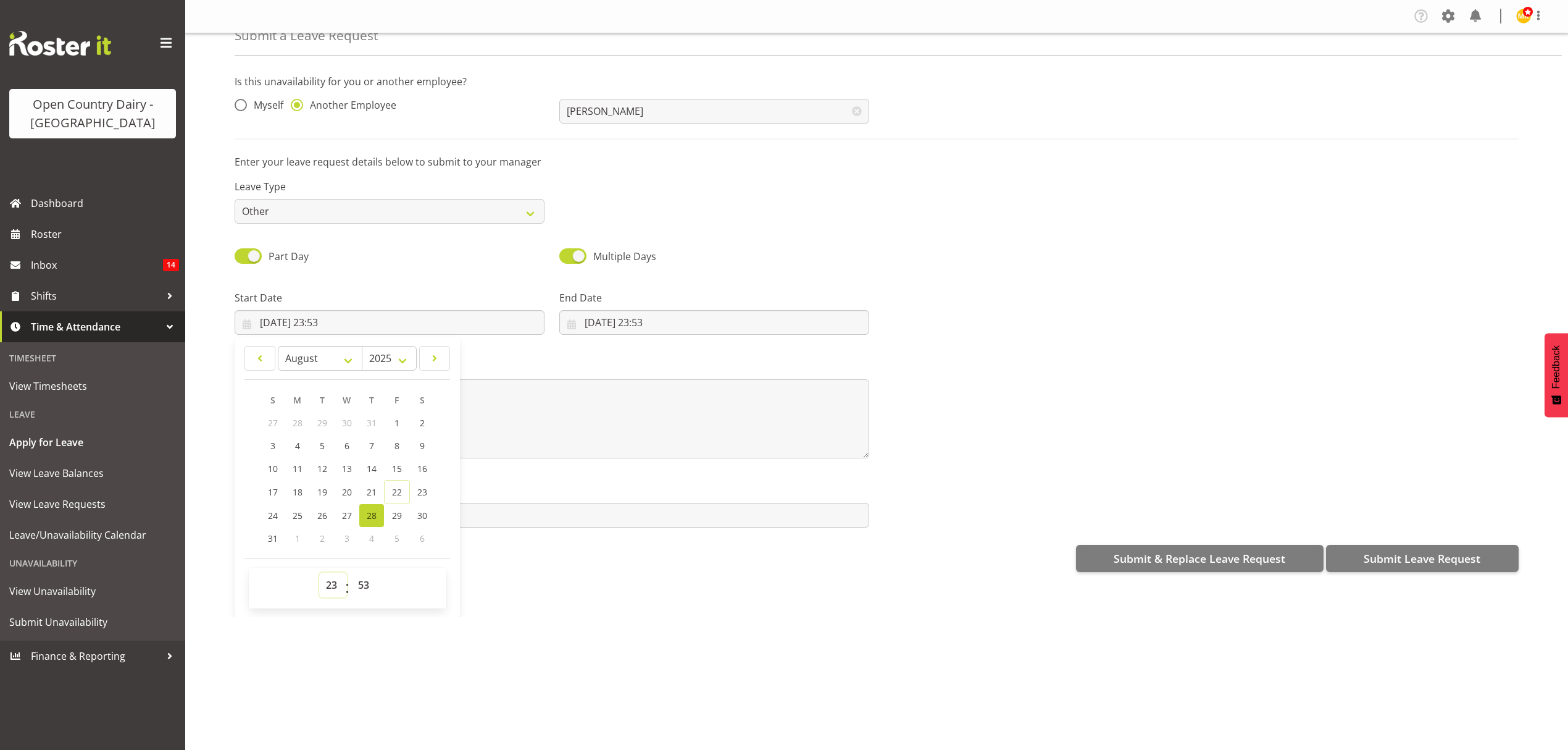
click at [329, 593] on select "00 01 02 03 04 05 06 07 08 09 10 11 12 13 14 15 16 17 18 19 20 21 22 23" at bounding box center [333, 584] width 28 height 24
select select "6"
click at [319, 574] on select "00 01 02 03 04 05 06 07 08 09 10 11 12 13 14 15 16 17 18 19 20 21 22 23" at bounding box center [333, 584] width 28 height 24
type input "[DATE] 06:53"
click at [366, 584] on select "00 01 02 03 04 05 06 07 08 09 10 11 12 13 14 15 16 17 18 19 20 21 22 23 24 25 2…" at bounding box center [365, 584] width 28 height 24
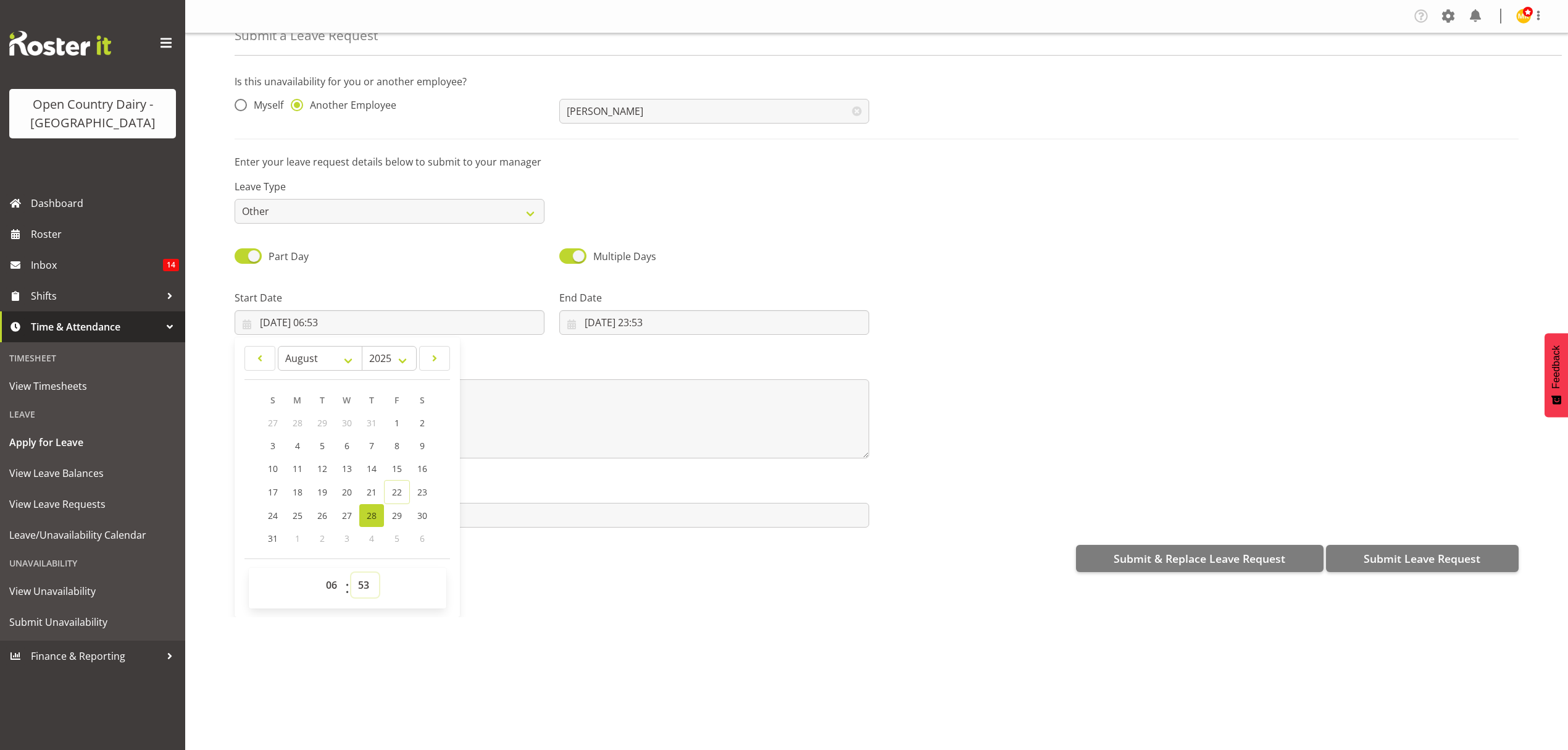
select select "15"
click at [351, 574] on select "00 01 02 03 04 05 06 07 08 09 10 11 12 13 14 15 16 17 18 19 20 21 22 23 24 25 2…" at bounding box center [365, 584] width 28 height 24
type input "[DATE] 06:15"
click at [614, 322] on input "[DATE] 23:53" at bounding box center [714, 323] width 310 height 24
click at [694, 517] on span "28" at bounding box center [696, 516] width 10 height 12
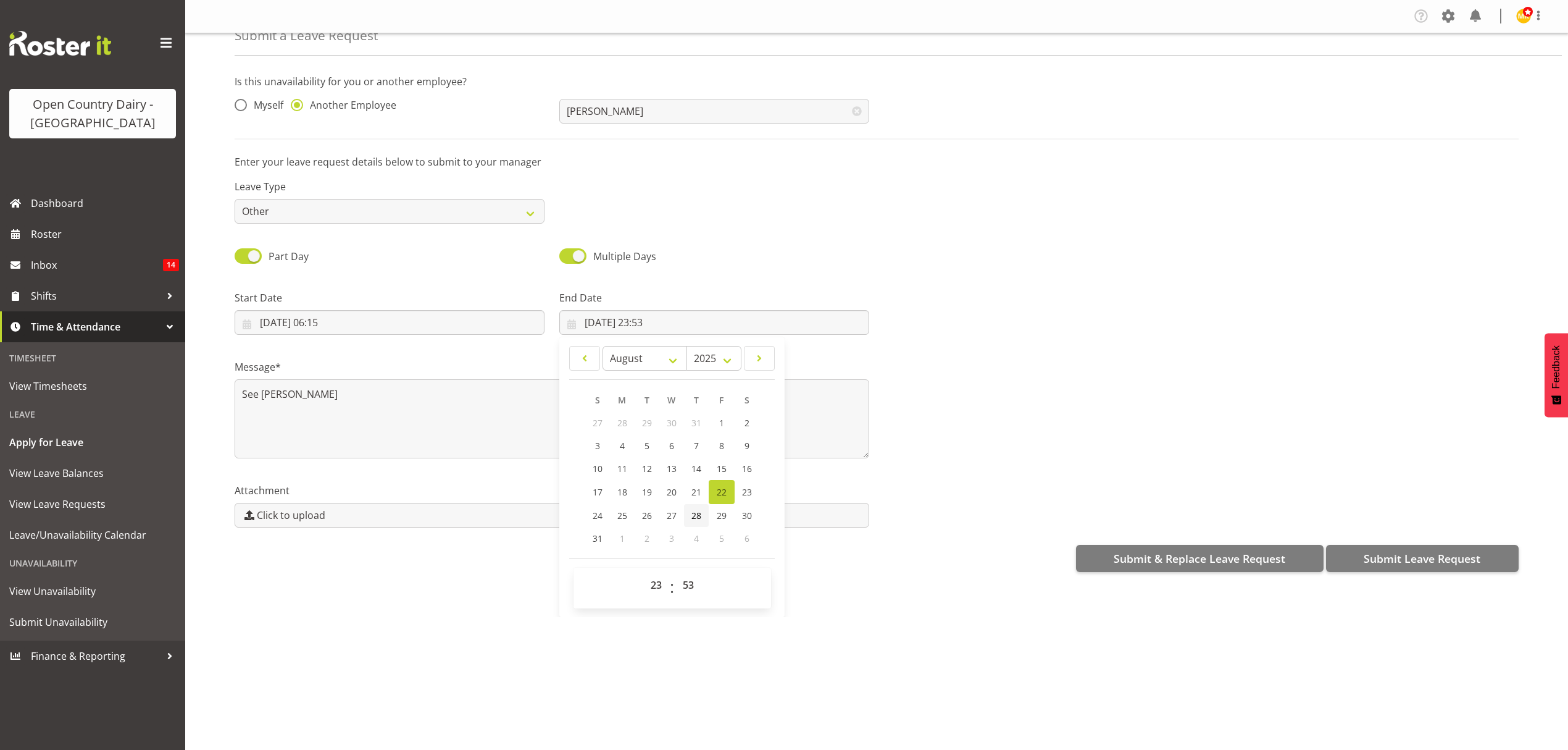
type input "28/08/2025, 23:53"
click at [657, 587] on select "00 01 02 03 04 05 06 07 08 09 10 11 12 13 14 15 16 17 18 19 20 21 22 23" at bounding box center [658, 584] width 28 height 24
select select "16"
click at [644, 574] on select "00 01 02 03 04 05 06 07 08 09 10 11 12 13 14 15 16 17 18 19 20 21 22 23" at bounding box center [658, 584] width 28 height 24
type input "28/08/2025, 16:53"
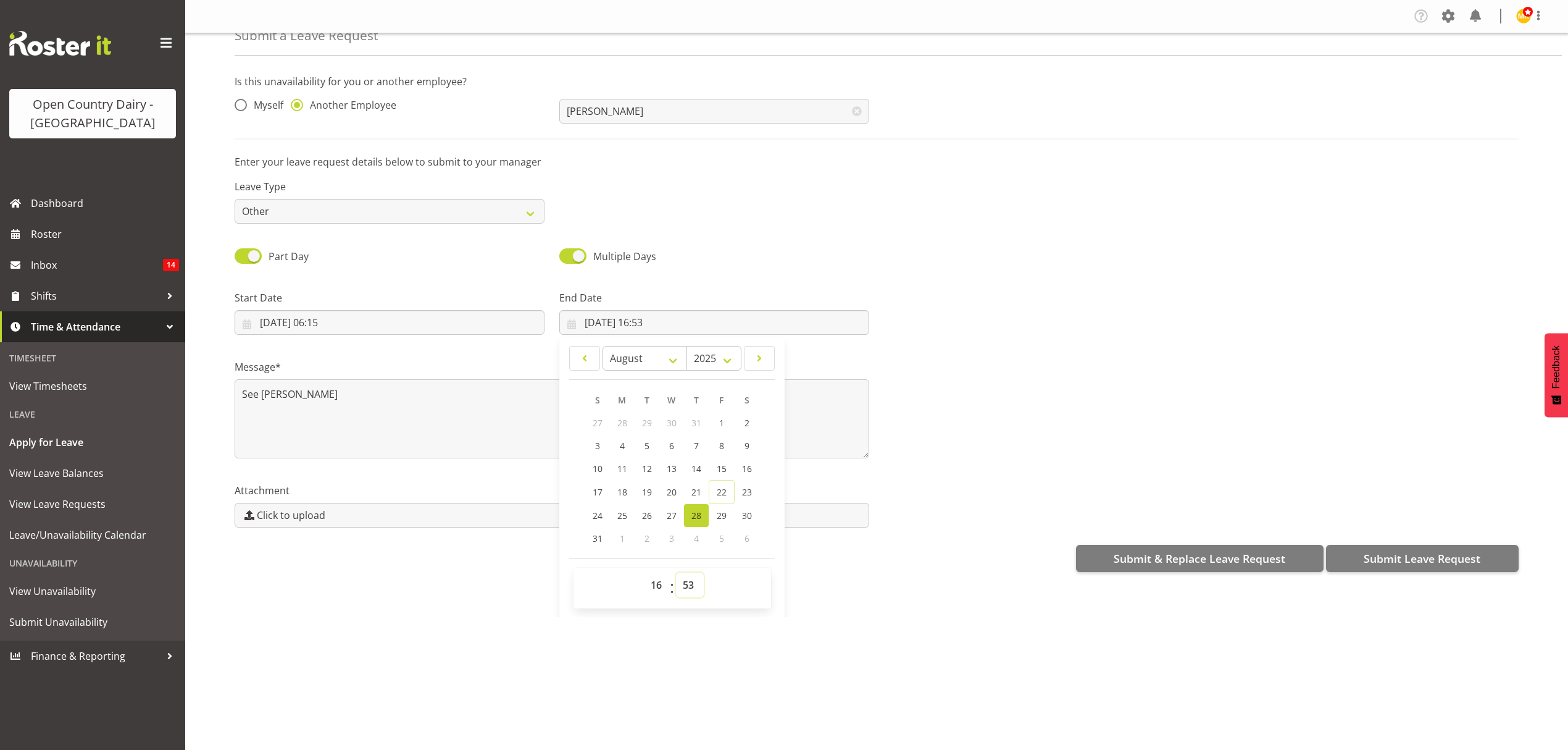
click at [690, 589] on select "00 01 02 03 04 05 06 07 08 09 10 11 12 13 14 15 16 17 18 19 20 21 22 23 24 25 2…" at bounding box center [690, 584] width 28 height 24
select select "30"
click at [676, 574] on select "00 01 02 03 04 05 06 07 08 09 10 11 12 13 14 15 16 17 18 19 20 21 22 23 24 25 2…" at bounding box center [690, 584] width 28 height 24
type input "28/08/2025, 16:30"
click at [648, 657] on div "Company Settings Roles & Skills Tasks Jobs Employees Locations & Departments Ac…" at bounding box center [876, 375] width 1383 height 750
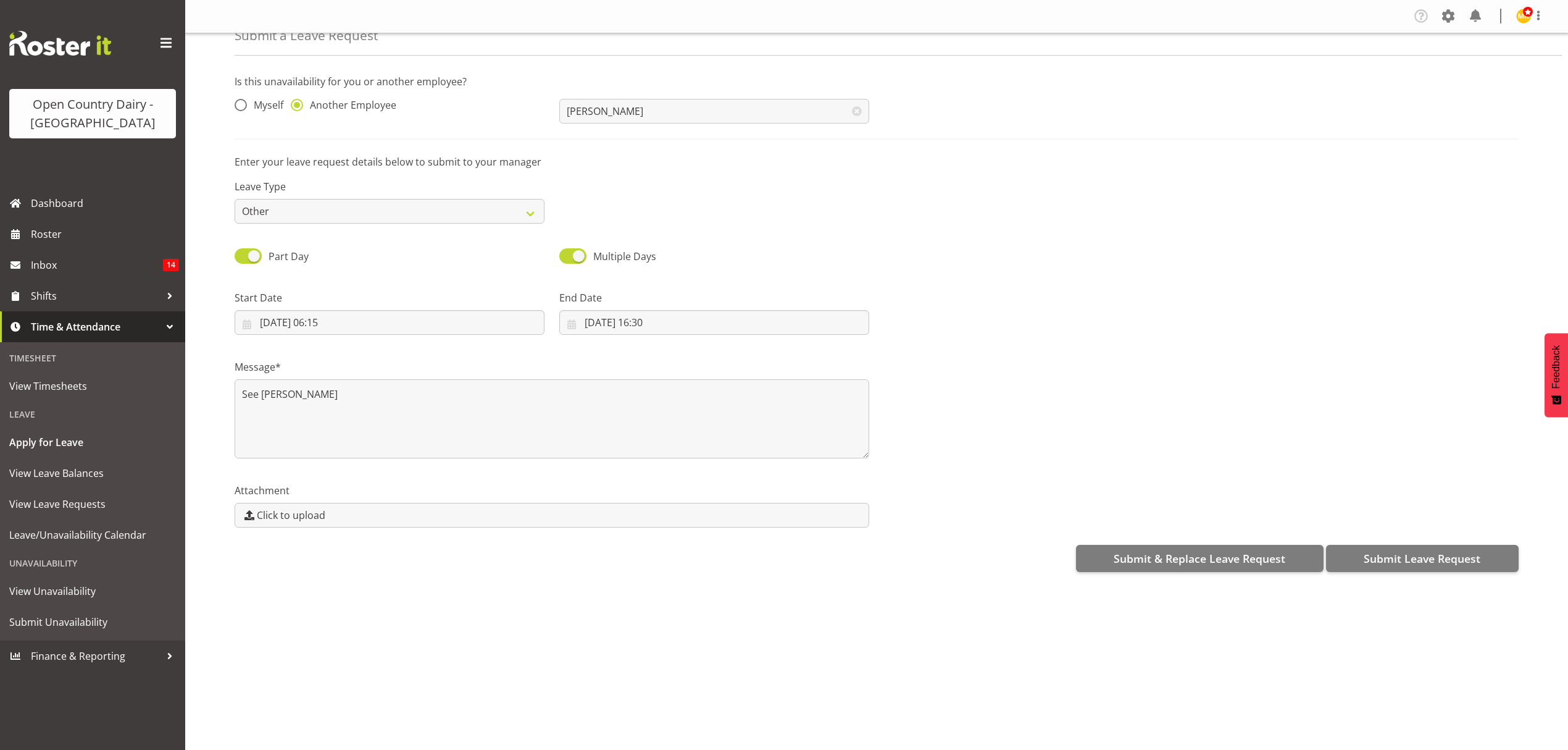
scroll to position [0, 0]
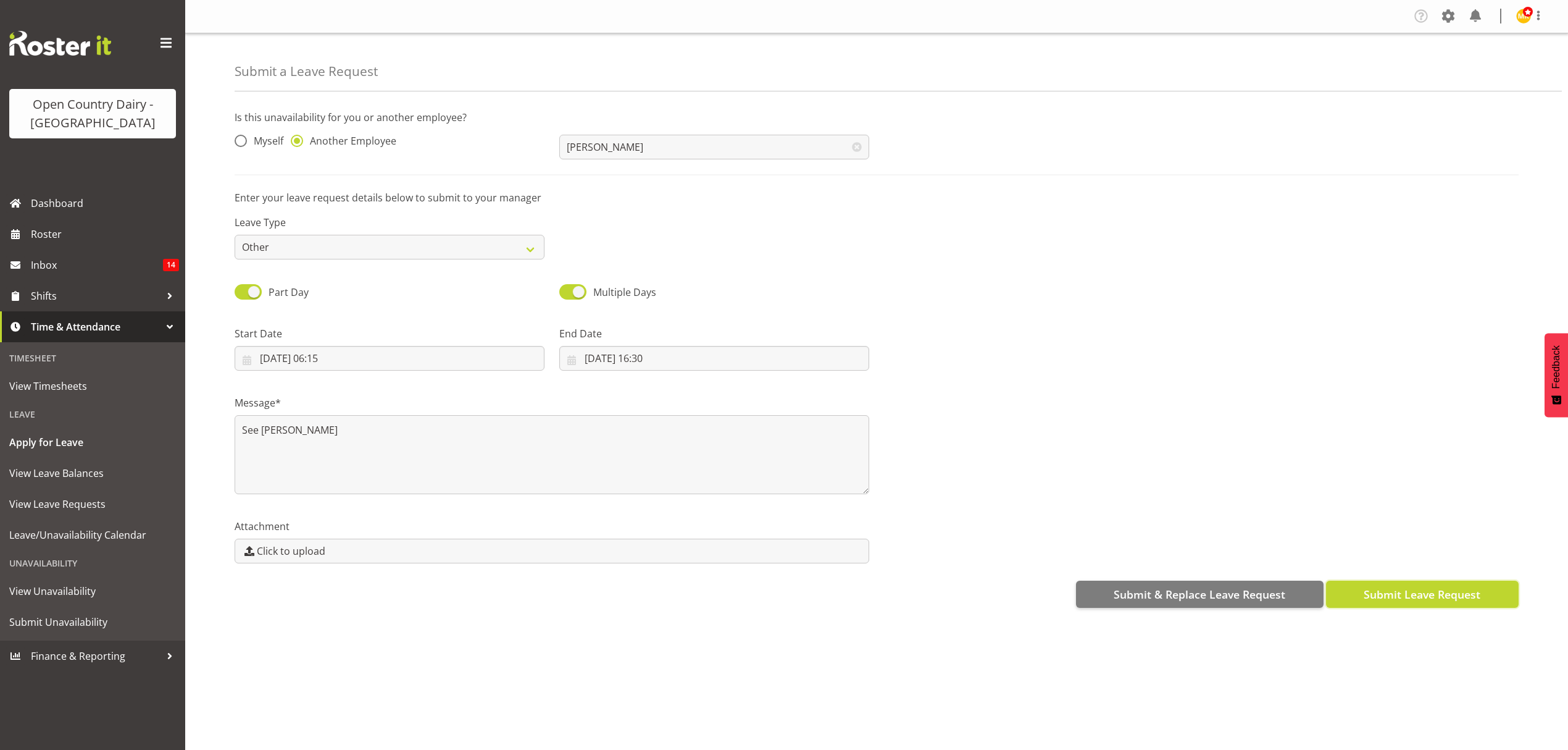
click at [1412, 597] on span "Submit Leave Request" at bounding box center [1422, 594] width 117 height 16
